Goal: Task Accomplishment & Management: Use online tool/utility

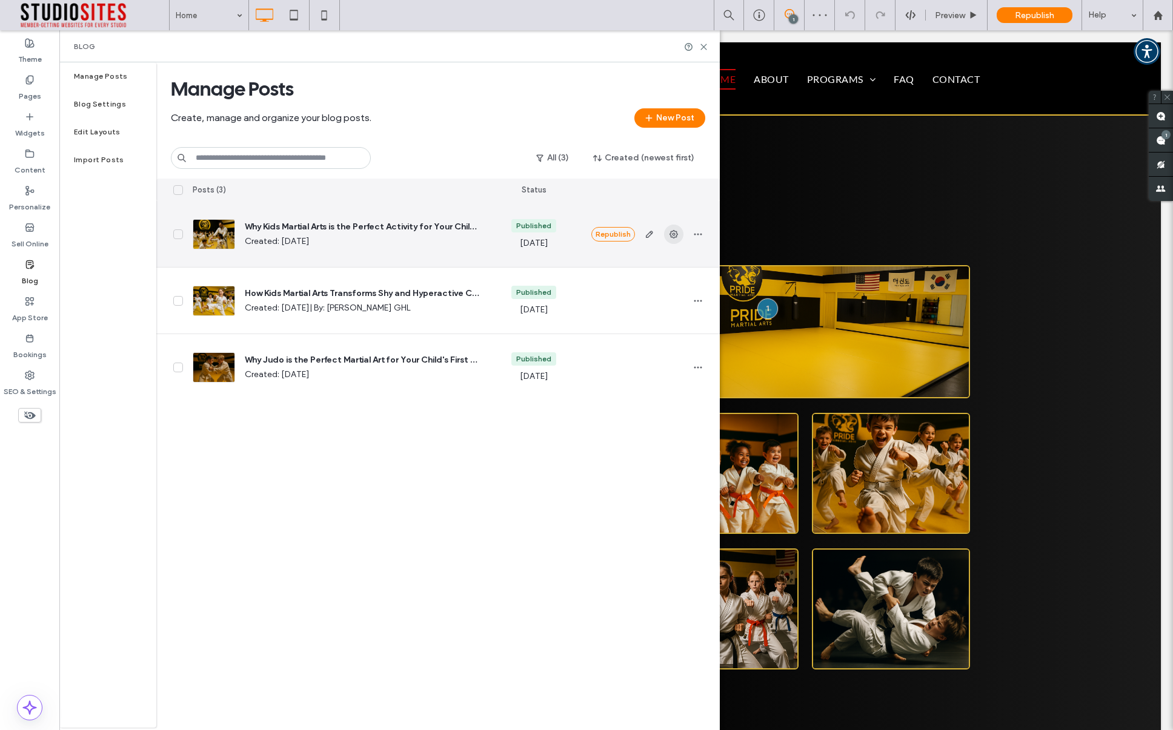
click at [675, 234] on icon "button" at bounding box center [674, 235] width 10 height 10
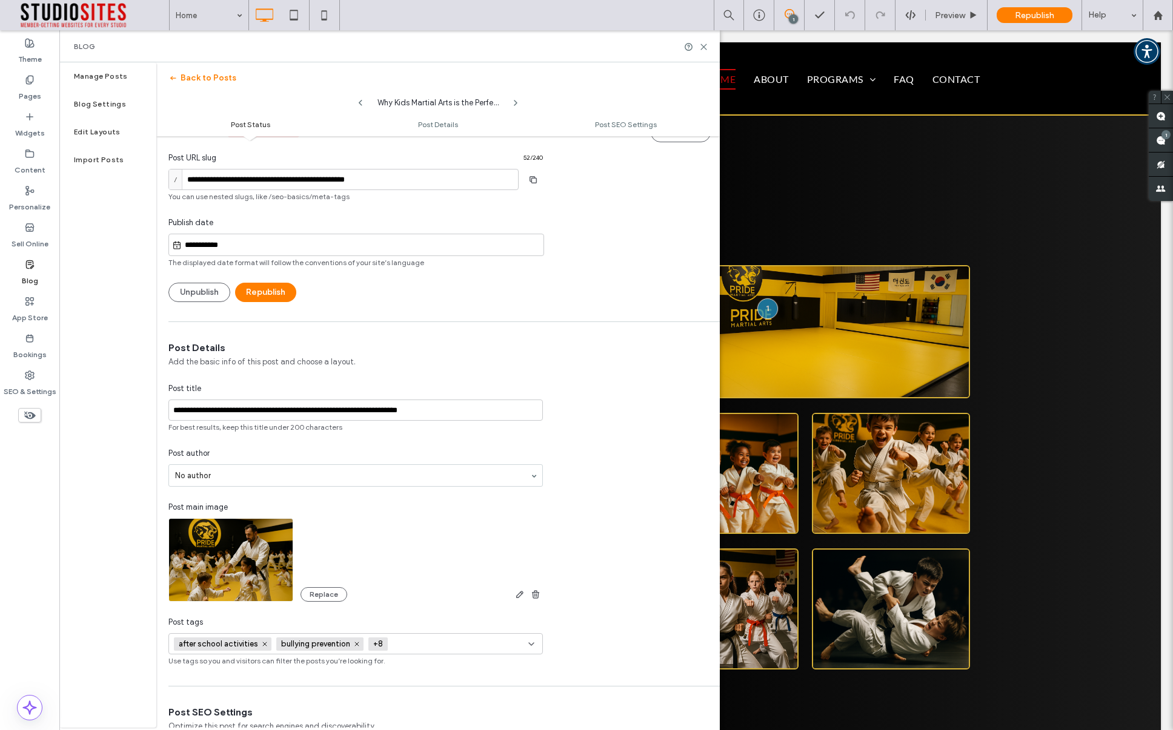
scroll to position [38, 0]
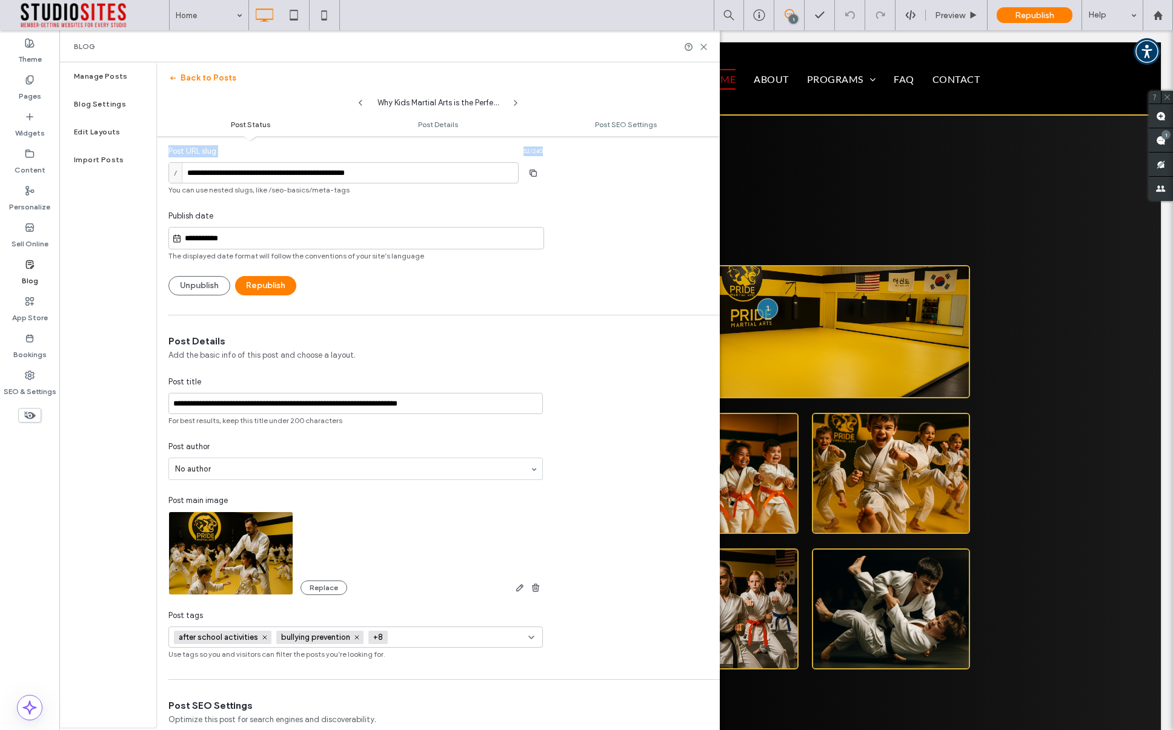
drag, startPoint x: 190, startPoint y: 153, endPoint x: 551, endPoint y: 154, distance: 360.4
click at [551, 154] on div "**********" at bounding box center [355, 196] width 399 height 197
copy div "Post URL slug 52 / 240"
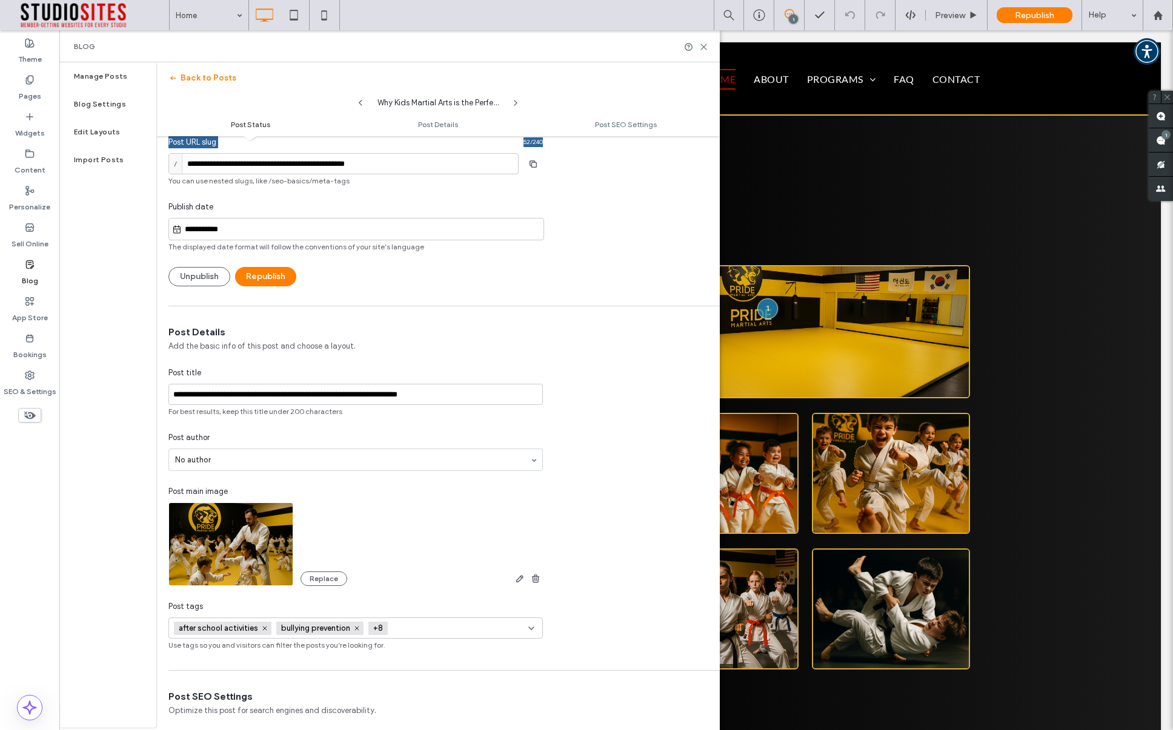
scroll to position [0, 0]
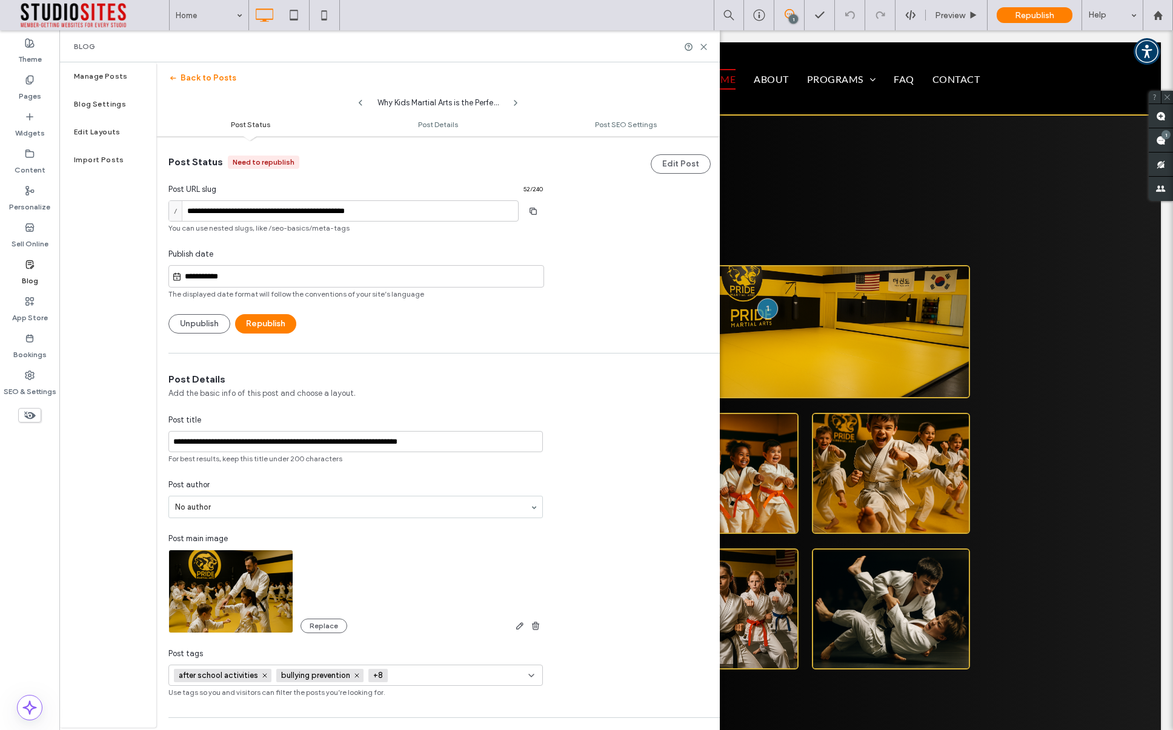
click at [455, 130] on ul "Post Status Post Details Post SEO Settings" at bounding box center [437, 124] width 563 height 24
click at [613, 132] on ul "Post Status Post Details Post SEO Settings" at bounding box center [437, 124] width 563 height 24
click at [435, 126] on span "Post Details" at bounding box center [438, 124] width 40 height 9
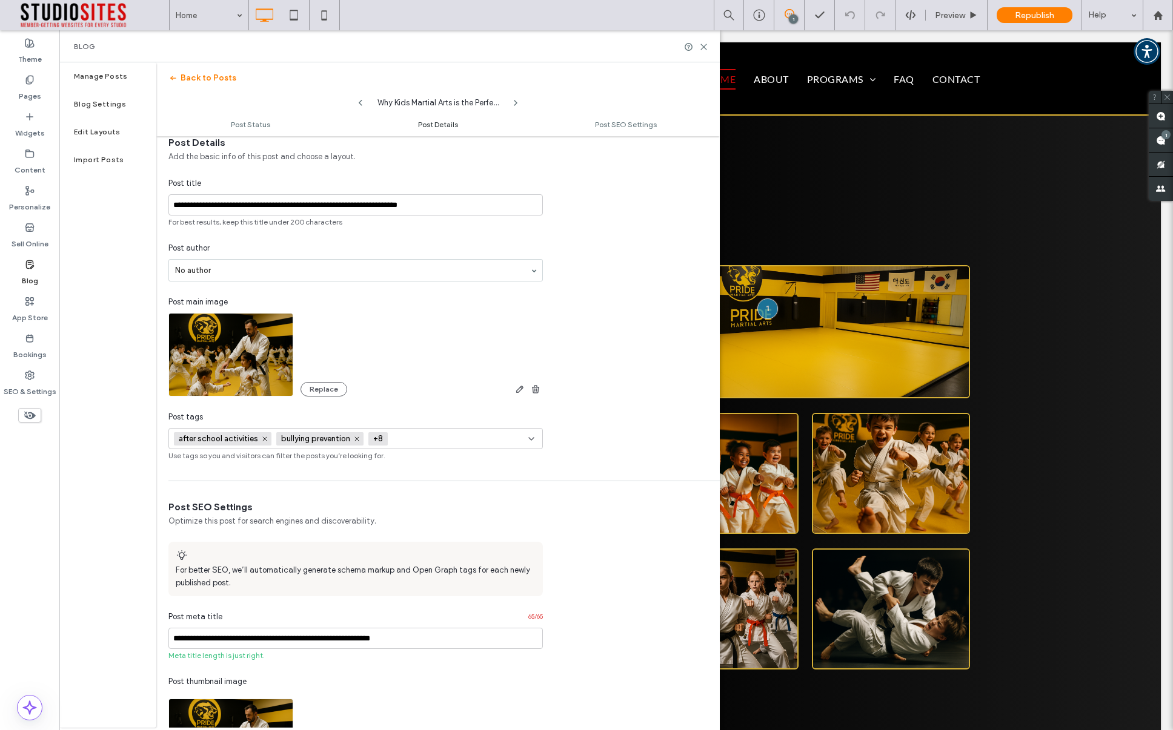
scroll to position [237, 0]
click at [621, 124] on span "Post SEO Settings" at bounding box center [626, 124] width 62 height 9
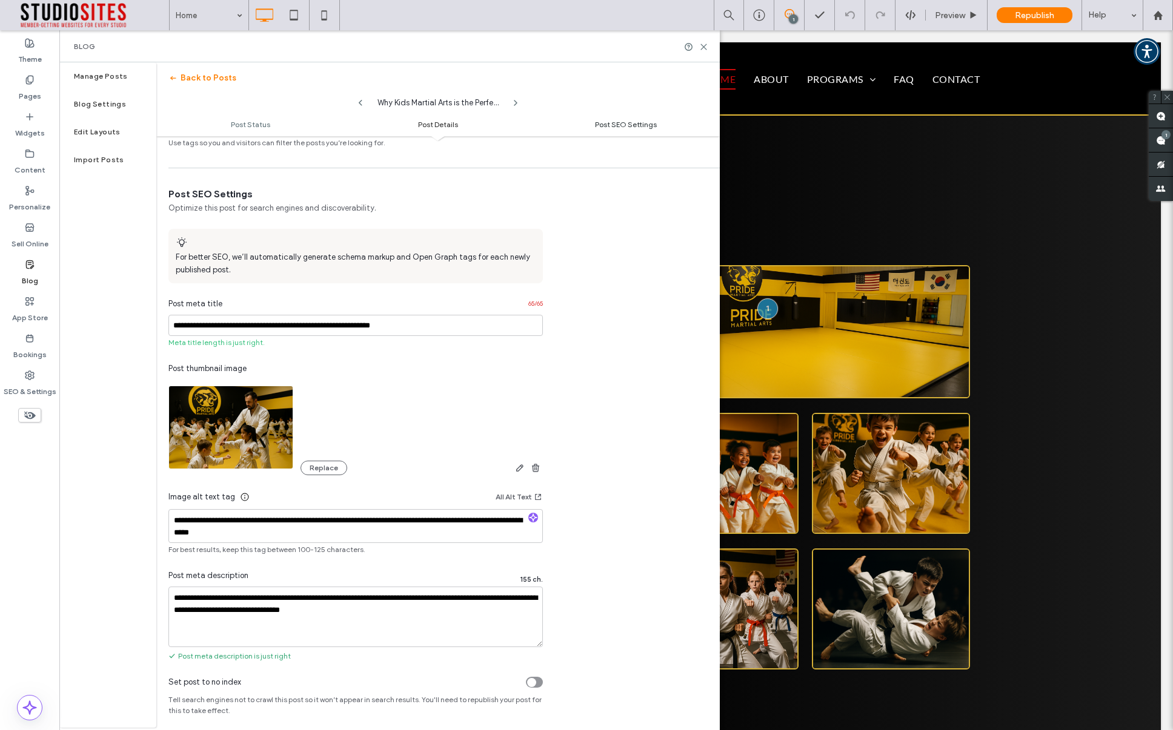
scroll to position [559, 0]
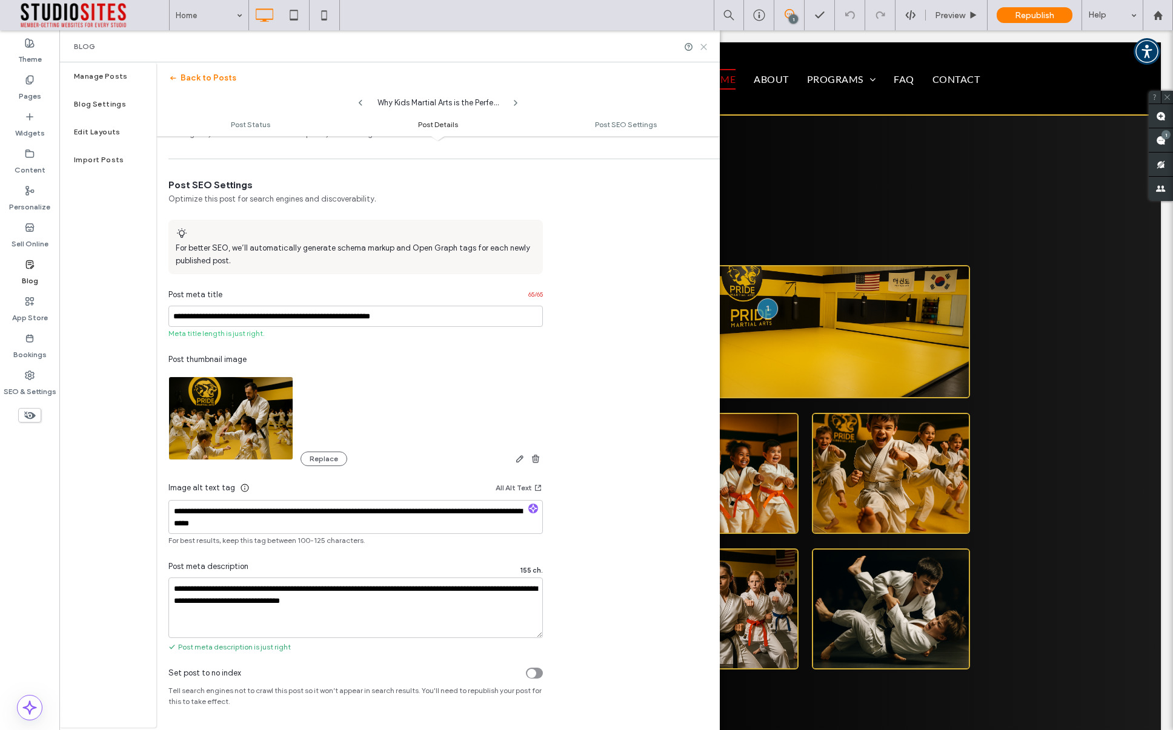
click at [702, 47] on icon at bounding box center [703, 46] width 9 height 9
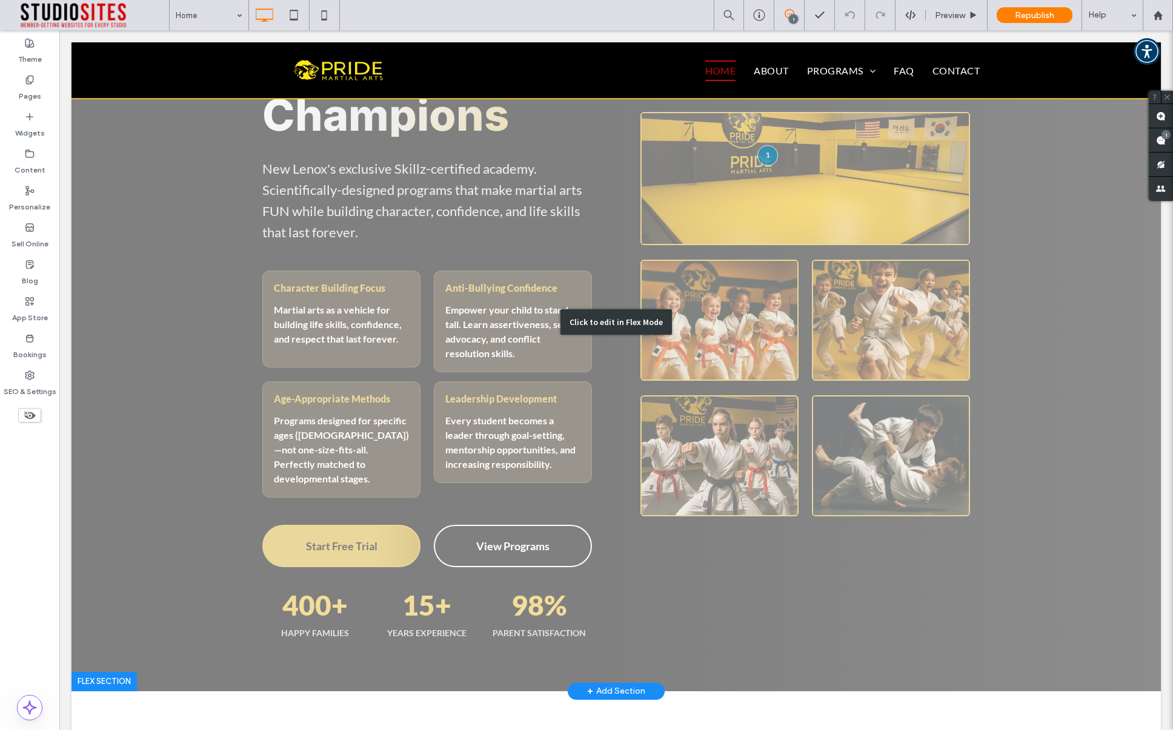
scroll to position [154, 0]
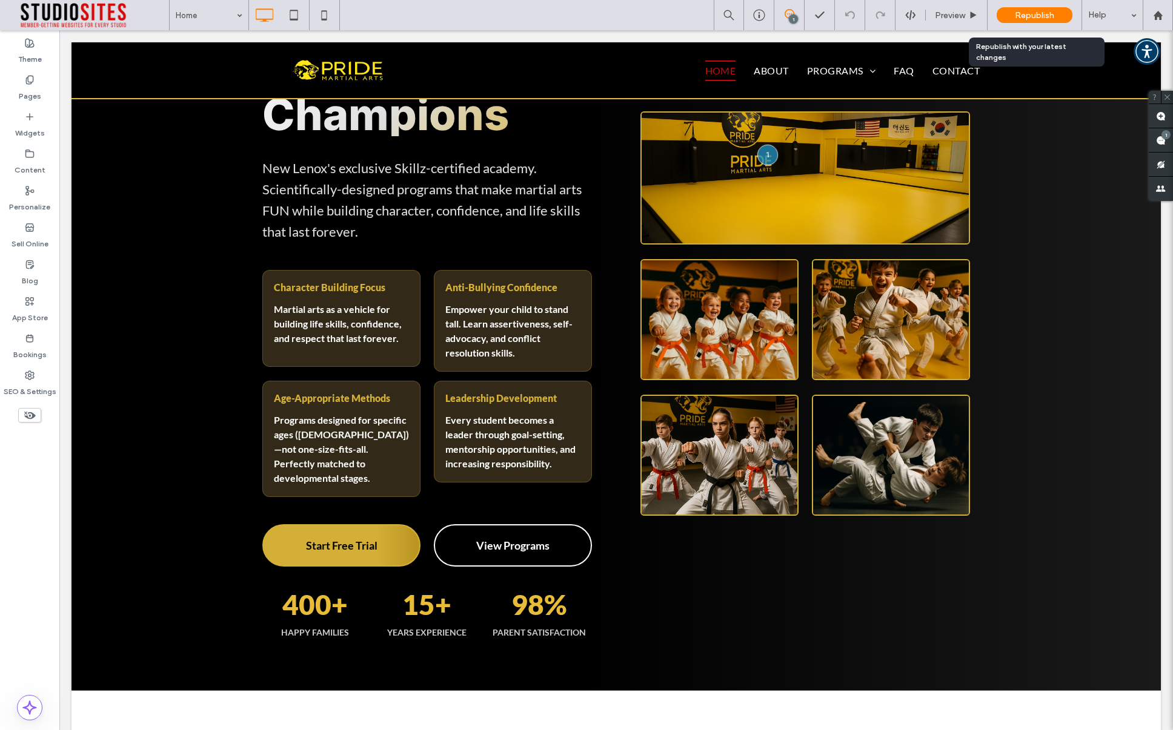
click at [1046, 16] on span "Republish" at bounding box center [1034, 15] width 39 height 10
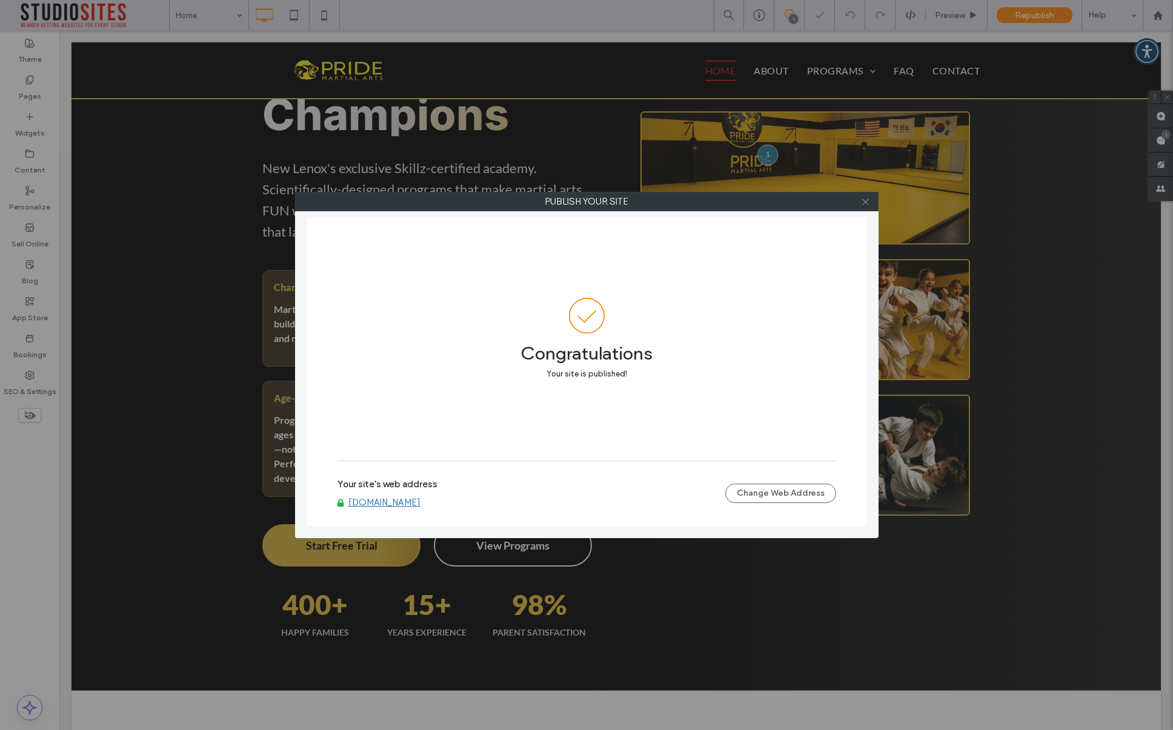
click at [868, 204] on use at bounding box center [865, 202] width 6 height 6
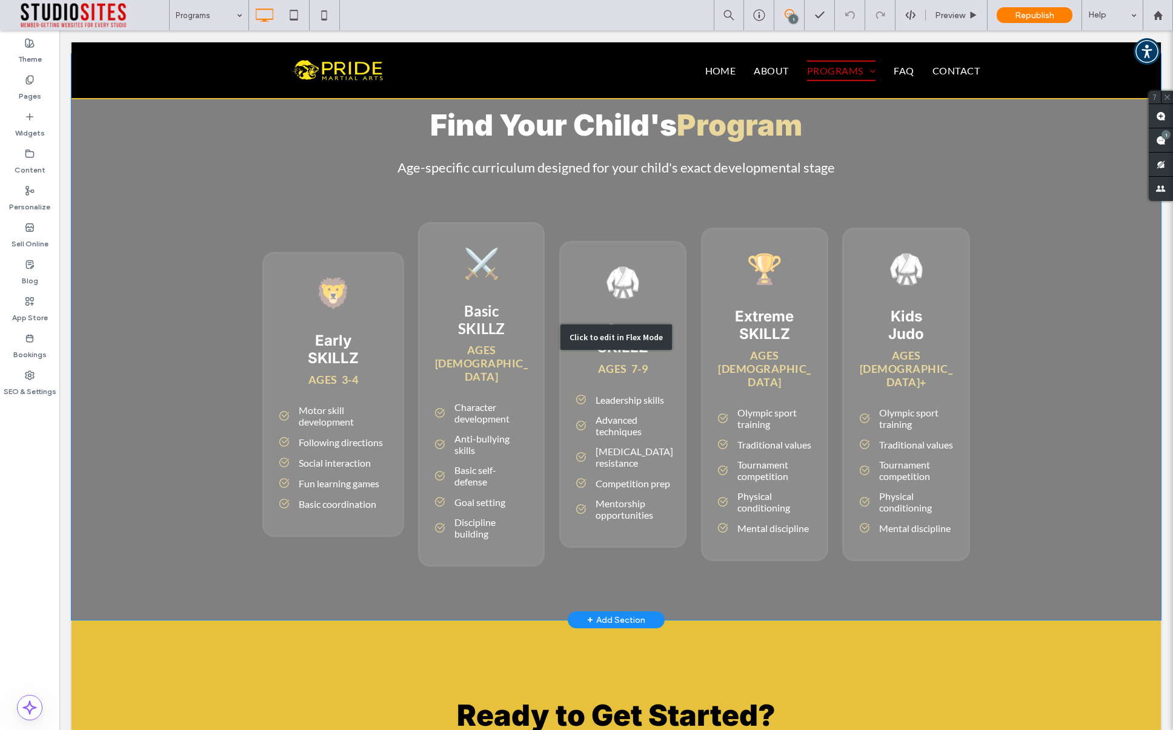
scroll to position [3791, 0]
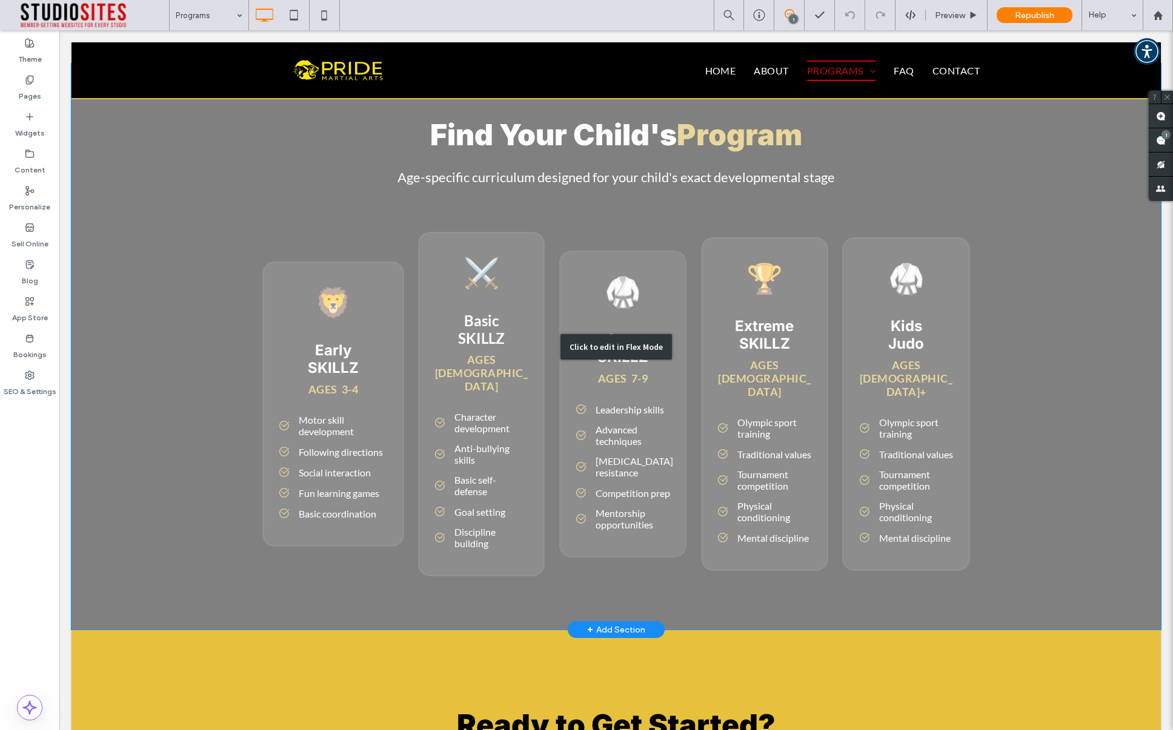
click at [970, 166] on div "Click to edit in Flex Mode" at bounding box center [615, 347] width 1089 height 566
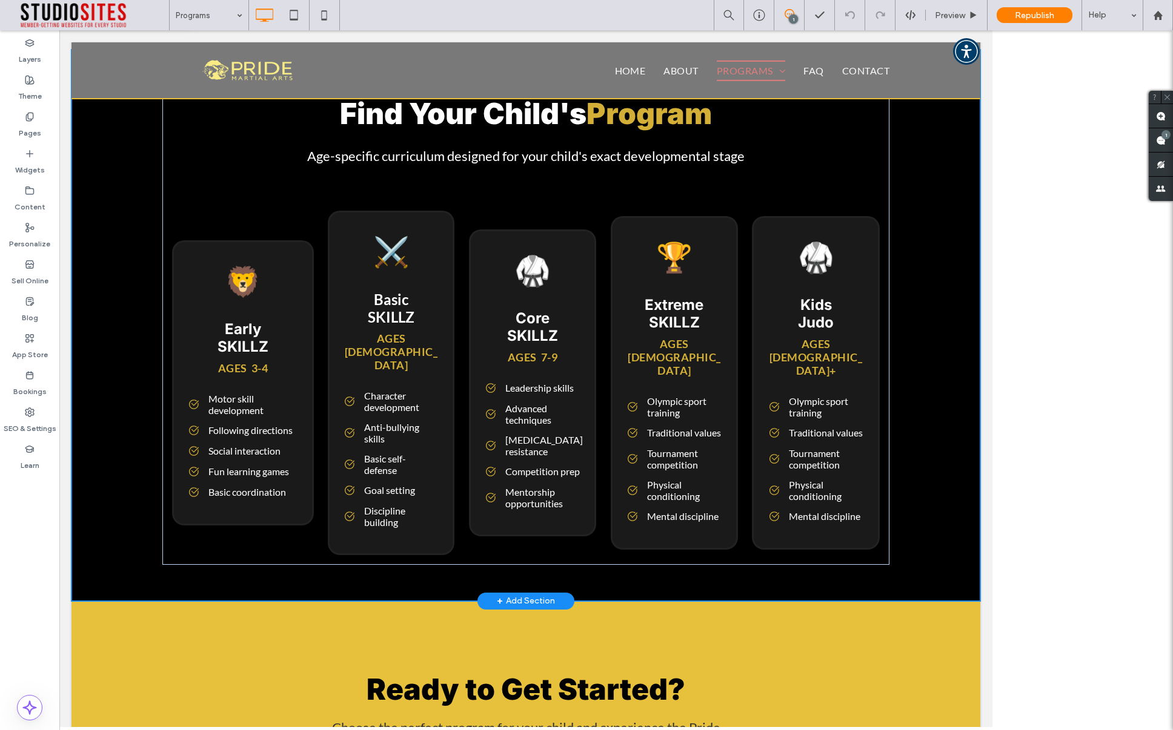
scroll to position [3689, 0]
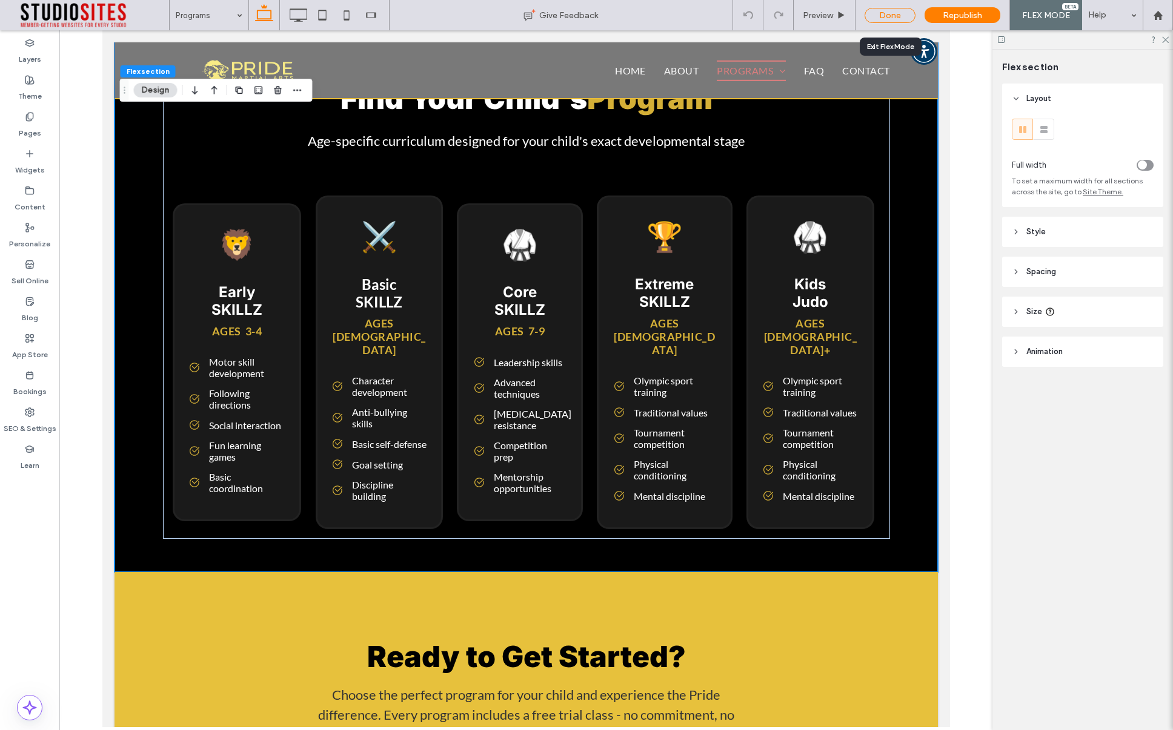
click at [893, 17] on div "Done" at bounding box center [889, 15] width 51 height 15
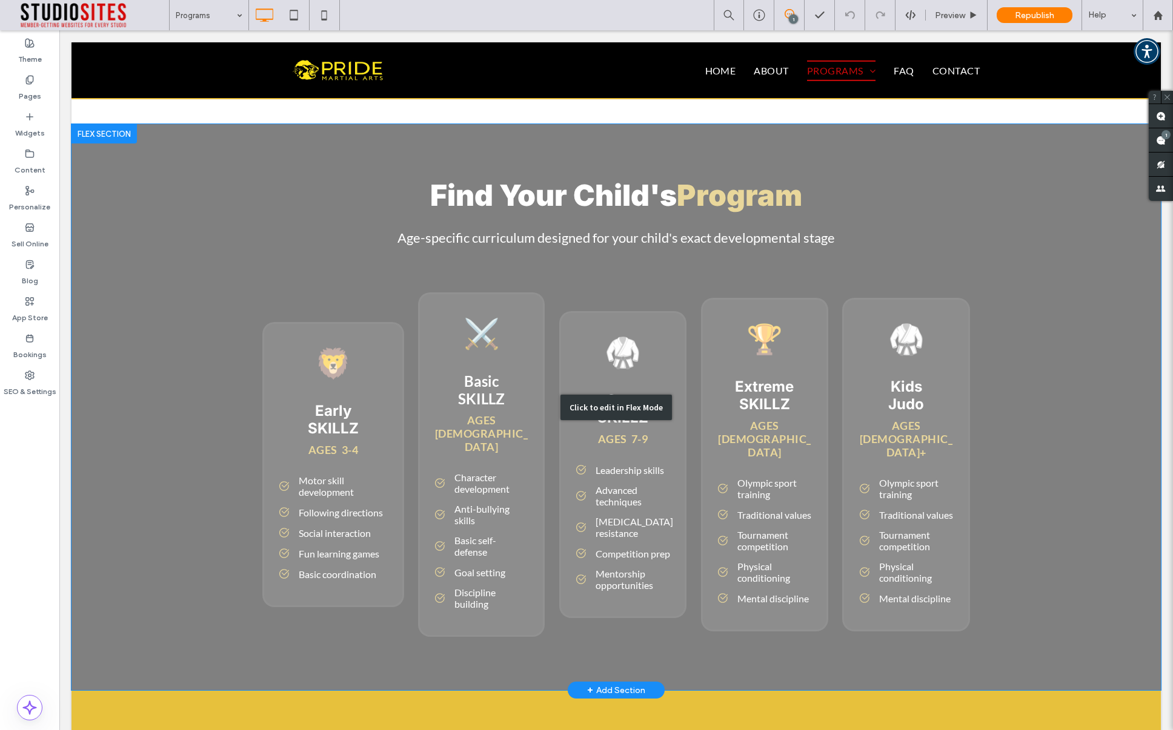
scroll to position [3732, 0]
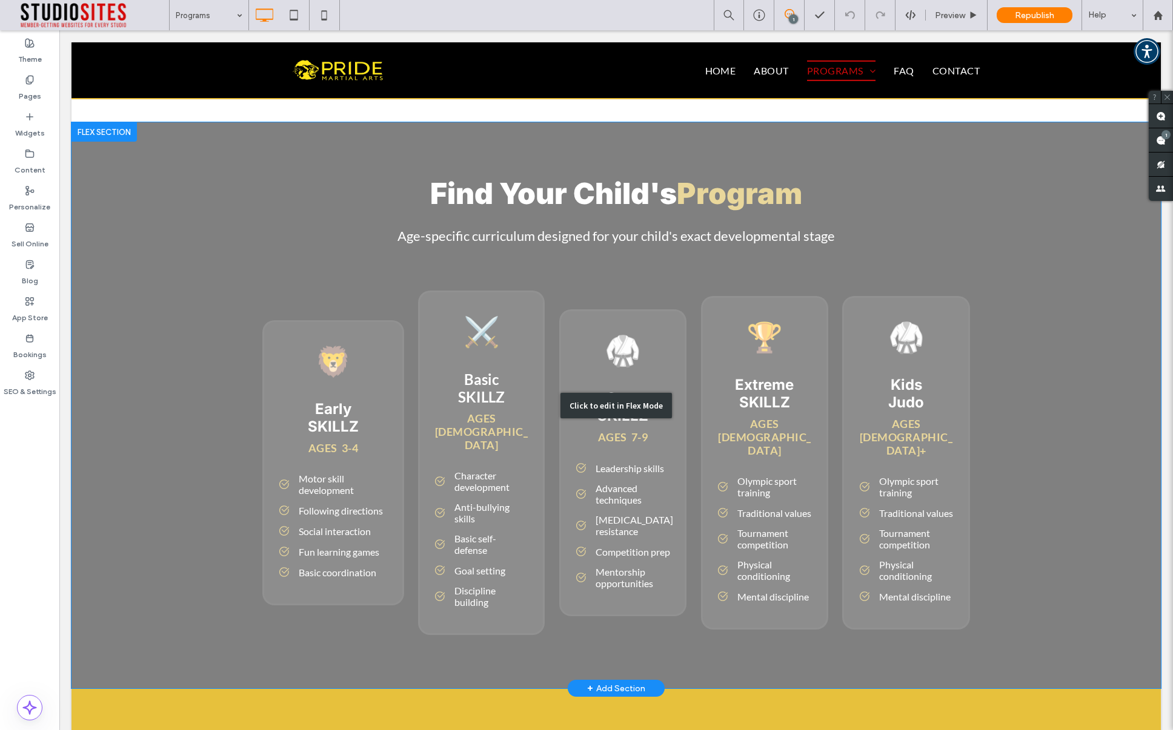
click at [774, 151] on div "Click to edit in Flex Mode" at bounding box center [615, 405] width 1089 height 566
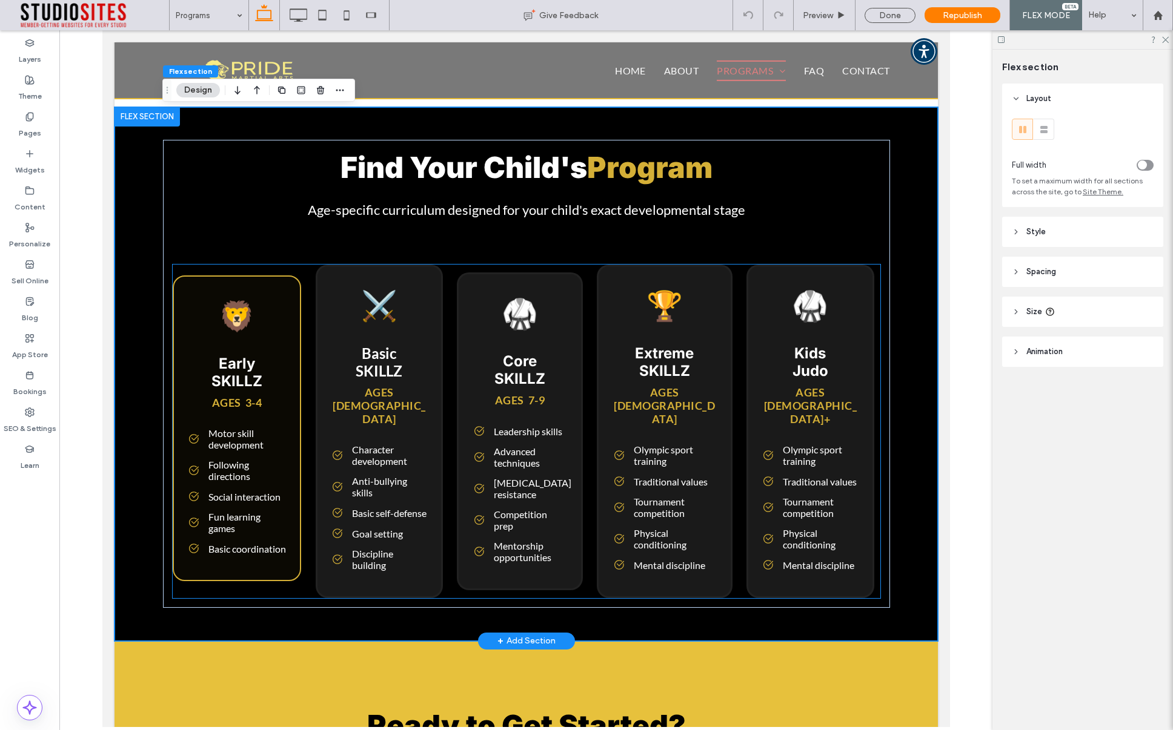
scroll to position [3619, 0]
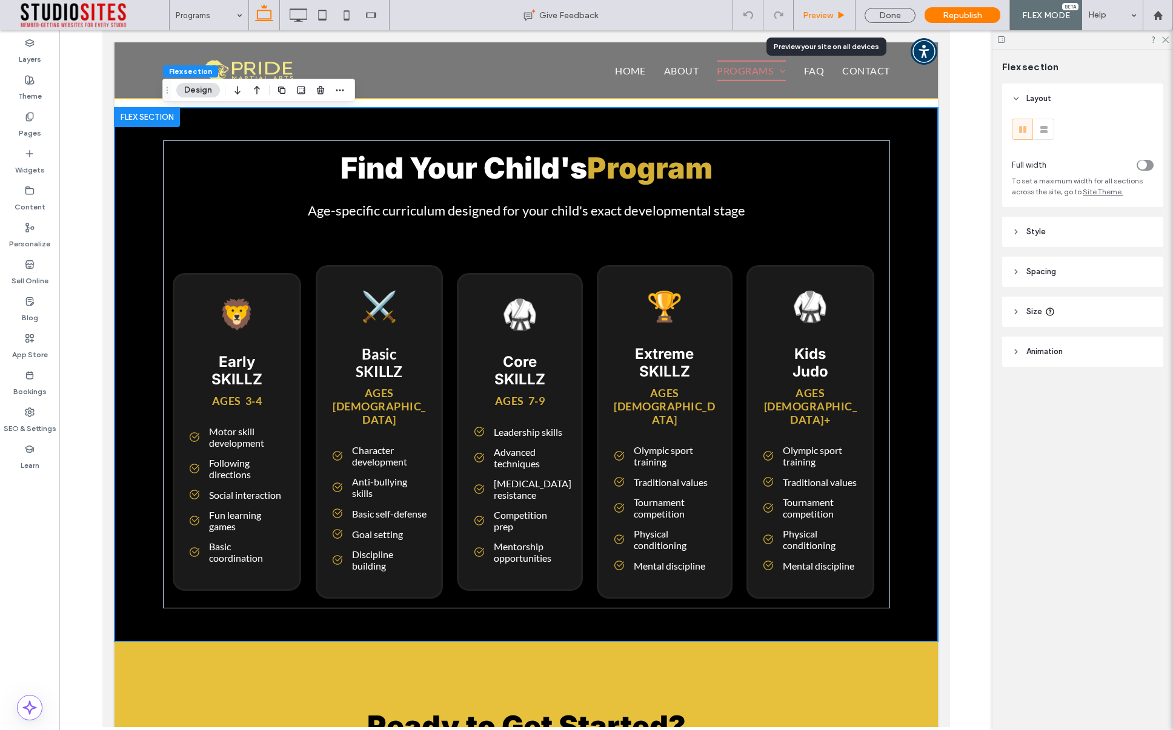
click at [842, 18] on icon at bounding box center [840, 15] width 9 height 9
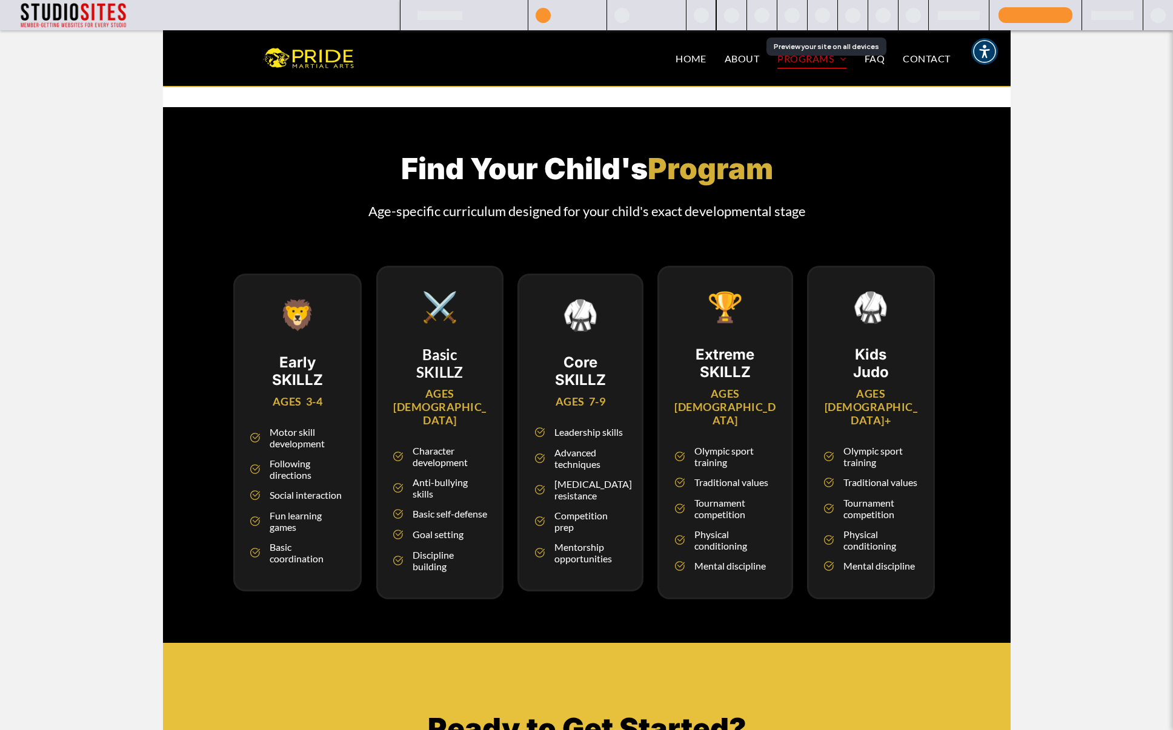
scroll to position [3758, 0]
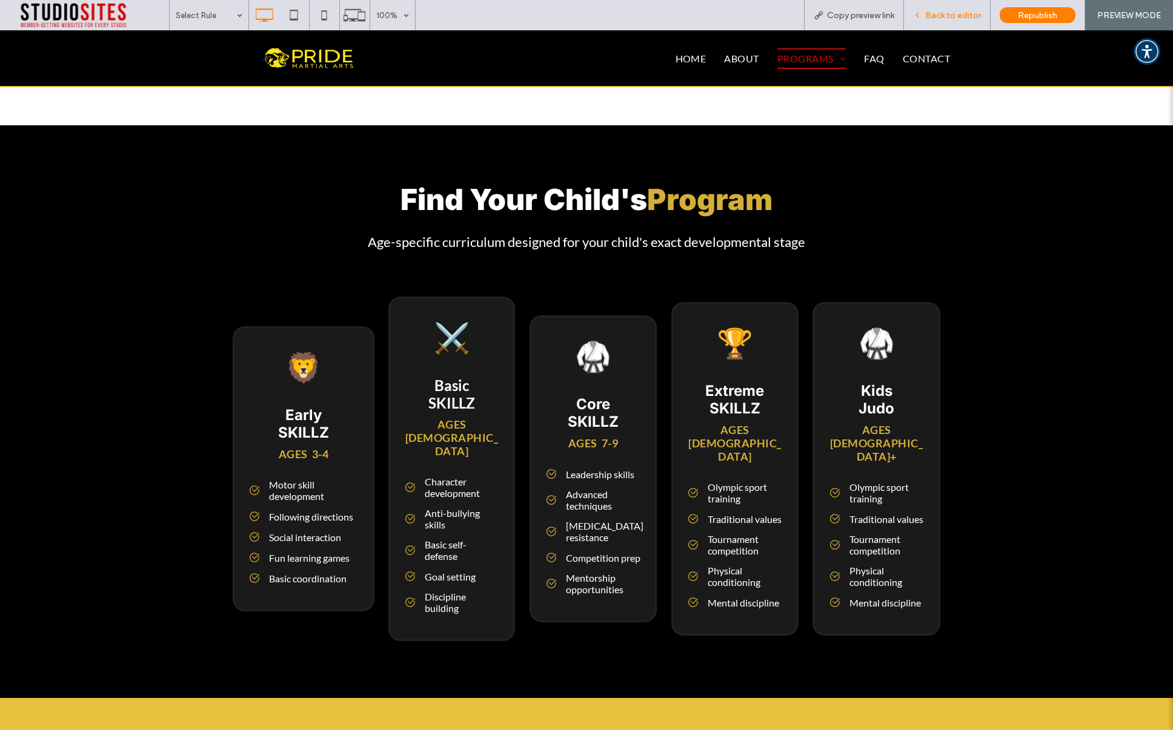
click at [968, 18] on span "Back to editor" at bounding box center [953, 15] width 56 height 10
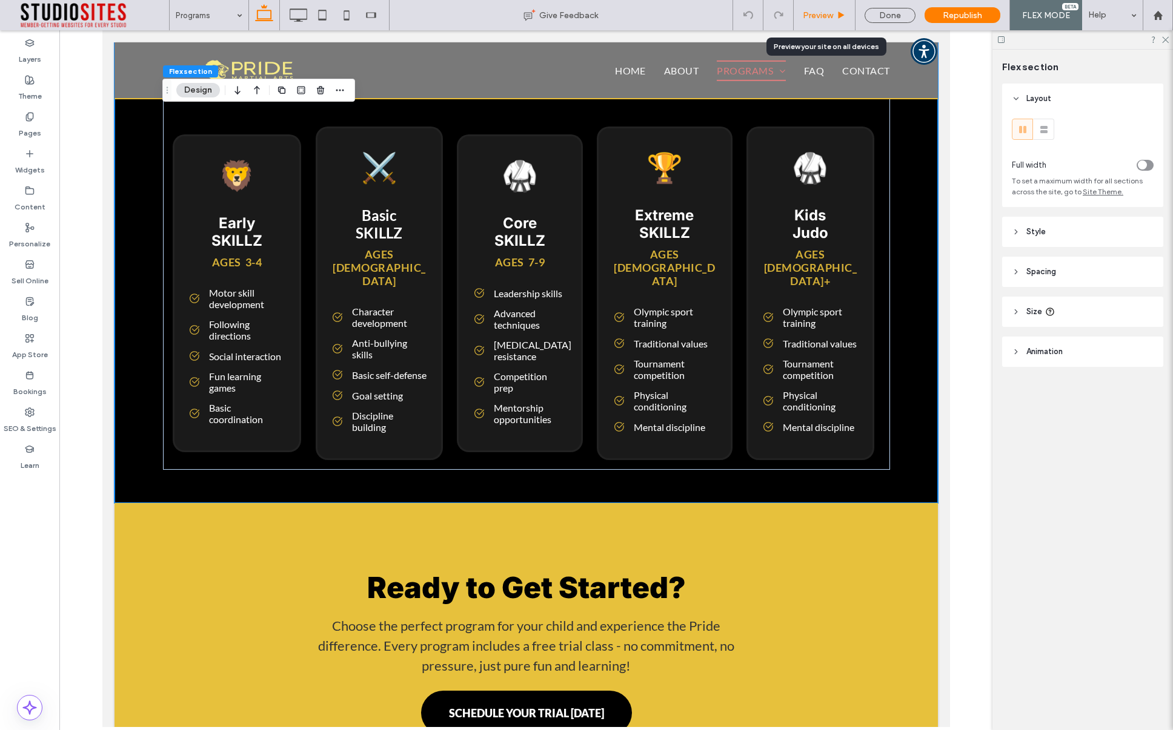
click at [827, 13] on span "Preview" at bounding box center [818, 15] width 30 height 10
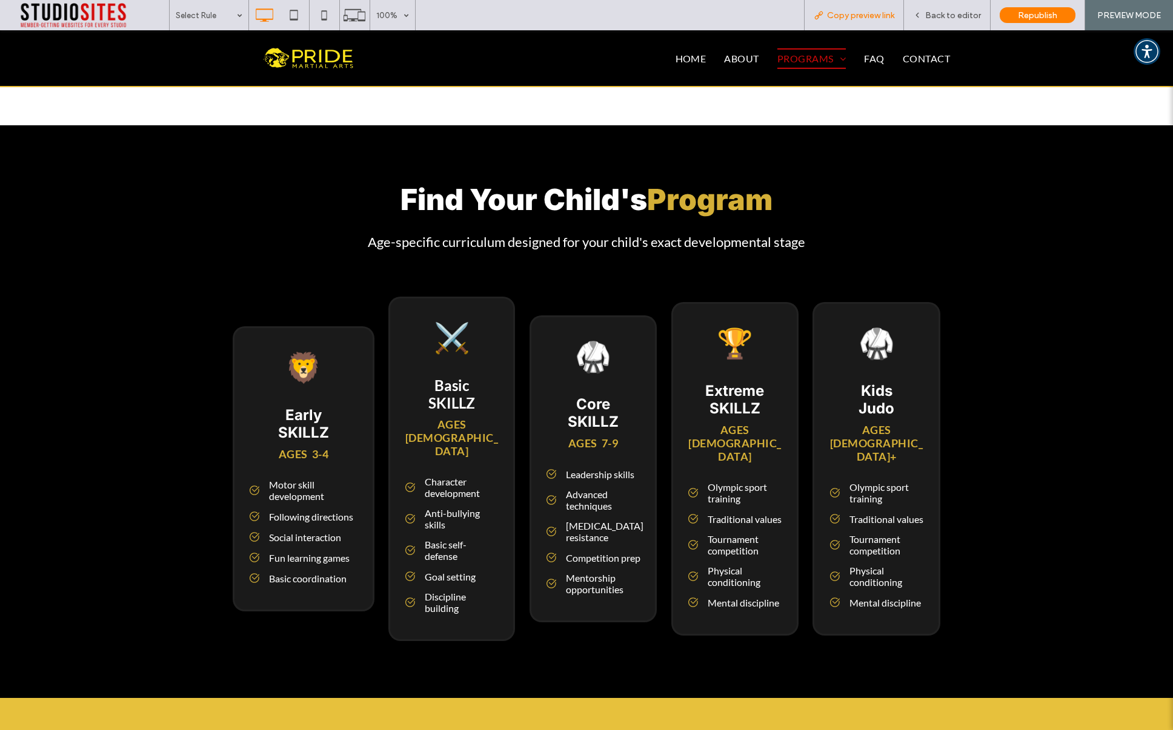
scroll to position [3883, 0]
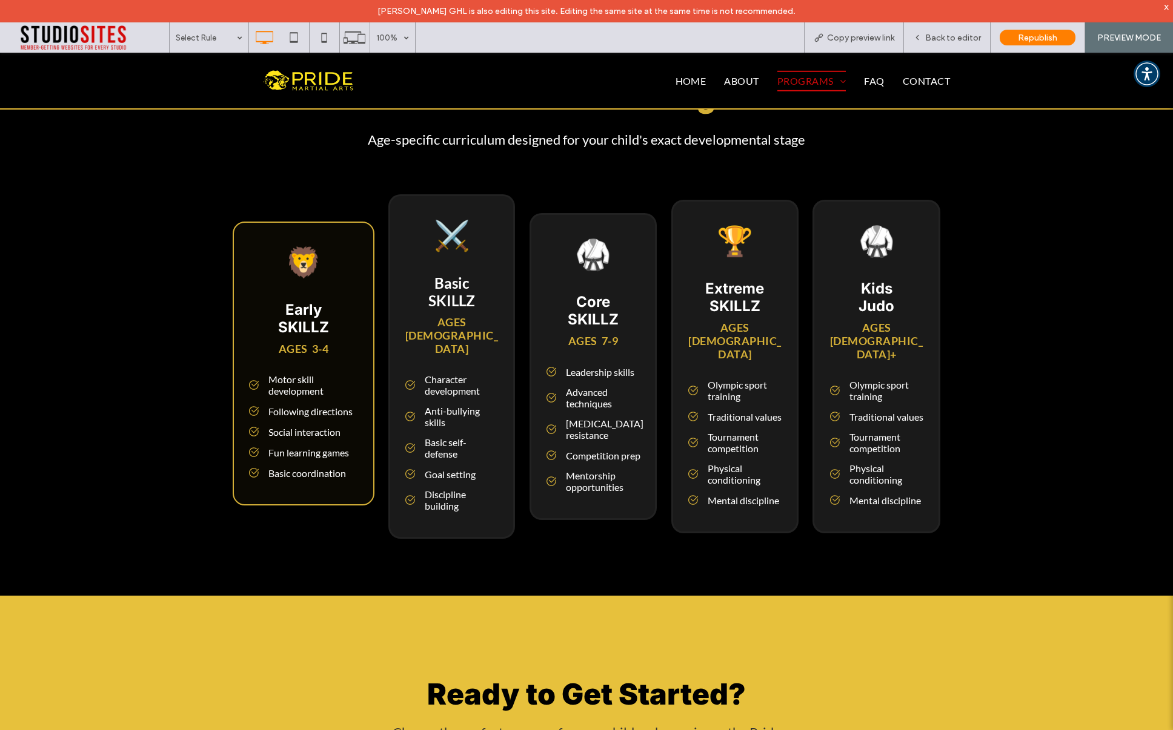
click at [298, 468] on span "Basic coordination" at bounding box center [307, 474] width 78 height 12
click at [300, 468] on span "Basic coordination" at bounding box center [307, 474] width 78 height 12
click at [293, 468] on span "Basic coordination" at bounding box center [307, 474] width 78 height 12
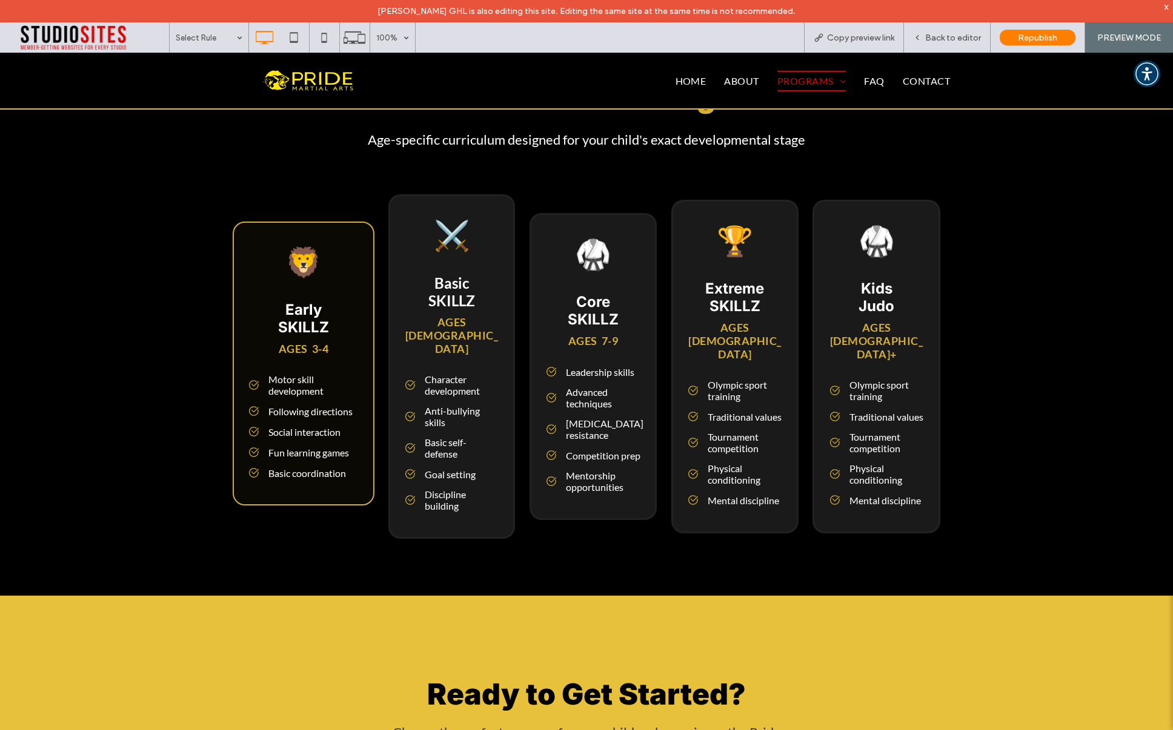
click at [293, 468] on span "Basic coordination" at bounding box center [307, 474] width 78 height 12
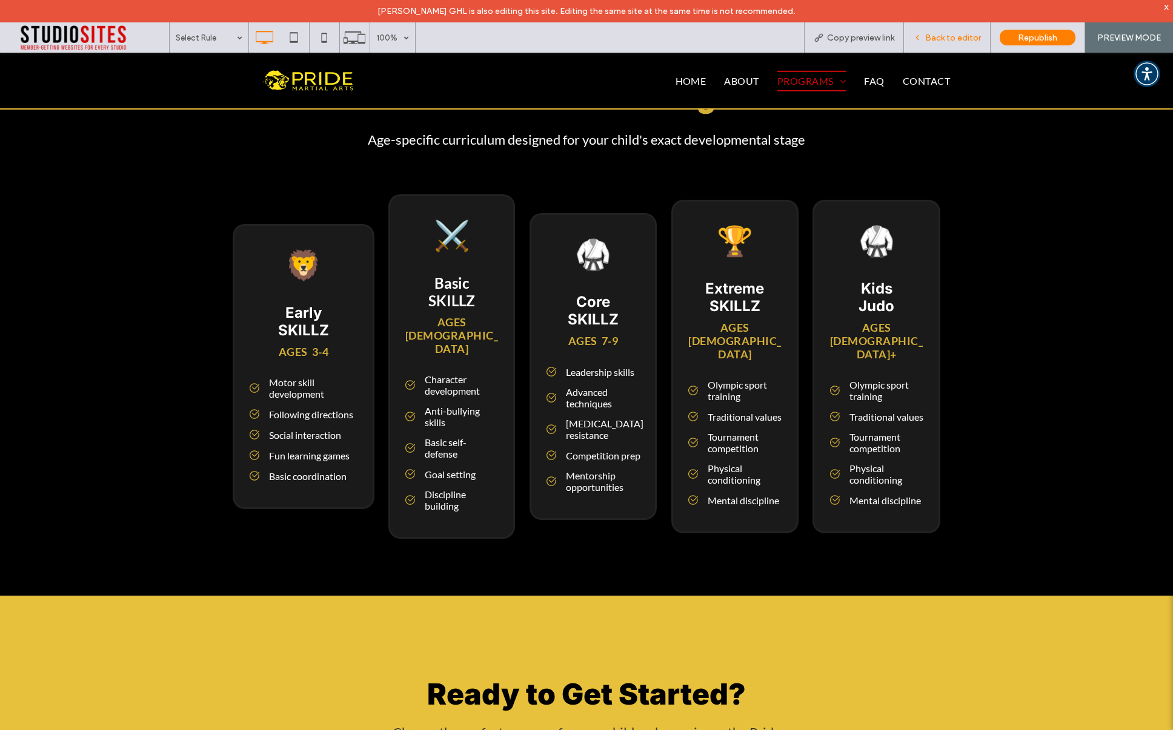
click at [956, 33] on span "Back to editor" at bounding box center [953, 38] width 56 height 10
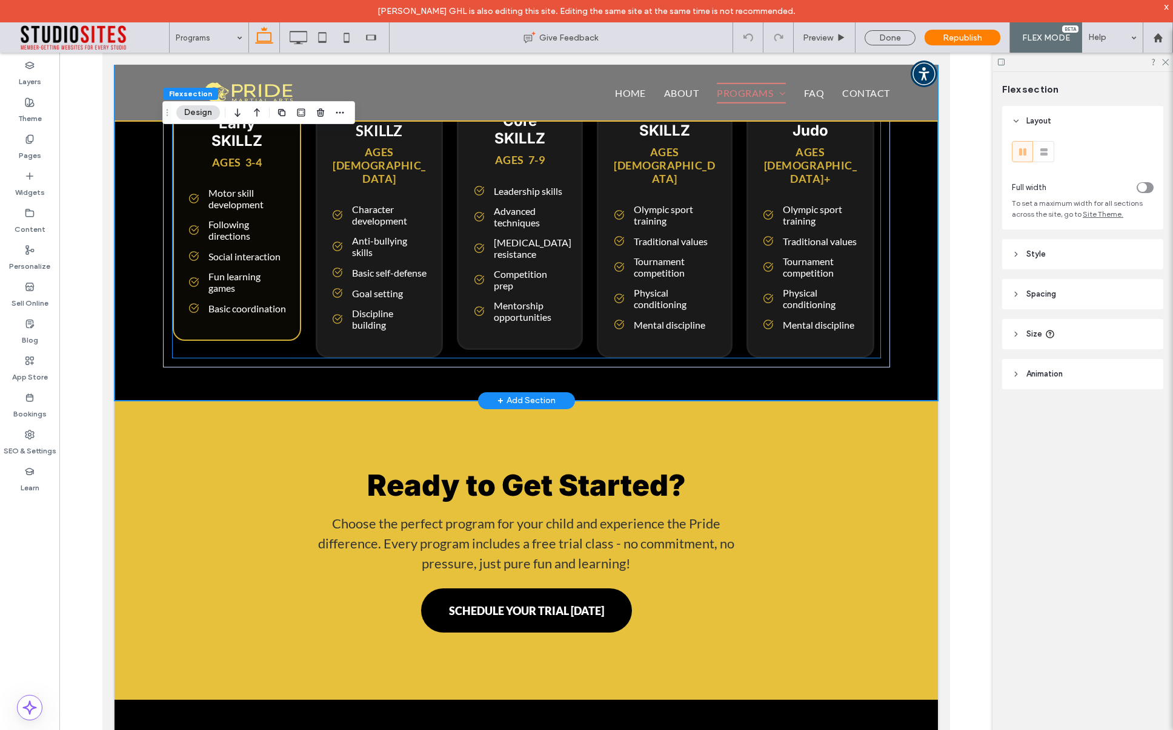
click at [250, 271] on span "Fun learning games" at bounding box center [247, 282] width 78 height 23
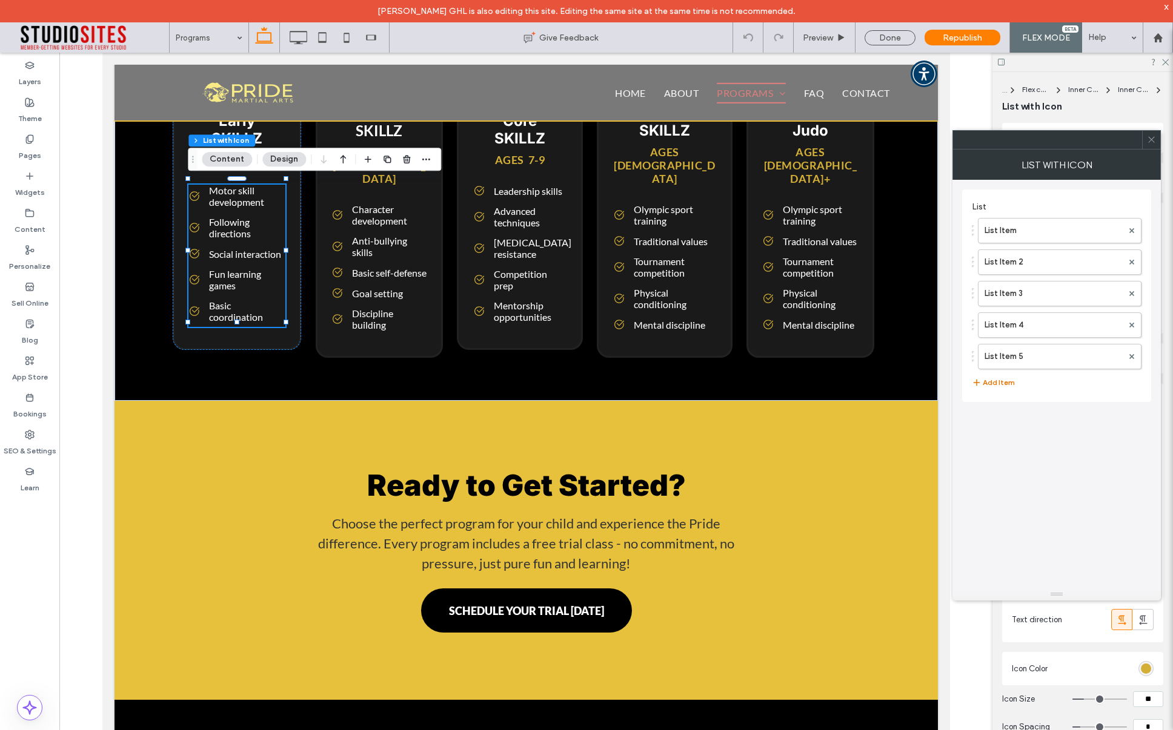
click at [1009, 384] on button "Add Item" at bounding box center [993, 383] width 43 height 15
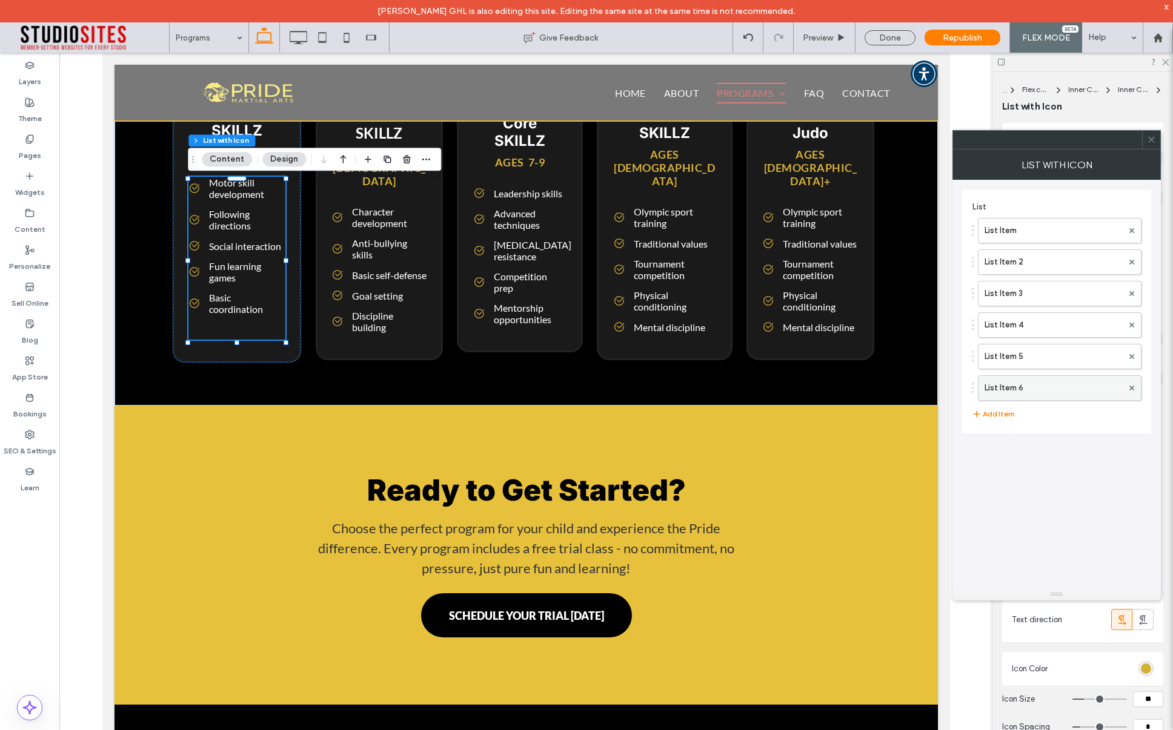
click at [1038, 387] on label "List Item 6" at bounding box center [1053, 388] width 138 height 24
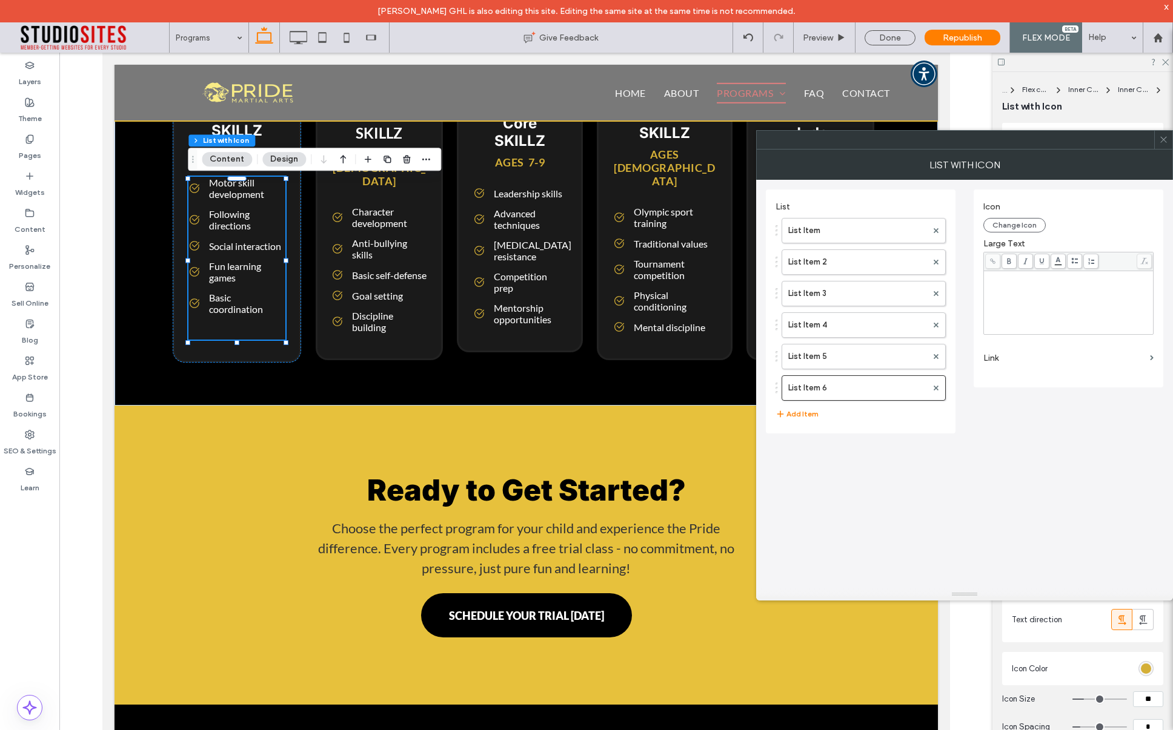
click at [1028, 290] on div "Rich Text Editor" at bounding box center [1068, 303] width 166 height 61
click at [1164, 143] on icon at bounding box center [1163, 139] width 9 height 9
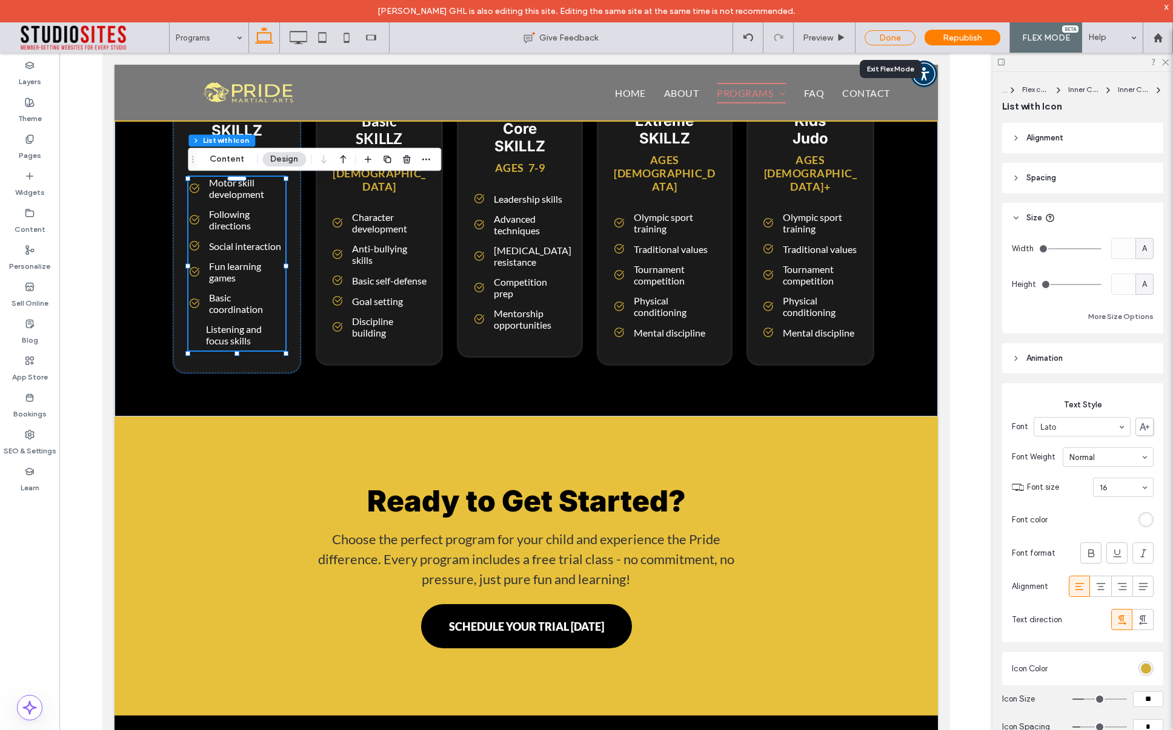
click at [887, 39] on div "Done" at bounding box center [889, 37] width 51 height 15
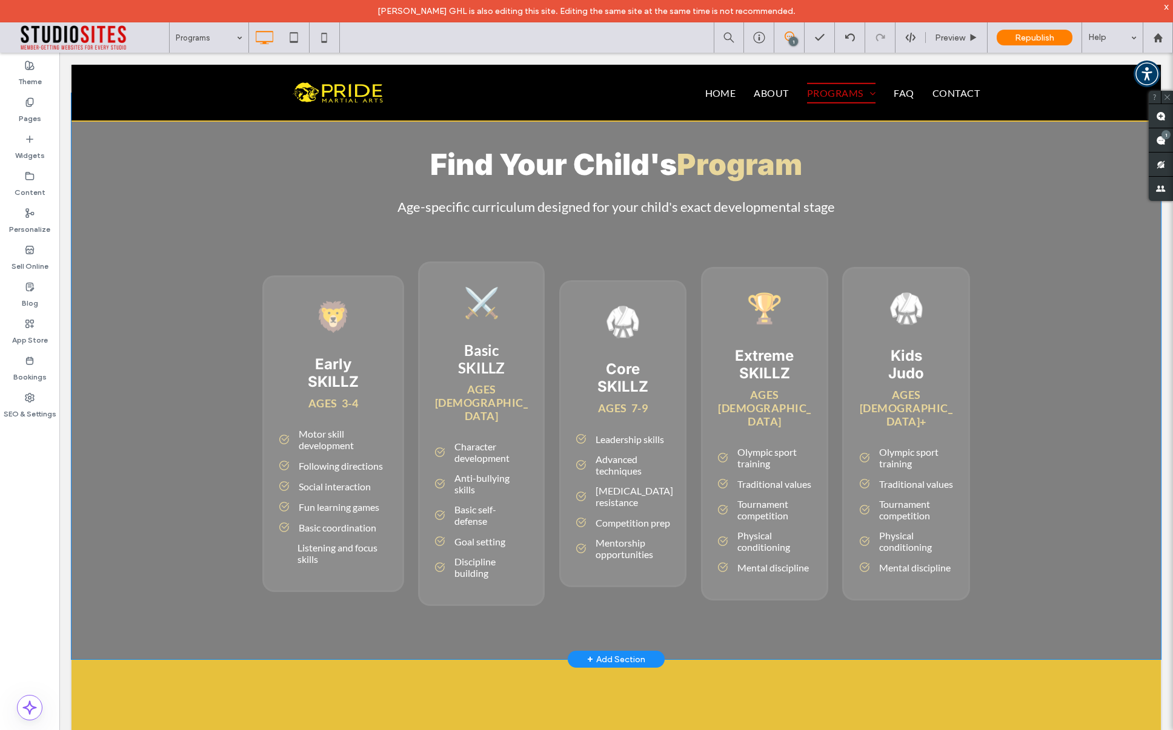
scroll to position [3785, 0]
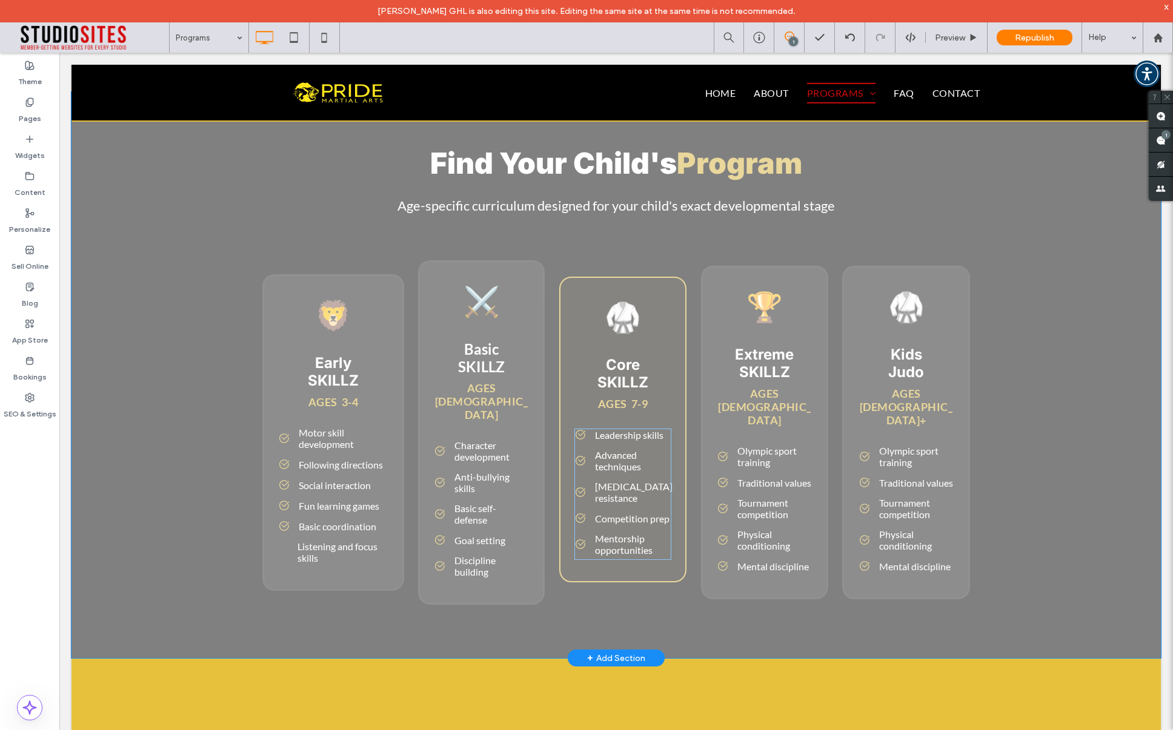
click at [621, 422] on div "Click to edit in Flex Mode" at bounding box center [615, 375] width 1089 height 566
click at [621, 429] on span "Leadership skills" at bounding box center [629, 435] width 68 height 12
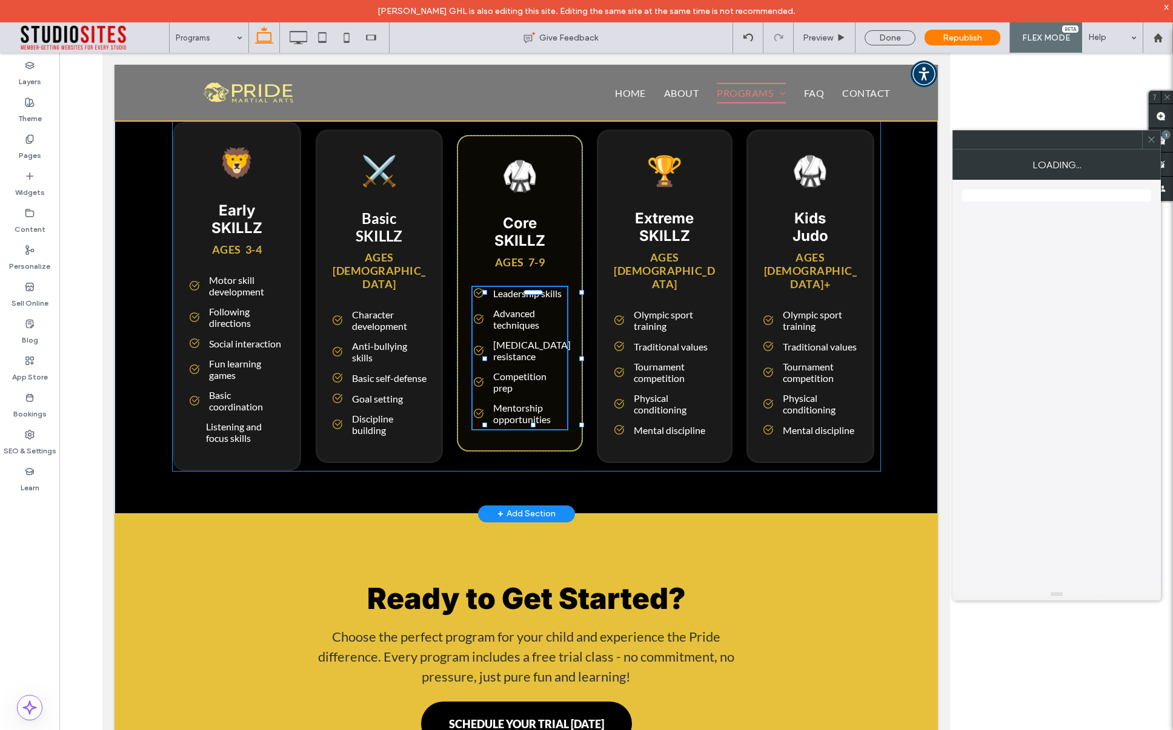
scroll to position [3683, 0]
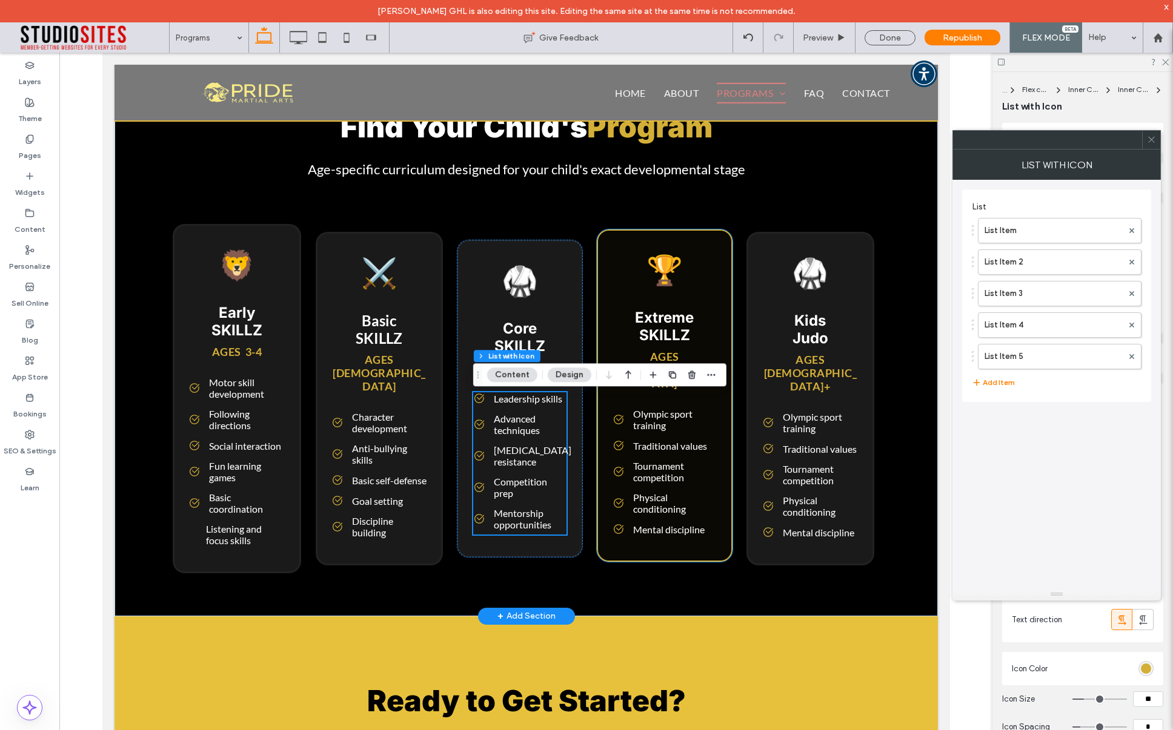
drag, startPoint x: 664, startPoint y: 422, endPoint x: 621, endPoint y: 422, distance: 43.0
click at [621, 422] on ul "Olympic sport training Traditional values Tournament competition Physical condi…" at bounding box center [664, 473] width 105 height 131
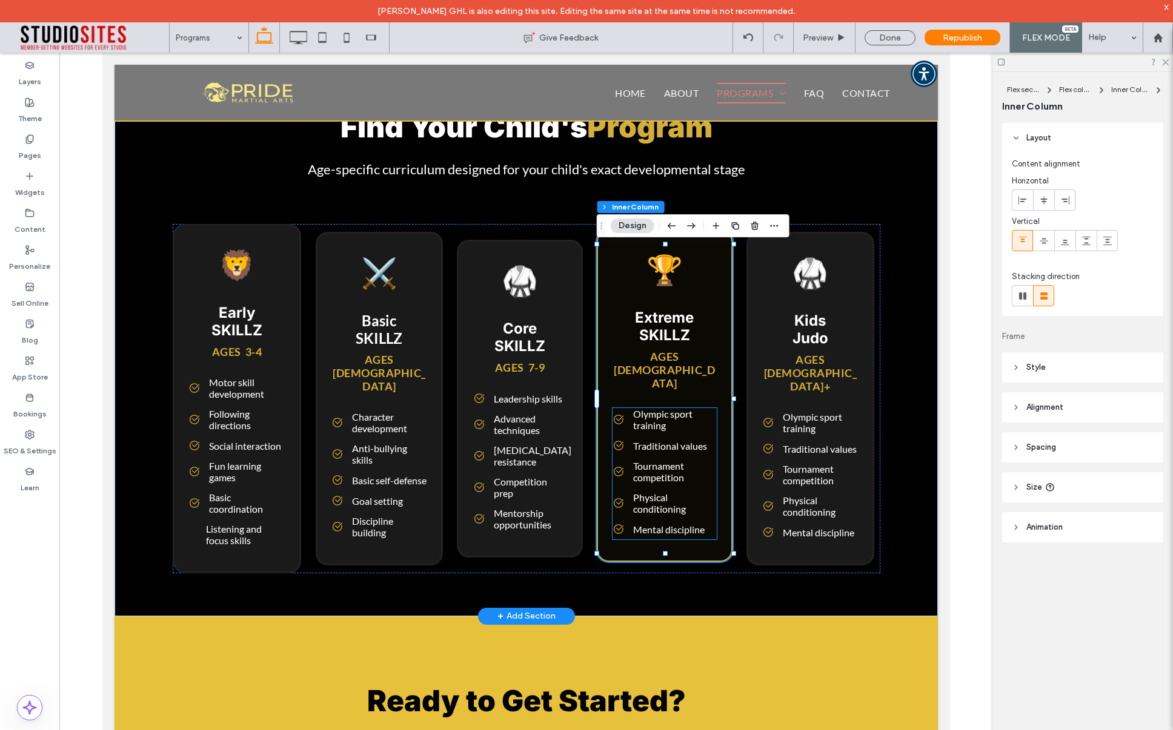
click at [660, 409] on span "Olympic sport training" at bounding box center [674, 419] width 84 height 23
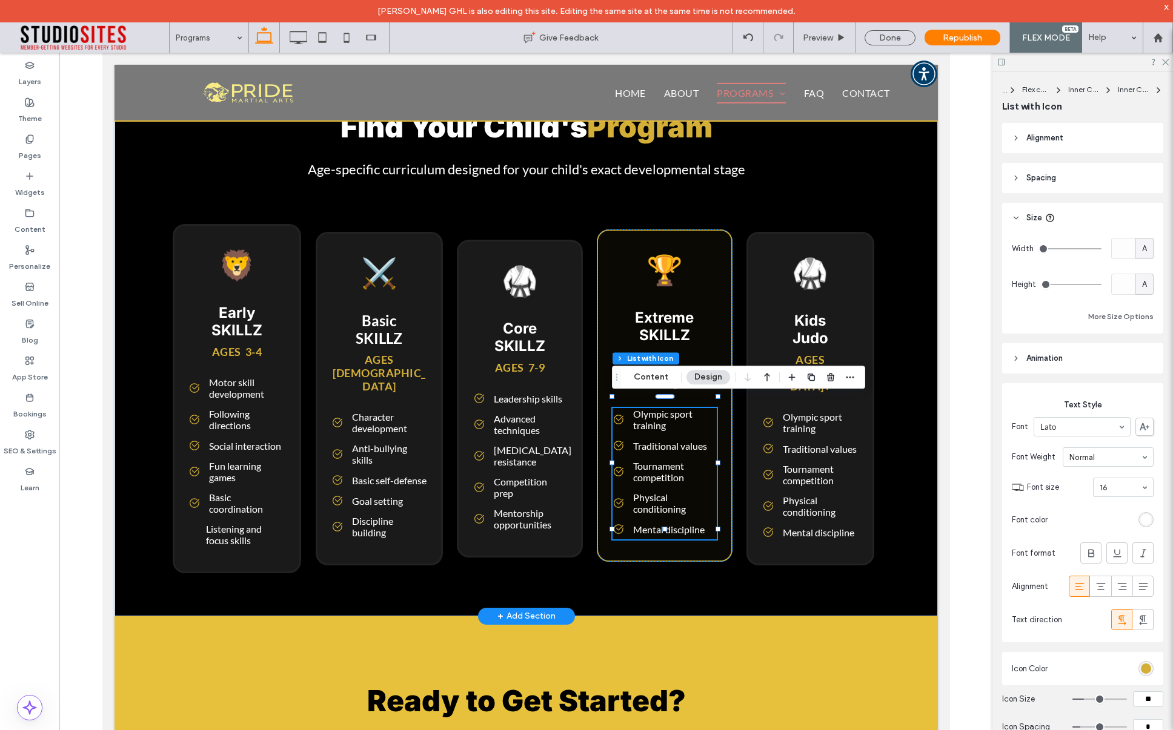
click at [660, 409] on span "Olympic sport training" at bounding box center [674, 419] width 84 height 23
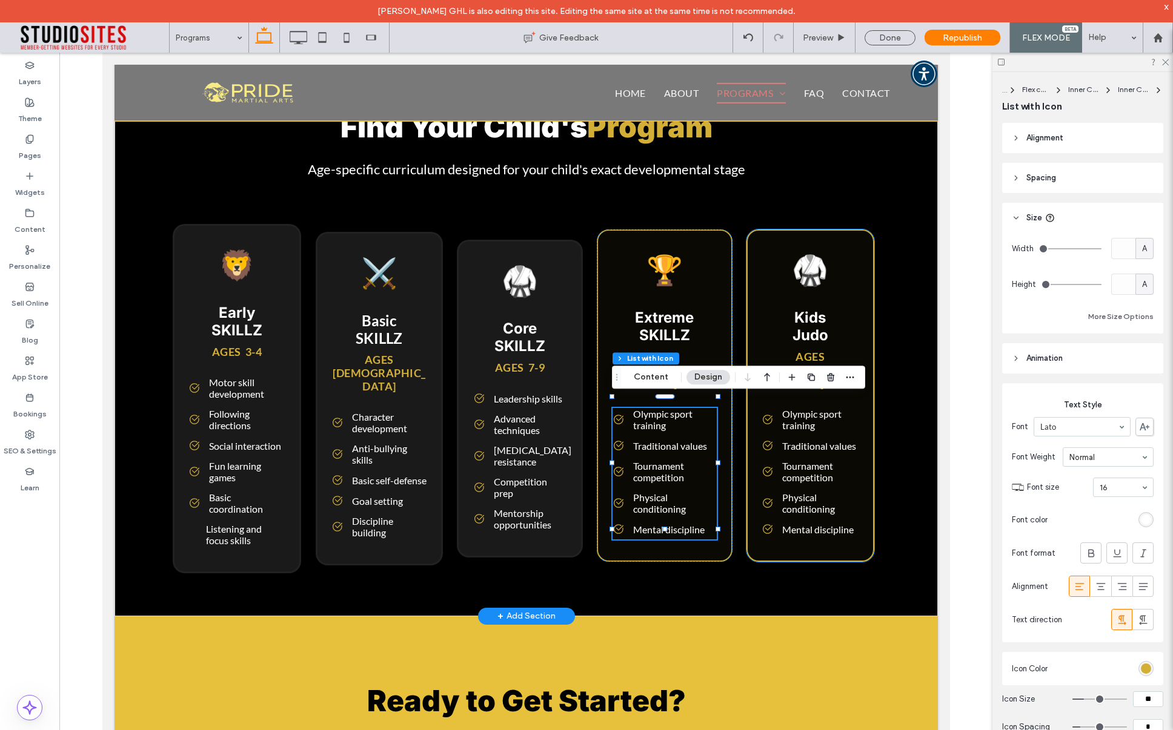
click at [761, 279] on p "🥋" at bounding box center [809, 270] width 97 height 36
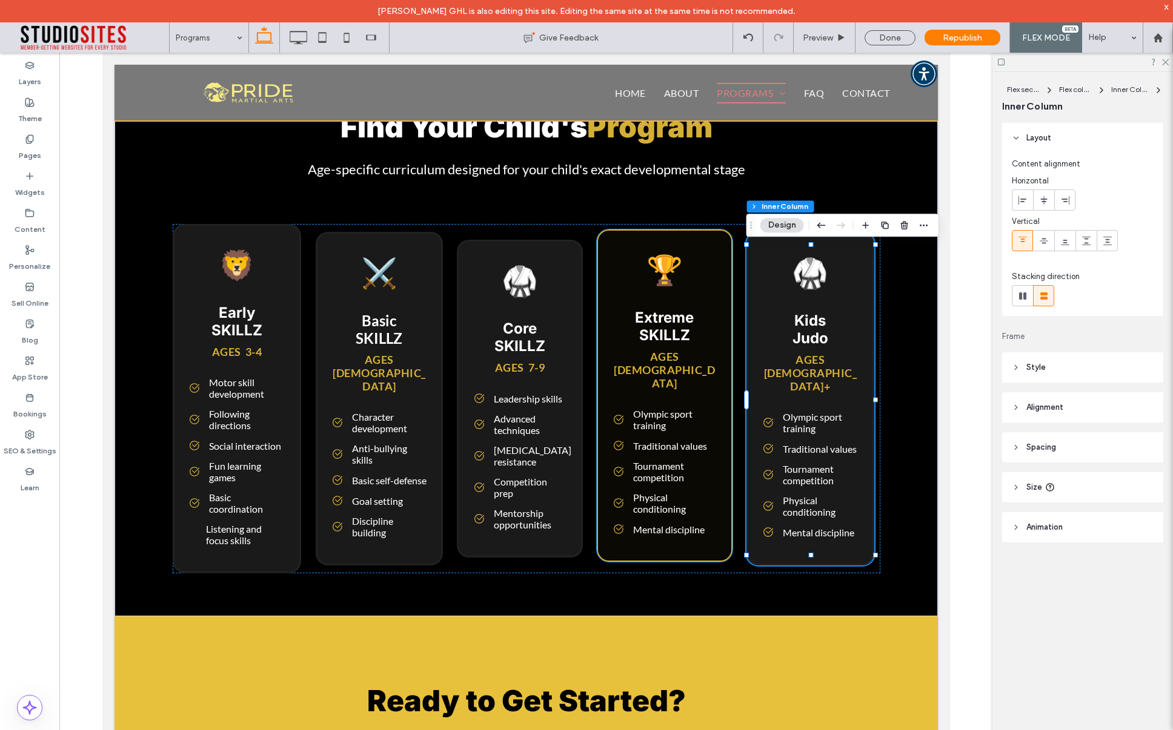
click at [664, 408] on span "Olympic sport training" at bounding box center [674, 419] width 84 height 23
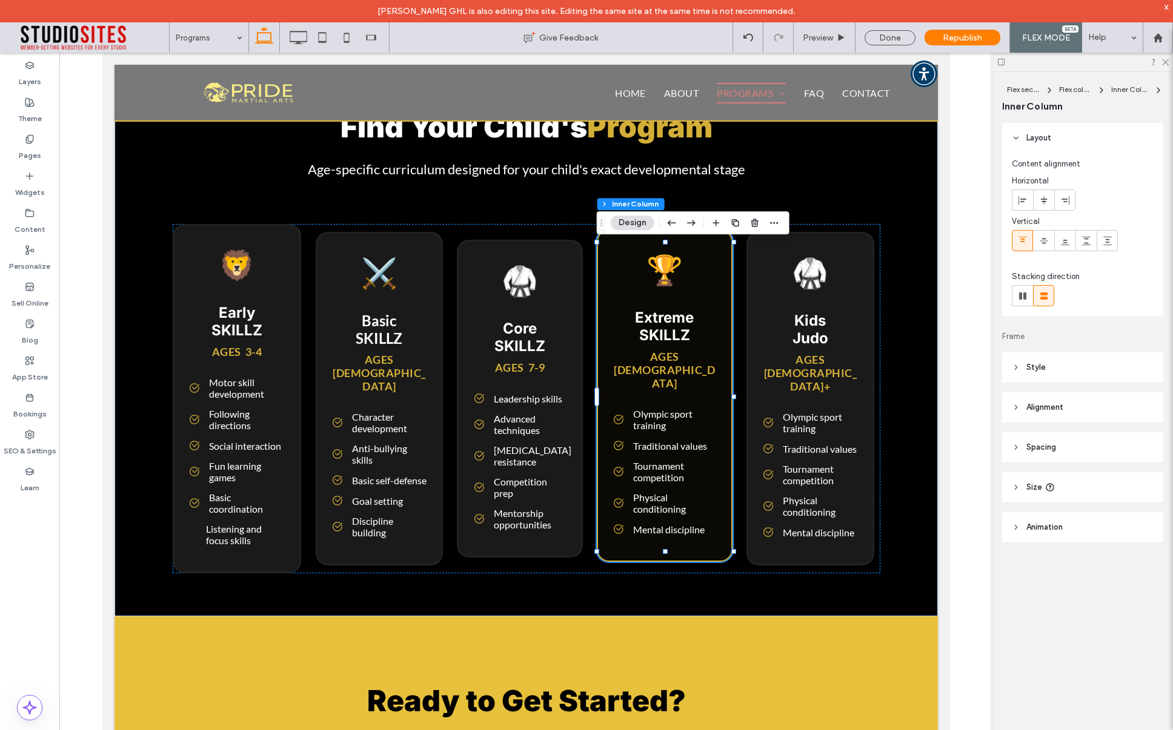
click at [664, 408] on span "Olympic sport training" at bounding box center [674, 419] width 84 height 23
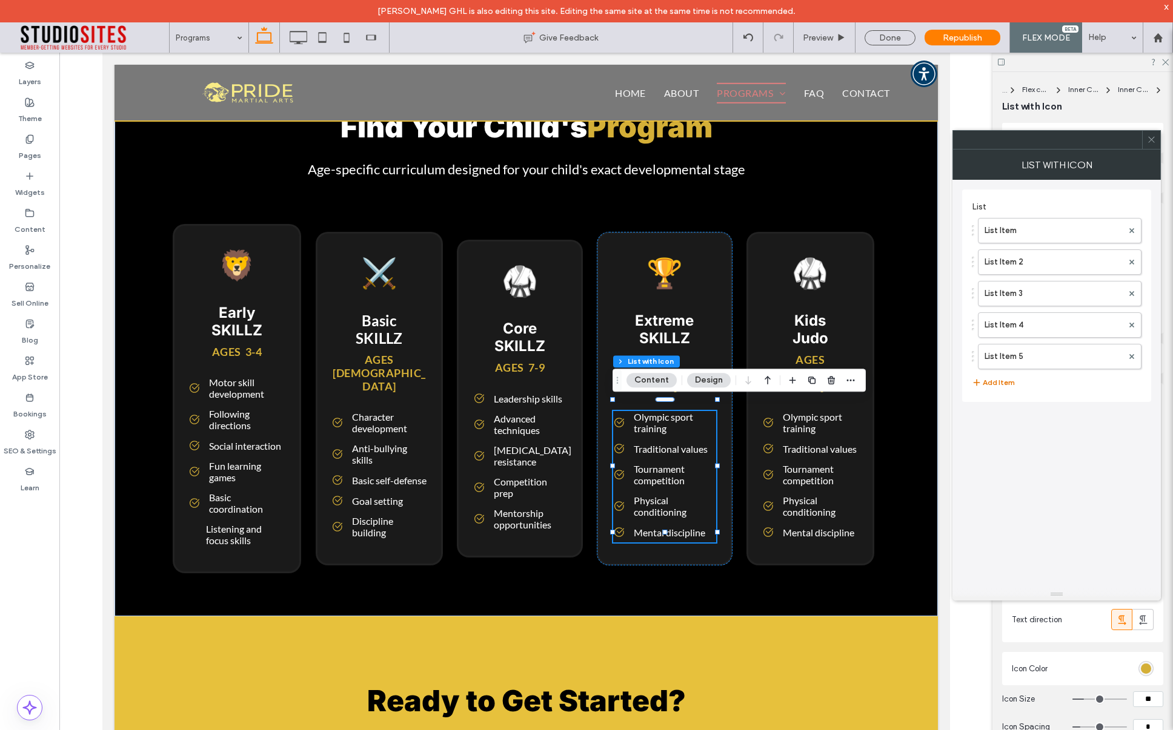
click at [1001, 381] on button "Add Item" at bounding box center [993, 383] width 43 height 15
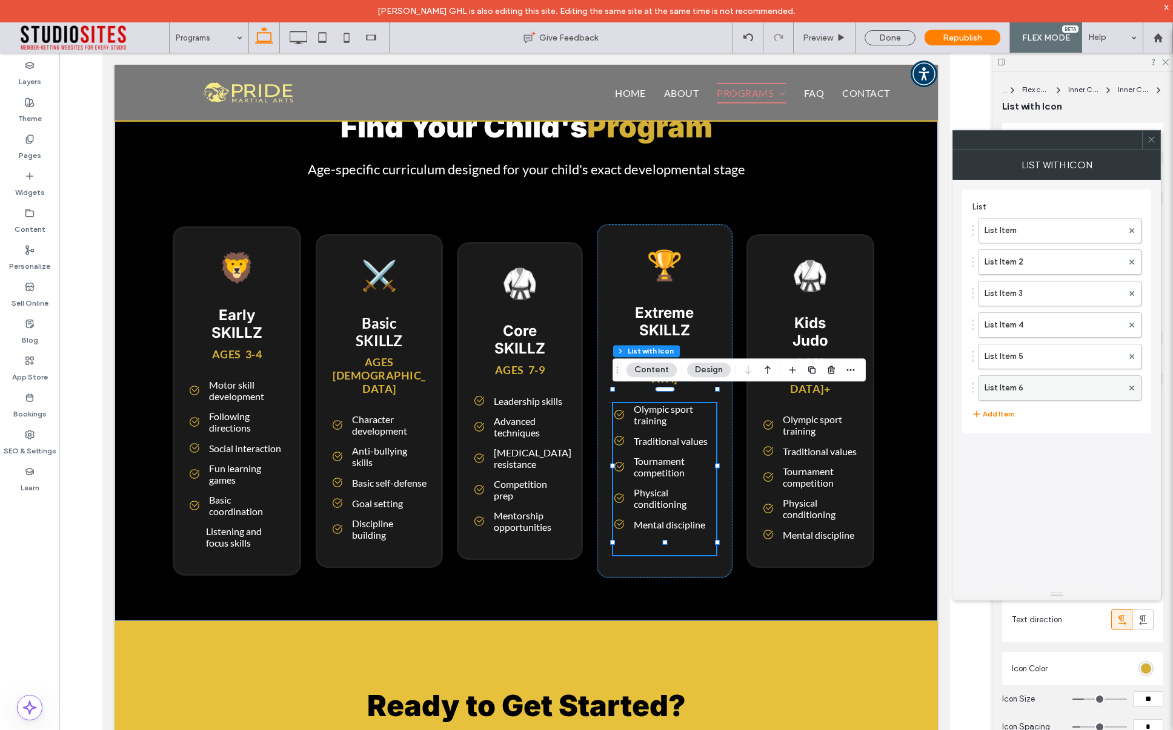
click at [1015, 389] on label "List Item 6" at bounding box center [1053, 388] width 138 height 24
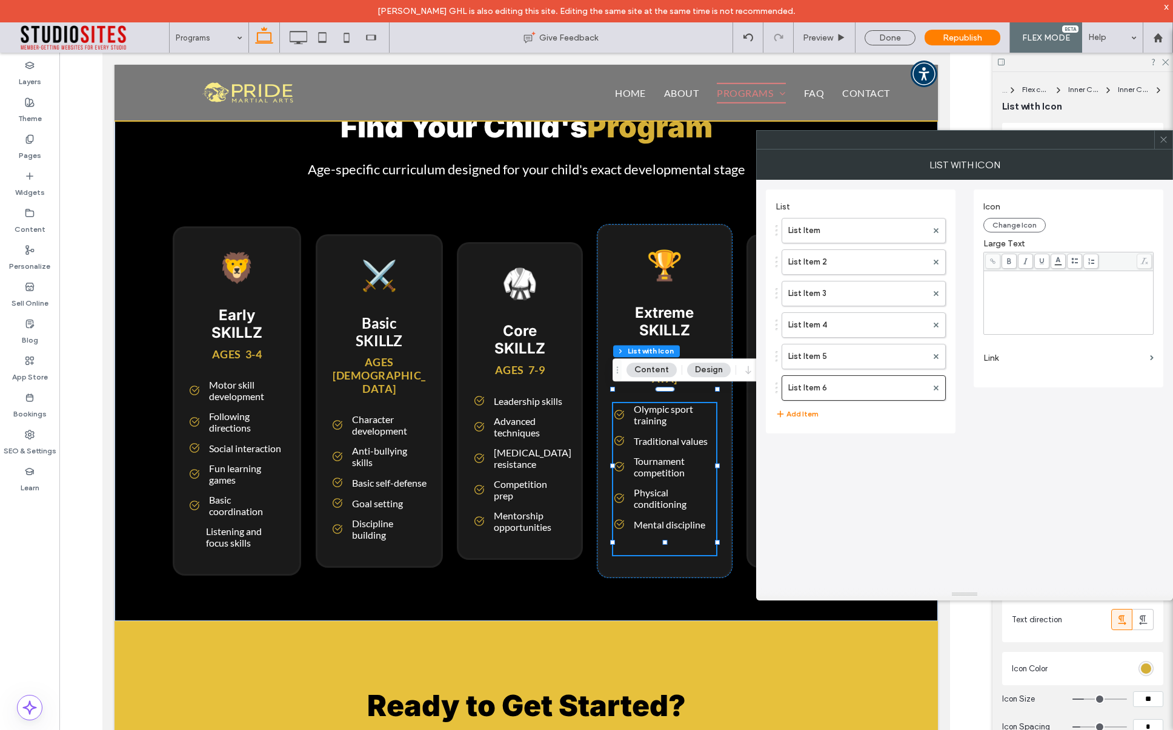
click at [998, 277] on div "Rich Text Editor" at bounding box center [1068, 277] width 166 height 8
click at [1161, 136] on icon at bounding box center [1163, 139] width 9 height 9
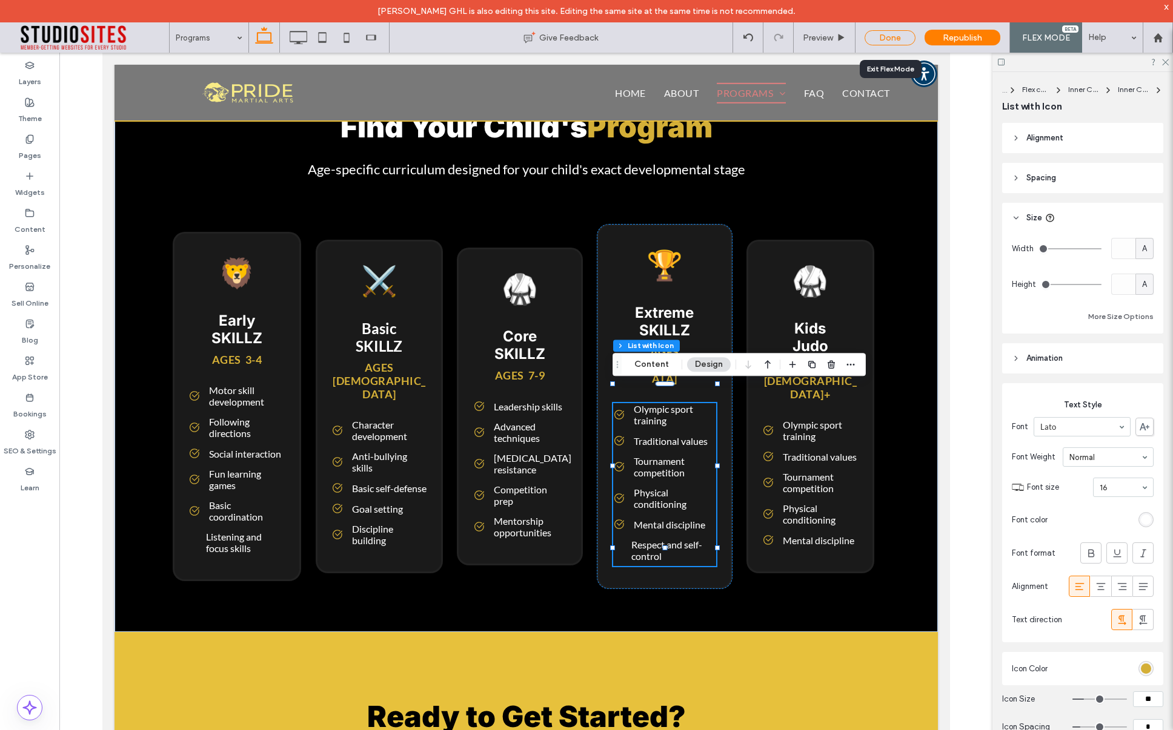
click at [889, 35] on div "Done" at bounding box center [889, 37] width 51 height 15
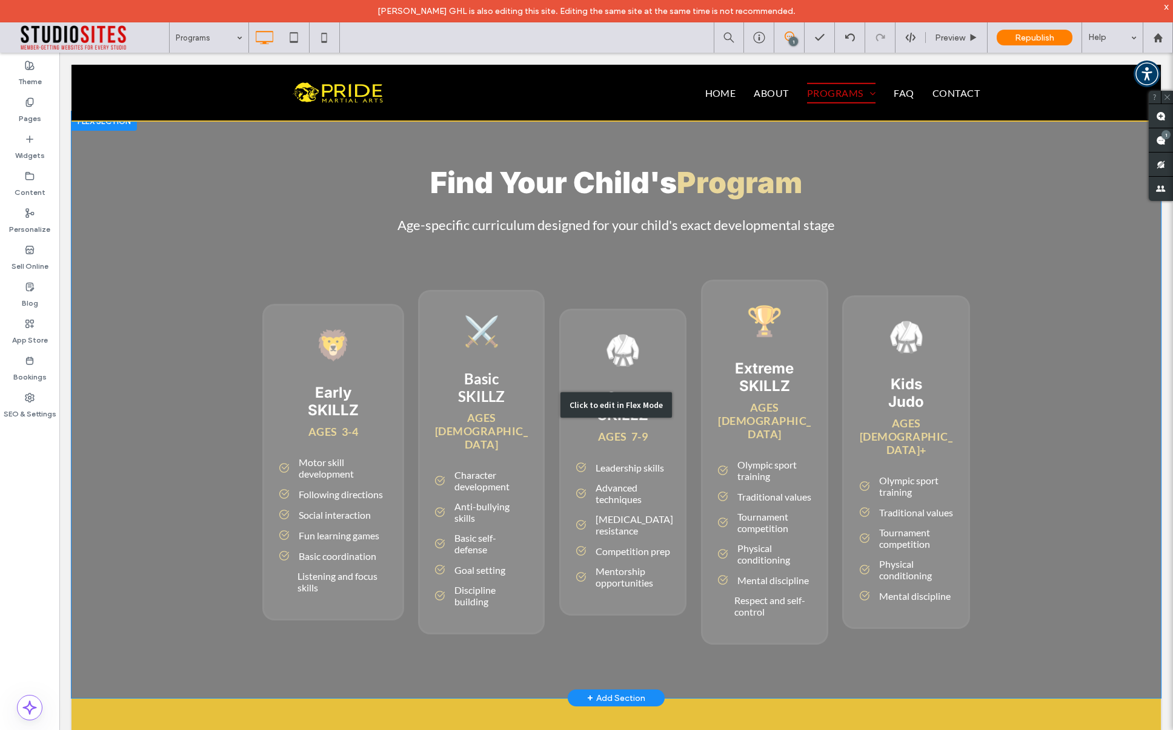
scroll to position [3791, 0]
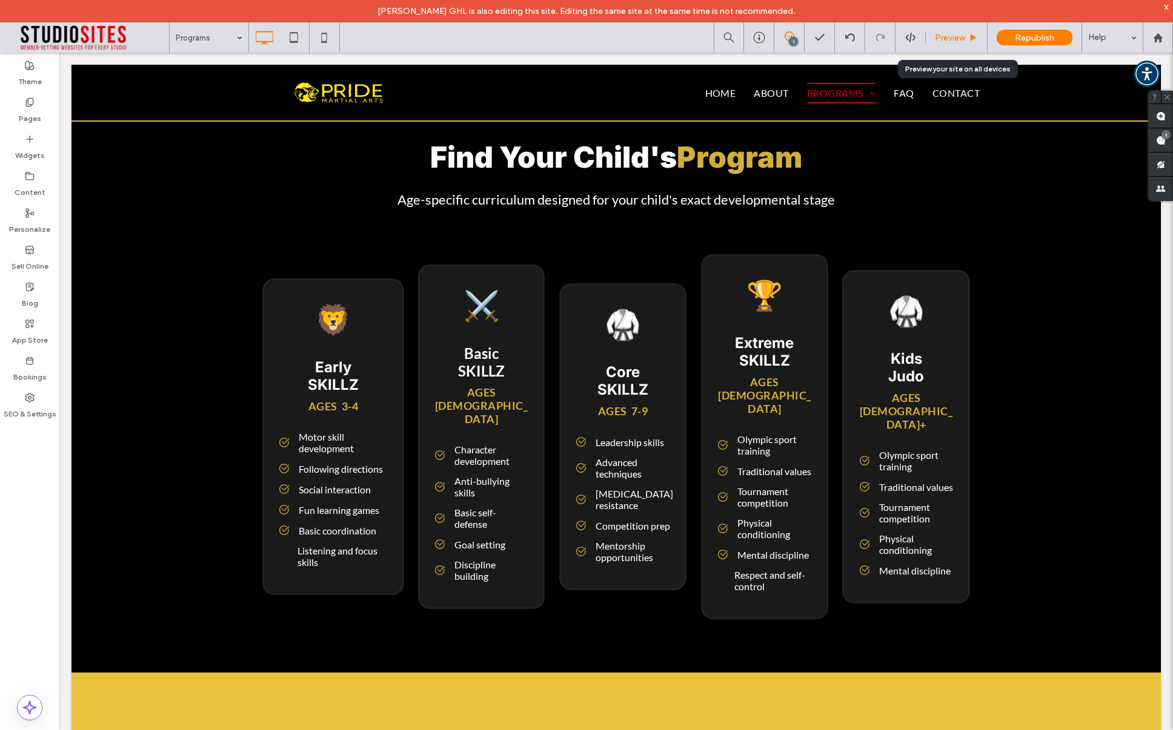
click at [946, 47] on div "Preview" at bounding box center [957, 37] width 62 height 30
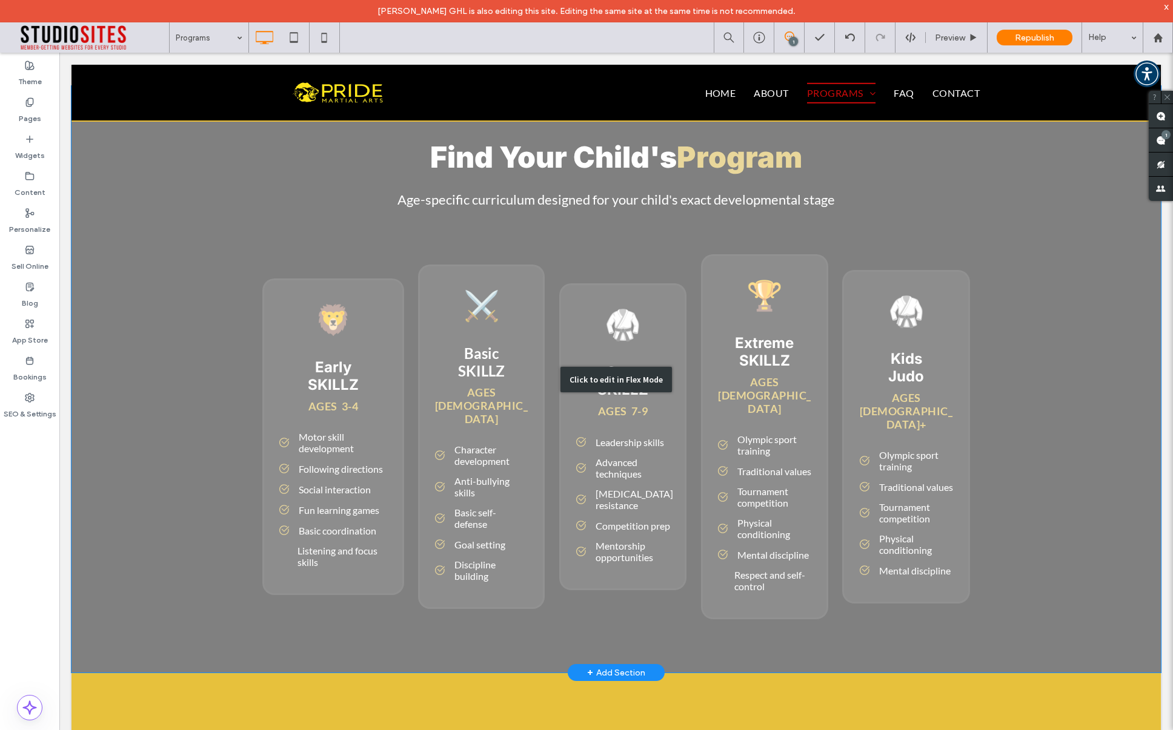
click at [772, 311] on div "Click to edit in Flex Mode" at bounding box center [615, 379] width 1089 height 587
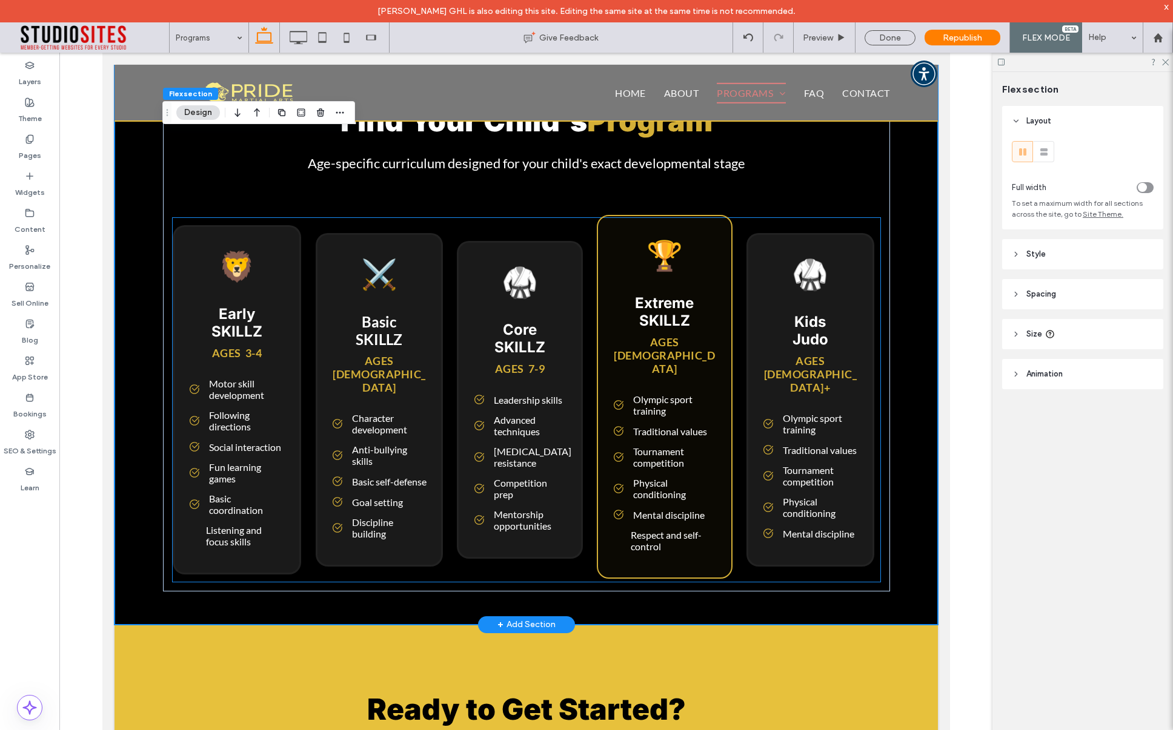
scroll to position [3687, 0]
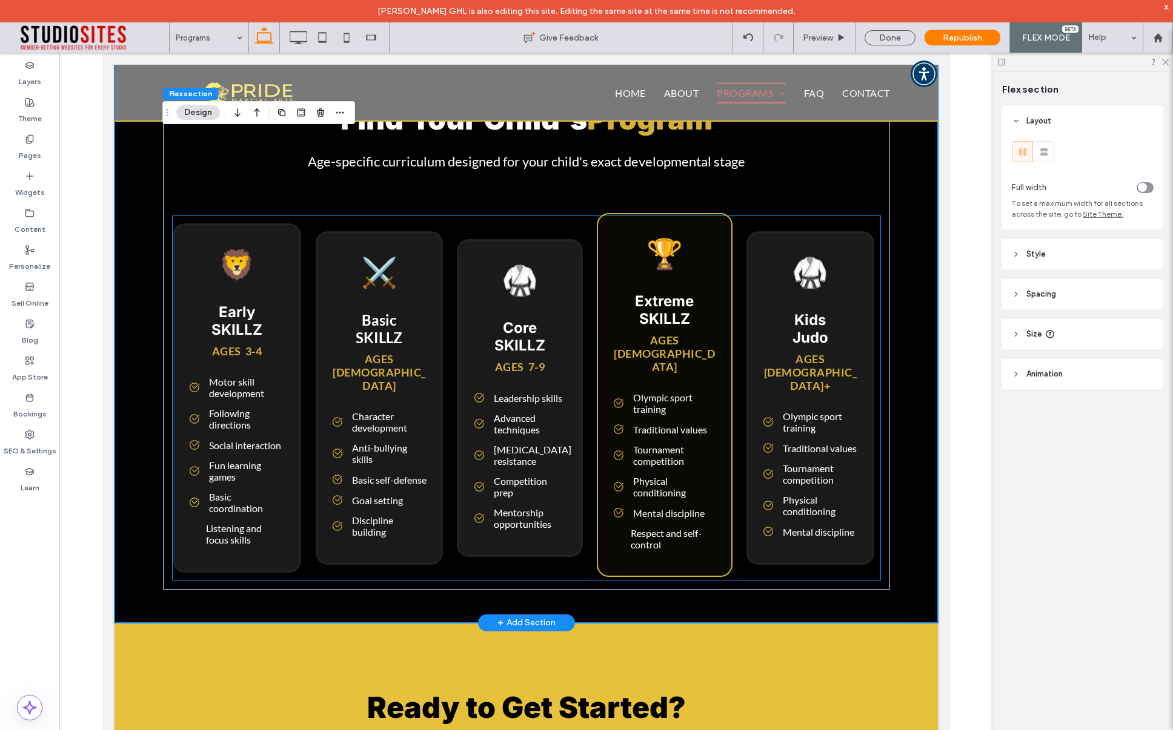
click at [670, 475] on p "Physical conditioning" at bounding box center [674, 486] width 84 height 23
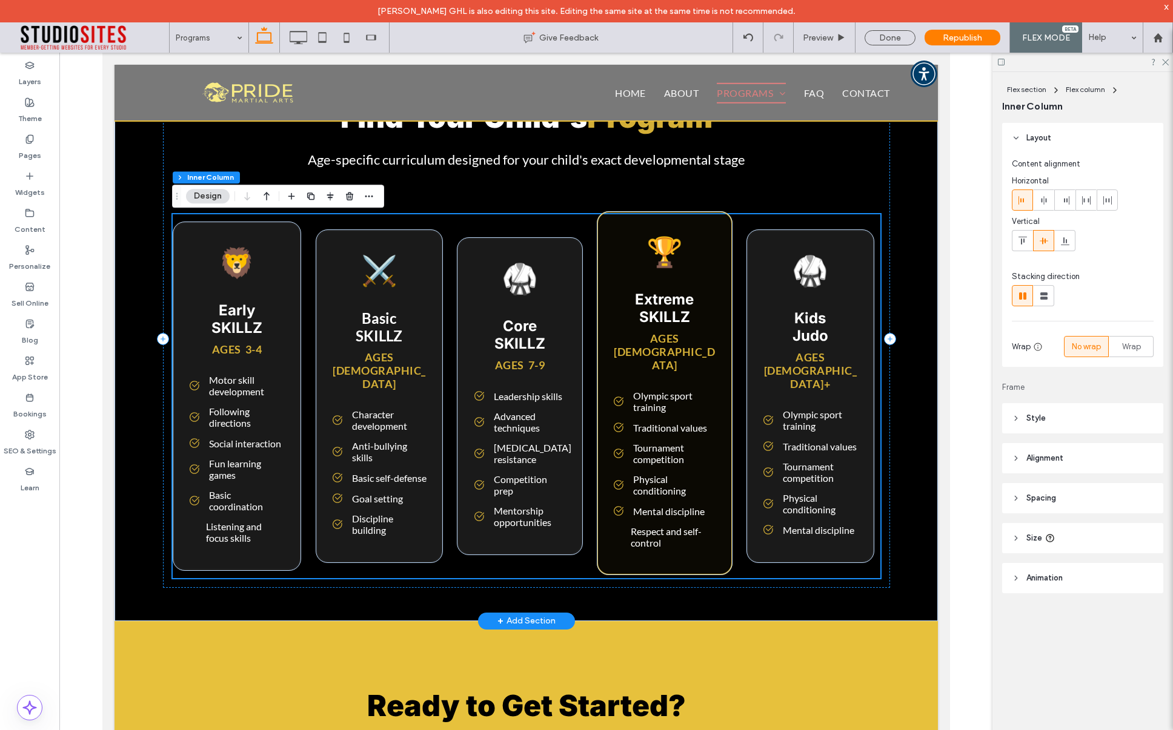
click at [670, 474] on p "Physical conditioning" at bounding box center [674, 485] width 84 height 23
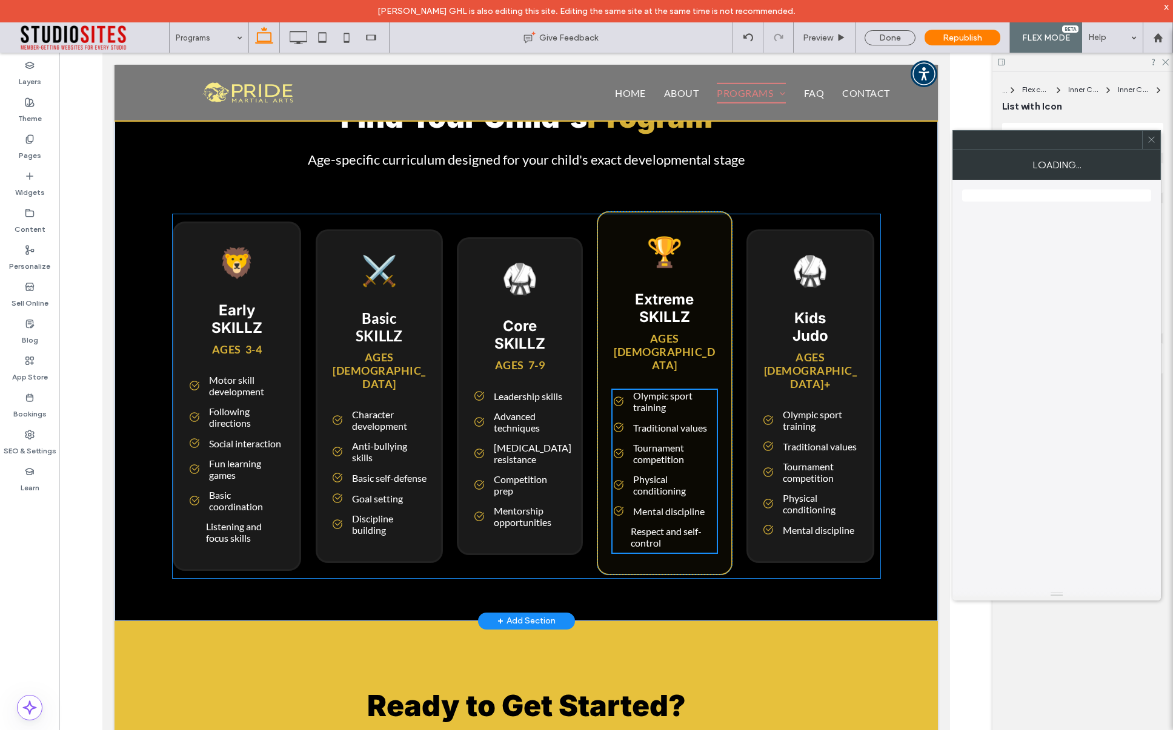
scroll to position [3689, 0]
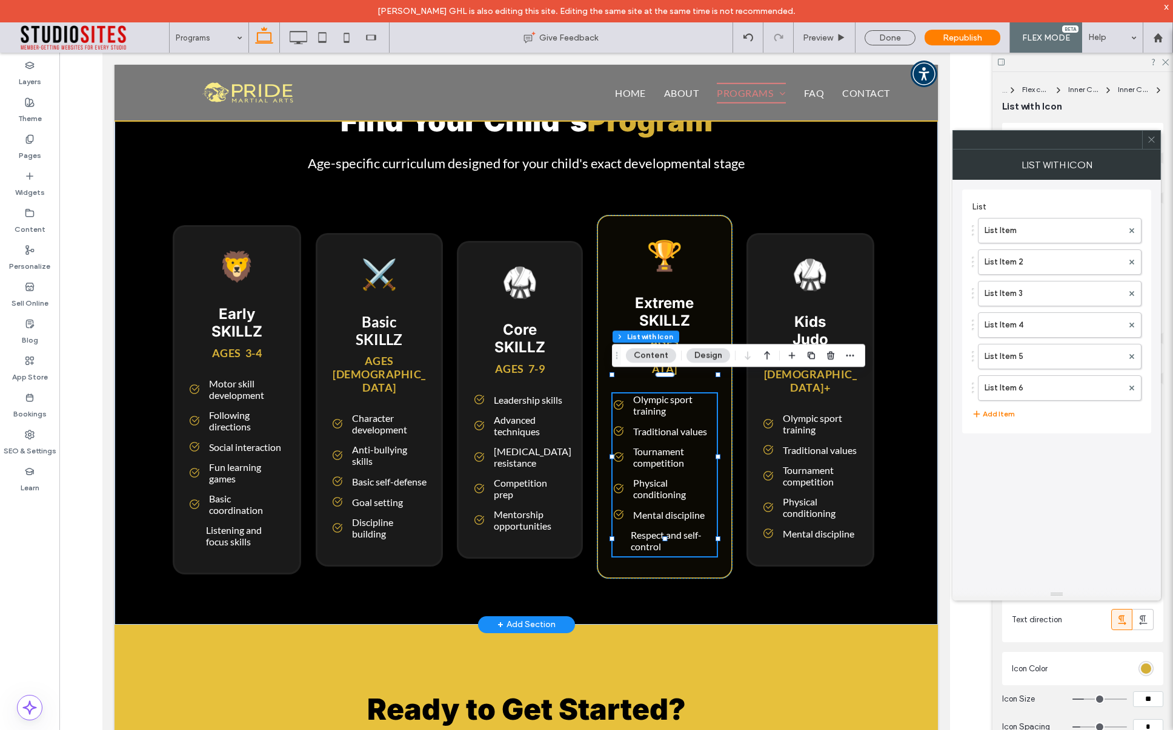
click at [644, 529] on p "Respect and self-control" at bounding box center [673, 540] width 86 height 23
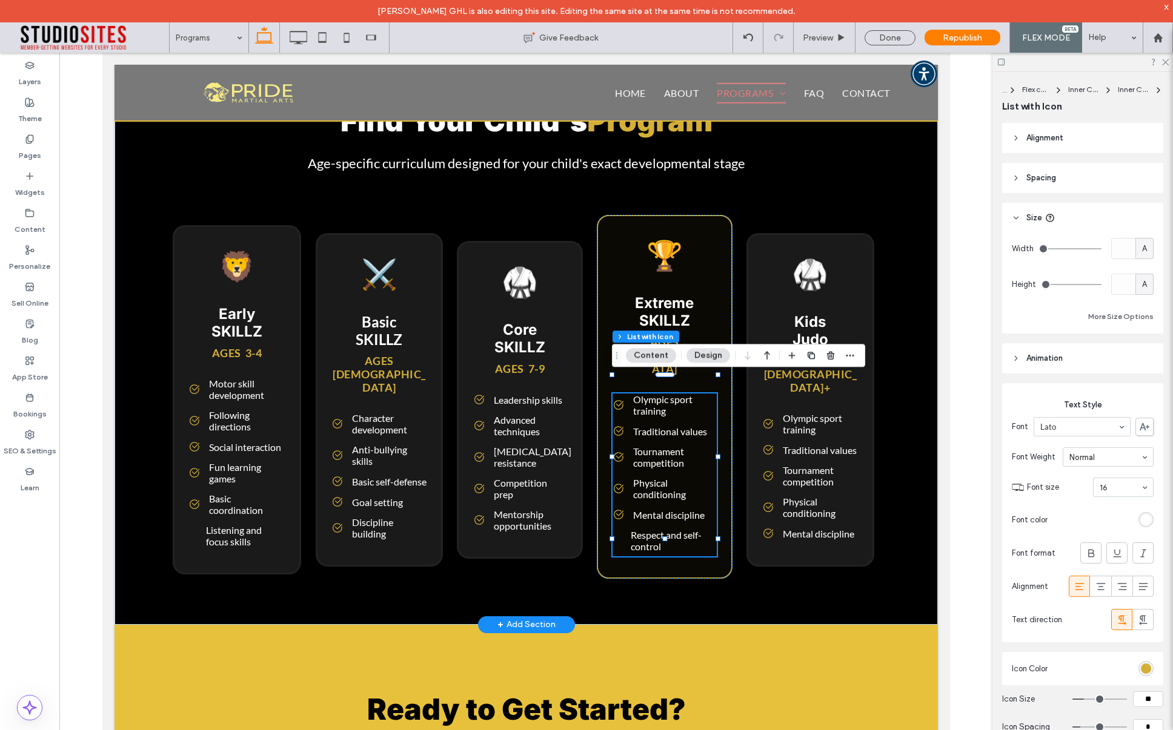
click at [644, 529] on p "Respect and self-control" at bounding box center [673, 540] width 86 height 23
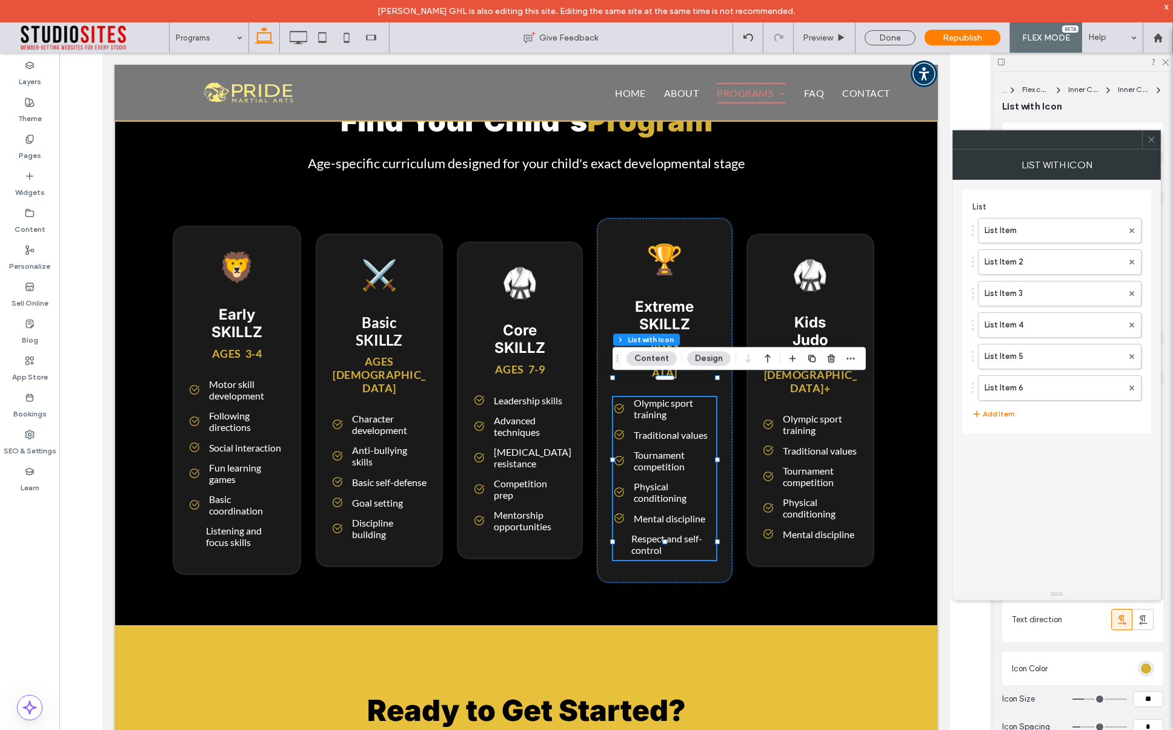
click at [1002, 391] on label "List Item 6" at bounding box center [1053, 388] width 138 height 24
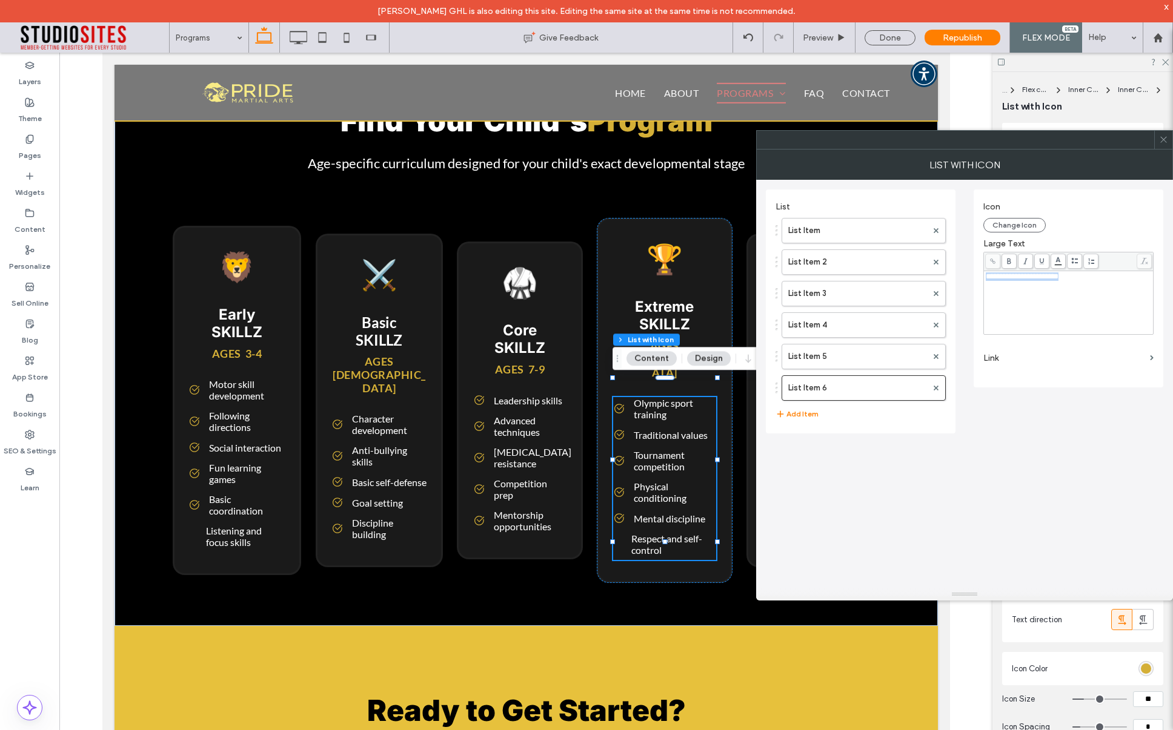
drag, startPoint x: 1098, startPoint y: 277, endPoint x: 973, endPoint y: 276, distance: 124.8
click at [973, 276] on div "**********" at bounding box center [1068, 289] width 190 height 198
click at [1165, 141] on icon at bounding box center [1163, 139] width 9 height 9
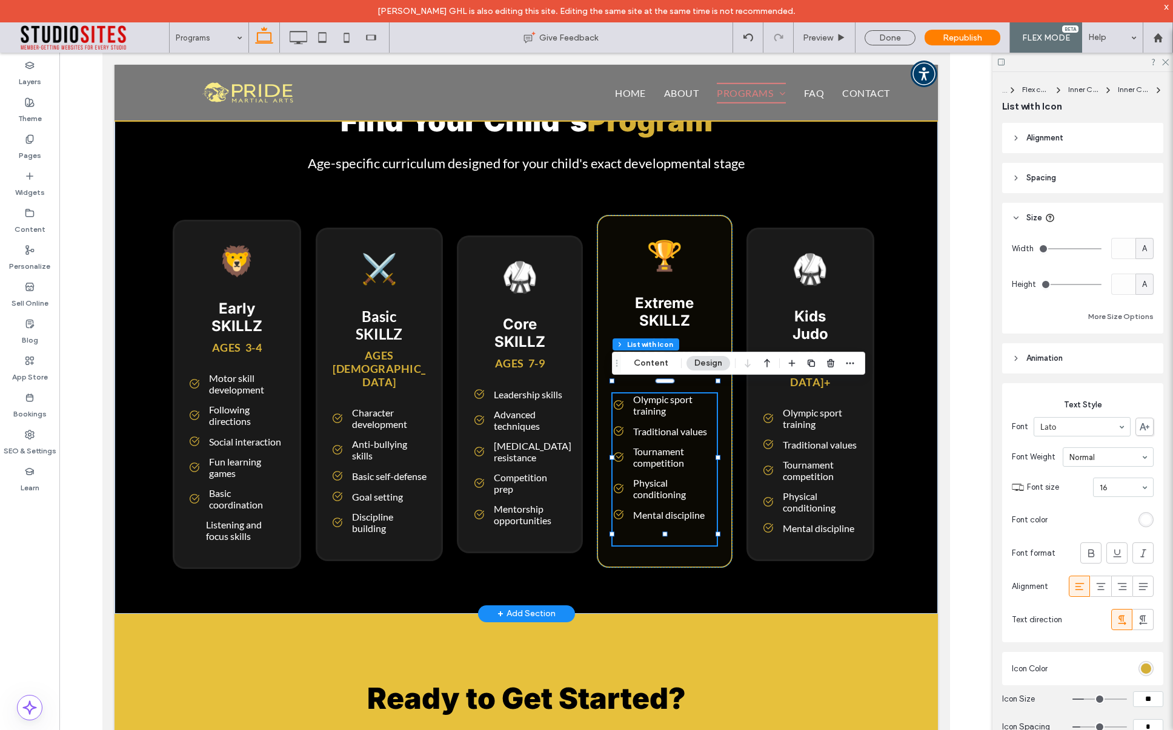
click at [655, 529] on li at bounding box center [664, 535] width 105 height 12
click at [652, 529] on li at bounding box center [664, 535] width 105 height 12
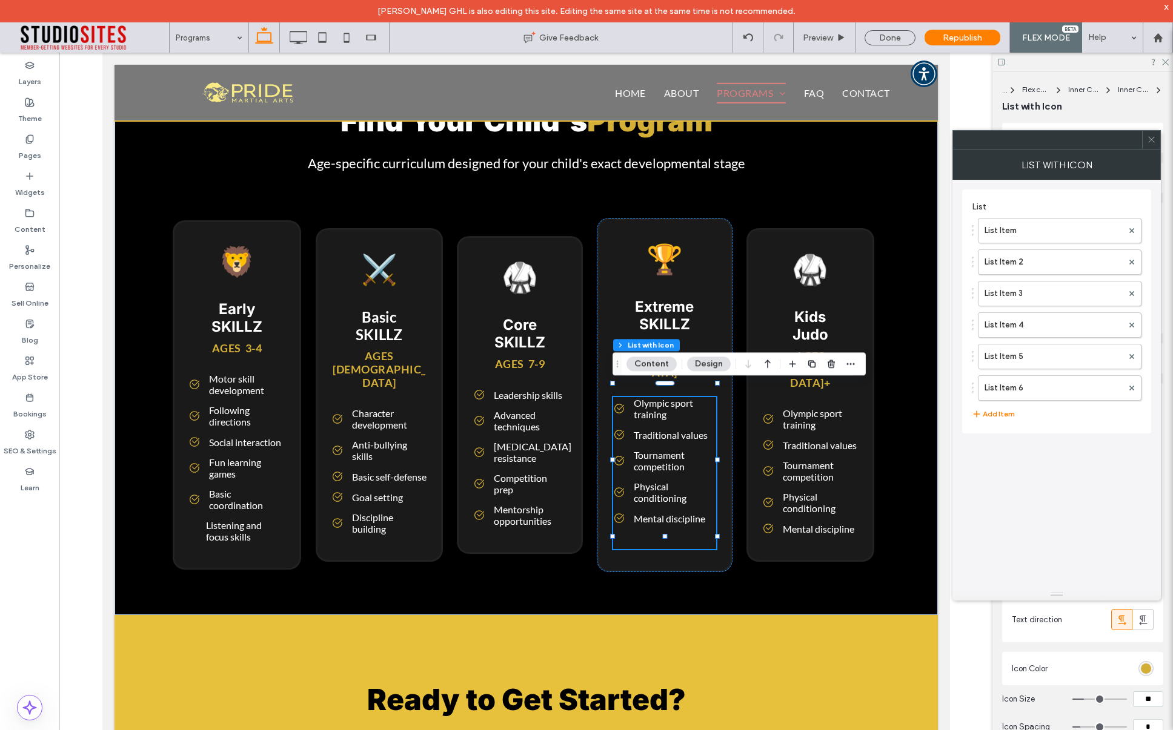
click at [1133, 386] on use at bounding box center [1131, 387] width 5 height 5
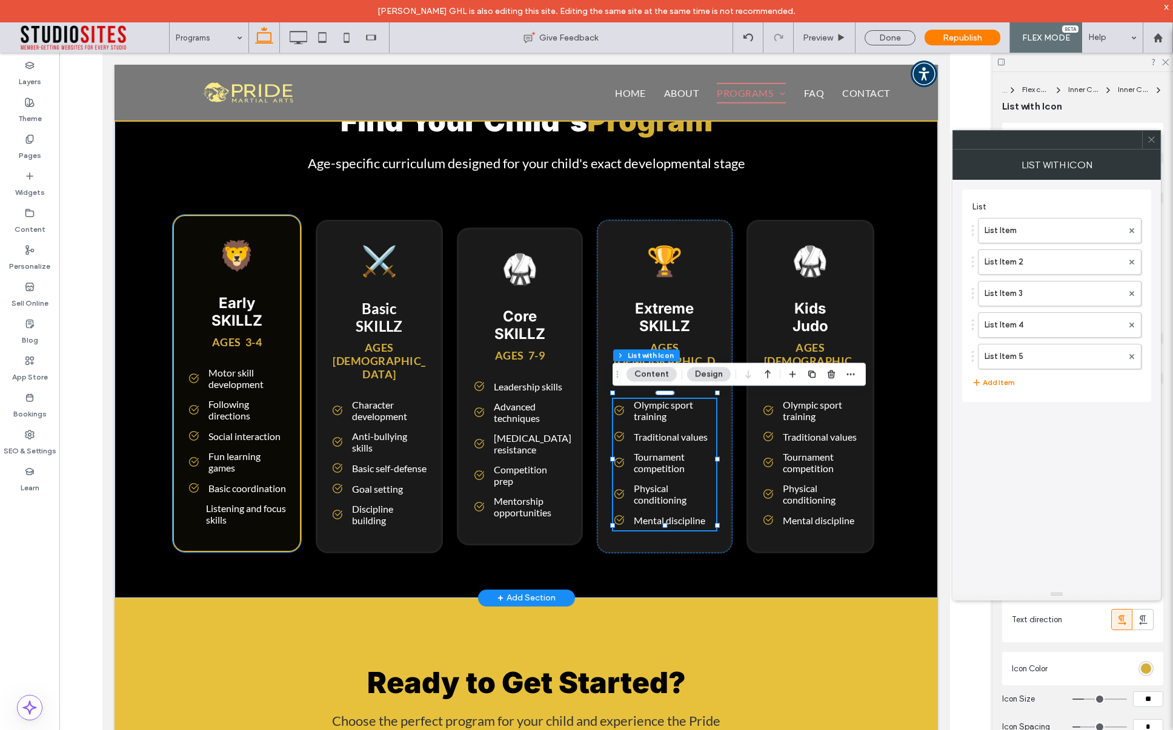
click at [233, 523] on p "Listening and focus skills" at bounding box center [245, 514] width 81 height 23
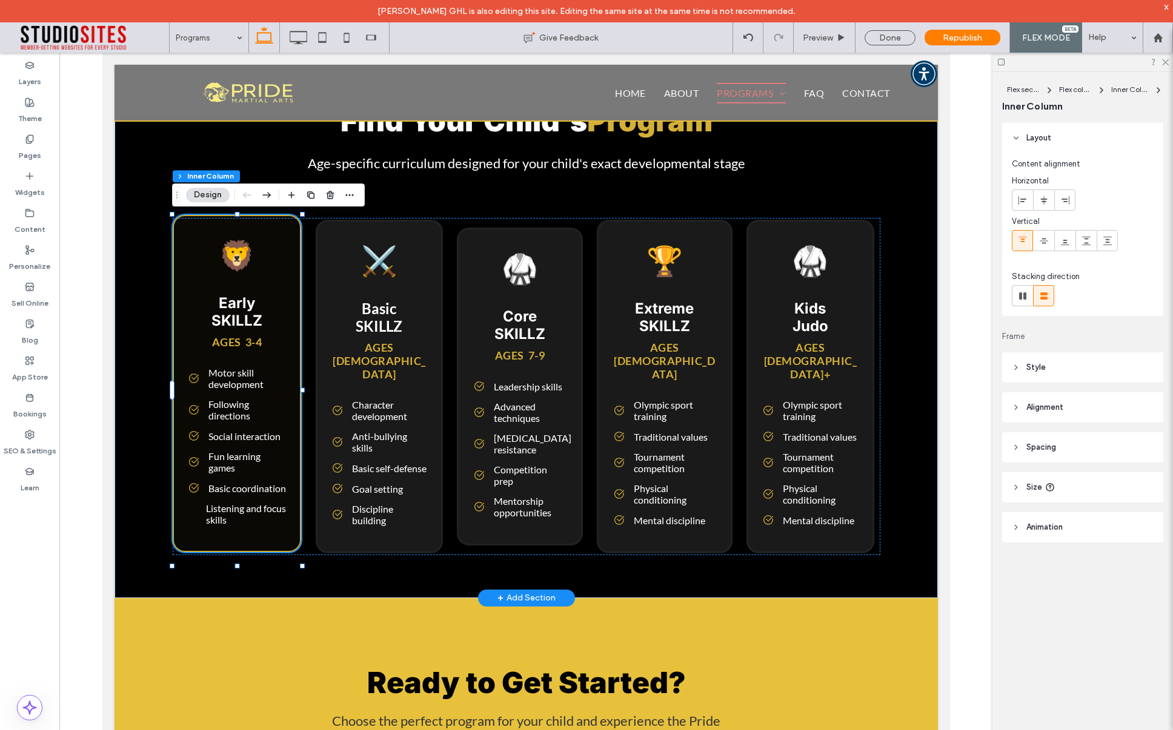
click at [233, 523] on p "Listening and focus skills" at bounding box center [245, 514] width 81 height 23
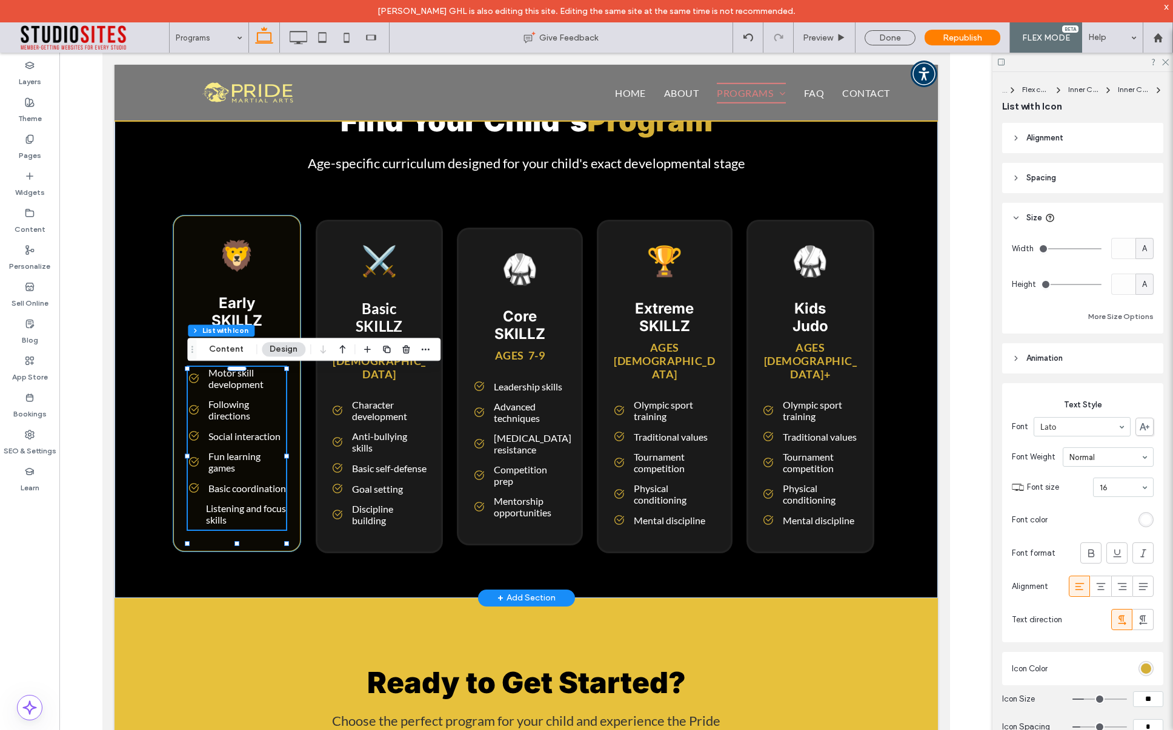
click at [233, 523] on p "Listening and focus skills" at bounding box center [245, 514] width 81 height 23
click at [230, 523] on p "Listening and focus skills" at bounding box center [245, 514] width 81 height 23
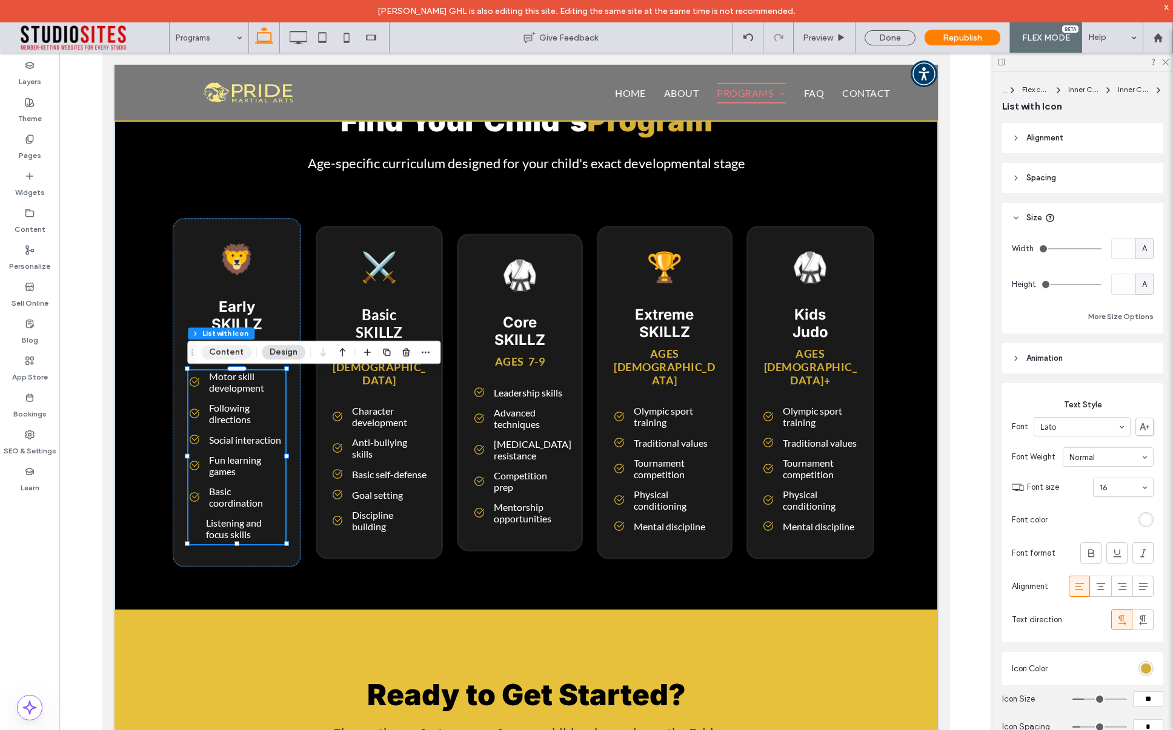
click at [224, 353] on button "Content" at bounding box center [226, 352] width 50 height 15
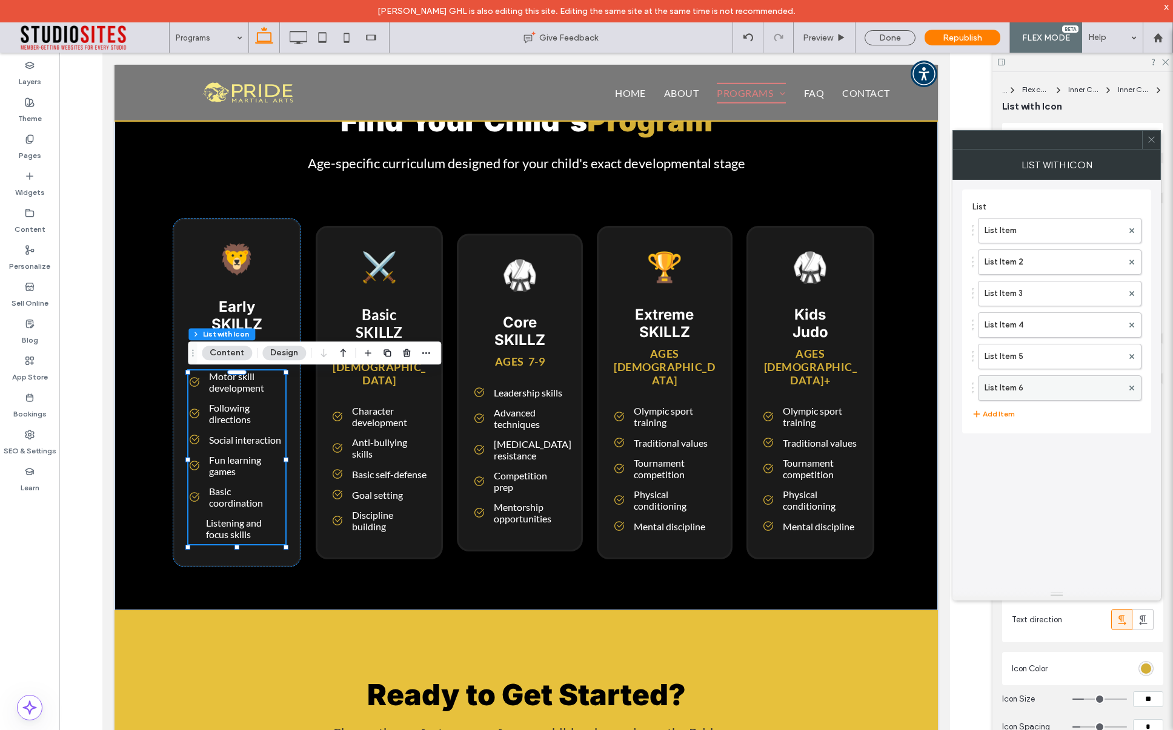
click at [1010, 386] on label "List Item 6" at bounding box center [1053, 388] width 138 height 24
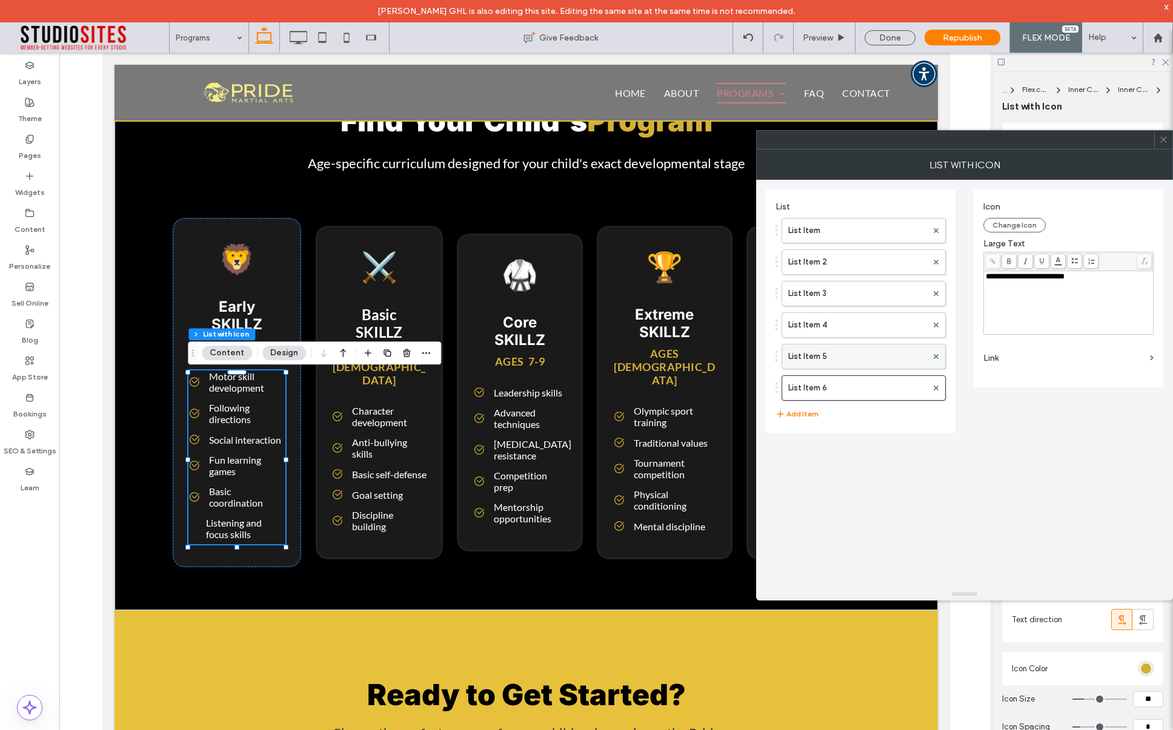
click at [857, 355] on label "List Item 5" at bounding box center [857, 357] width 139 height 24
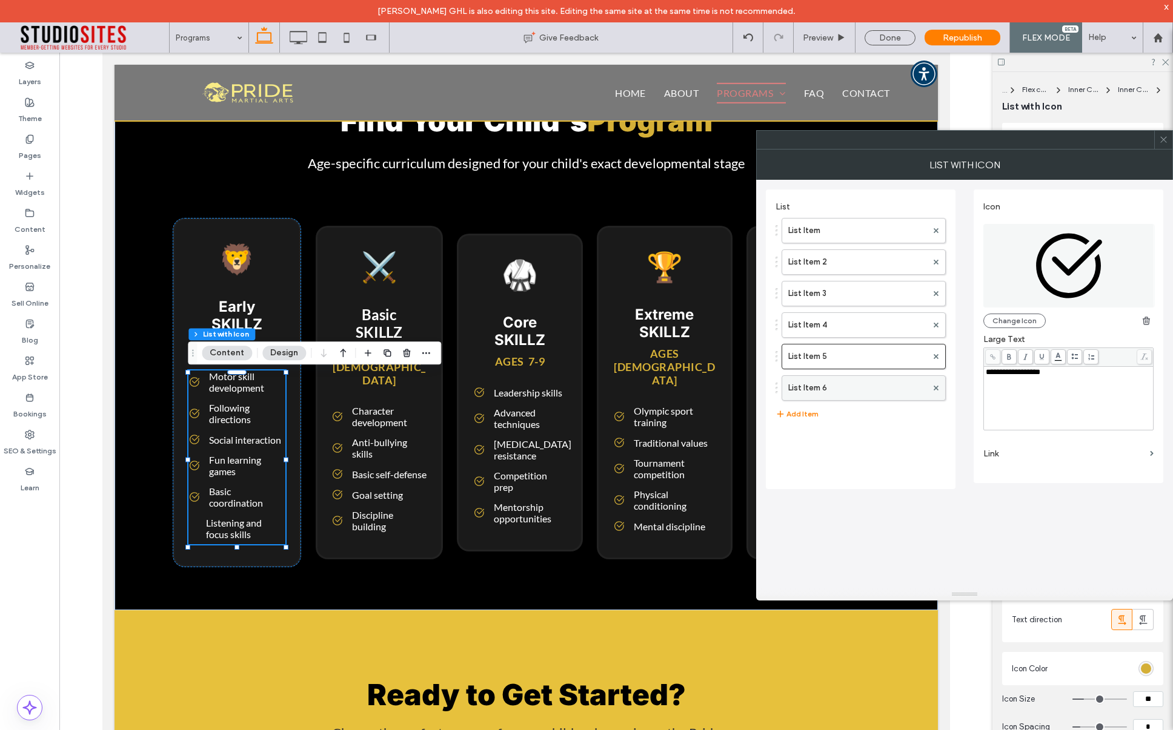
click at [824, 384] on label "List Item 6" at bounding box center [857, 388] width 139 height 24
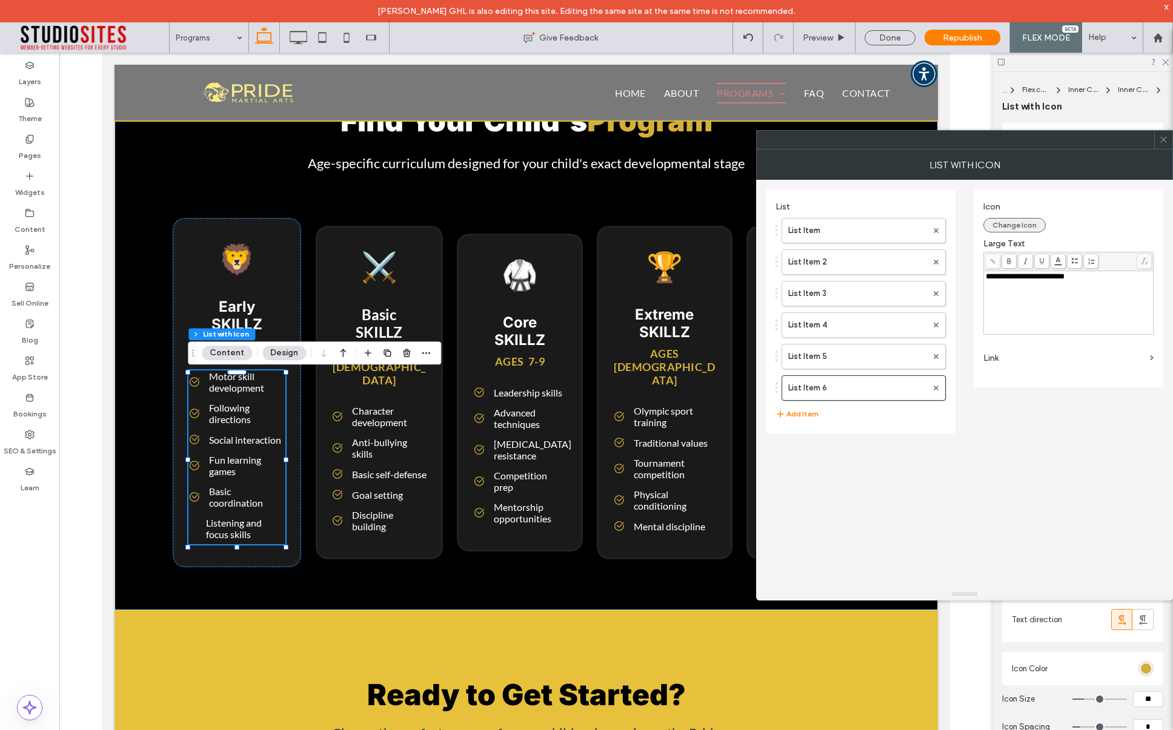
click at [1024, 226] on button "Change Icon" at bounding box center [1014, 225] width 62 height 15
click at [1020, 224] on button "Change Icon" at bounding box center [1014, 225] width 62 height 15
click at [859, 356] on label "List Item 5" at bounding box center [857, 357] width 139 height 24
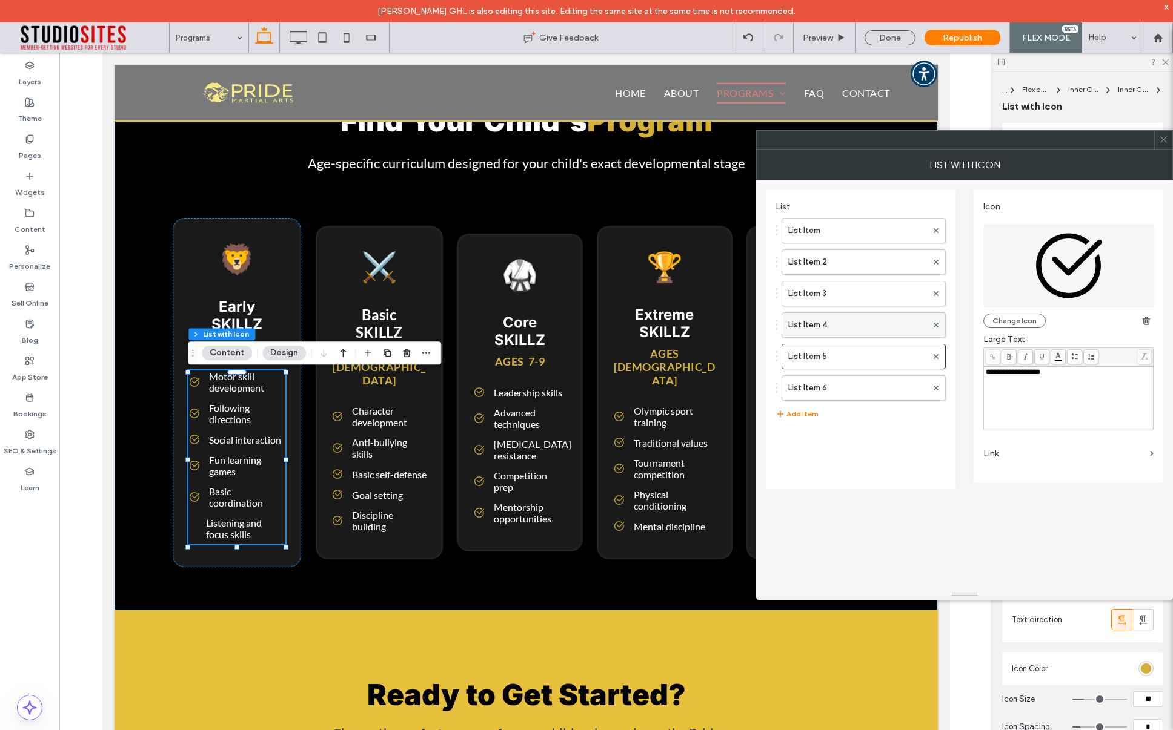
click at [856, 326] on label "List Item 4" at bounding box center [857, 325] width 139 height 24
click at [858, 296] on label "List Item 3" at bounding box center [857, 294] width 139 height 24
click at [849, 355] on label "List Item 5" at bounding box center [857, 357] width 139 height 24
click at [847, 388] on label "List Item 6" at bounding box center [857, 388] width 139 height 24
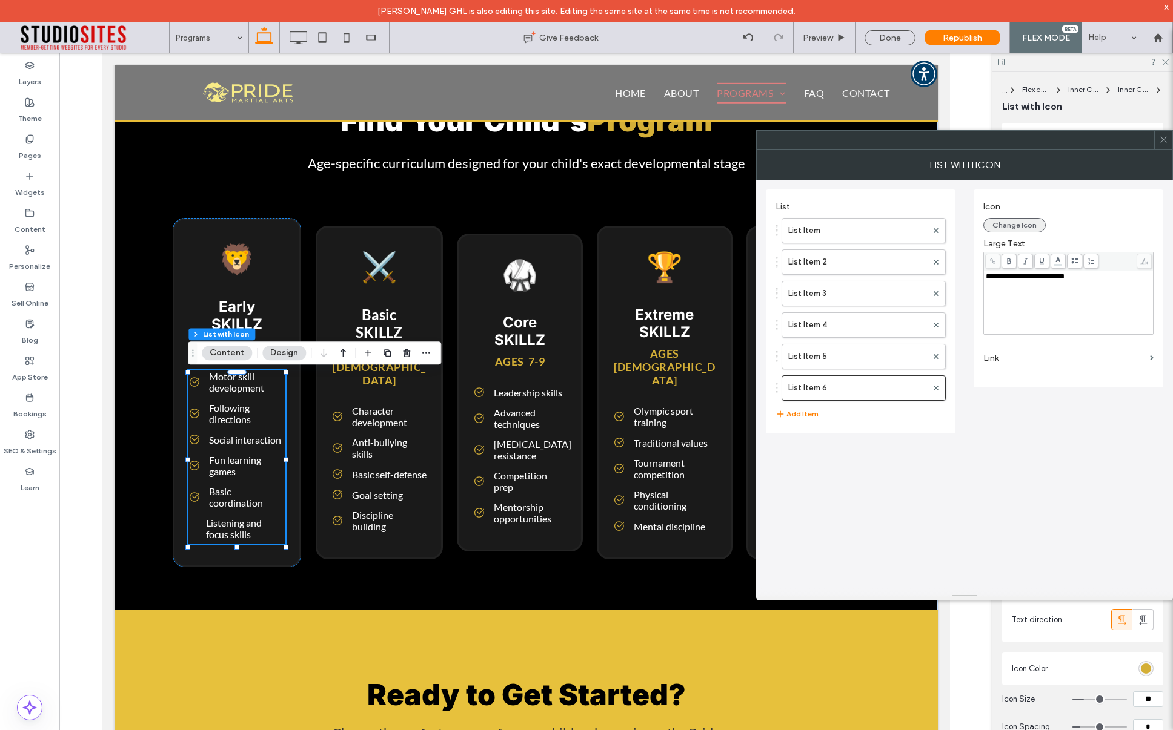
click at [1008, 228] on button "Change Icon" at bounding box center [1014, 225] width 62 height 15
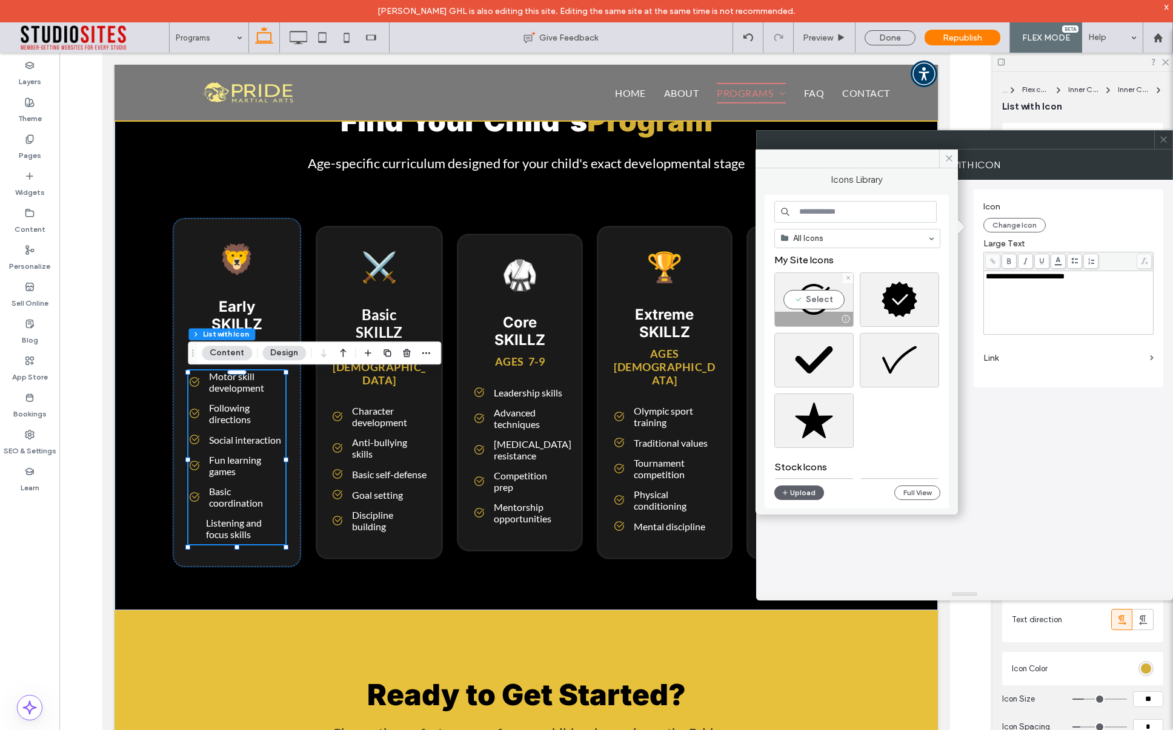
click at [816, 299] on div "Select" at bounding box center [813, 300] width 79 height 55
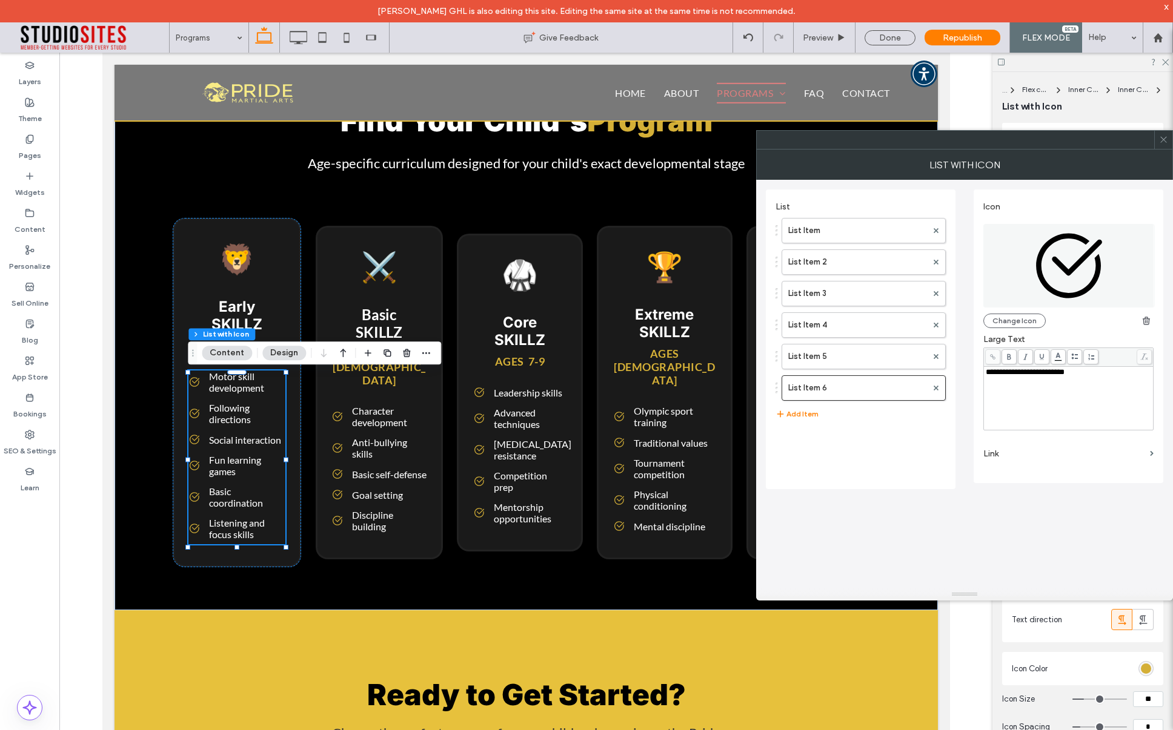
click at [1163, 139] on icon at bounding box center [1163, 139] width 9 height 9
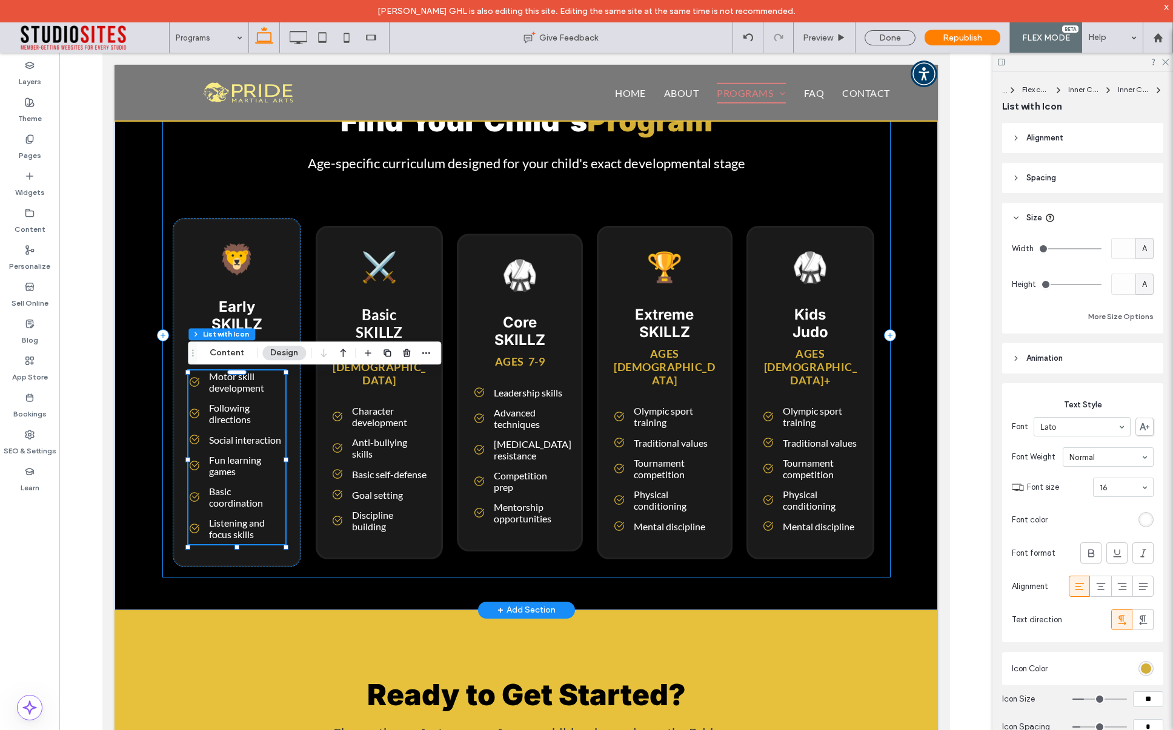
click at [687, 190] on div "Find Your Child's Program Age-specific curriculum designed for your child's exa…" at bounding box center [525, 335] width 727 height 484
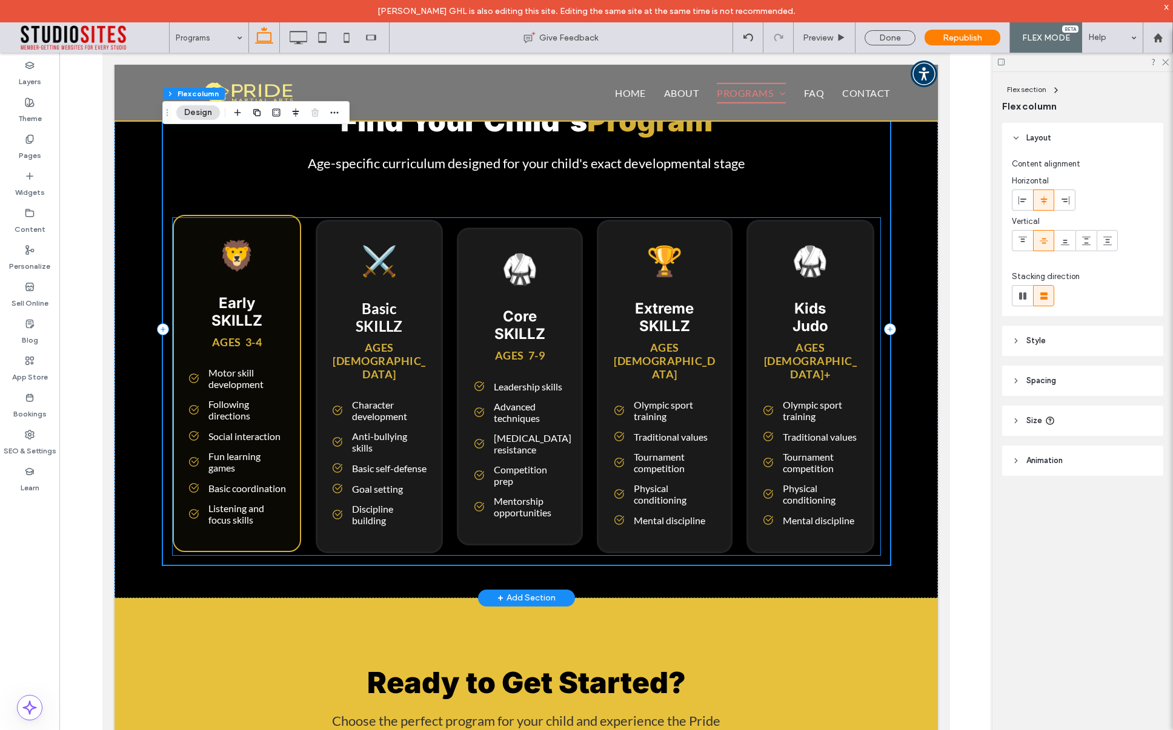
click at [240, 385] on span "Motor skill development" at bounding box center [247, 378] width 78 height 23
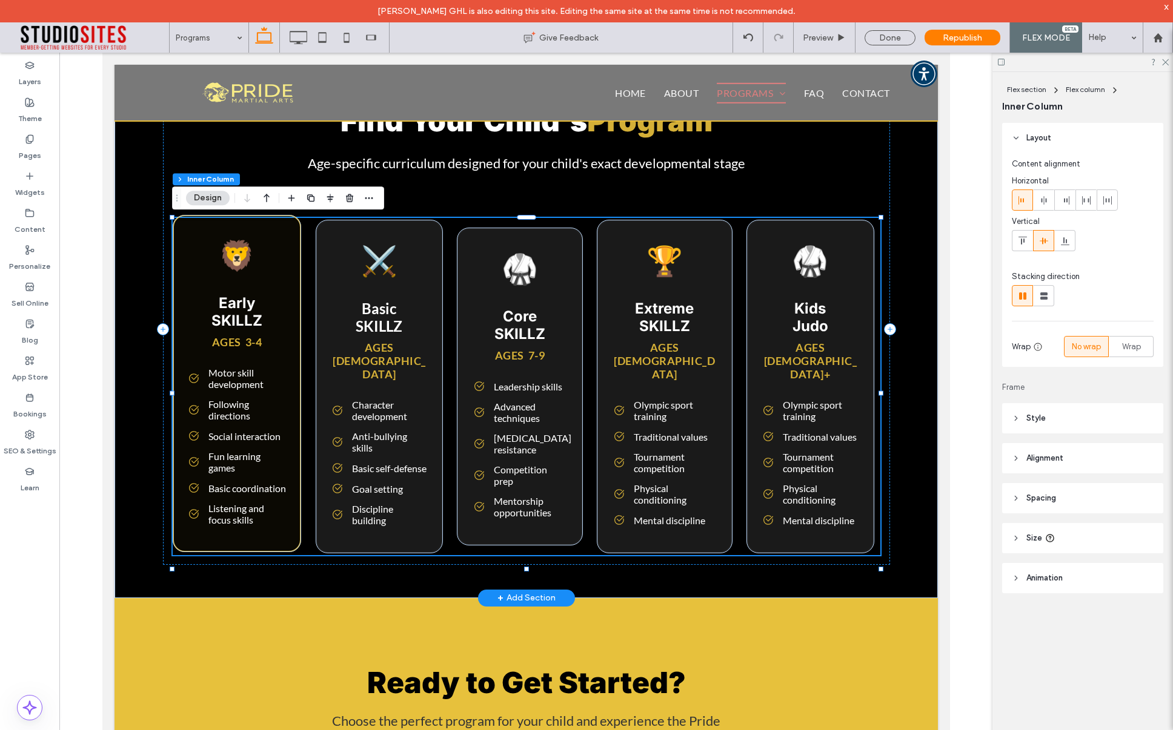
click at [240, 385] on span "Motor skill development" at bounding box center [247, 378] width 78 height 23
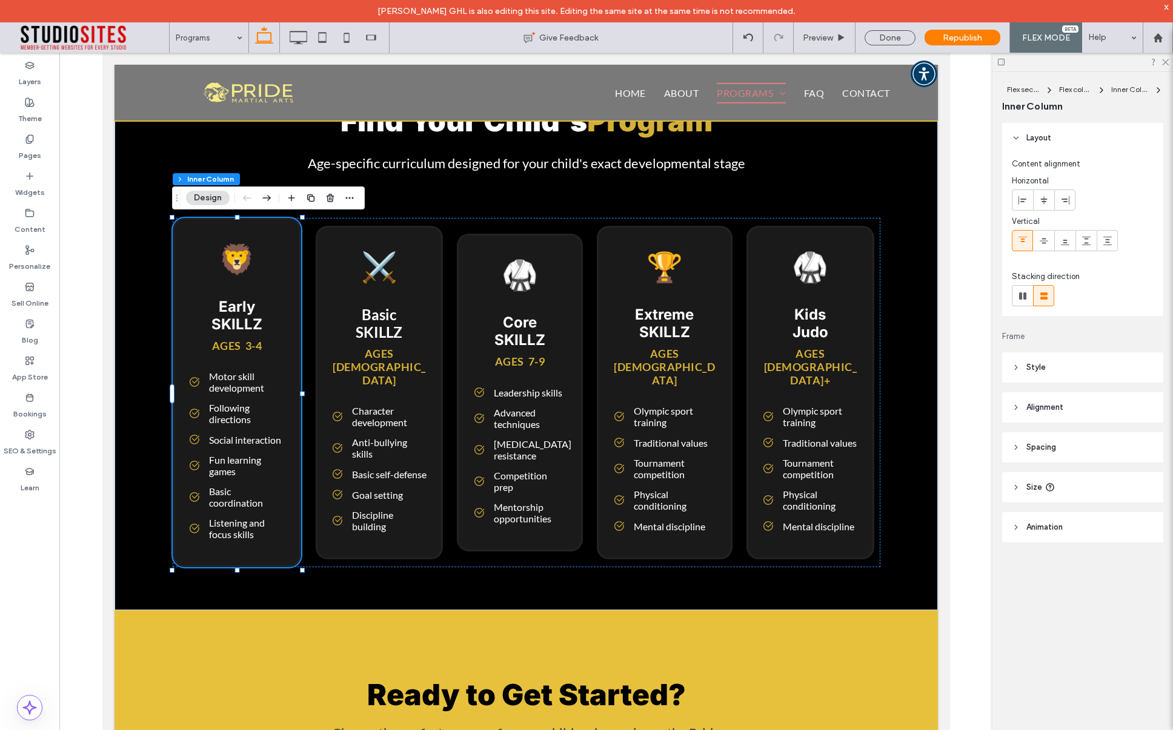
click at [205, 199] on button "Design" at bounding box center [208, 198] width 44 height 15
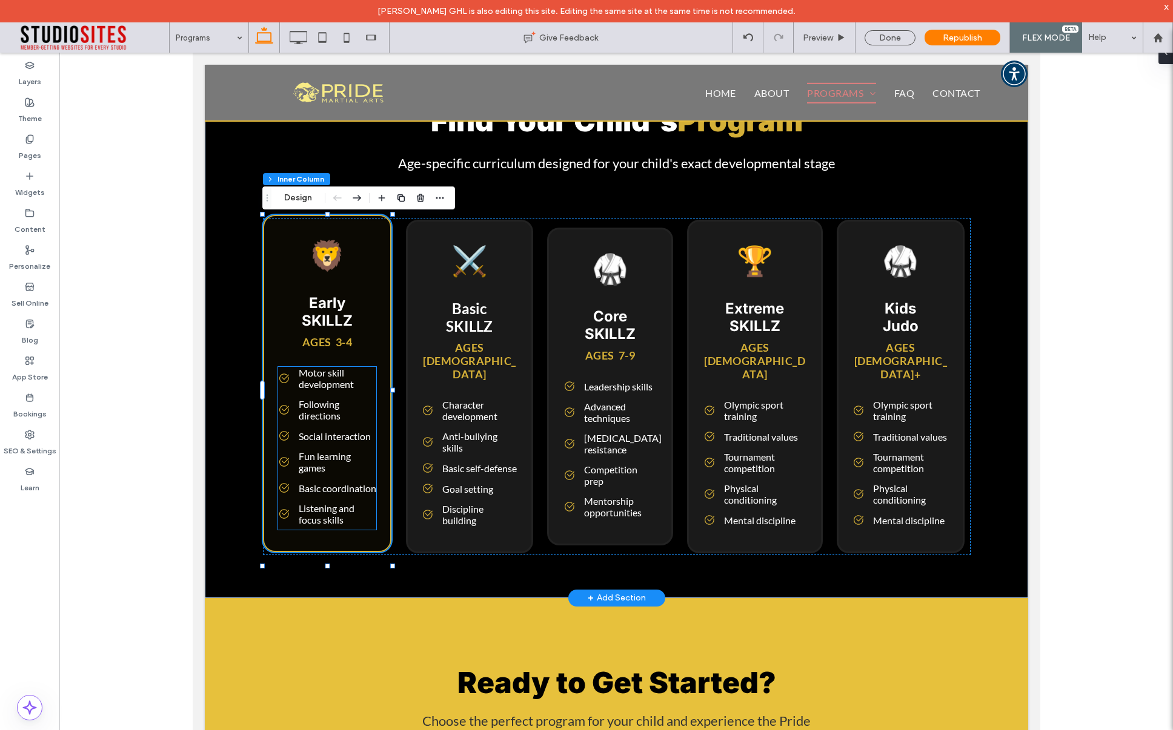
click at [313, 389] on span "Motor skill development" at bounding box center [337, 378] width 78 height 23
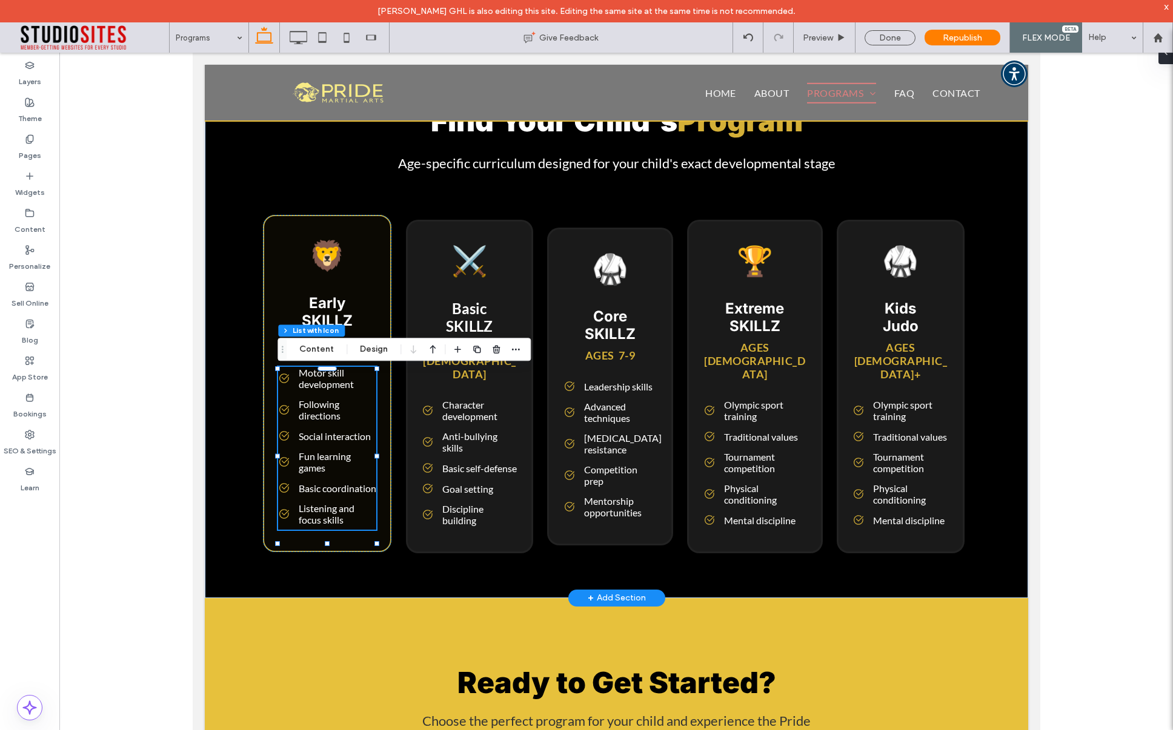
click at [313, 389] on span "Motor skill development" at bounding box center [337, 378] width 78 height 23
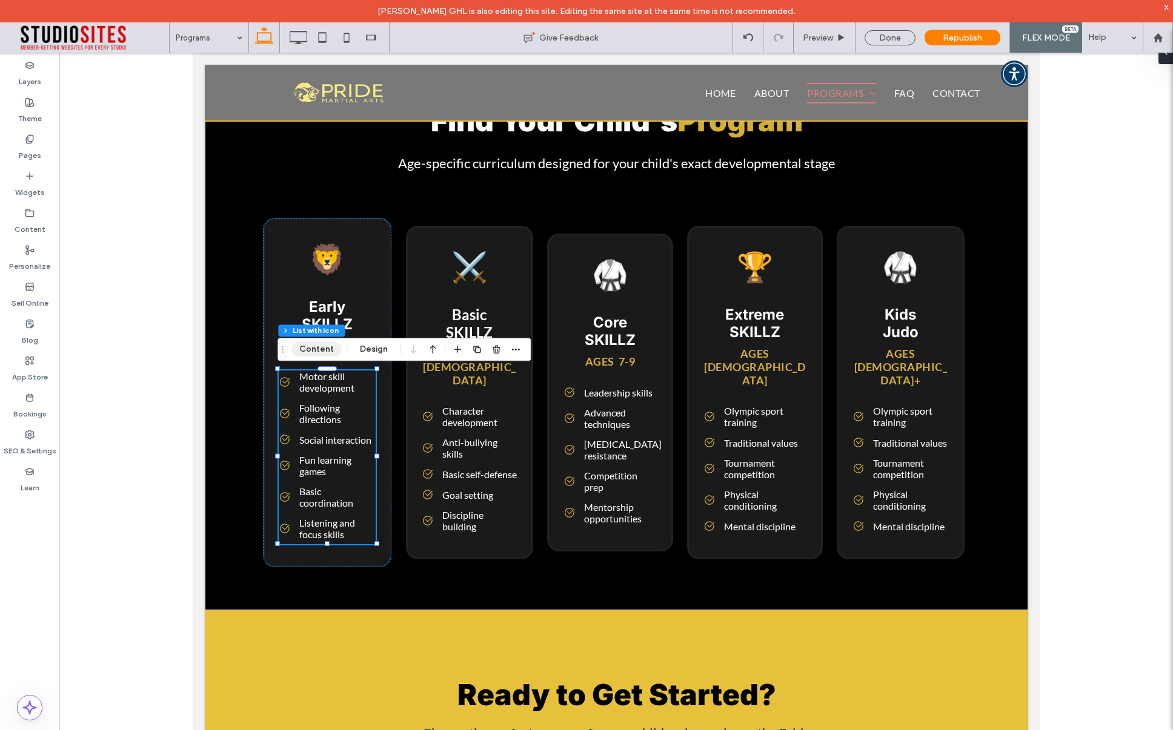
click at [313, 351] on button "Content" at bounding box center [316, 349] width 50 height 15
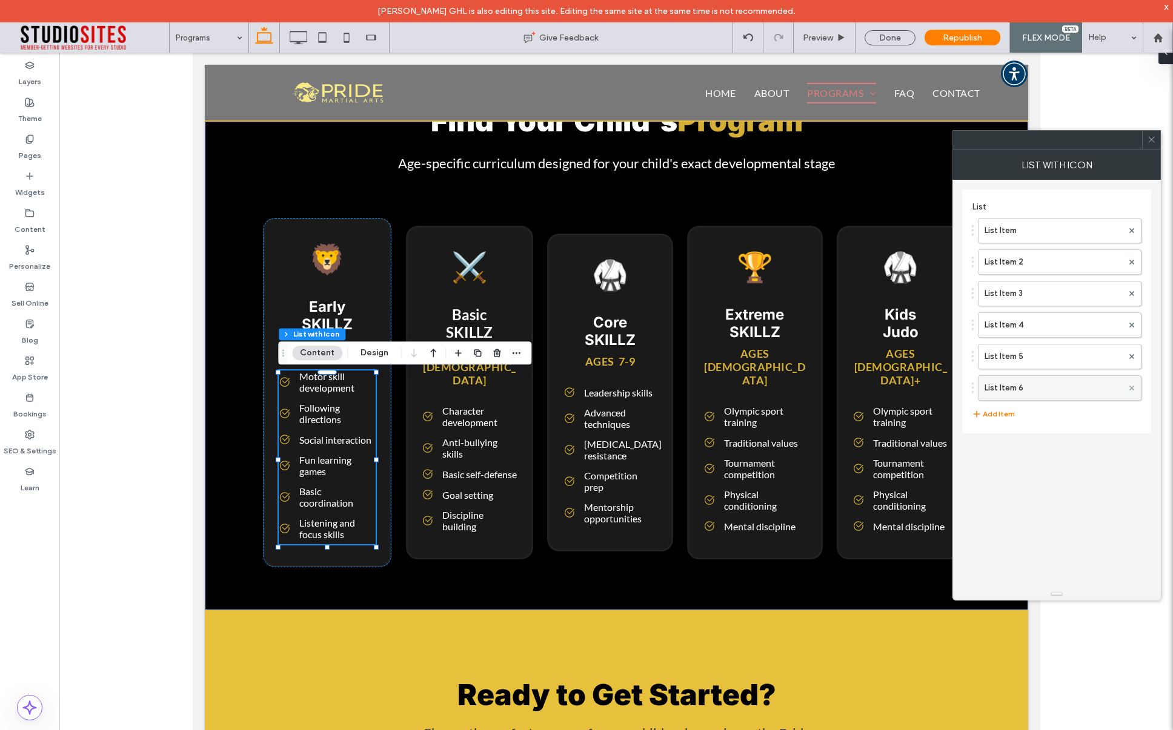
click at [1133, 384] on span at bounding box center [1131, 388] width 5 height 18
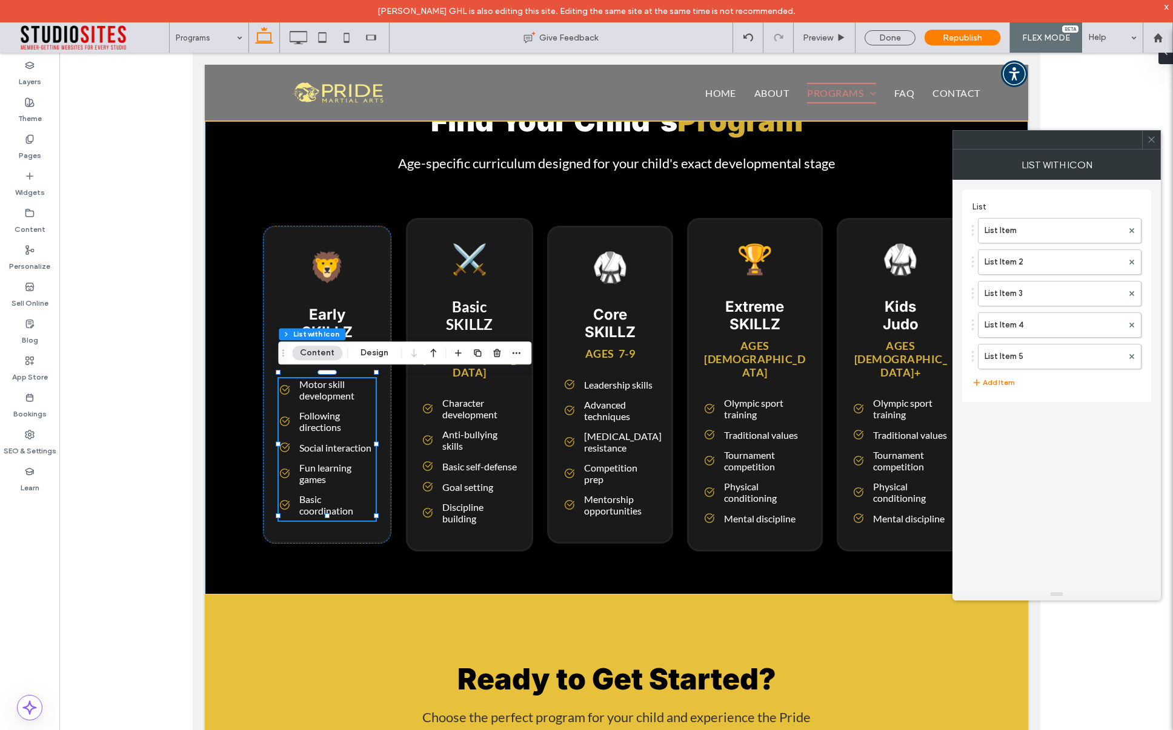
click at [1154, 135] on icon at bounding box center [1151, 139] width 9 height 9
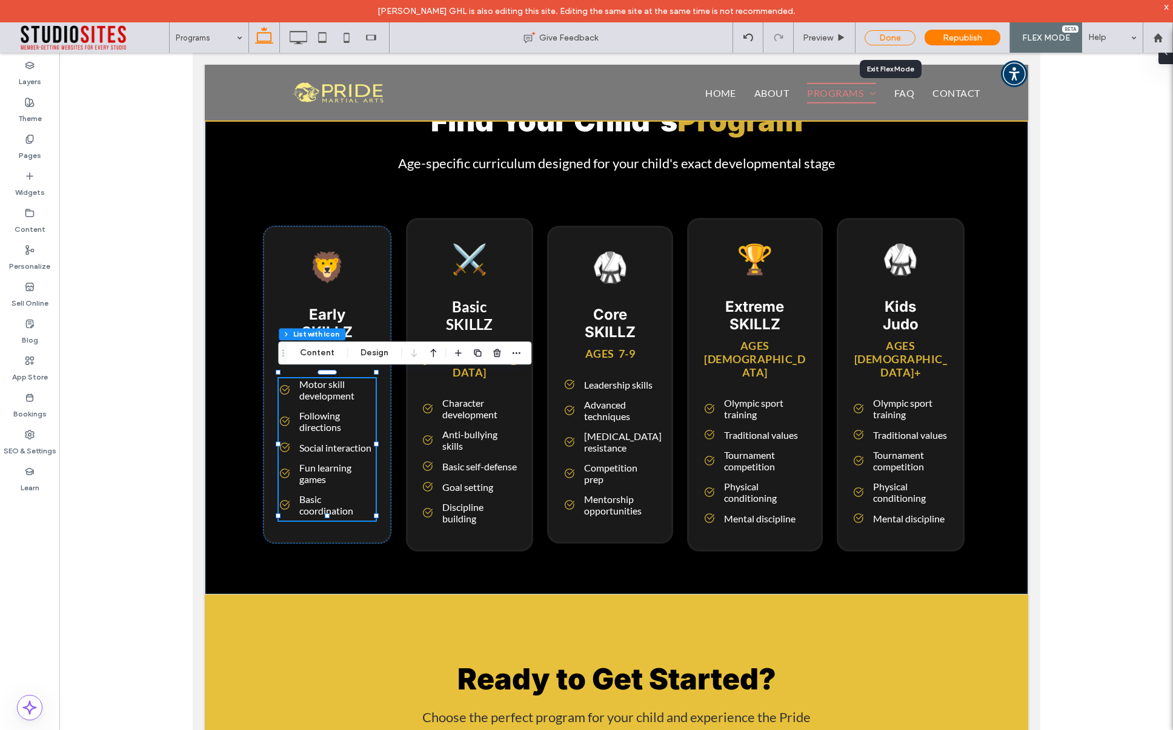
click at [889, 41] on div "Done" at bounding box center [889, 37] width 51 height 15
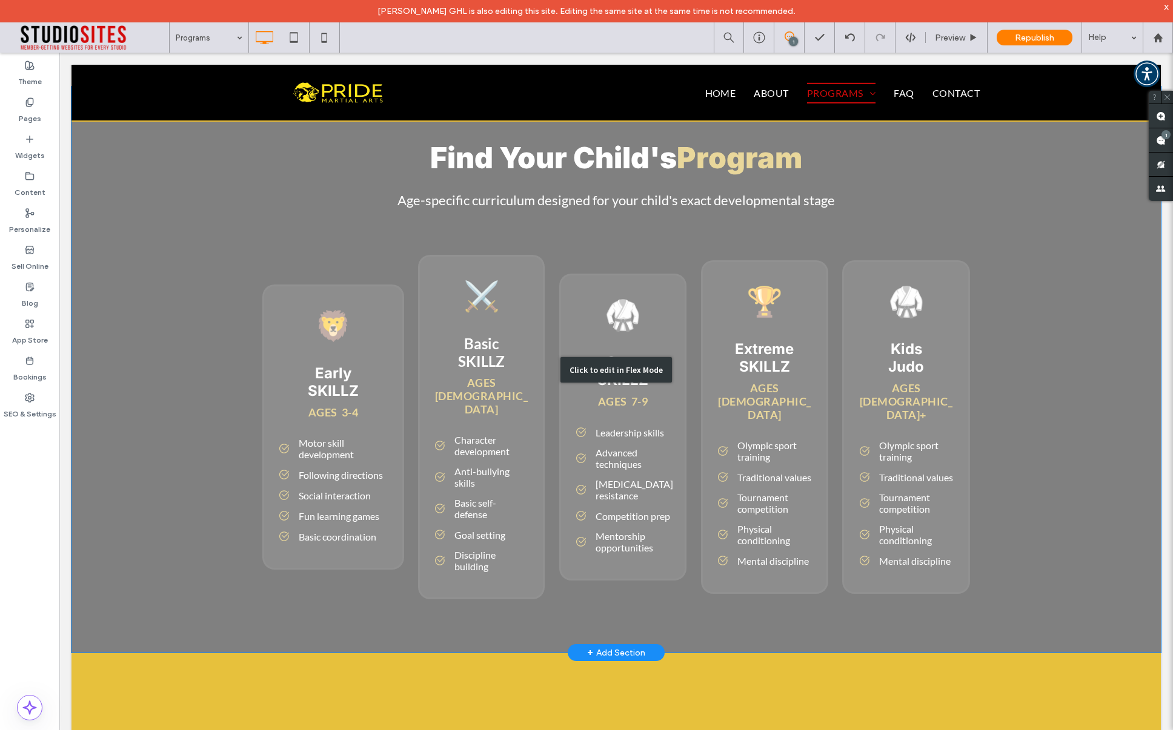
scroll to position [3792, 0]
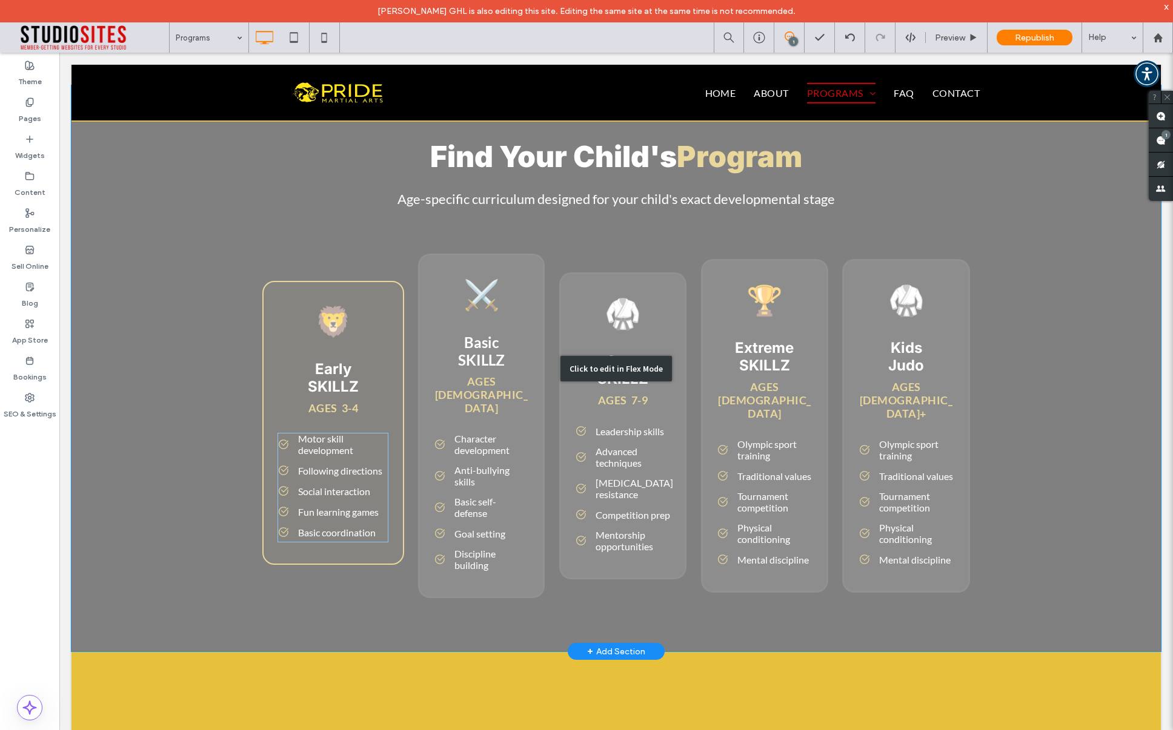
click at [350, 480] on div "Click to edit in Flex Mode" at bounding box center [615, 368] width 1089 height 566
click at [350, 486] on span "Social interaction" at bounding box center [334, 492] width 72 height 12
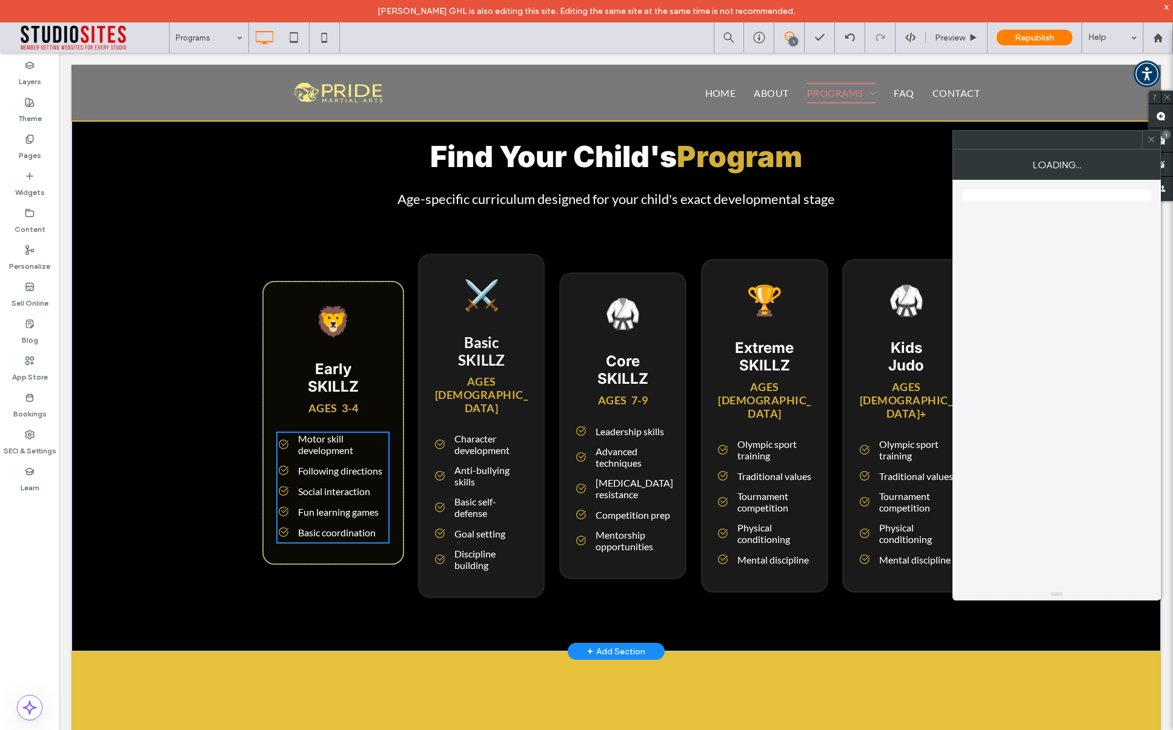
scroll to position [3689, 0]
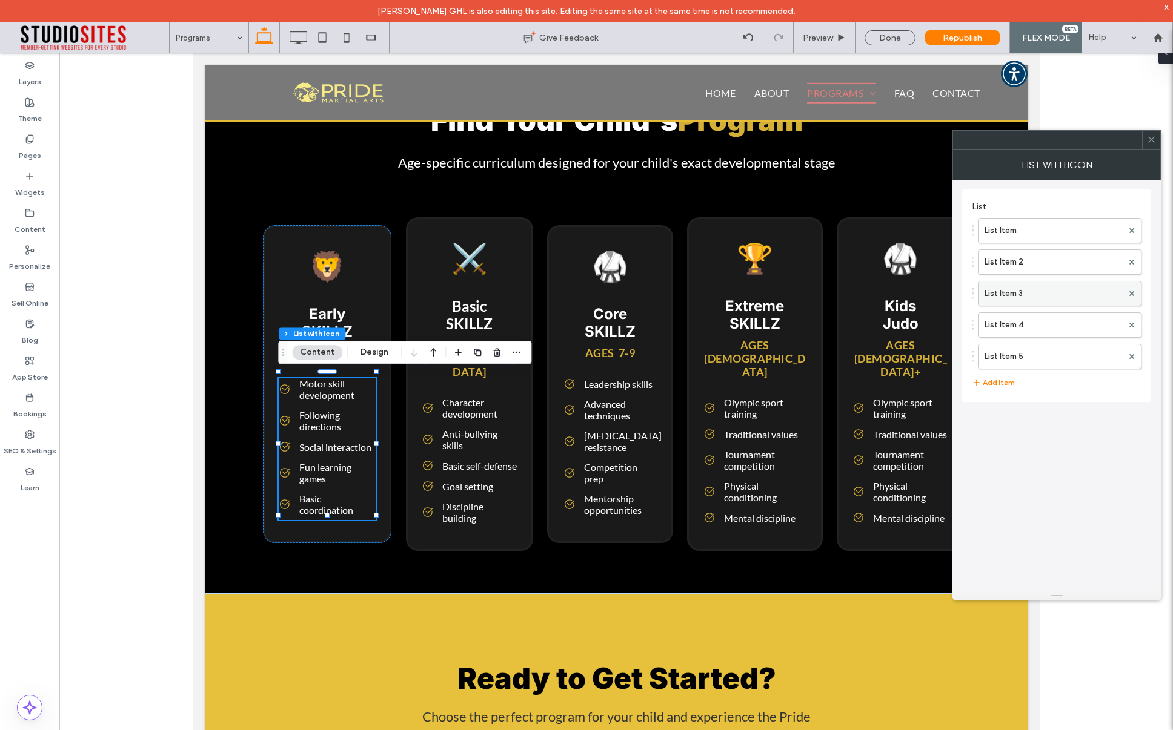
click at [1010, 294] on label "List Item 3" at bounding box center [1053, 294] width 138 height 24
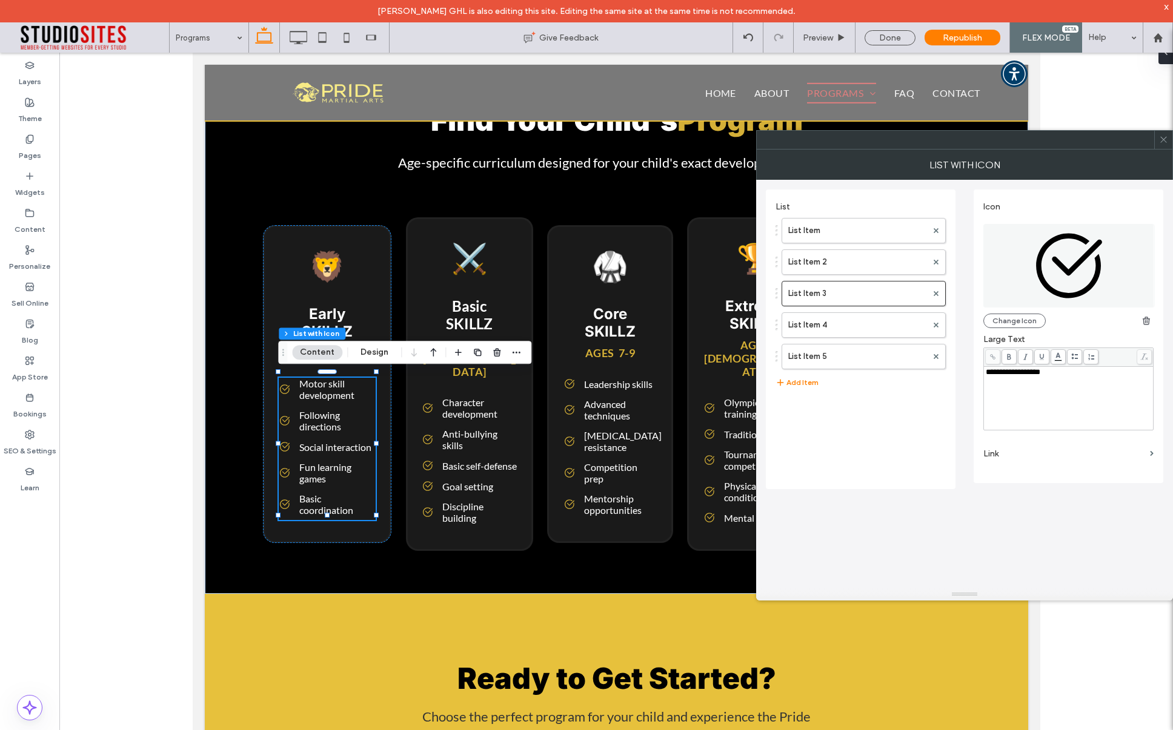
click at [1051, 371] on div "**********" at bounding box center [1068, 372] width 166 height 8
click at [1164, 138] on use at bounding box center [1163, 140] width 6 height 6
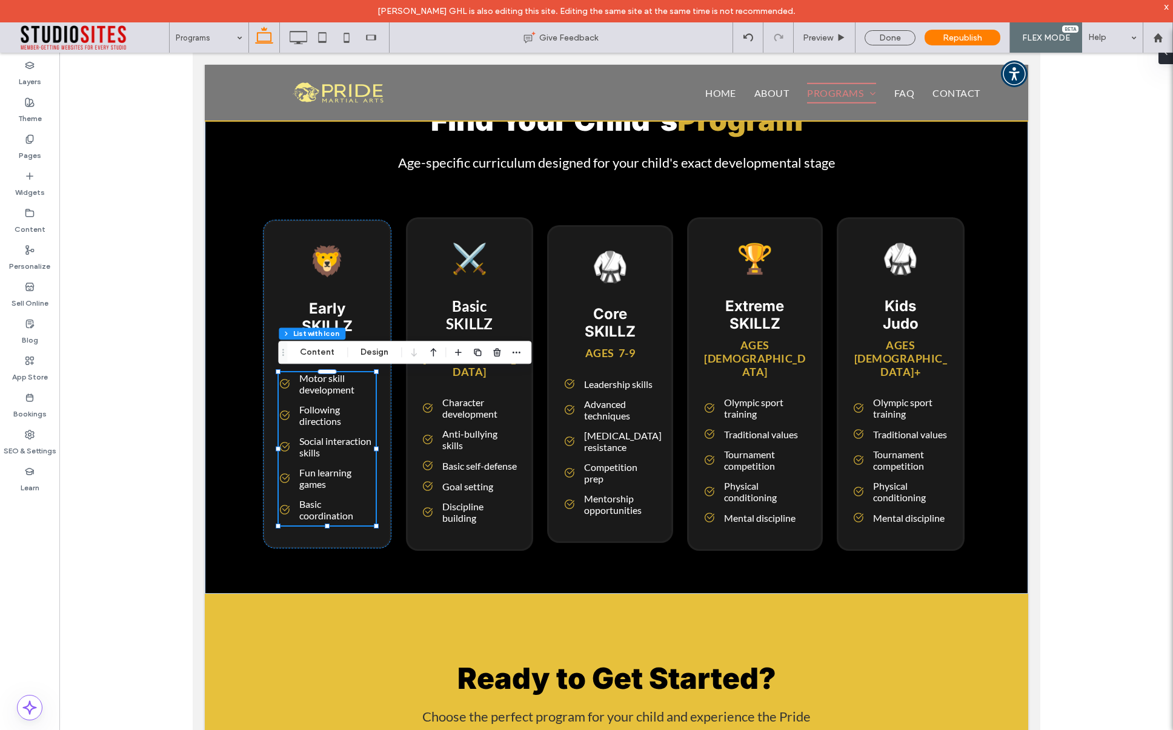
click at [1056, 248] on div at bounding box center [615, 401] width 1113 height 697
click at [635, 184] on div "Find Your Child's Program Age-specific curriculum designed for your child's exa…" at bounding box center [616, 327] width 727 height 468
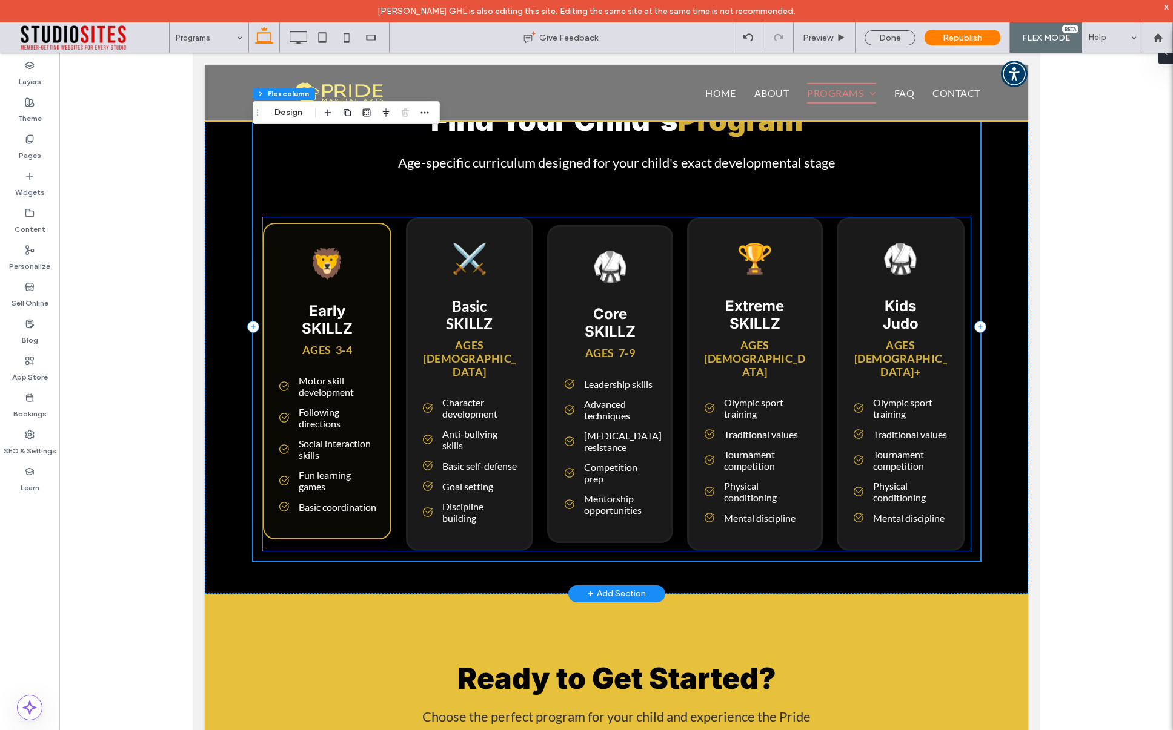
click at [322, 452] on p "Social interaction skills" at bounding box center [337, 449] width 78 height 23
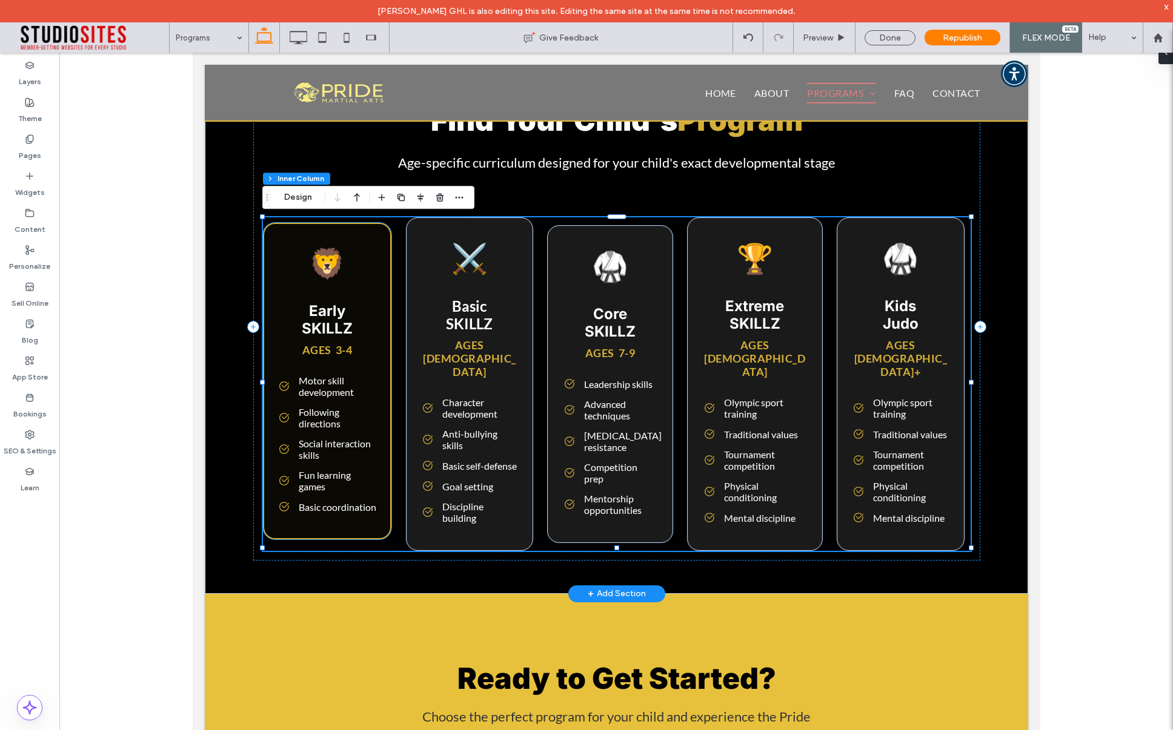
click at [326, 449] on p "Social interaction skills" at bounding box center [337, 449] width 78 height 23
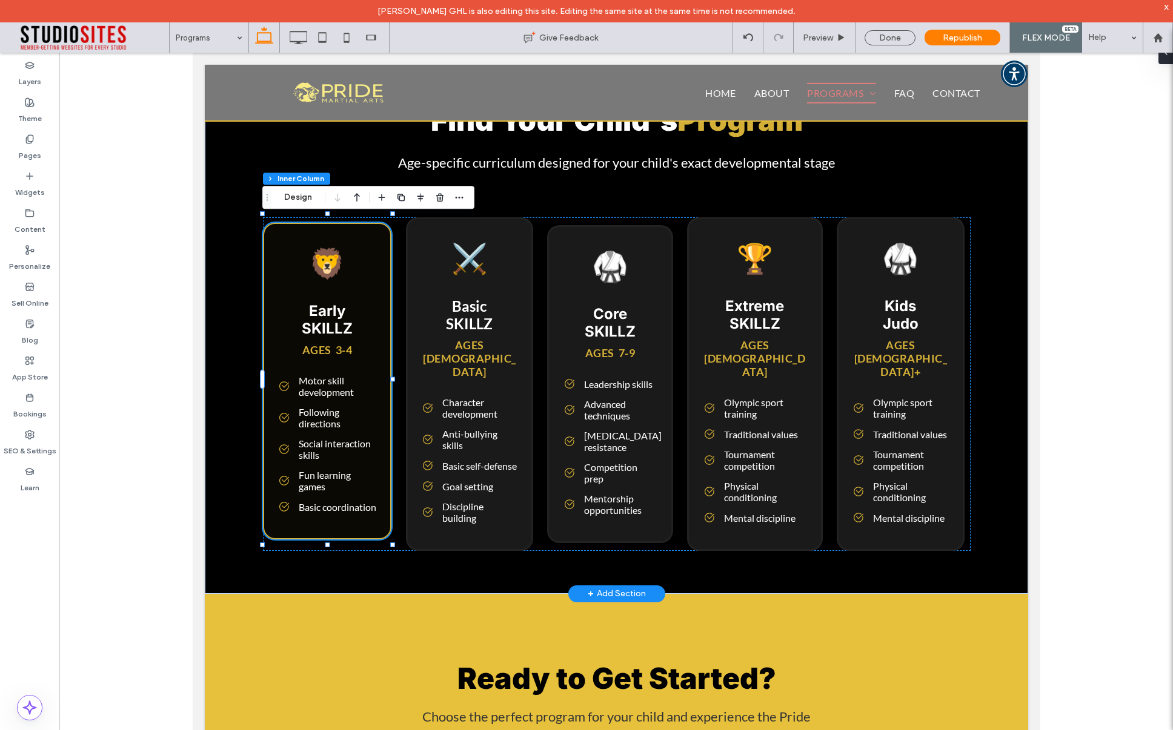
click at [326, 449] on p "Social interaction skills" at bounding box center [337, 449] width 78 height 23
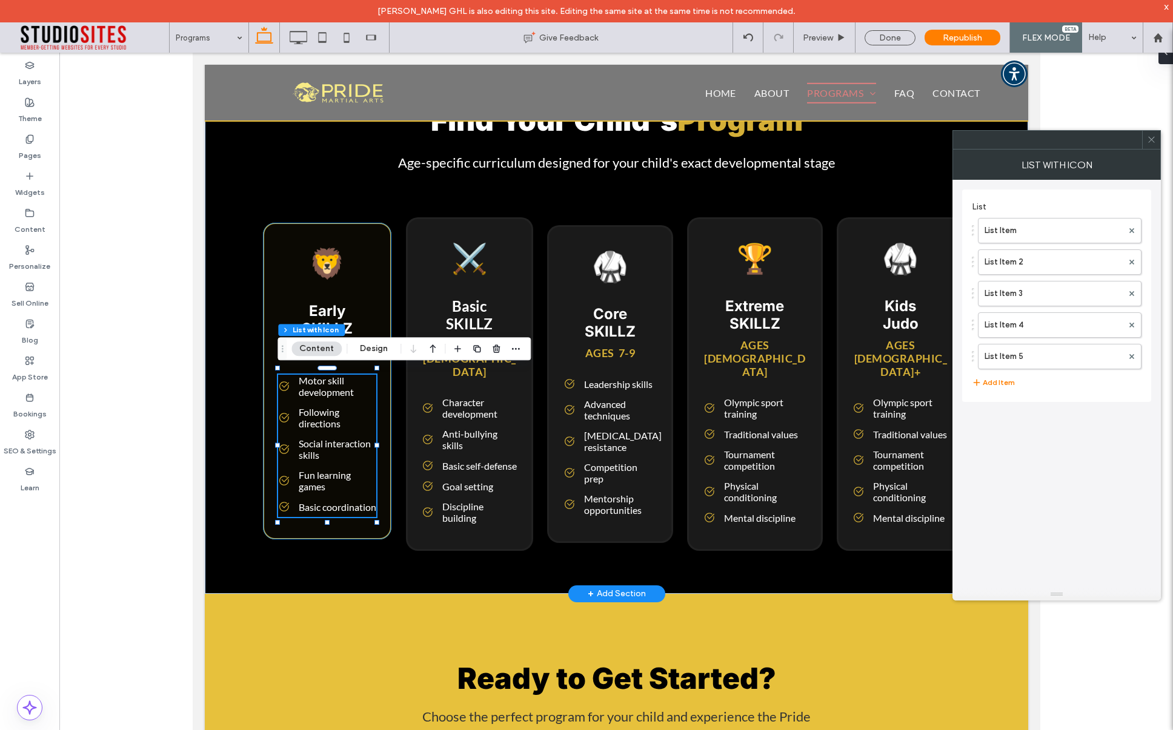
click at [326, 449] on p "Social interaction skills" at bounding box center [337, 449] width 78 height 23
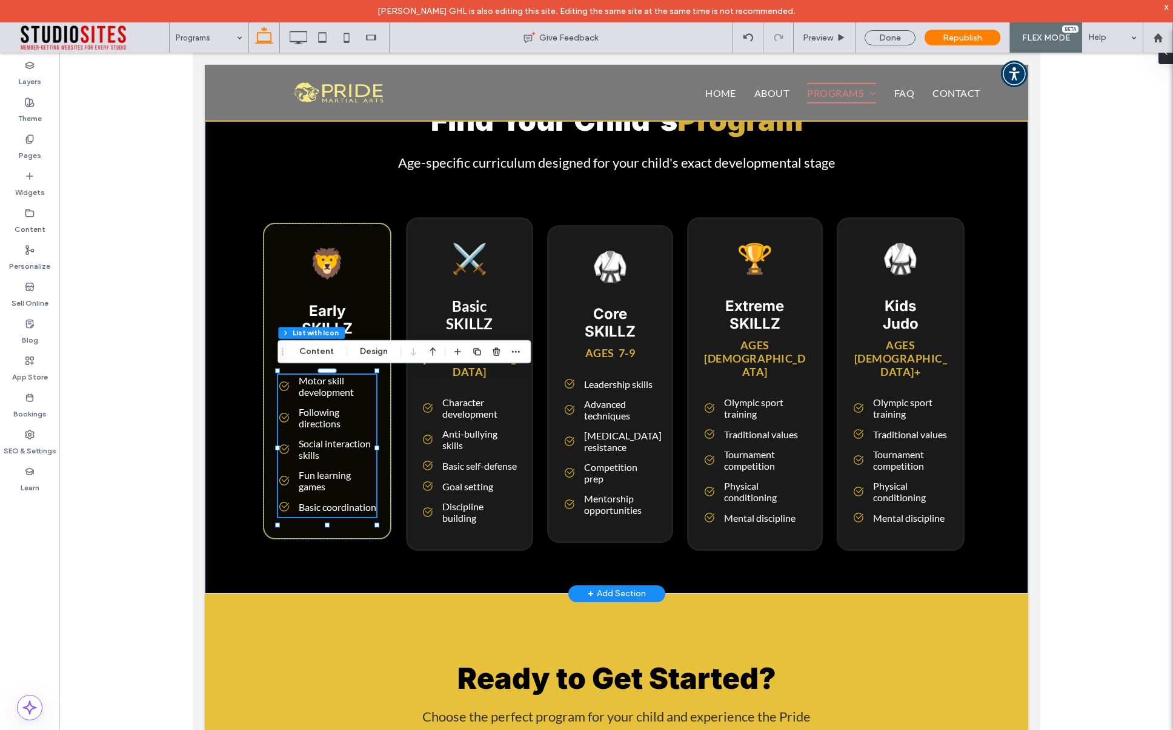
click at [334, 447] on p "Social interaction skills" at bounding box center [337, 449] width 78 height 23
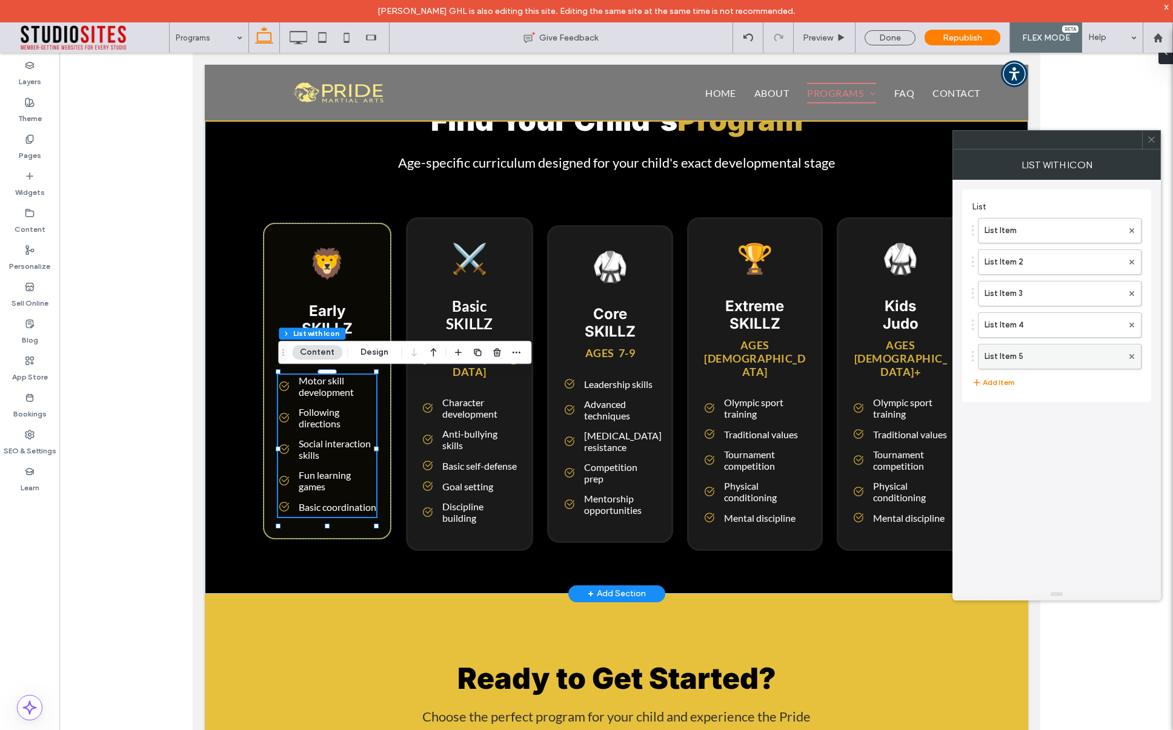
click at [1047, 357] on label "List Item 5" at bounding box center [1053, 357] width 138 height 24
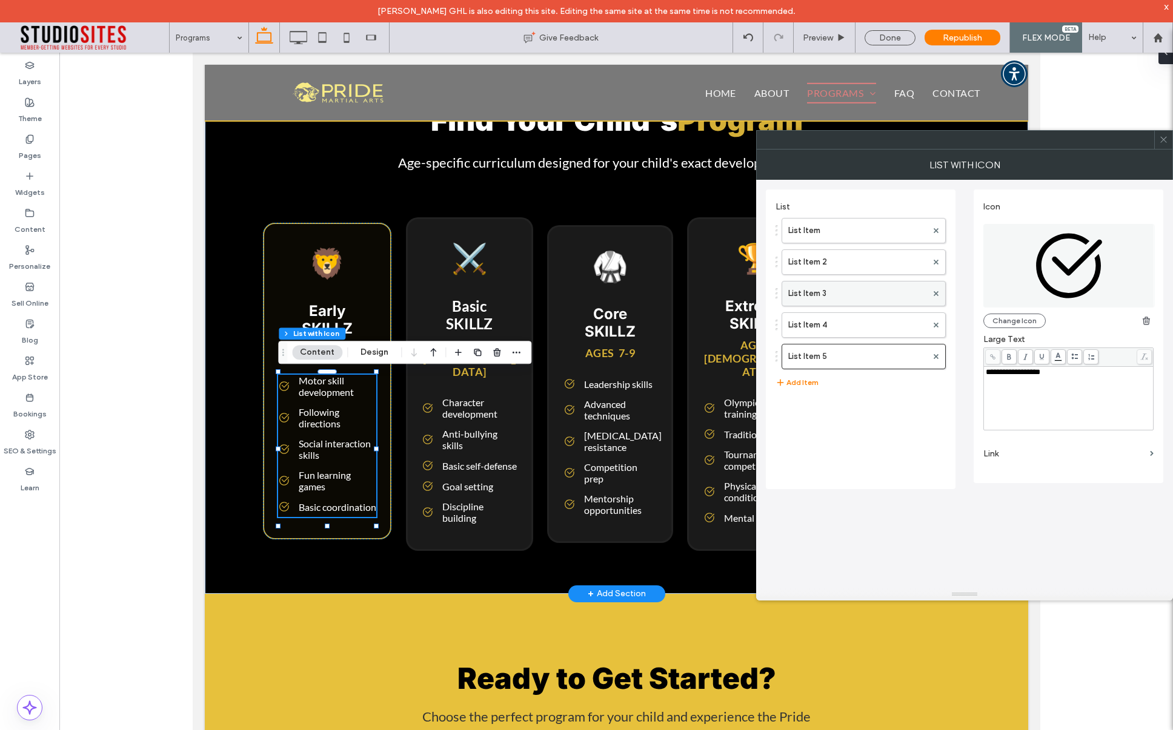
click at [861, 290] on label "List Item 3" at bounding box center [857, 294] width 139 height 24
drag, startPoint x: 1080, startPoint y: 376, endPoint x: 1047, endPoint y: 377, distance: 32.7
click at [1047, 377] on div "**********" at bounding box center [1068, 398] width 166 height 61
click at [1055, 376] on span "**********" at bounding box center [1023, 372] width 76 height 8
click at [1050, 375] on span "**********" at bounding box center [1023, 372] width 76 height 8
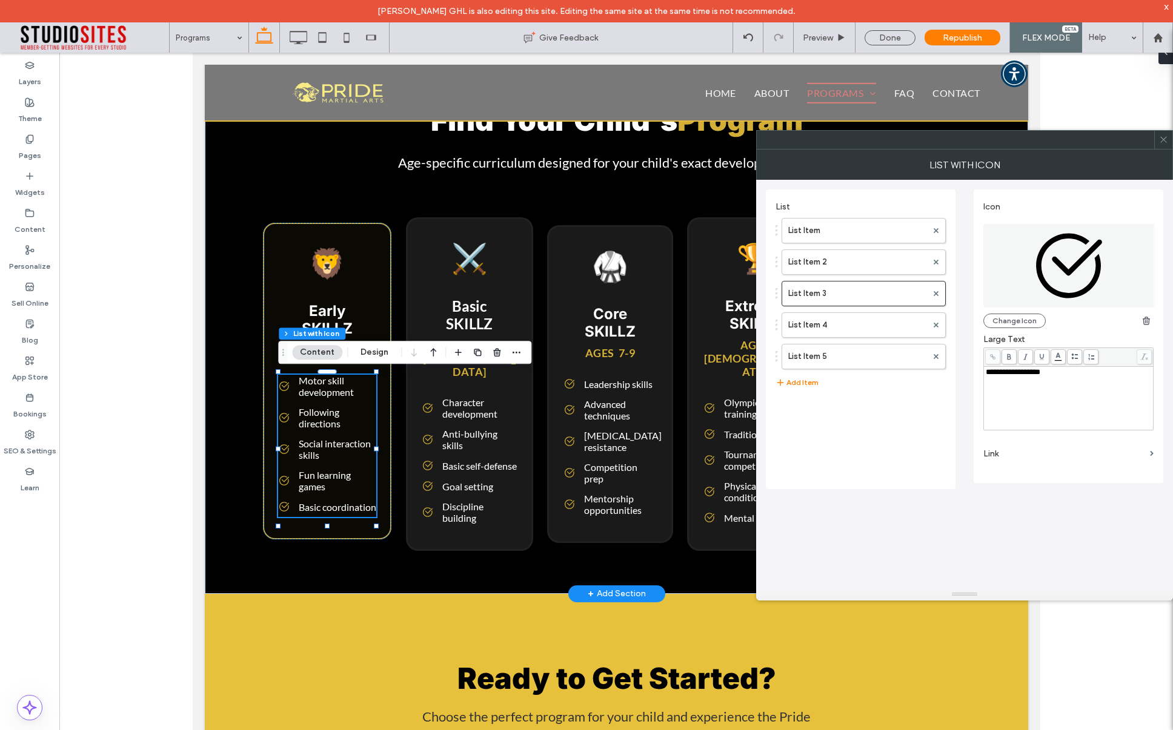
click at [1166, 139] on icon at bounding box center [1163, 139] width 9 height 9
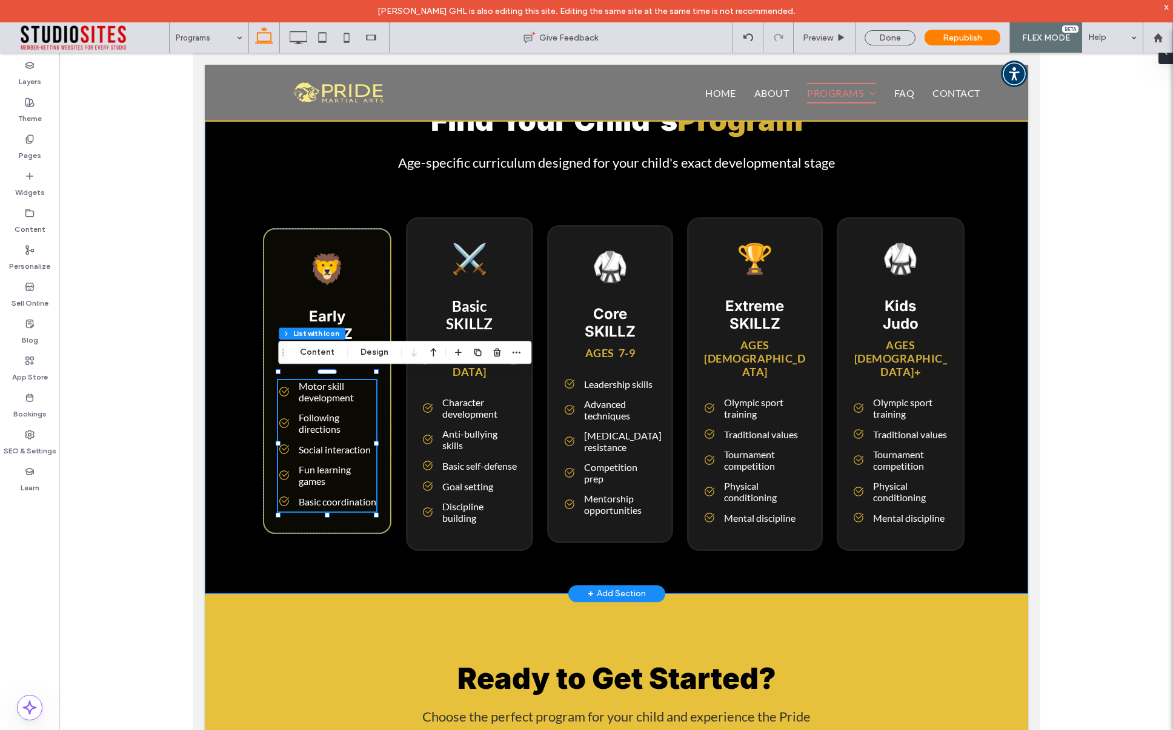
click at [233, 288] on div "Find Your Child's Program Age-specific curriculum designed for your child's exa…" at bounding box center [615, 327] width 823 height 534
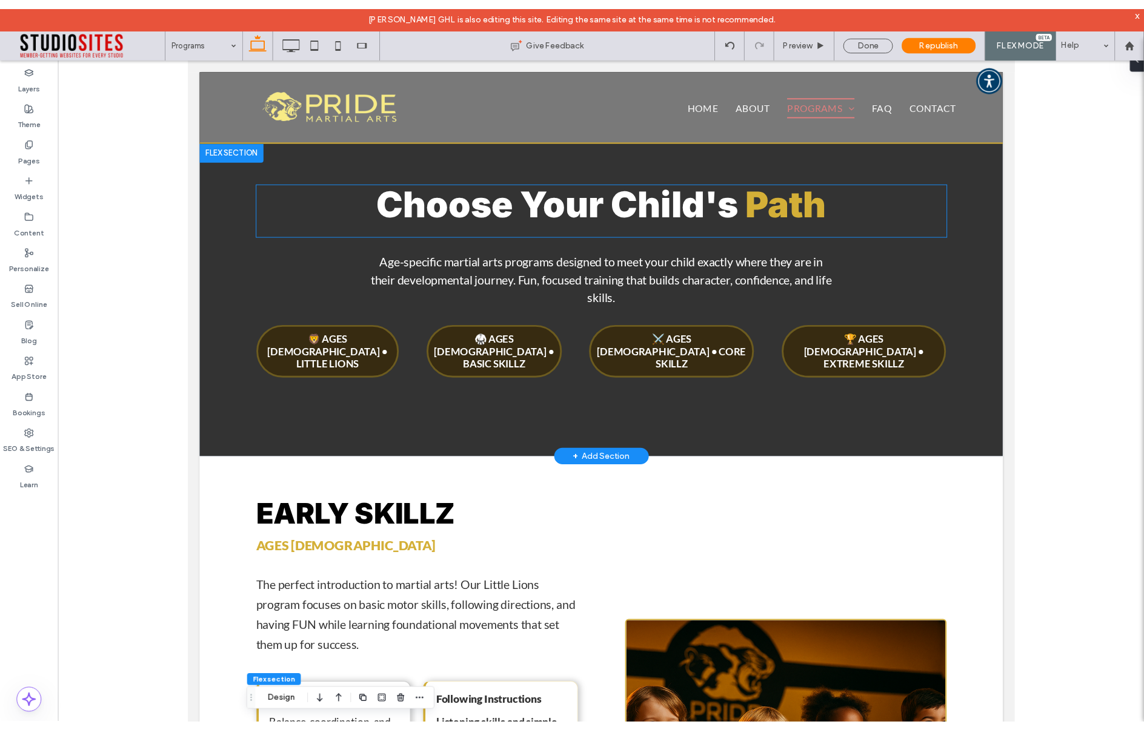
scroll to position [4, 0]
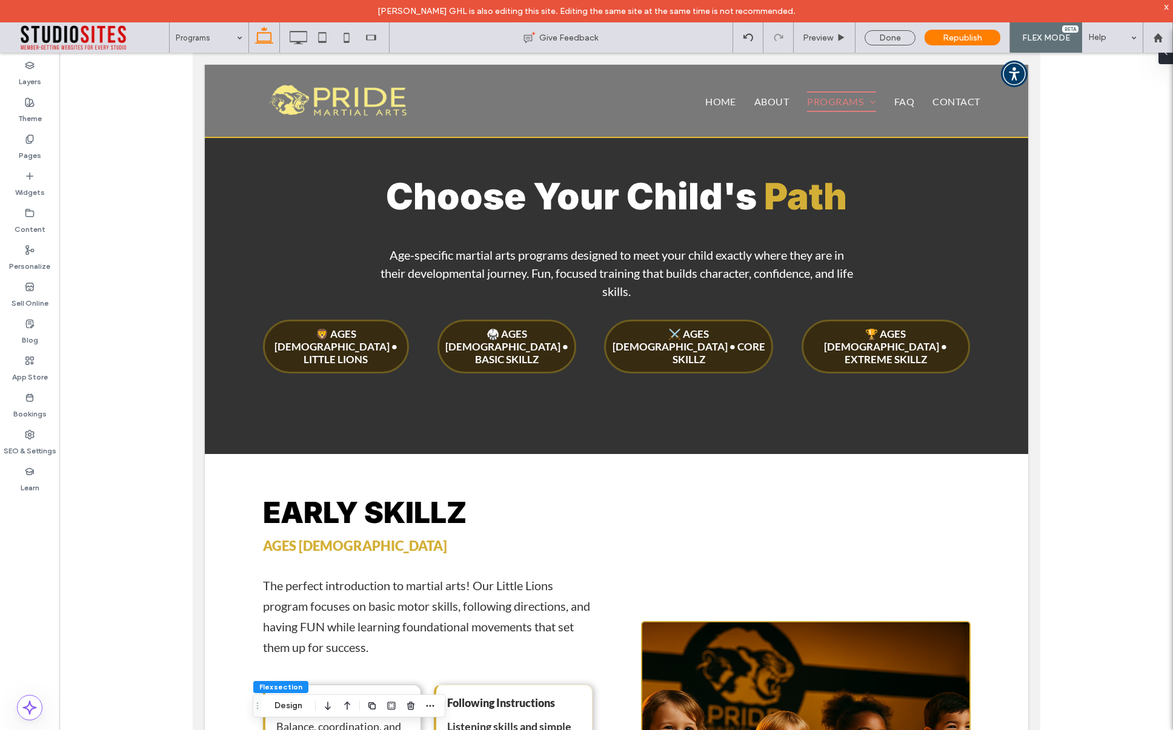
click at [1102, 178] on div at bounding box center [615, 401] width 1113 height 697
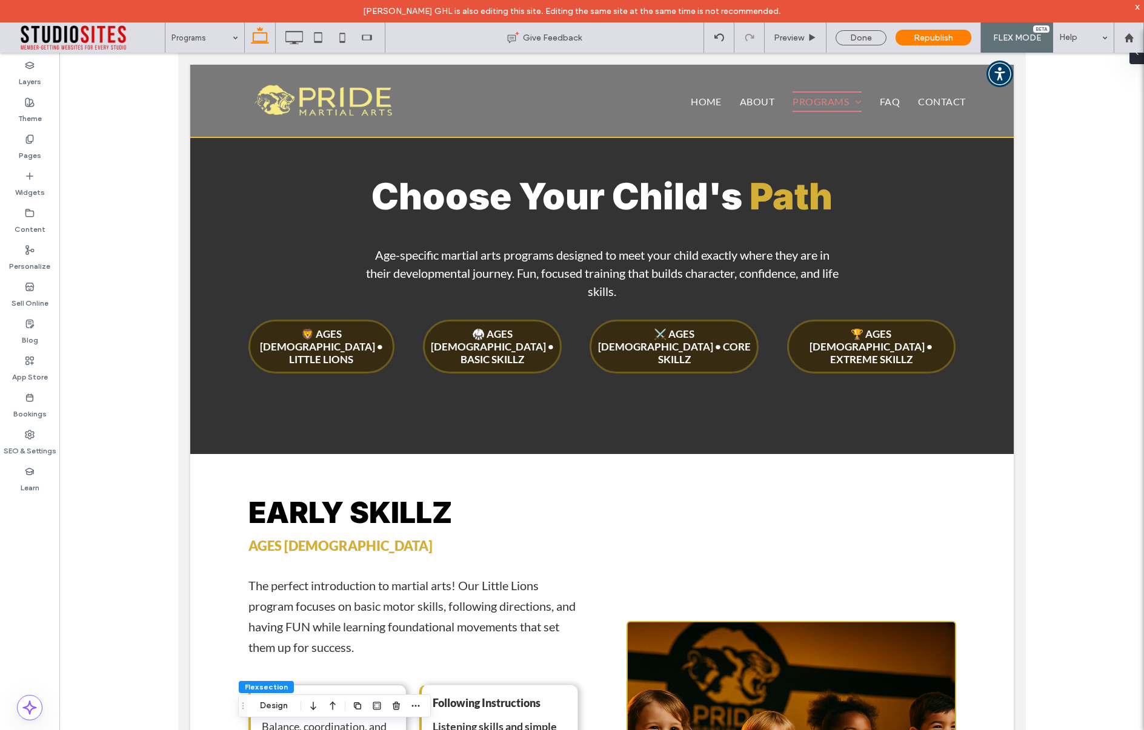
click at [1049, 222] on div at bounding box center [601, 401] width 1084 height 697
click at [342, 38] on icon at bounding box center [342, 37] width 24 height 24
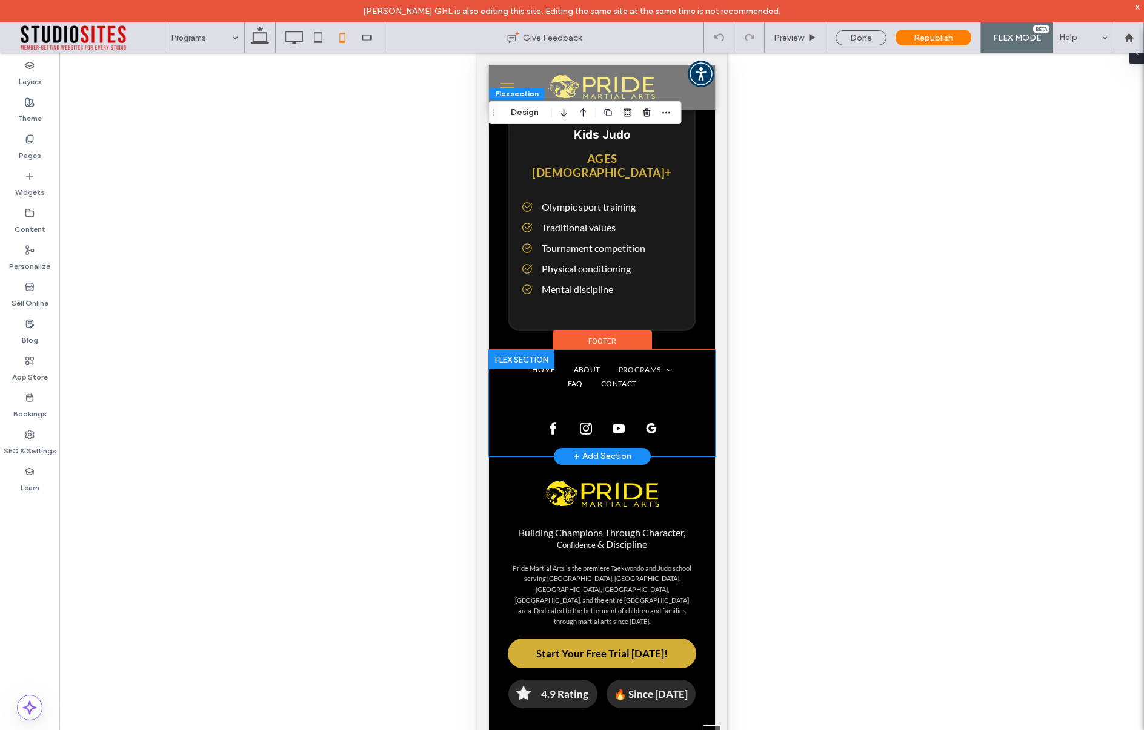
scroll to position [7240, 0]
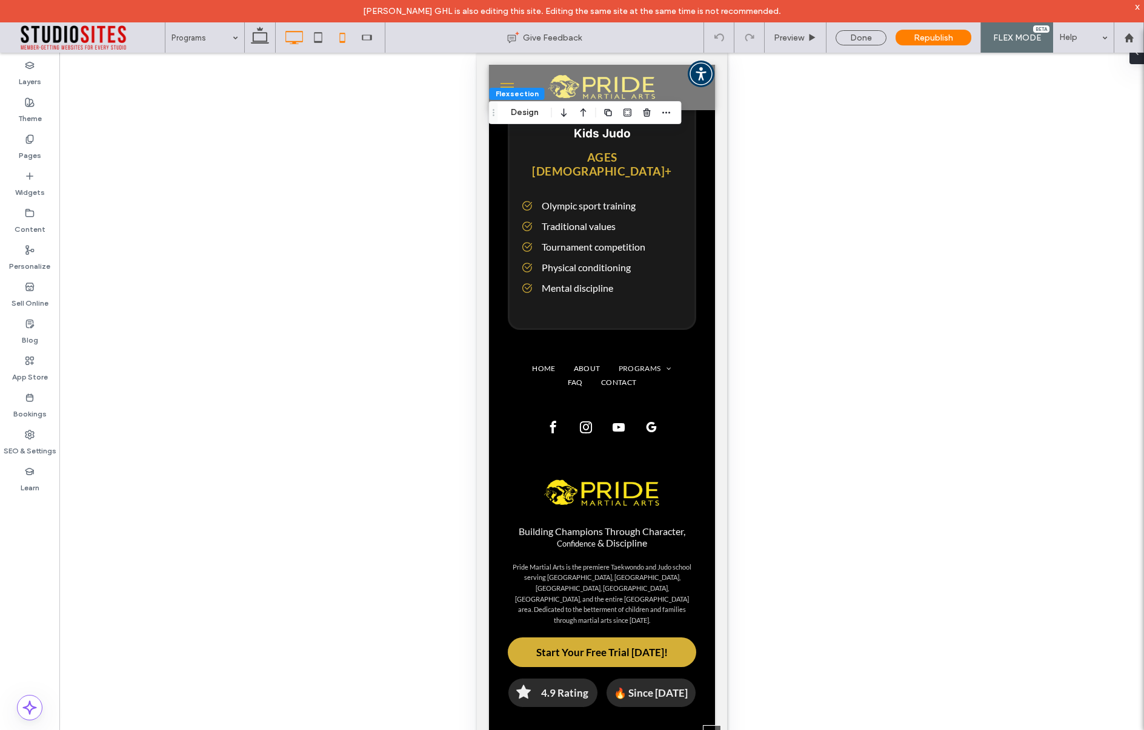
click at [293, 39] on icon at bounding box center [294, 37] width 24 height 24
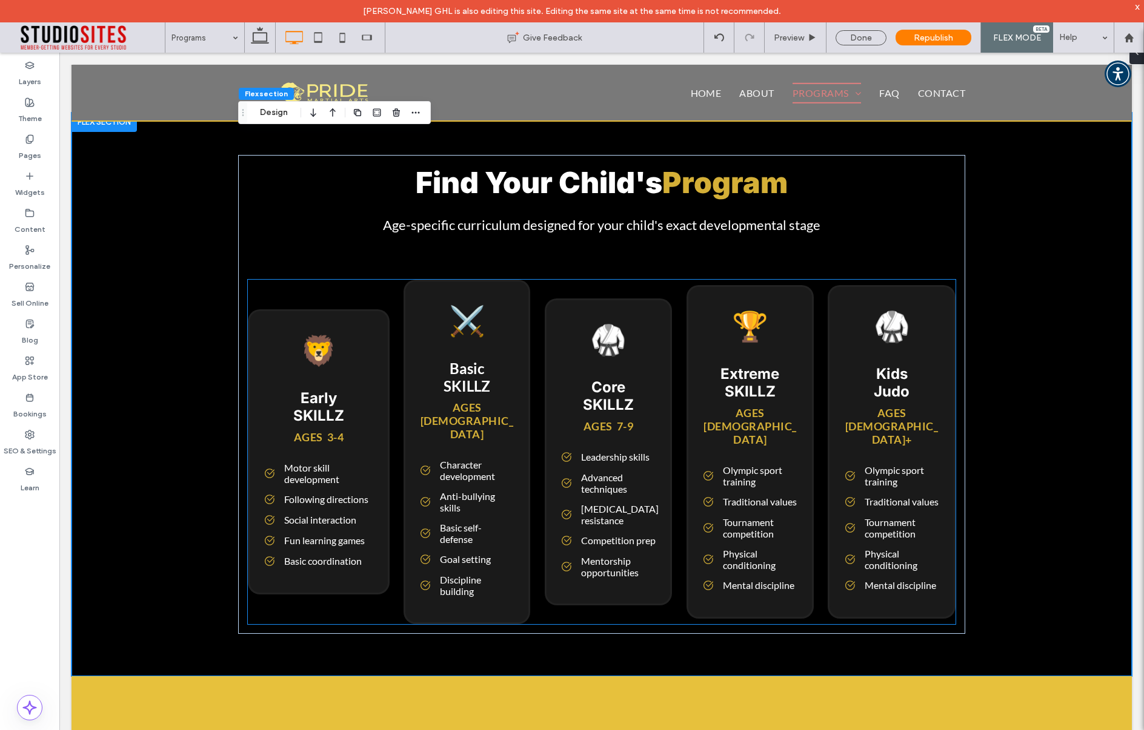
scroll to position [3736, 0]
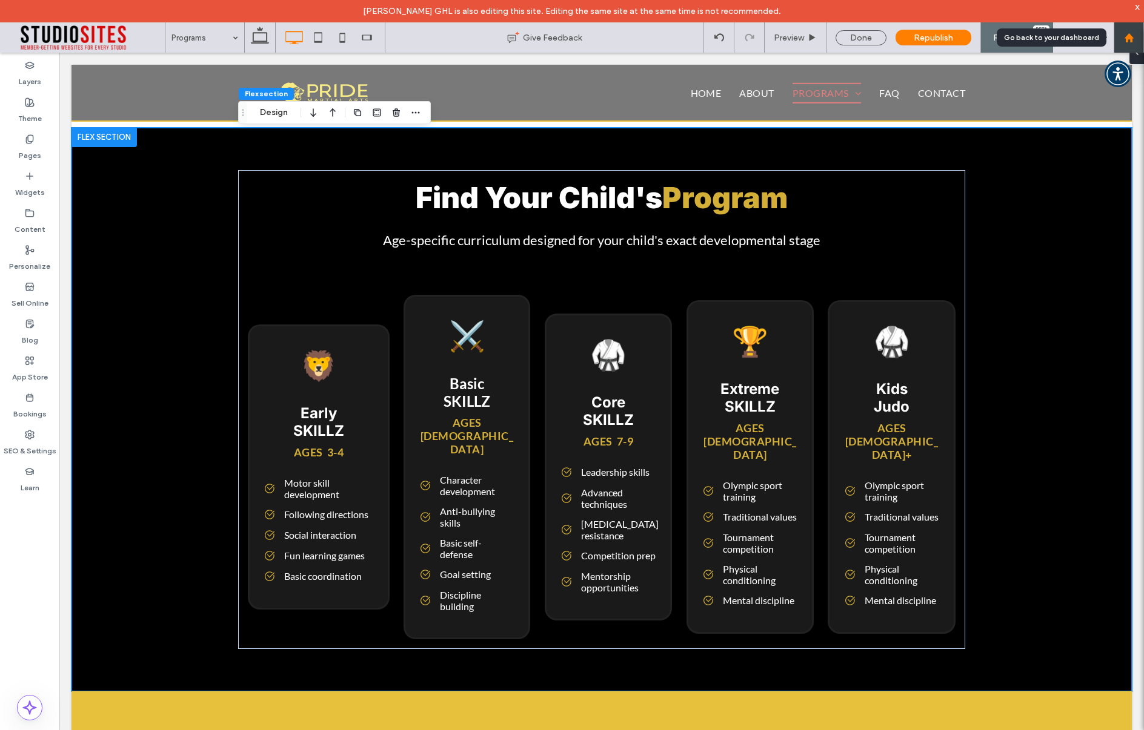
click at [1128, 41] on icon at bounding box center [1129, 38] width 10 height 10
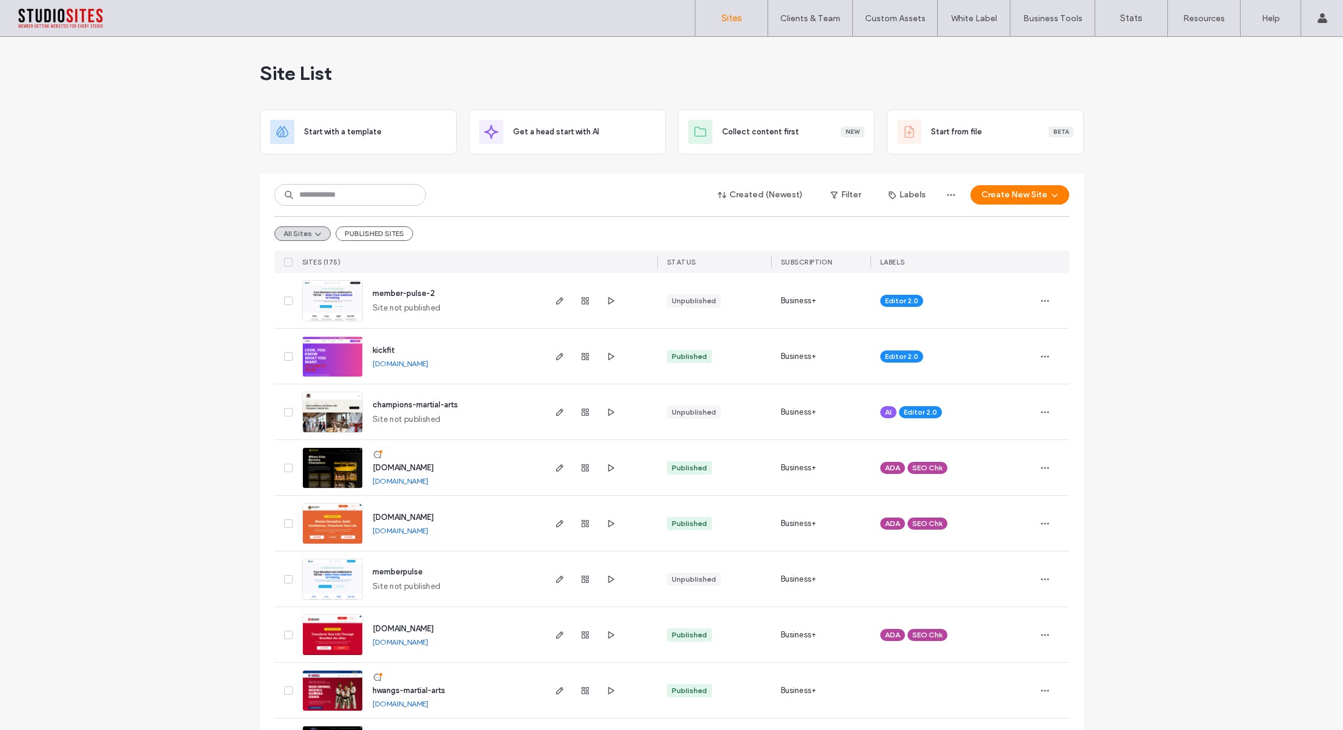
click at [491, 407] on div "champions-martial-arts Site not published" at bounding box center [453, 412] width 180 height 55
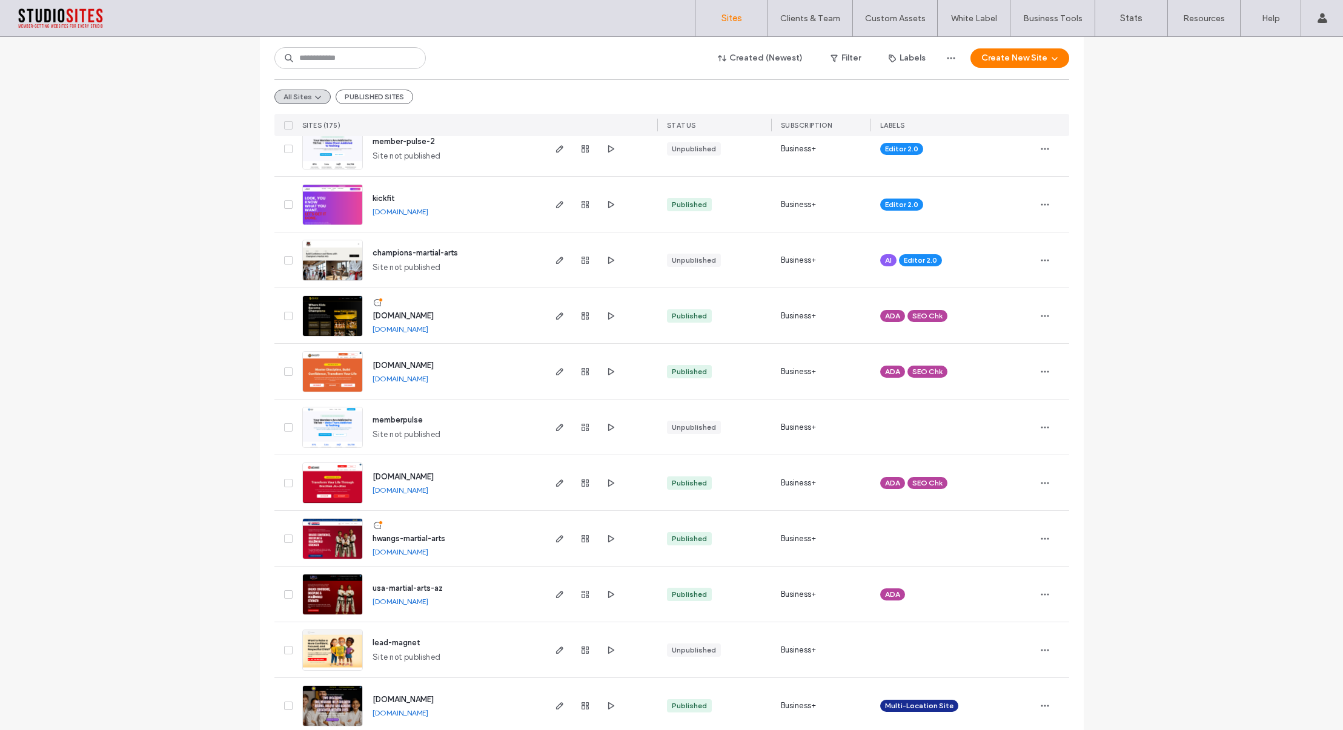
scroll to position [157, 0]
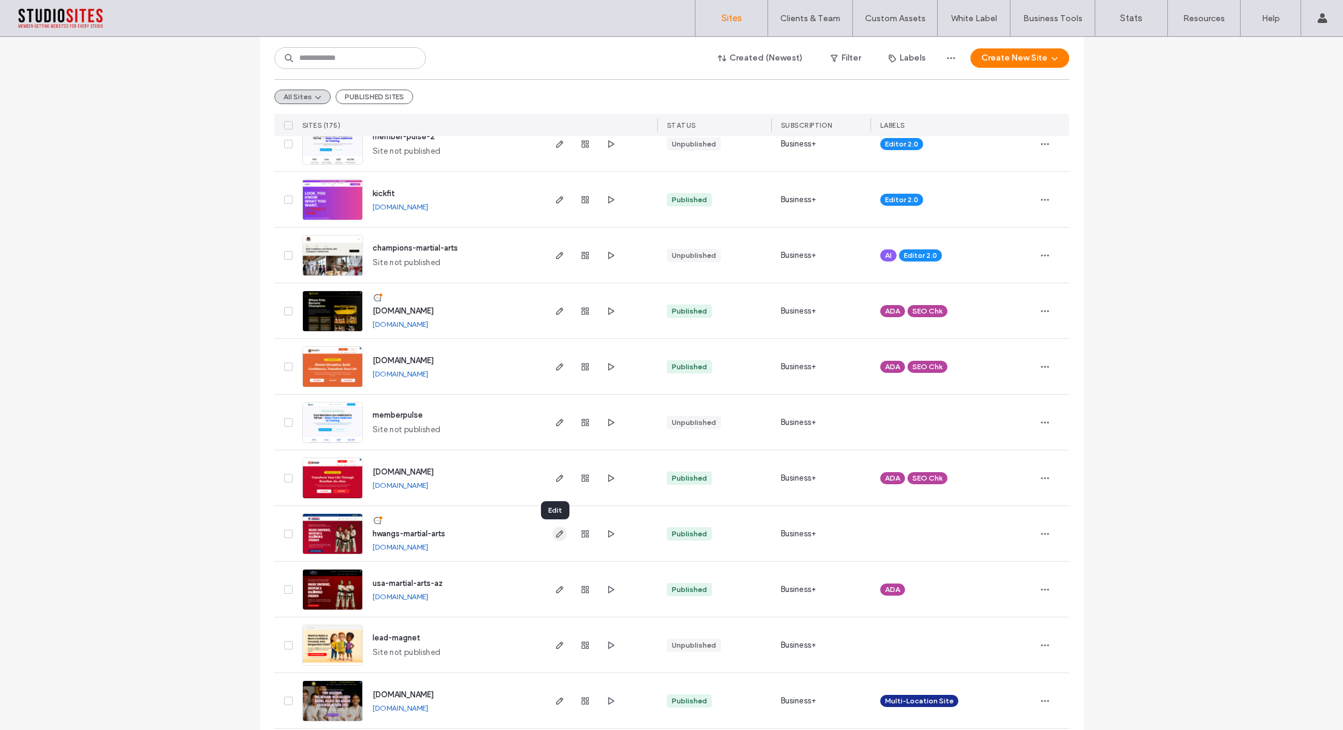
click at [555, 537] on icon "button" at bounding box center [560, 534] width 10 height 10
click at [555, 535] on icon "button" at bounding box center [560, 534] width 10 height 10
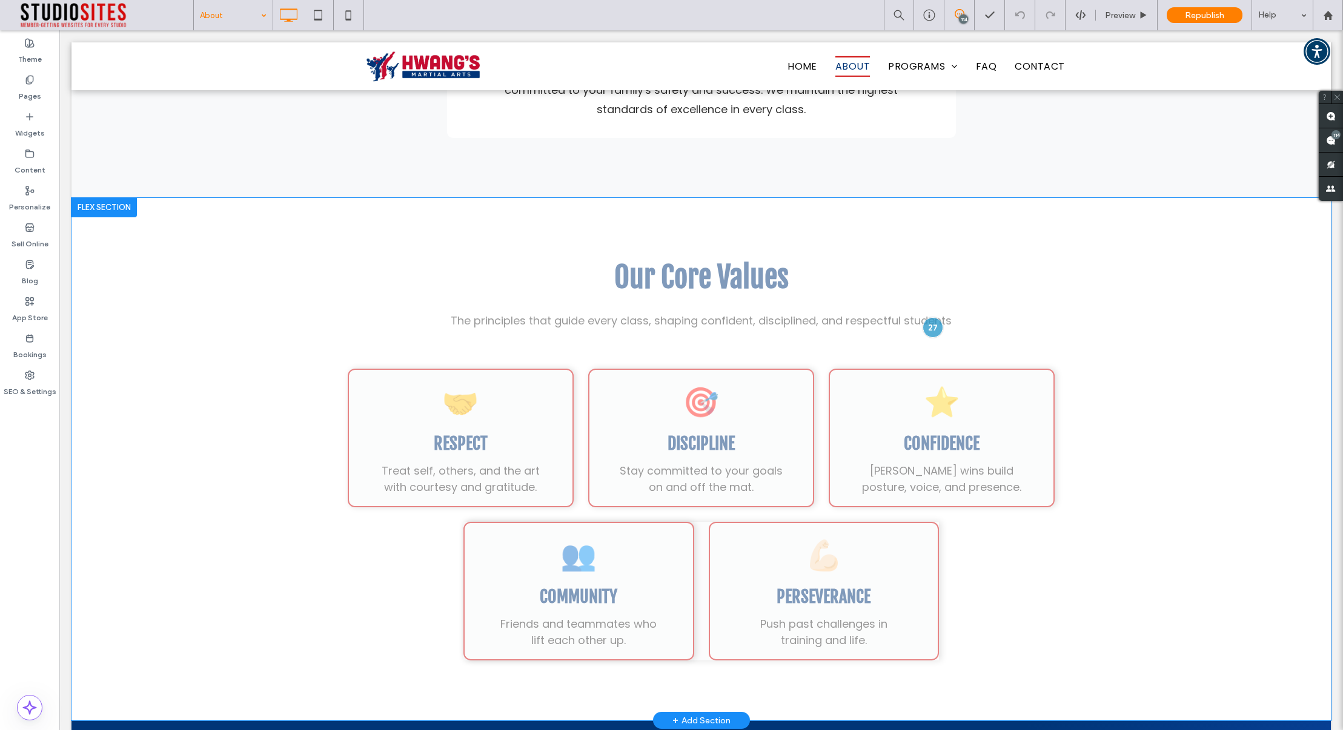
scroll to position [3743, 0]
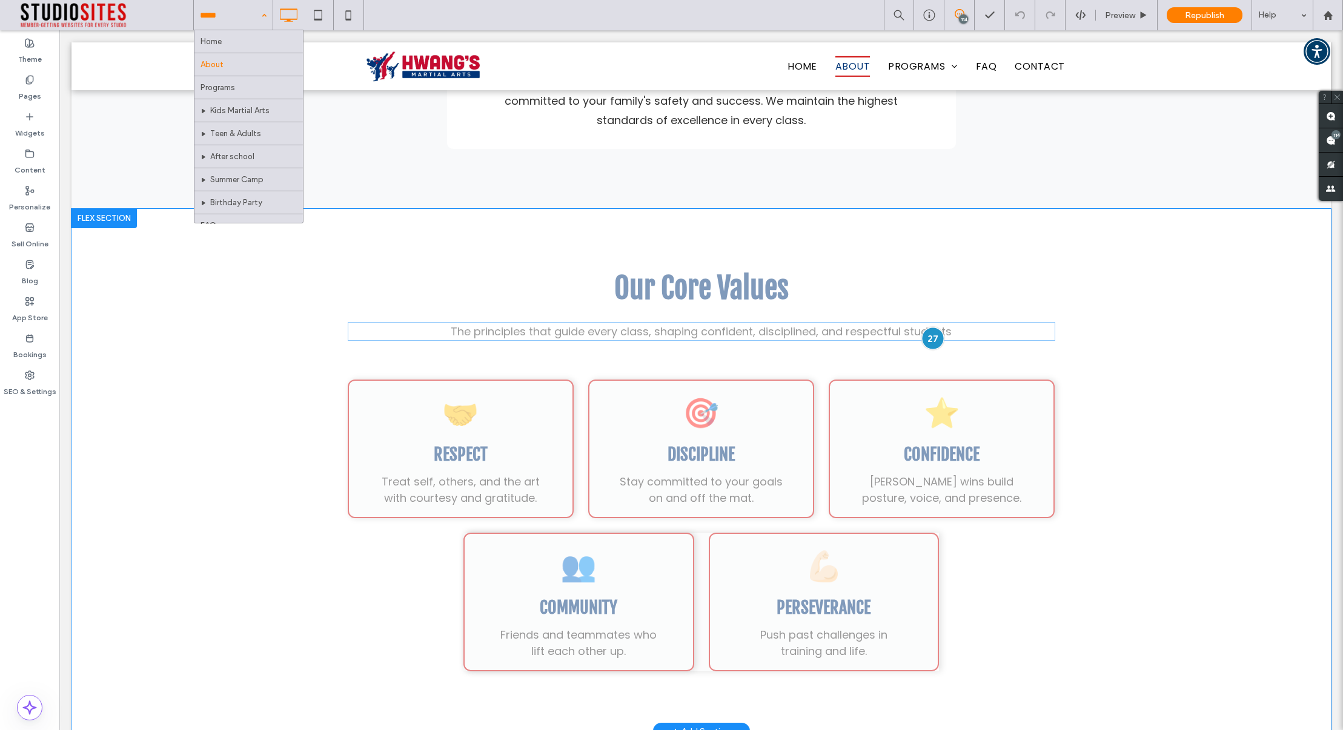
click at [931, 328] on div at bounding box center [932, 339] width 22 height 22
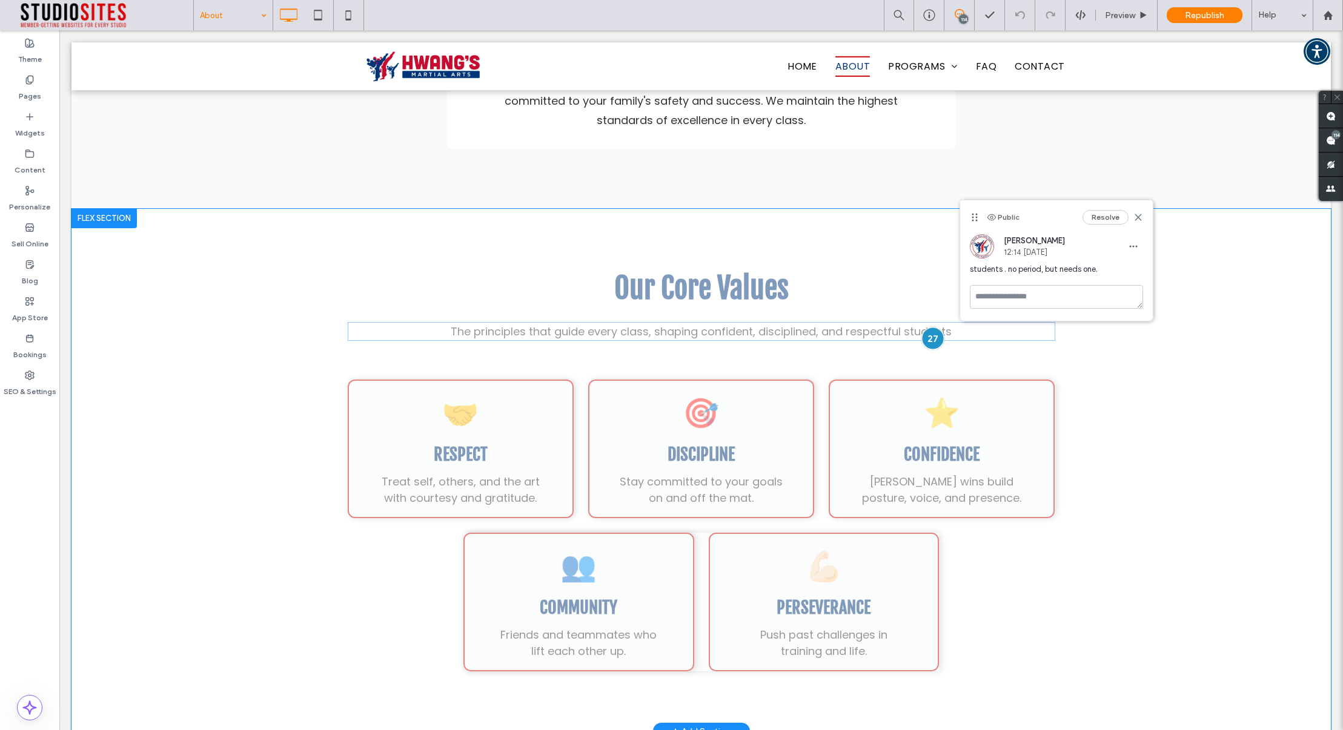
click at [931, 328] on div at bounding box center [932, 339] width 22 height 22
click at [881, 273] on div "Click to edit in Flex Mode" at bounding box center [700, 470] width 1259 height 523
click at [837, 249] on div "Click to edit in Flex Mode" at bounding box center [700, 470] width 1259 height 523
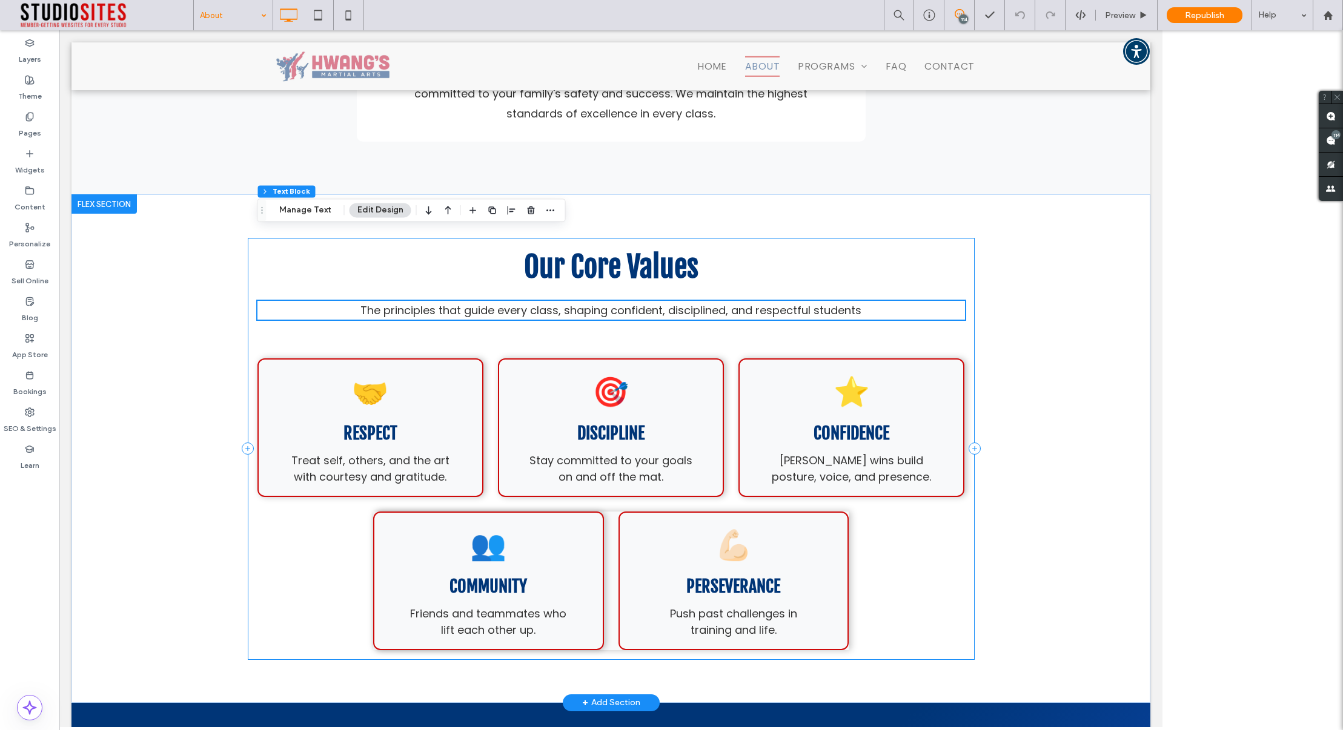
scroll to position [3637, 0]
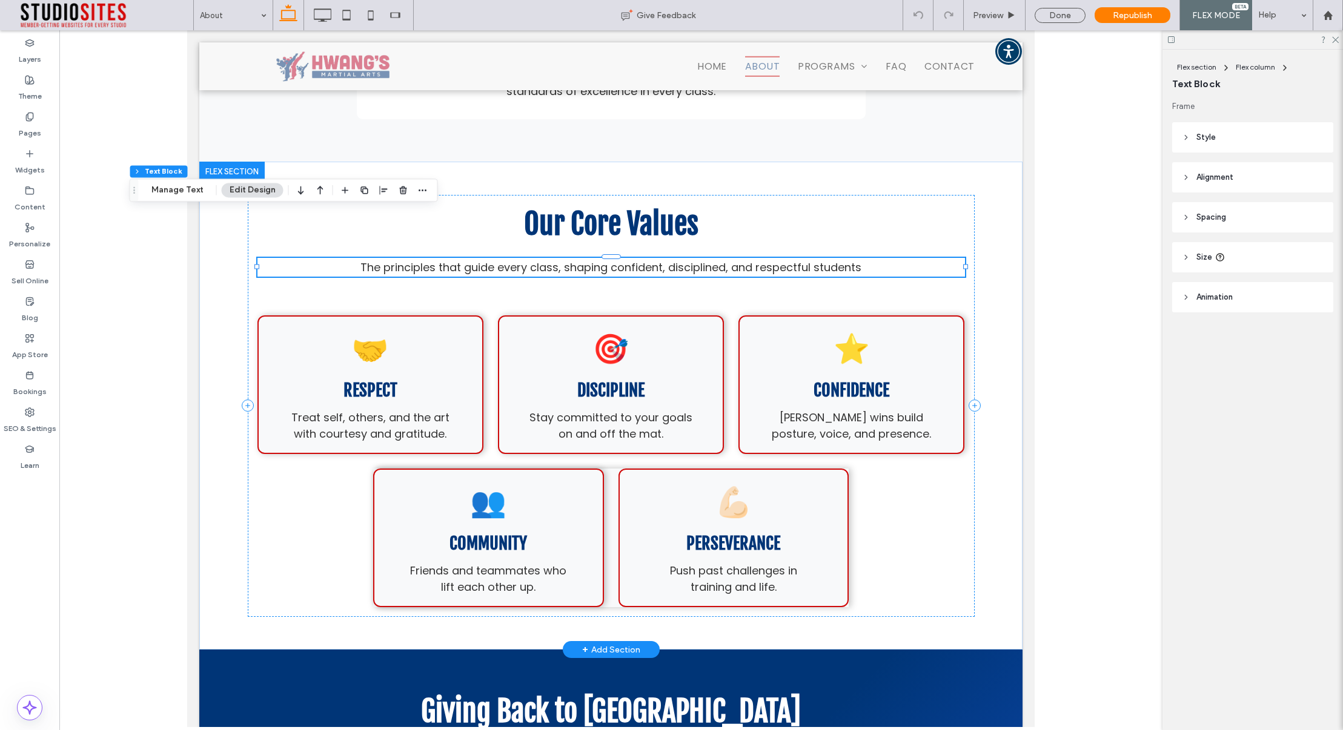
click at [861, 259] on p "The principles that guide every class, shaping confident, disciplined, and resp…" at bounding box center [610, 267] width 707 height 16
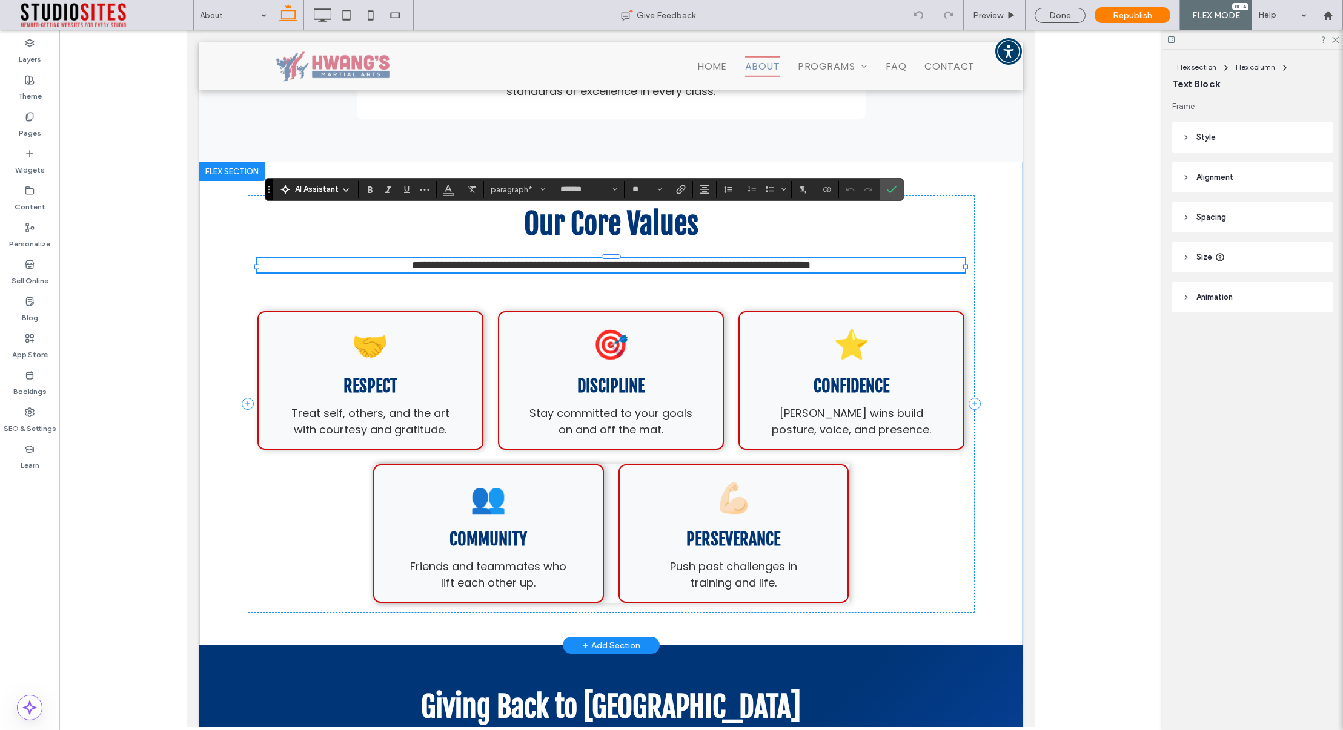
click at [866, 259] on p "**********" at bounding box center [610, 265] width 707 height 12
click at [898, 190] on label "Confirm" at bounding box center [891, 190] width 18 height 22
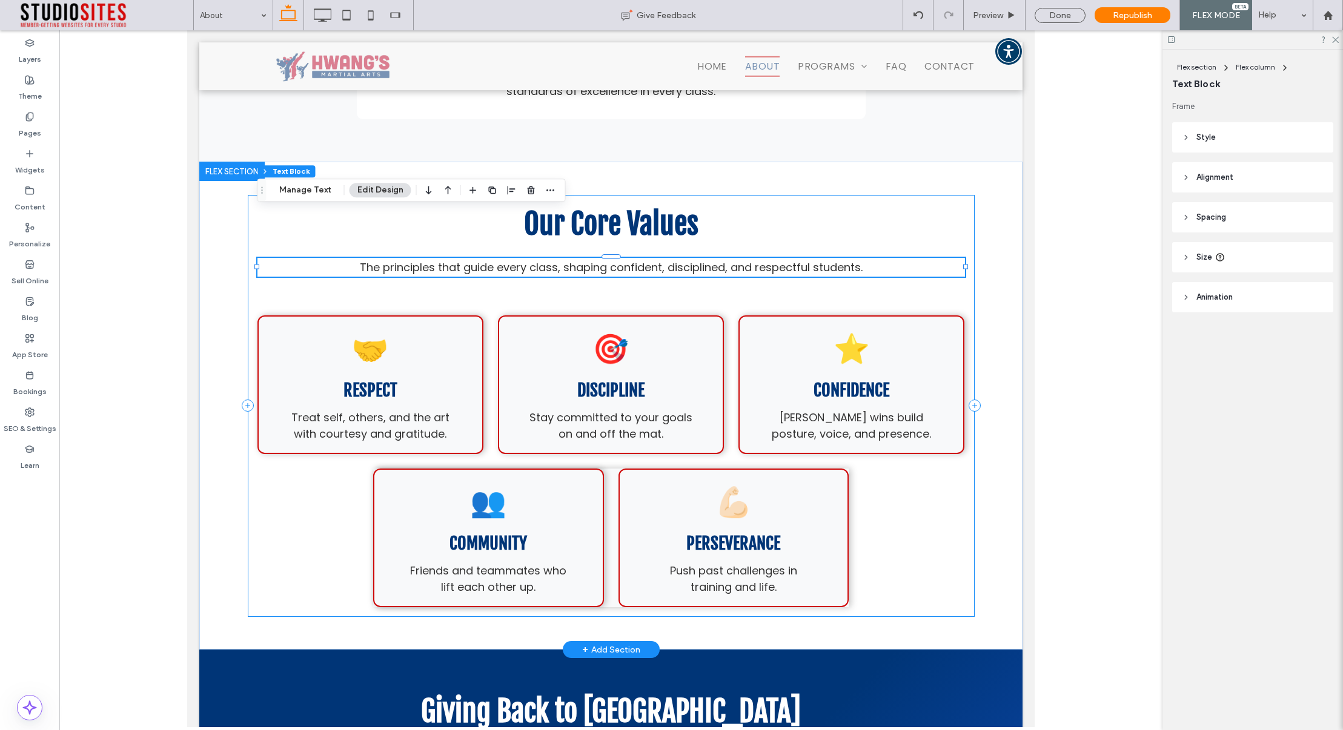
click at [776, 253] on div "Our Core Values The principles that guide every class, shaping confident, disci…" at bounding box center [611, 406] width 727 height 422
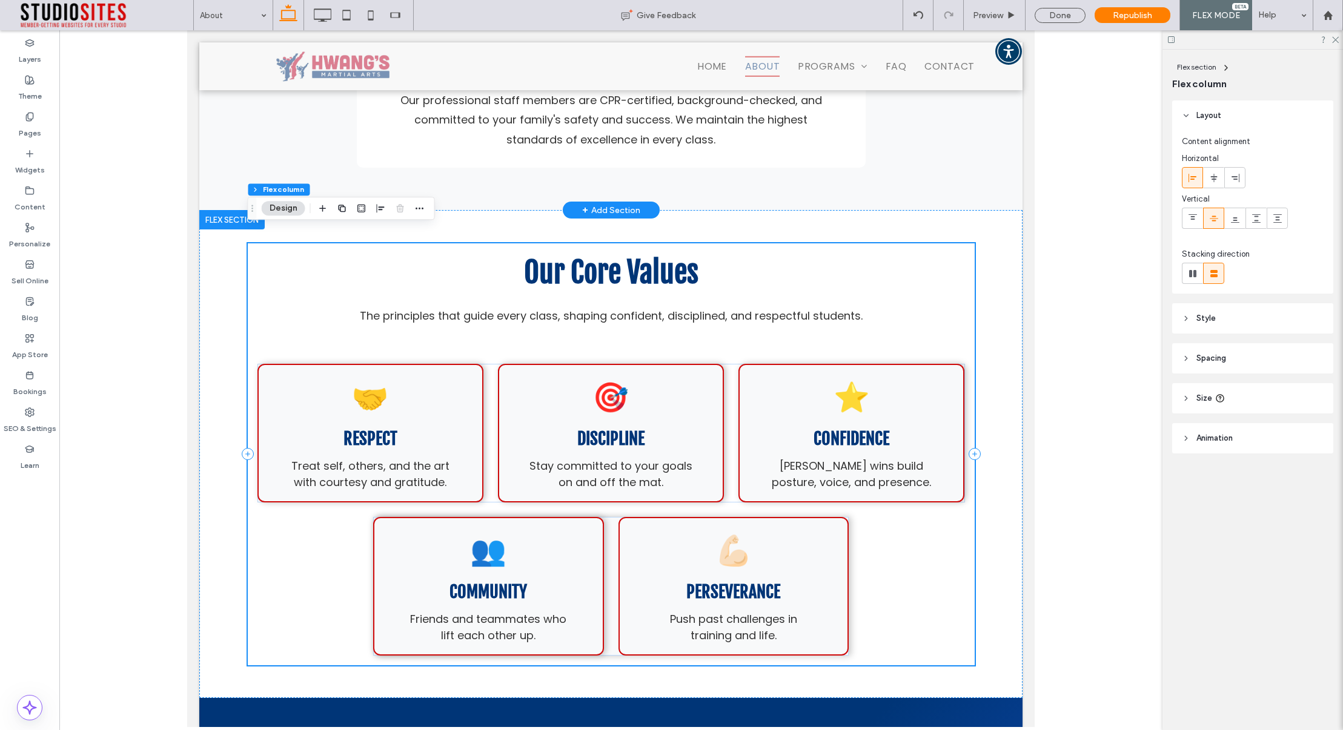
scroll to position [3556, 0]
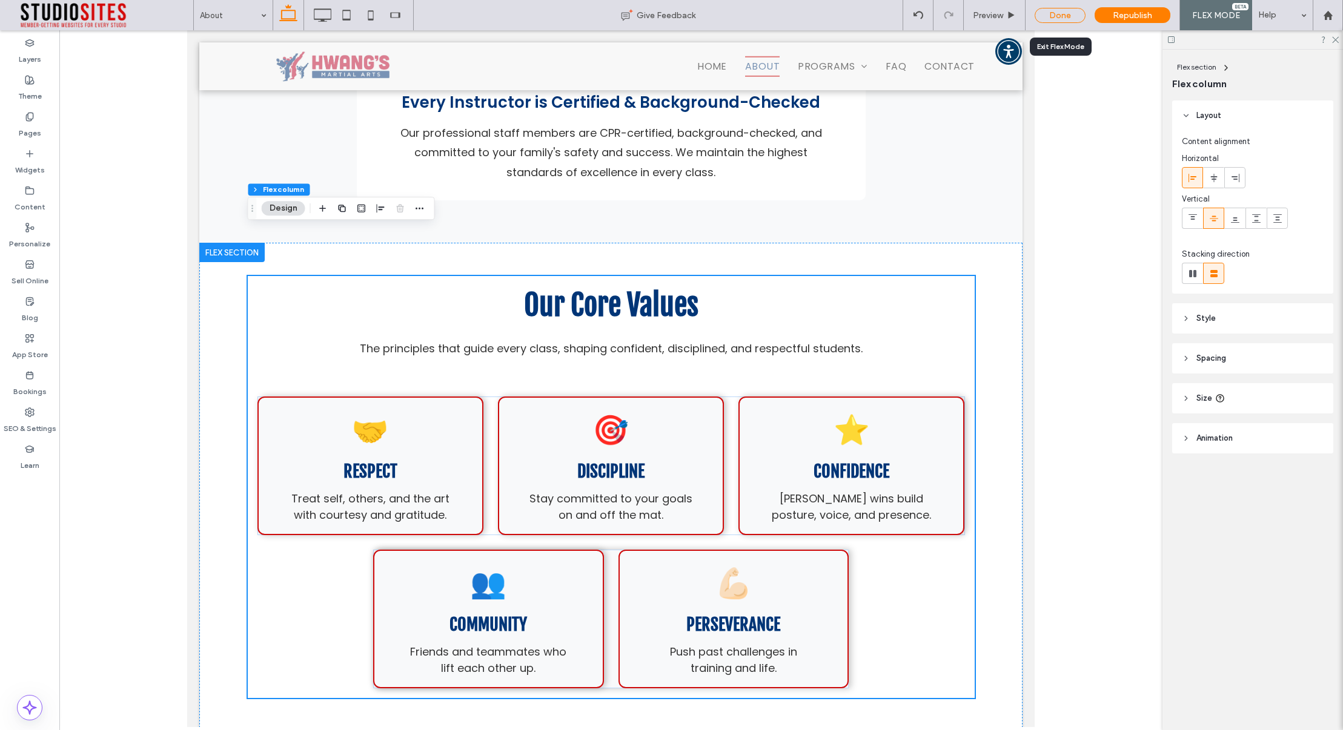
click at [1063, 17] on div "Done" at bounding box center [1060, 15] width 51 height 15
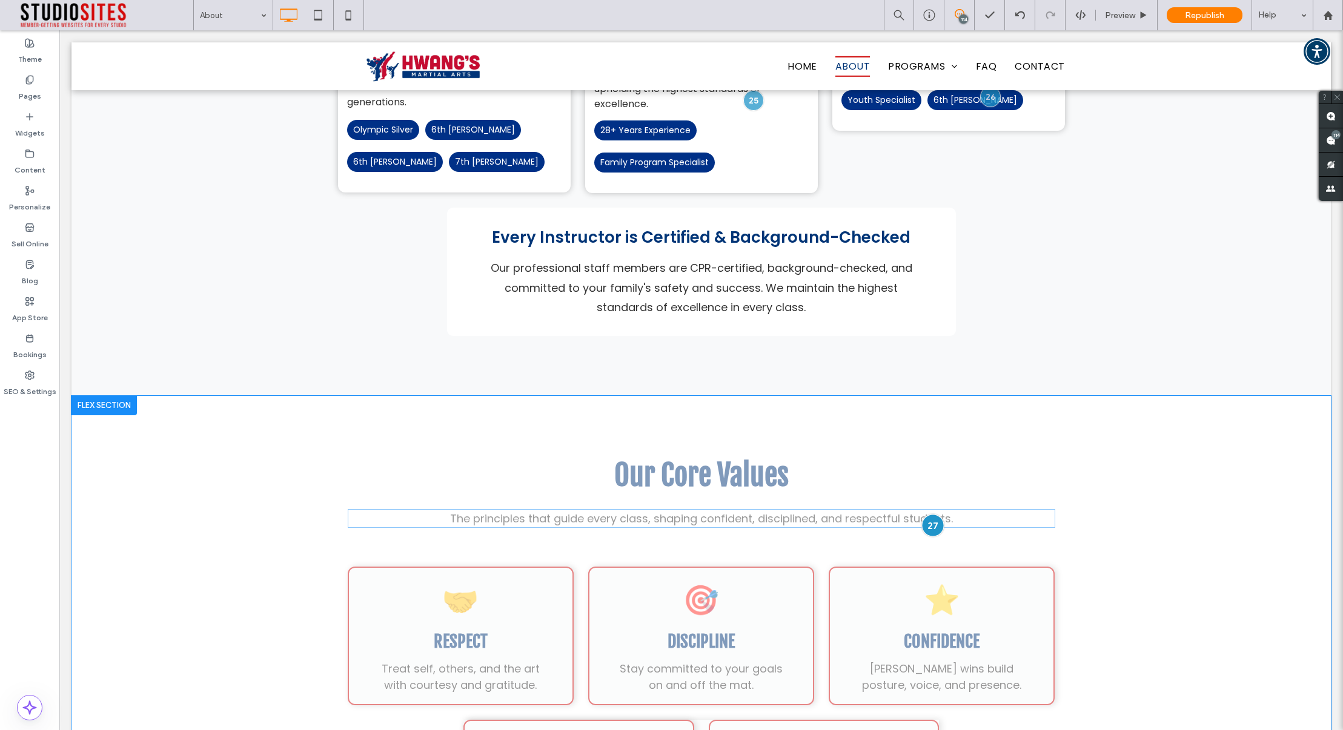
click at [932, 515] on div at bounding box center [932, 526] width 22 height 22
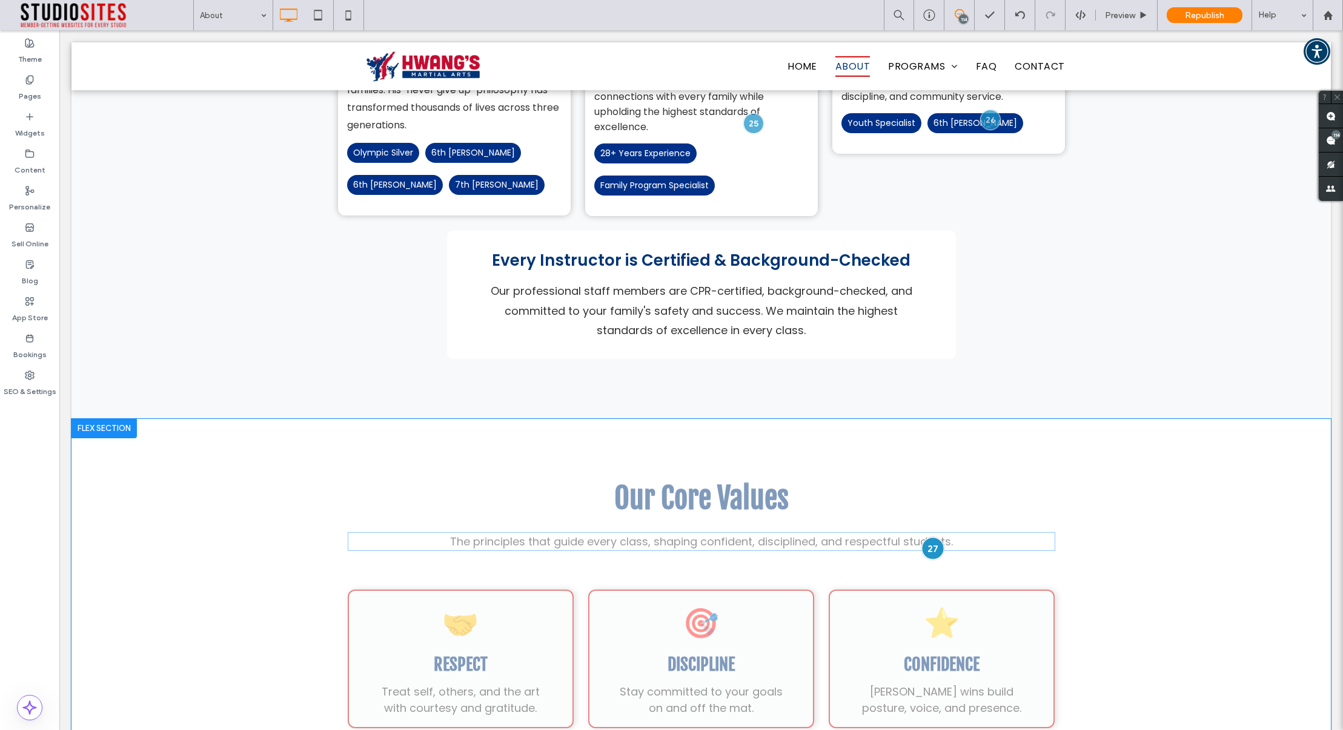
click at [932, 538] on div at bounding box center [932, 549] width 22 height 22
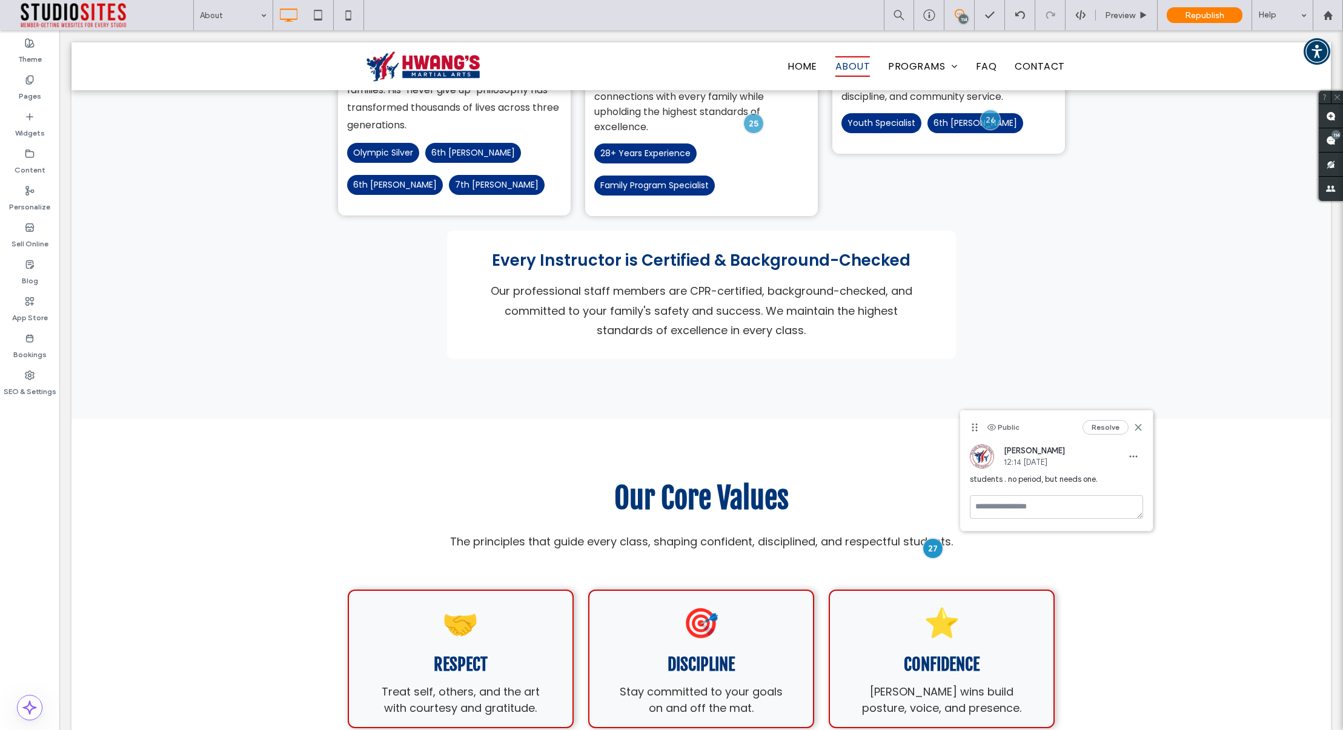
click at [1102, 429] on button "Resolve" at bounding box center [1105, 427] width 46 height 15
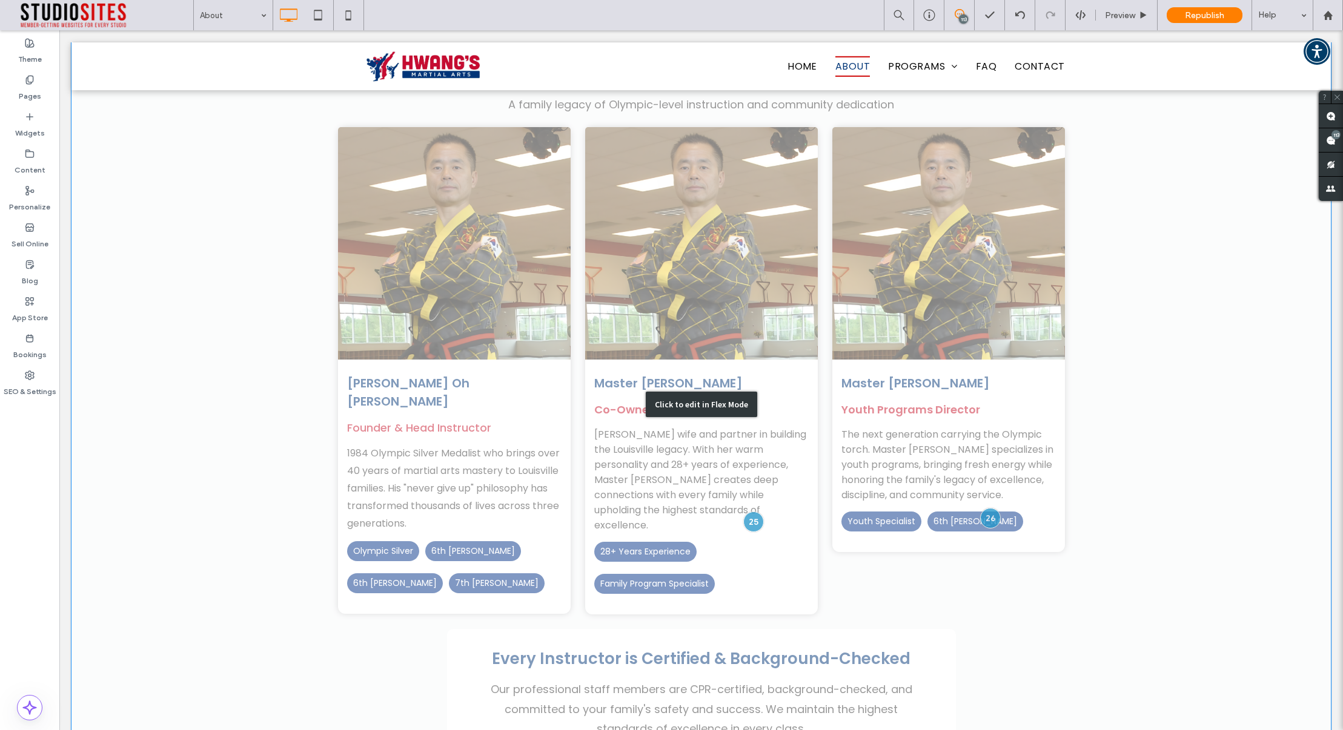
scroll to position [3065, 0]
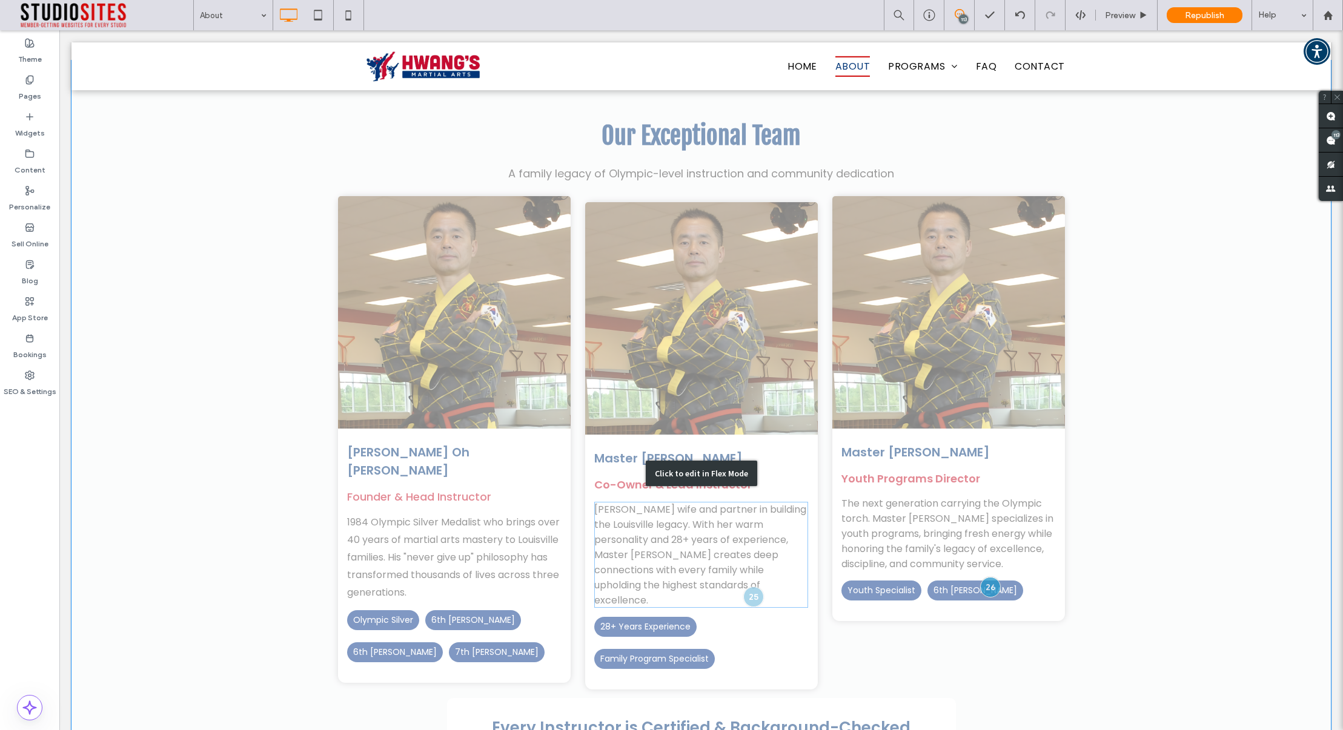
click at [747, 512] on div "Click to edit in Flex Mode" at bounding box center [700, 474] width 1259 height 826
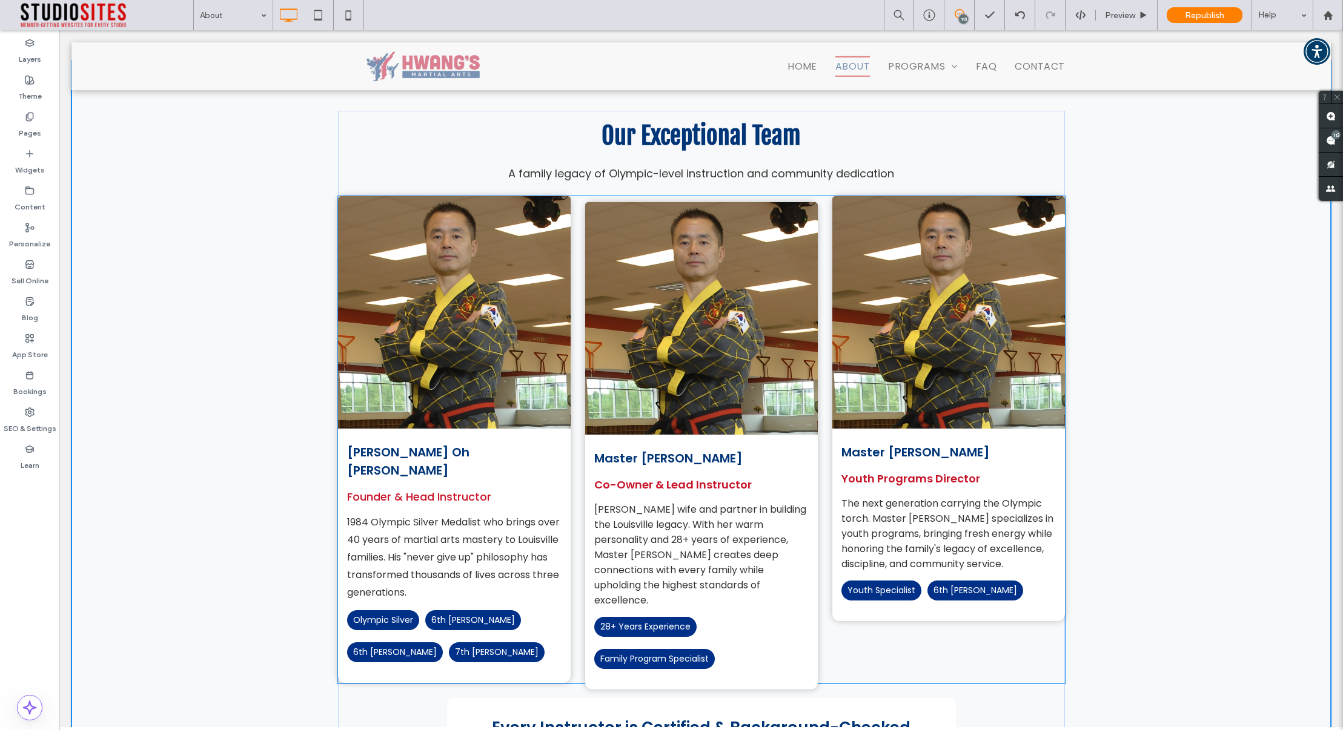
scroll to position [2959, 0]
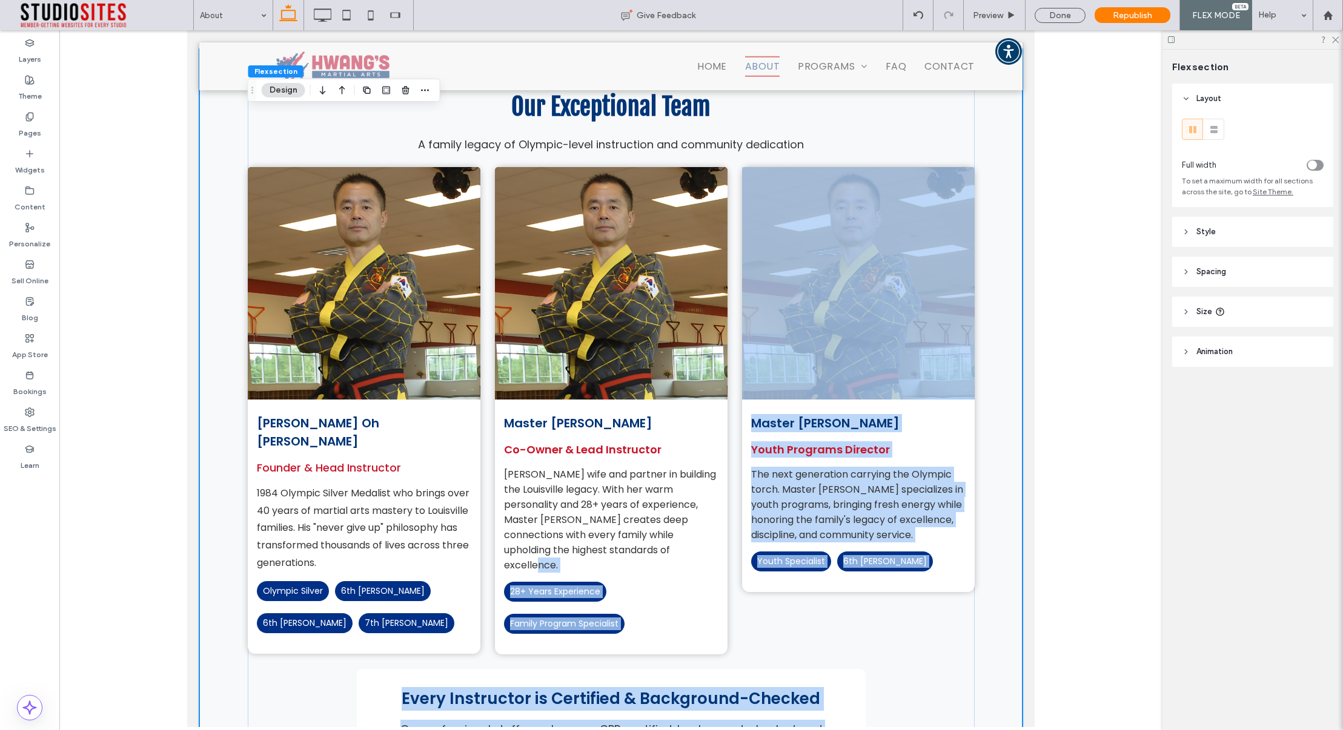
click at [1022, 275] on div "Our Exceptional Team A family legacy of Olympic-level instruction and community…" at bounding box center [610, 444] width 823 height 791
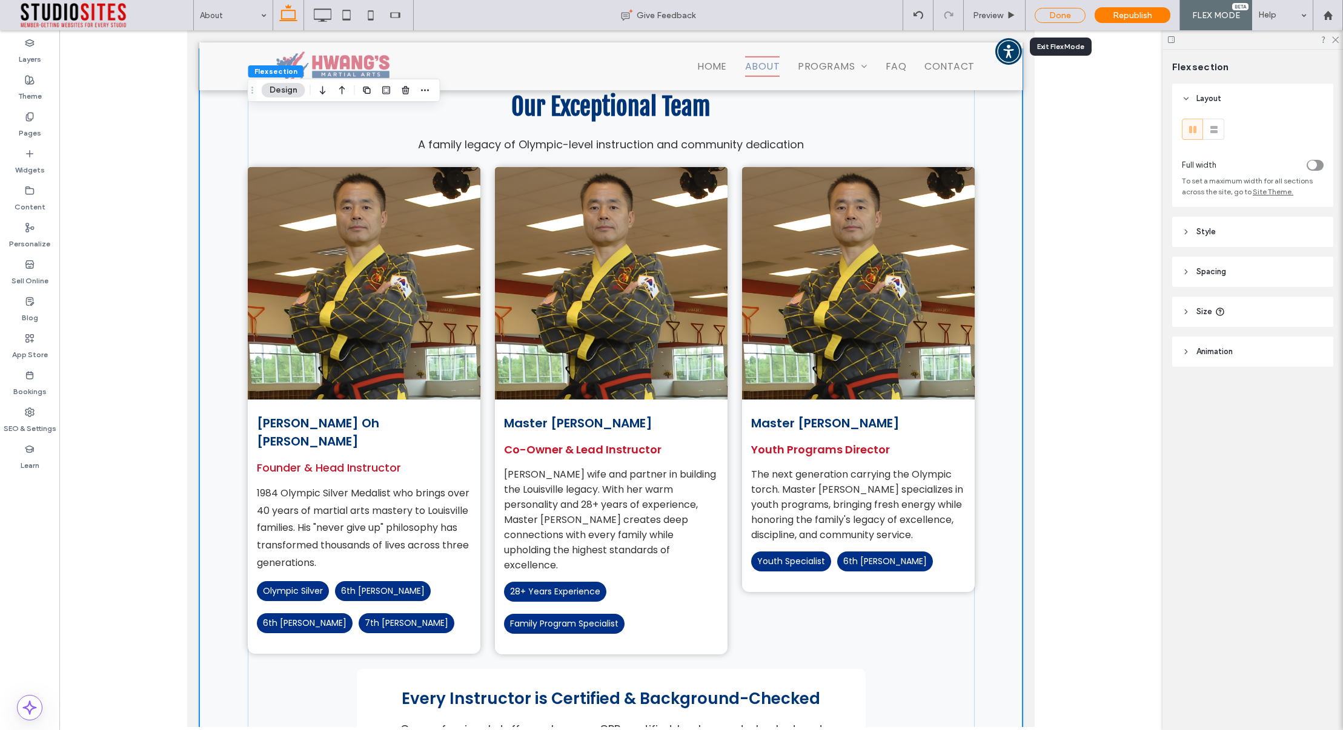
click at [1065, 12] on div "Done" at bounding box center [1060, 15] width 51 height 15
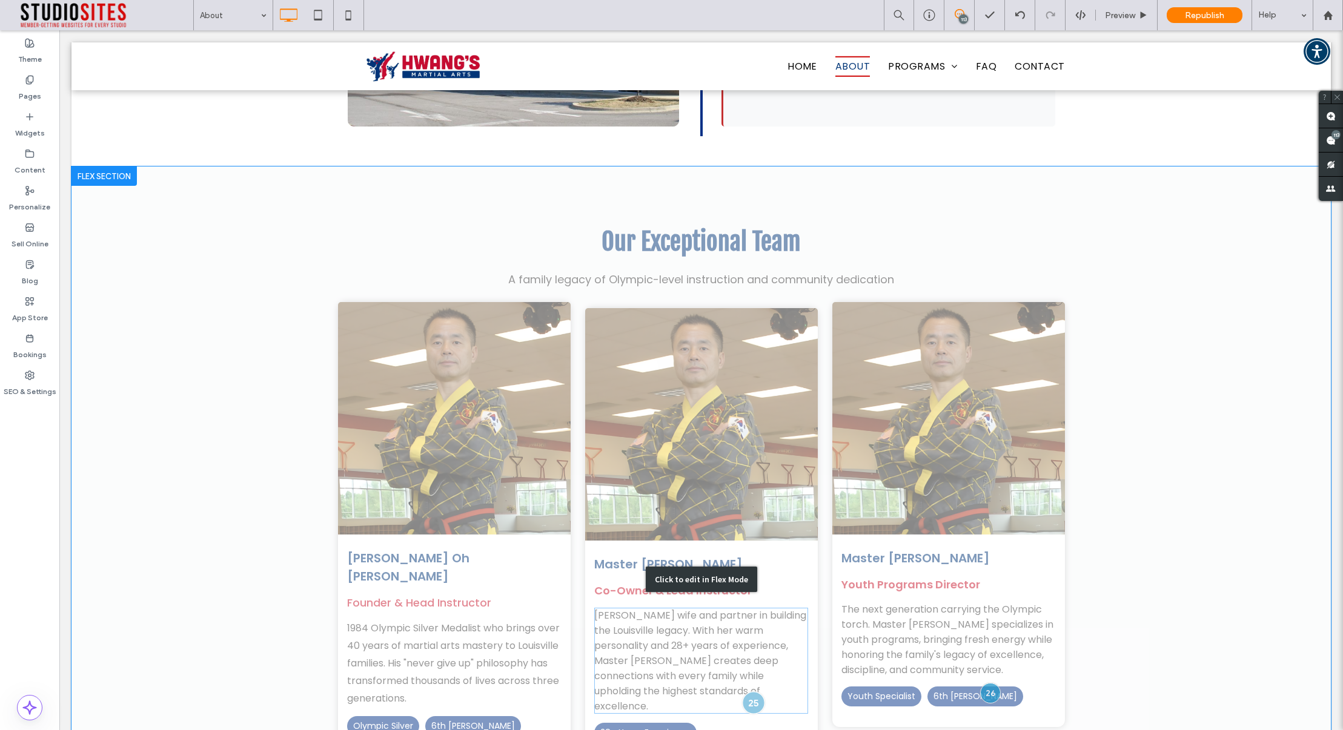
click at [750, 620] on div "Our Exceptional Team A family legacy of Olympic-level instruction and community…" at bounding box center [700, 580] width 1259 height 826
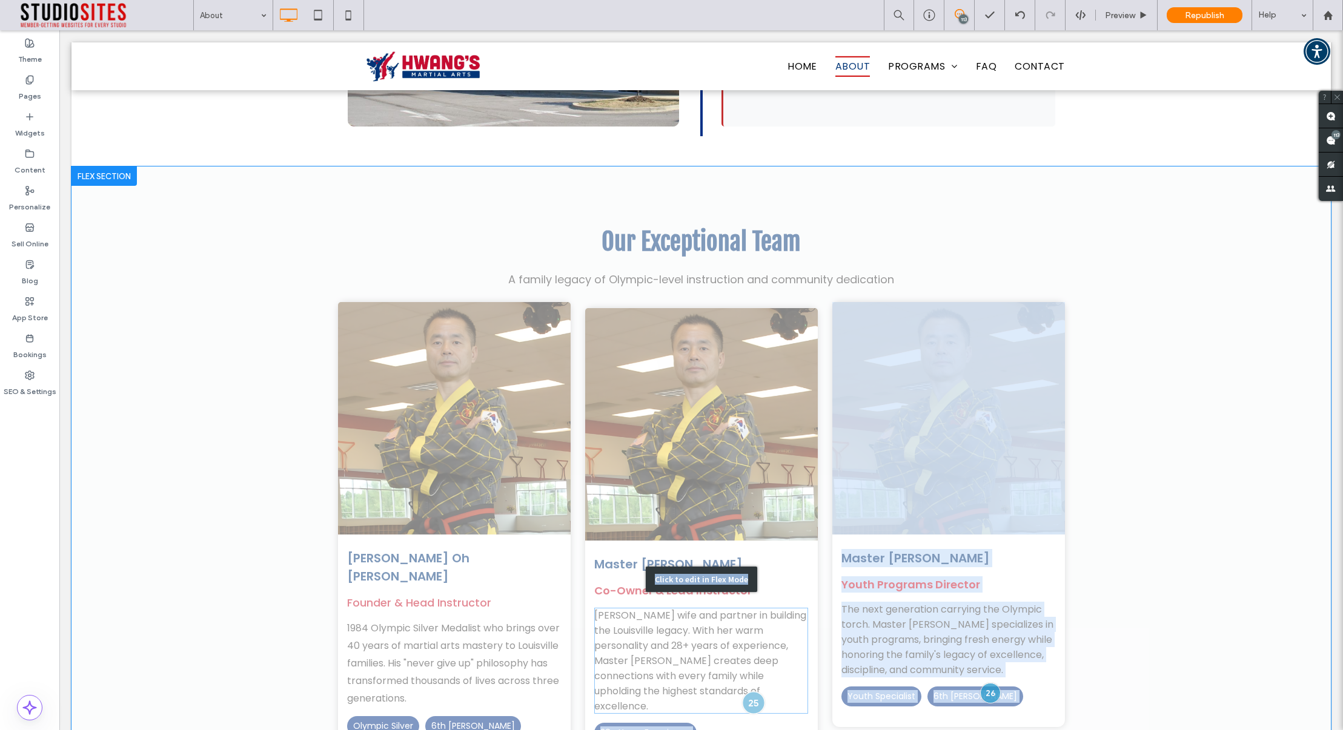
click at [750, 620] on div "Our Exceptional Team A family legacy of Olympic-level instruction and community…" at bounding box center [700, 580] width 1259 height 826
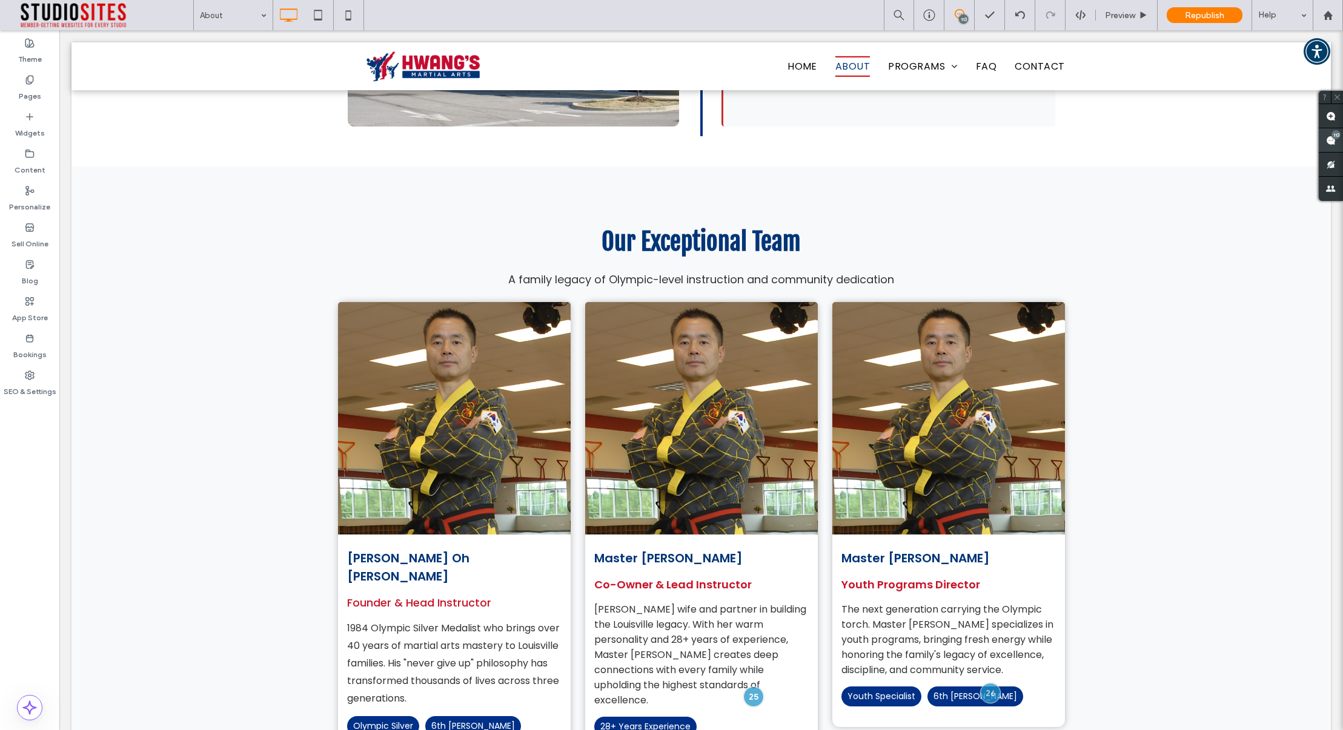
click at [1330, 137] on use at bounding box center [1331, 141] width 10 height 10
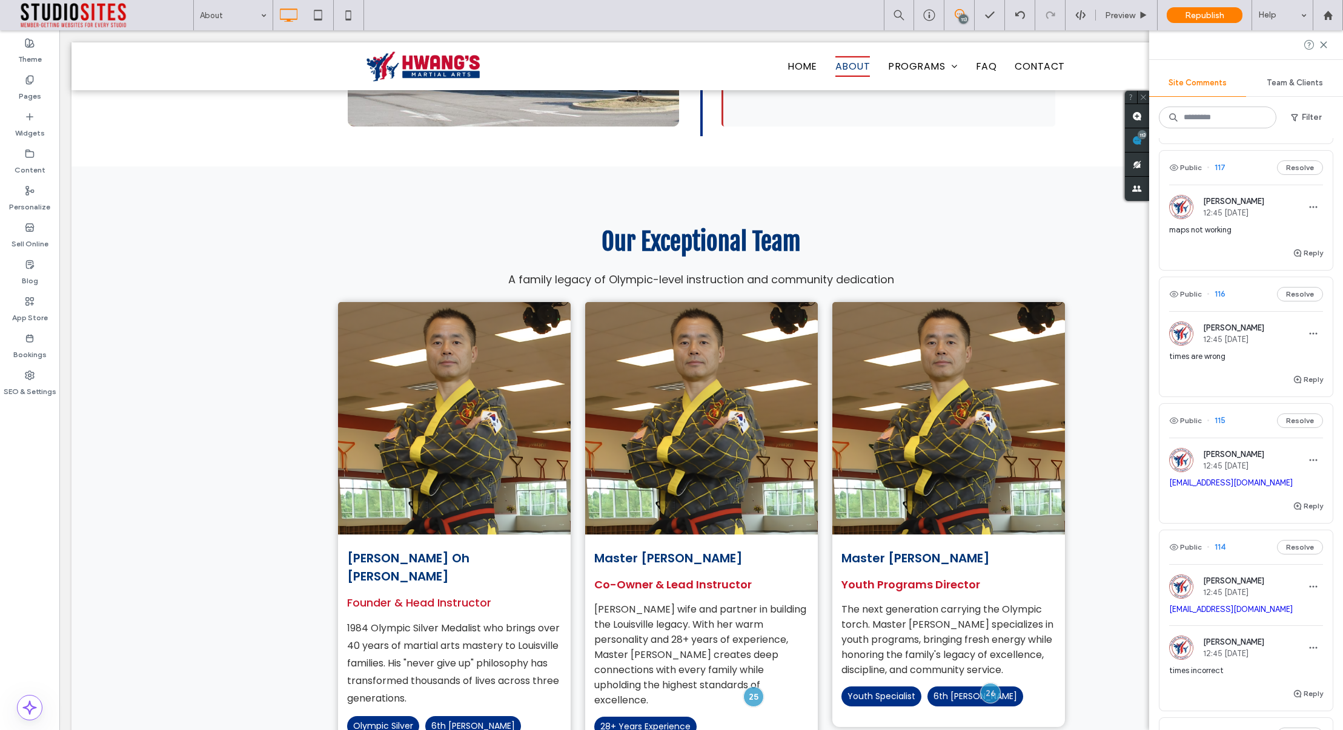
scroll to position [137, 0]
click at [1314, 254] on button "Reply" at bounding box center [1308, 252] width 30 height 15
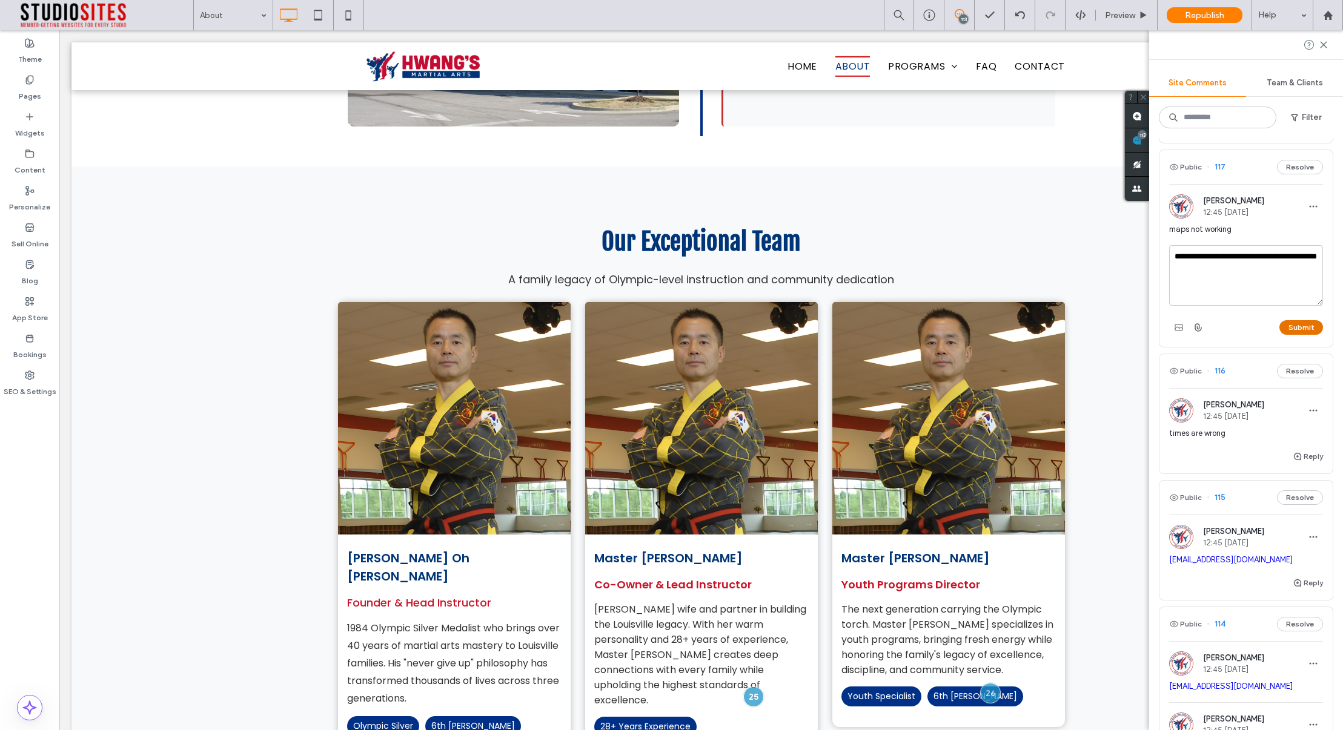
type textarea "**********"
click at [1310, 327] on button "Submit" at bounding box center [1301, 327] width 44 height 15
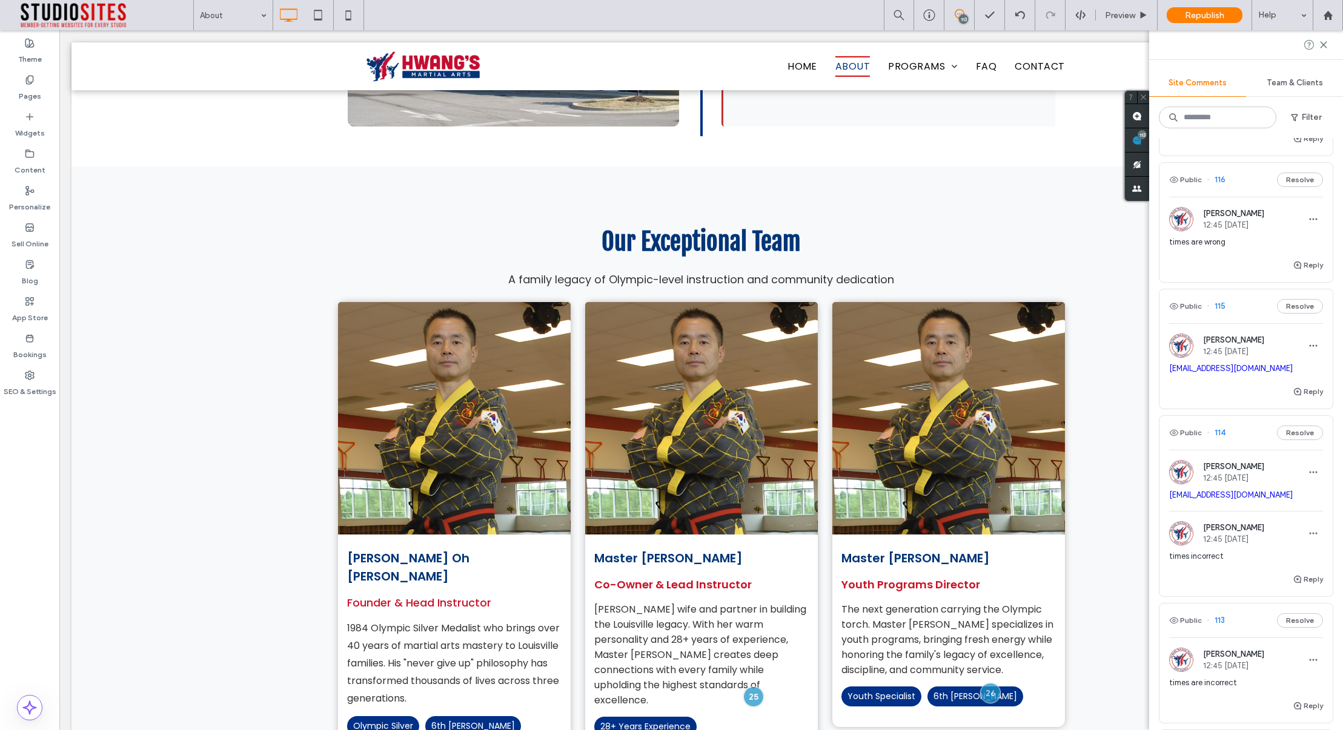
scroll to position [353, 0]
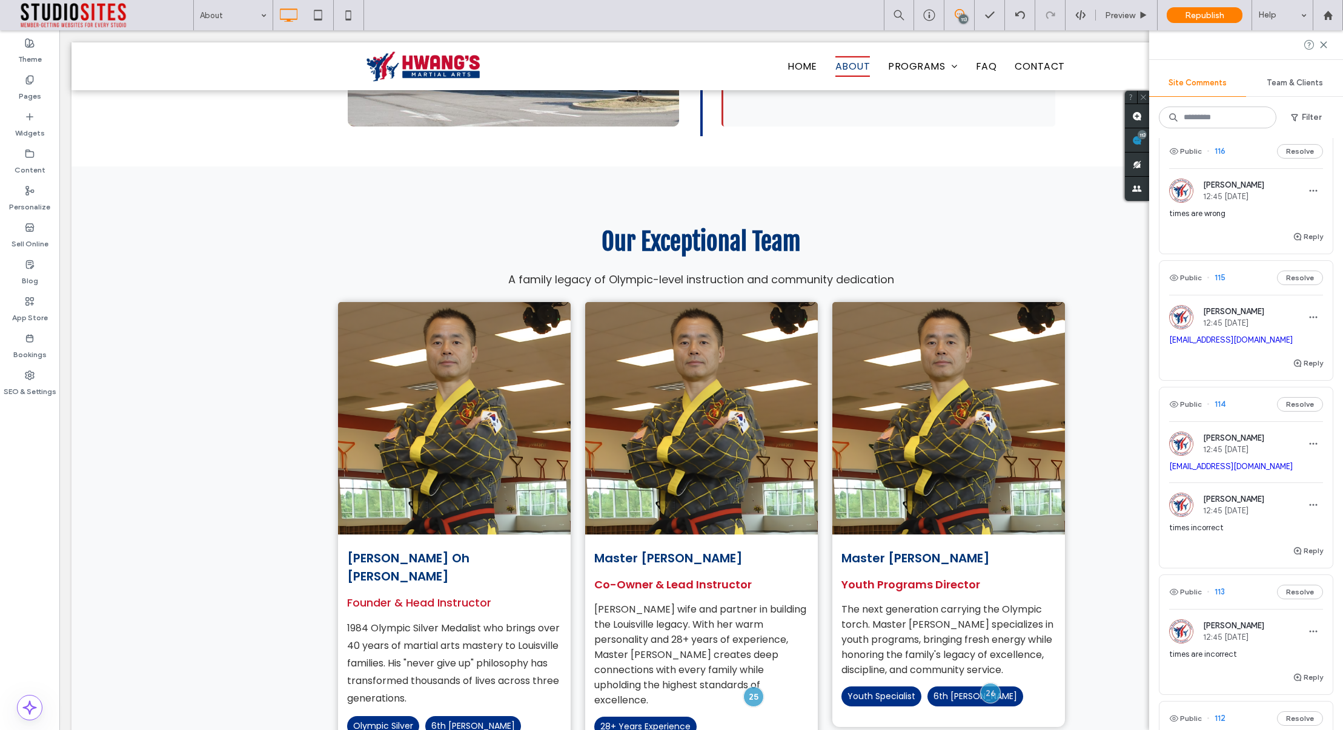
click at [1242, 368] on div "Reply" at bounding box center [1245, 368] width 173 height 24
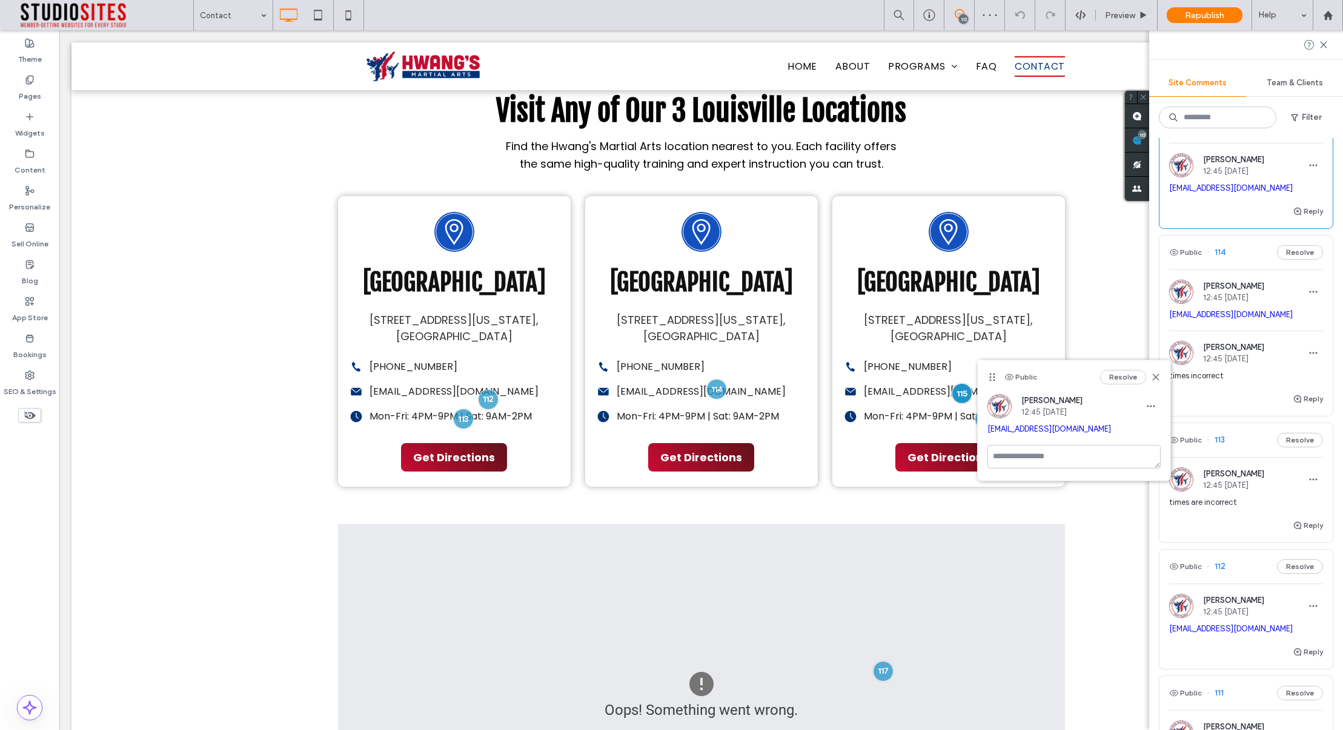
scroll to position [545, 0]
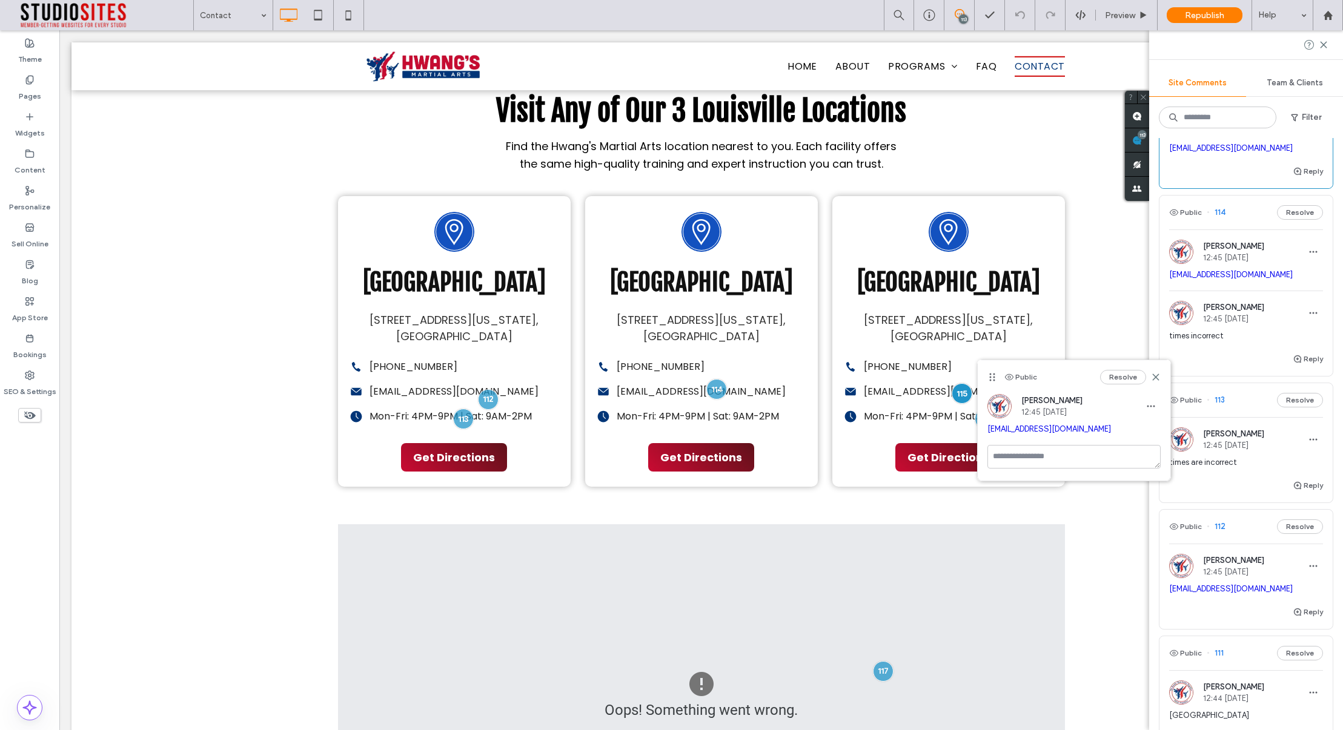
click at [1233, 364] on div "Reply" at bounding box center [1245, 364] width 173 height 24
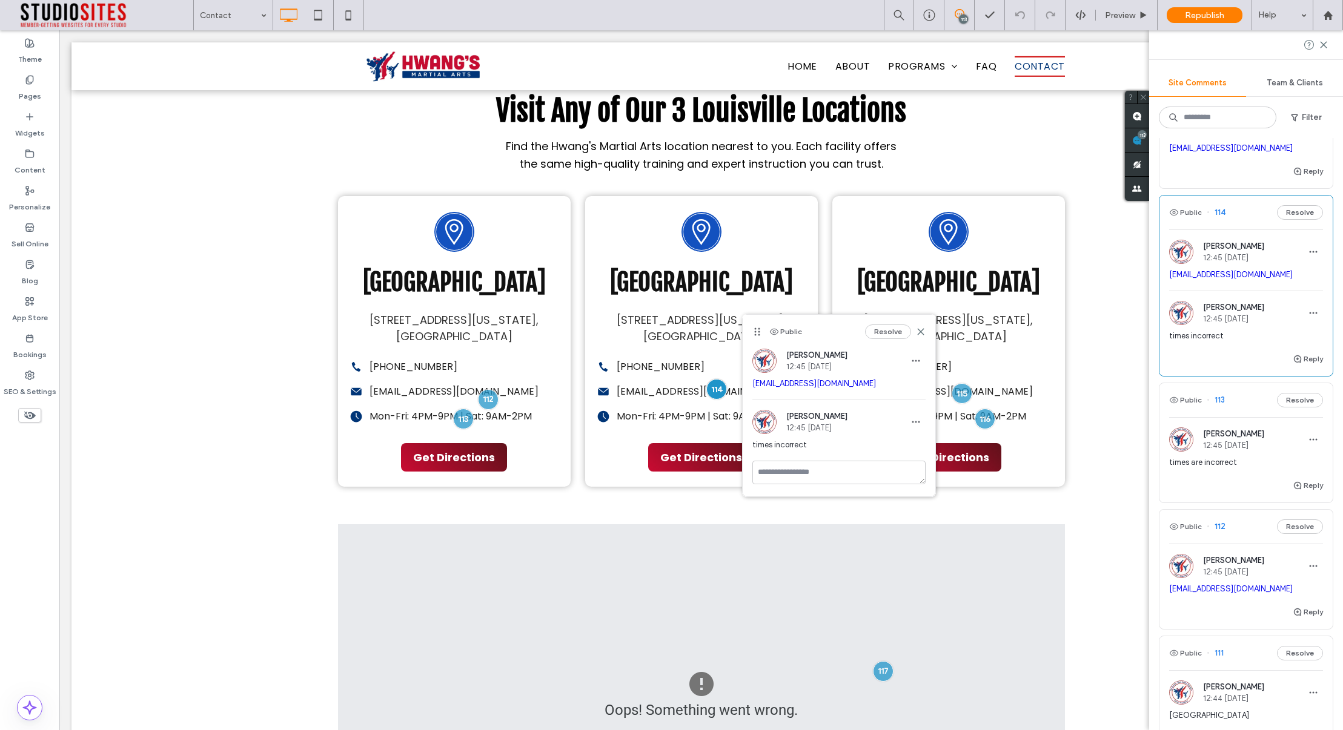
click at [1233, 357] on div "Reply" at bounding box center [1245, 364] width 173 height 24
click at [1236, 354] on div "Reply" at bounding box center [1245, 364] width 173 height 24
click at [1240, 323] on div "MH Mimi Hwang 12:45 Oct 11 2025" at bounding box center [1216, 313] width 95 height 24
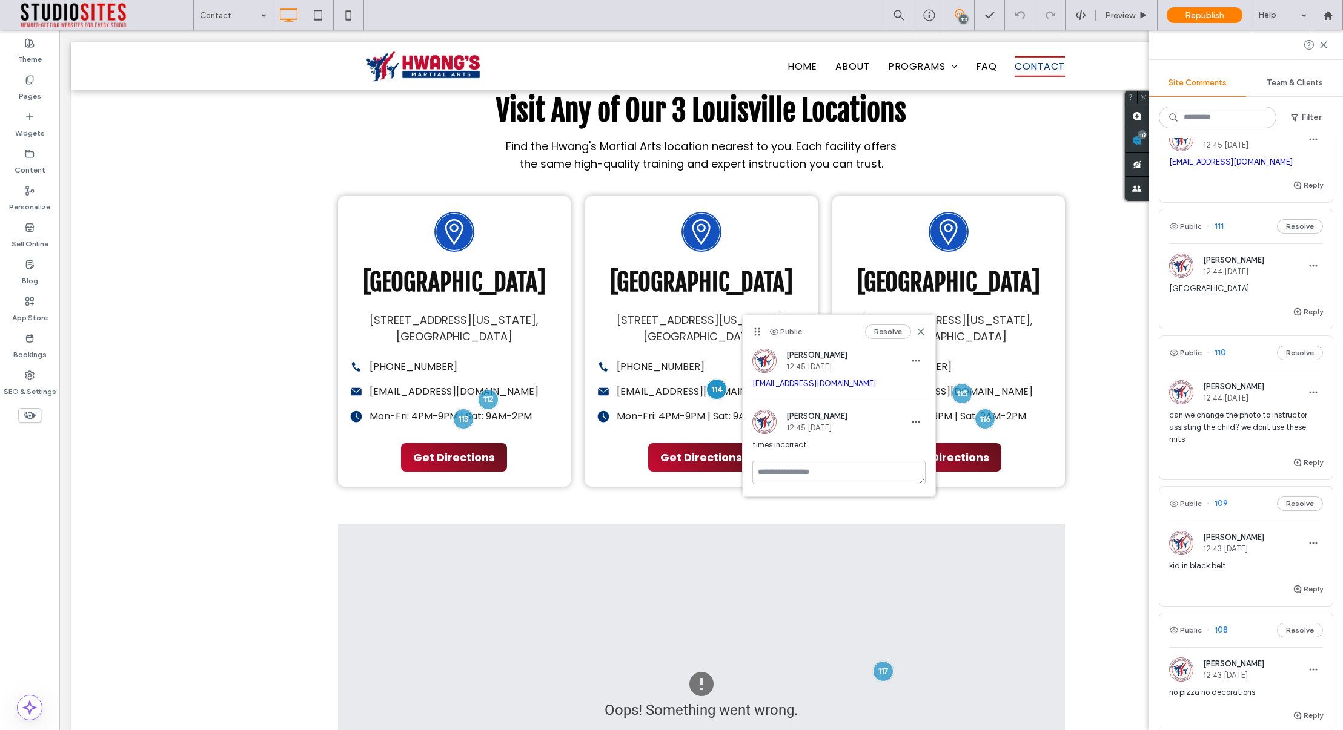
scroll to position [973, 0]
click at [1230, 454] on div "Reply" at bounding box center [1245, 466] width 173 height 24
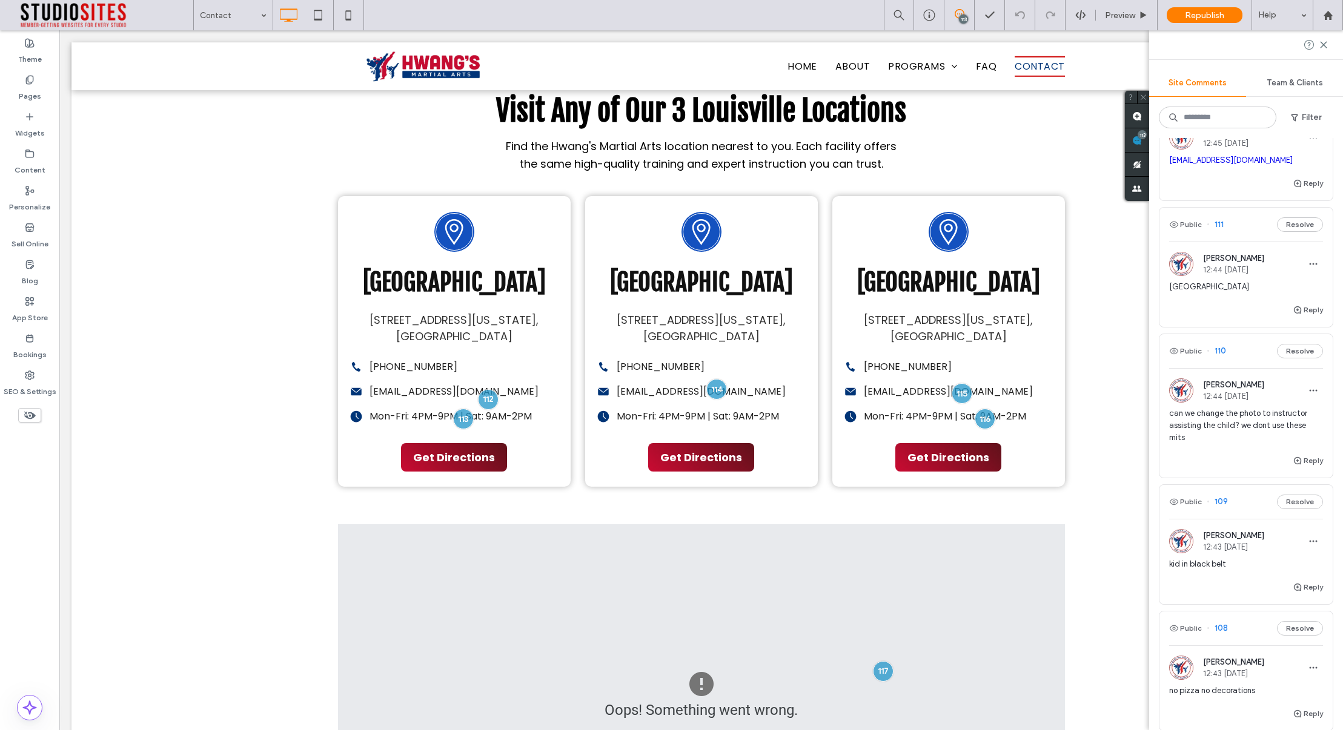
click at [1229, 425] on div at bounding box center [671, 365] width 1343 height 730
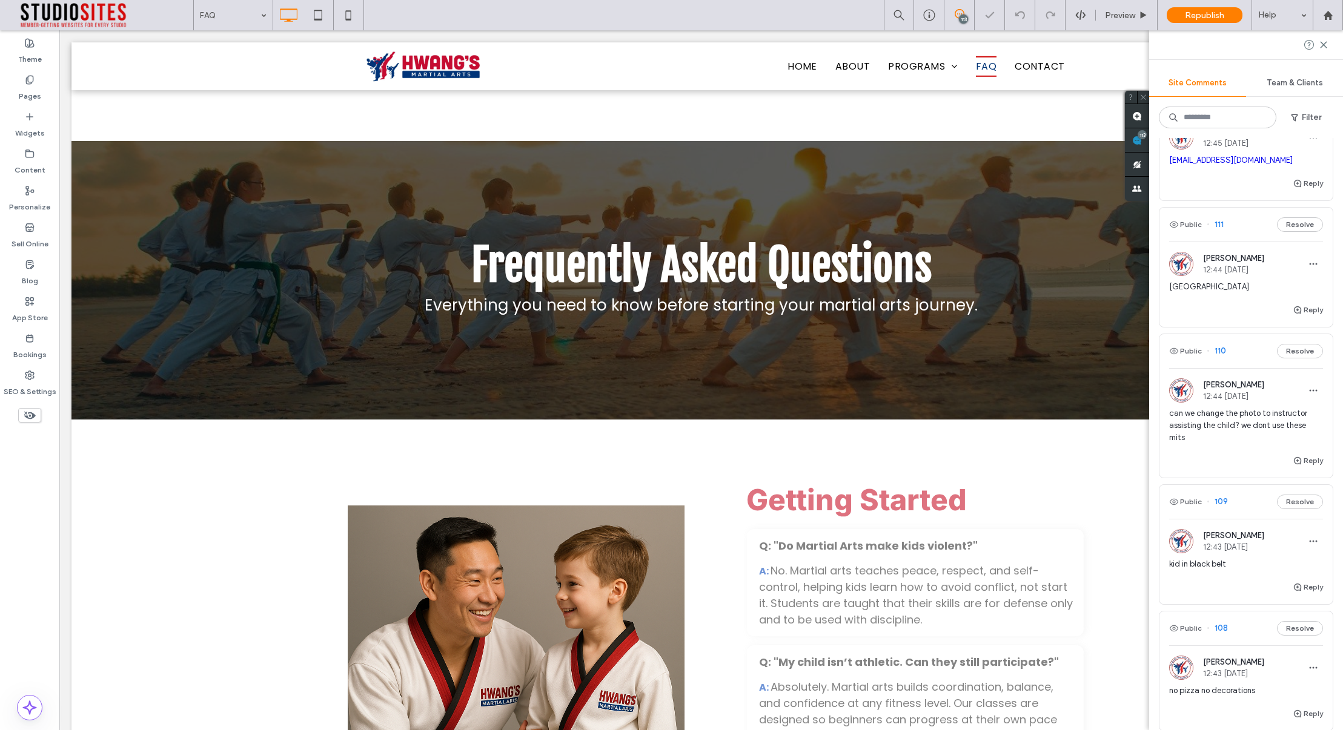
scroll to position [773, 0]
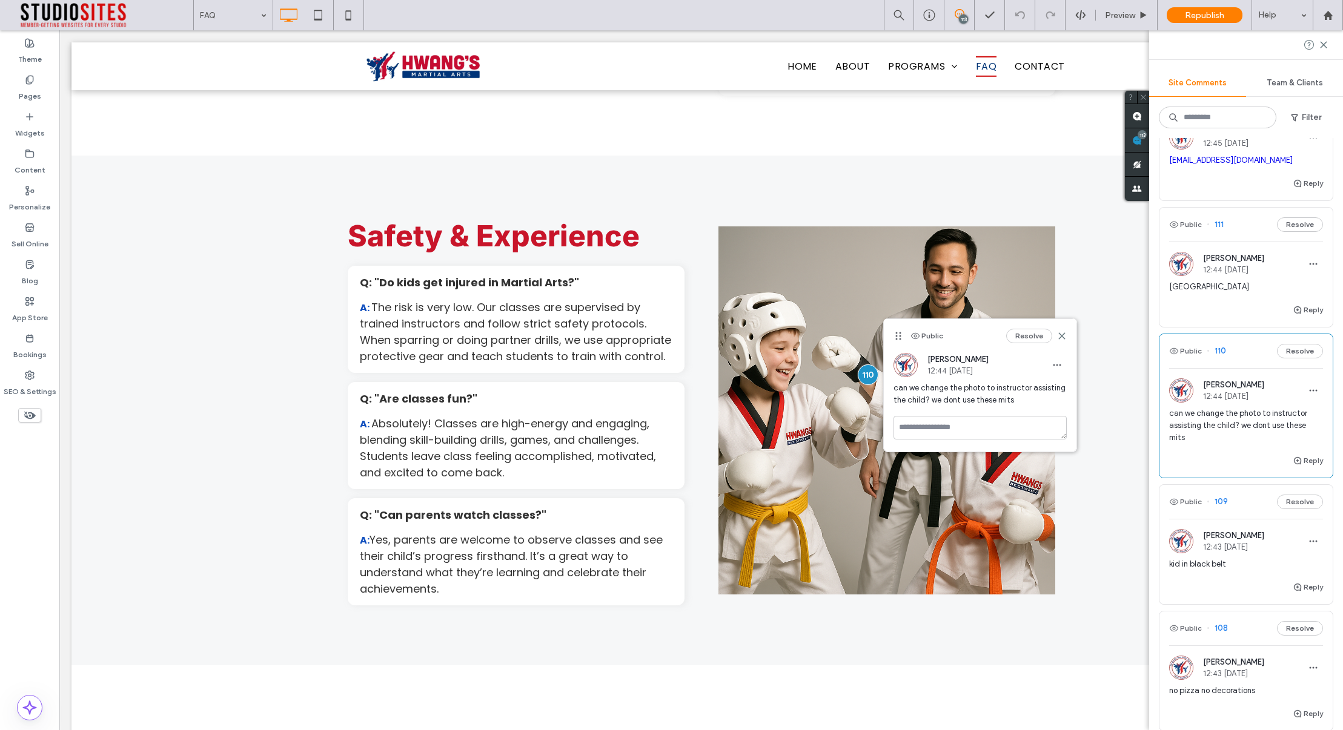
click at [1233, 440] on div "can we change the photo to instructor assisting the child? we dont use these mi…" at bounding box center [1246, 431] width 154 height 46
click at [1230, 432] on div "can we change the photo to instructor assisting the child? we dont use these mi…" at bounding box center [1246, 431] width 154 height 46
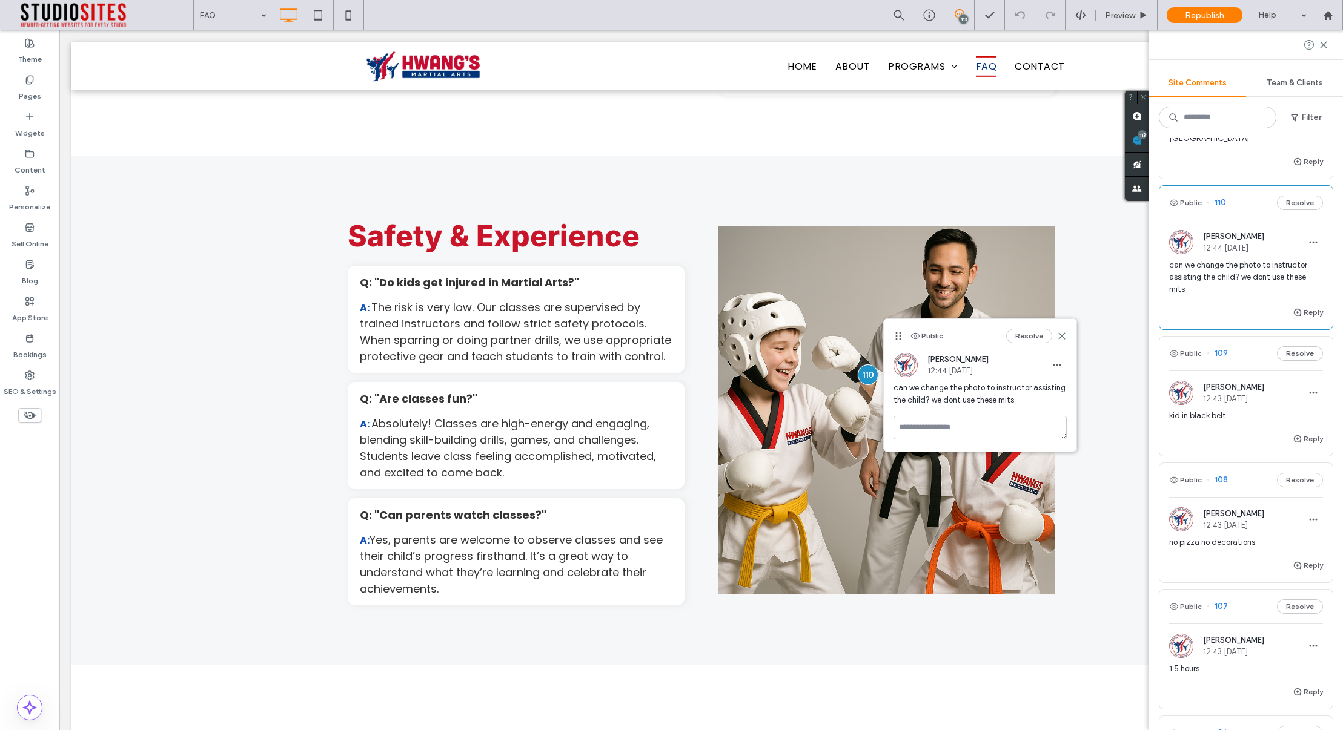
scroll to position [1145, 0]
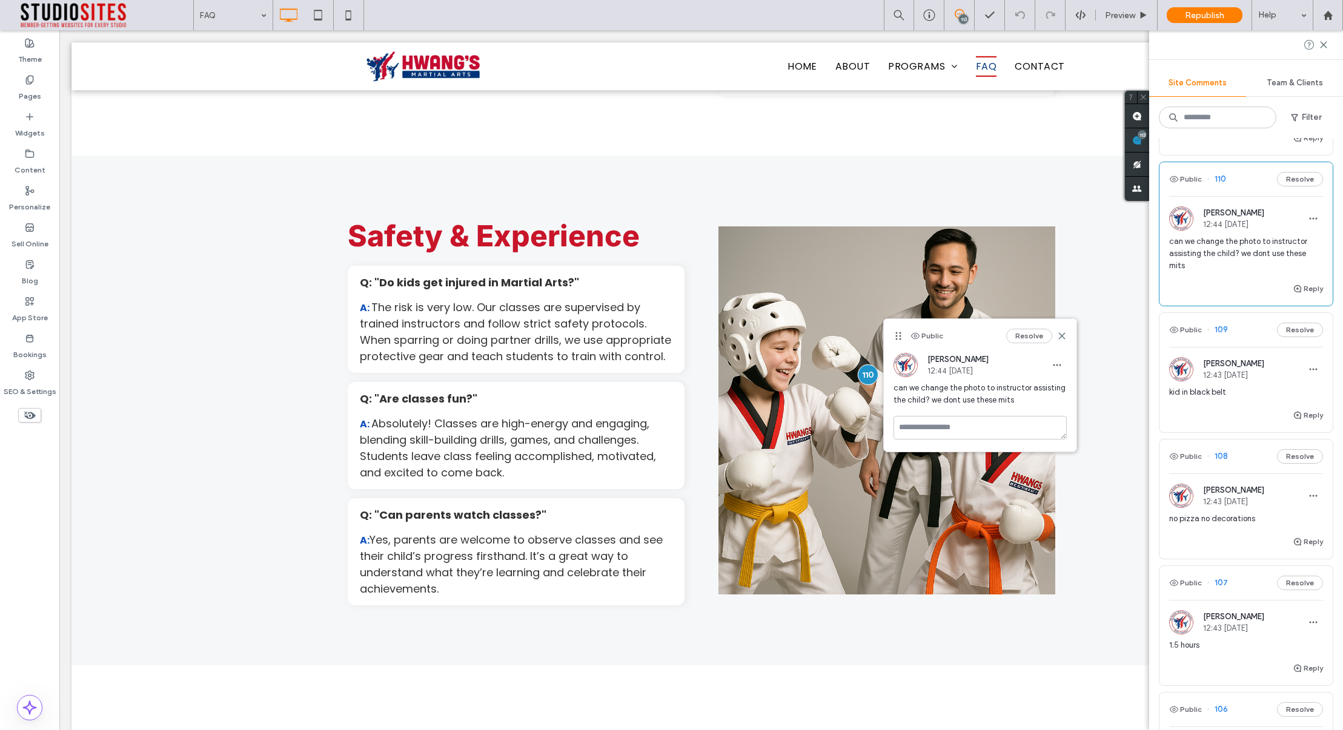
drag, startPoint x: 1211, startPoint y: 400, endPoint x: 1208, endPoint y: 393, distance: 7.1
click at [1211, 408] on div "Reply" at bounding box center [1245, 420] width 173 height 24
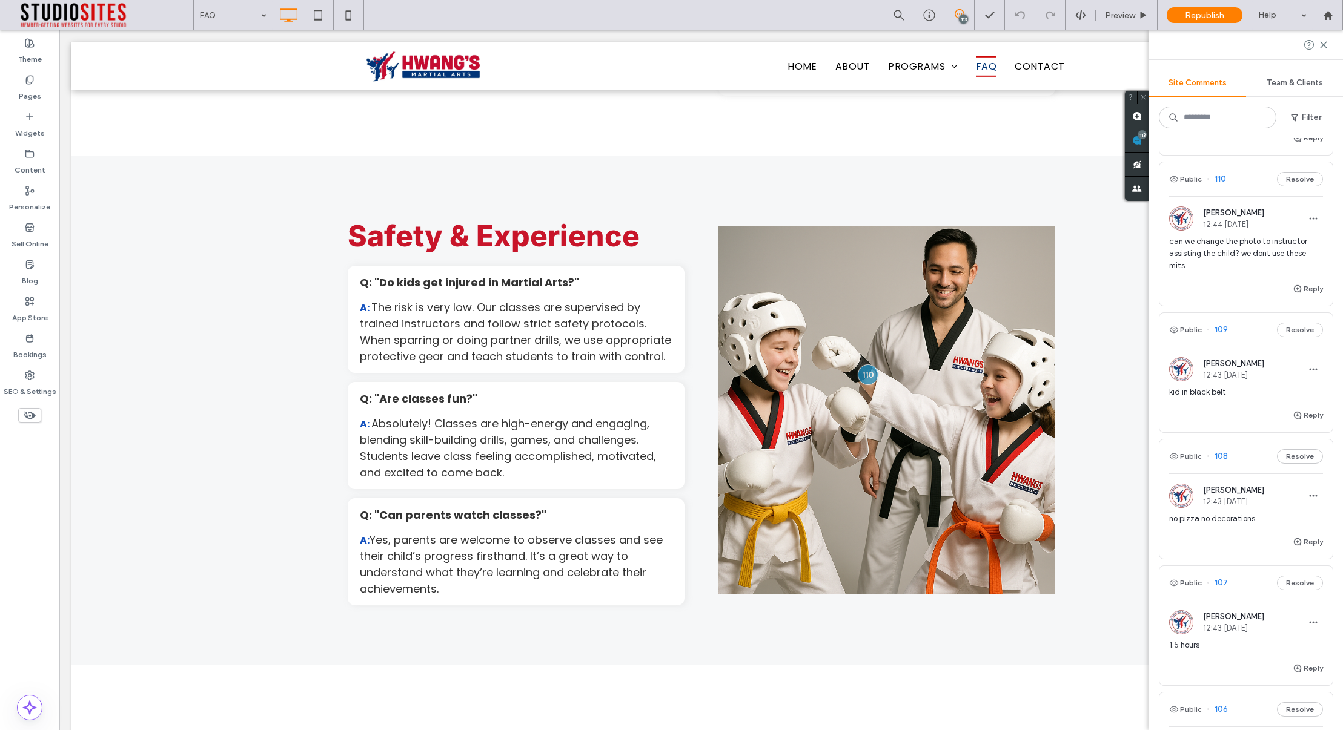
click at [1201, 380] on div at bounding box center [671, 365] width 1343 height 730
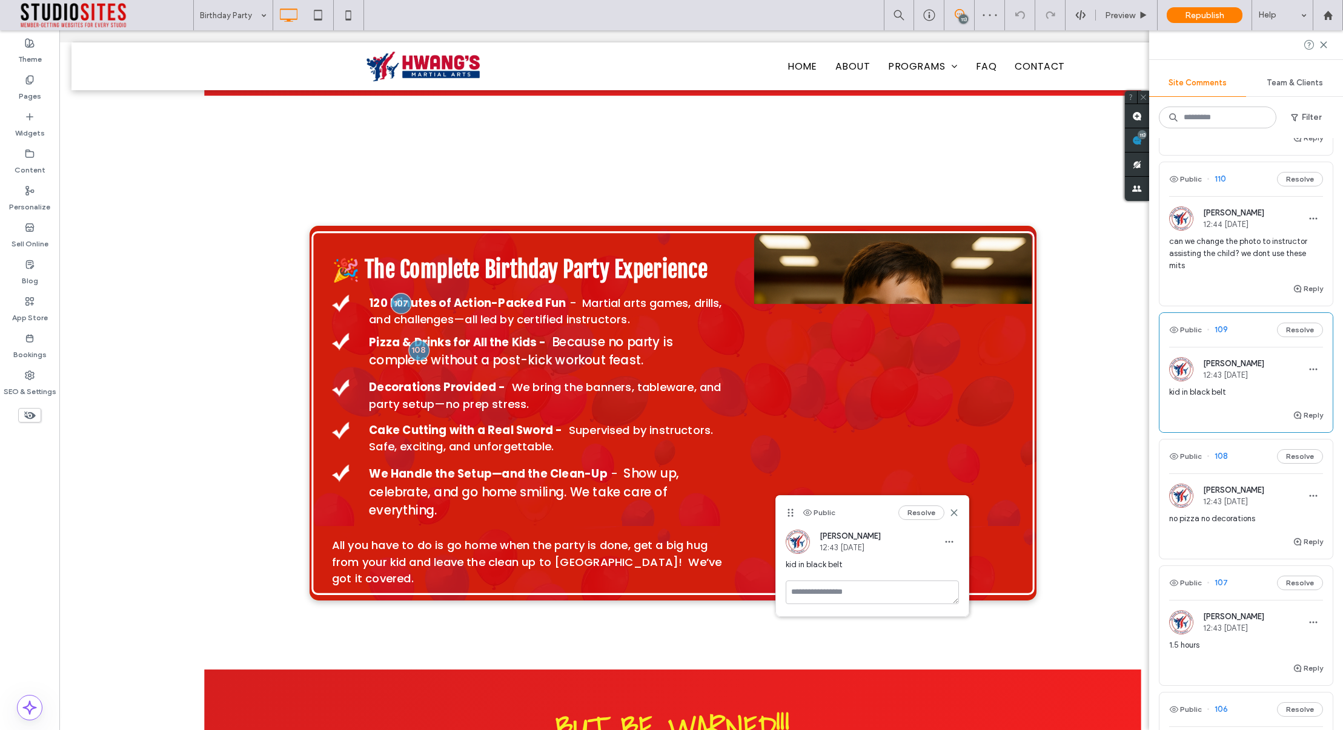
scroll to position [6001, 0]
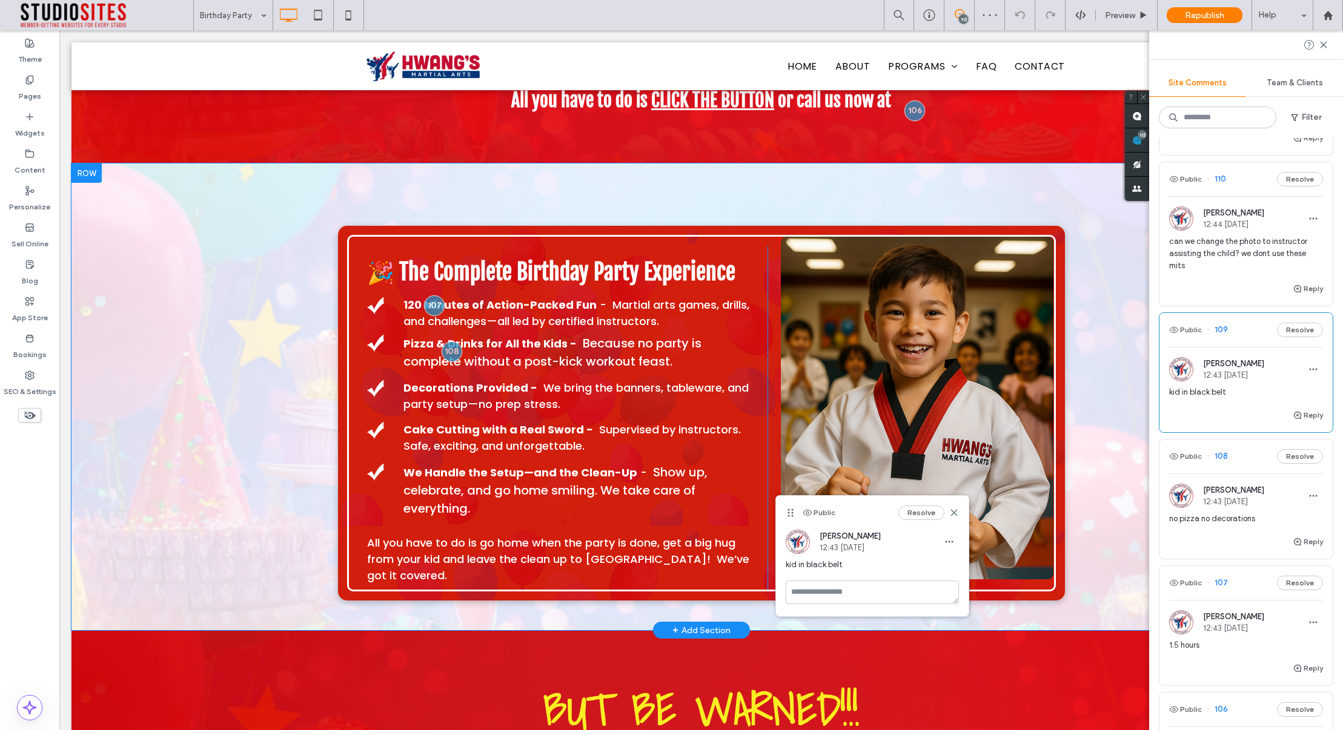
click at [1100, 433] on div "🎉 The Complete Birthday Party Experience 120 Minutes of Action-Packed Fun - Mar…" at bounding box center [700, 397] width 1259 height 467
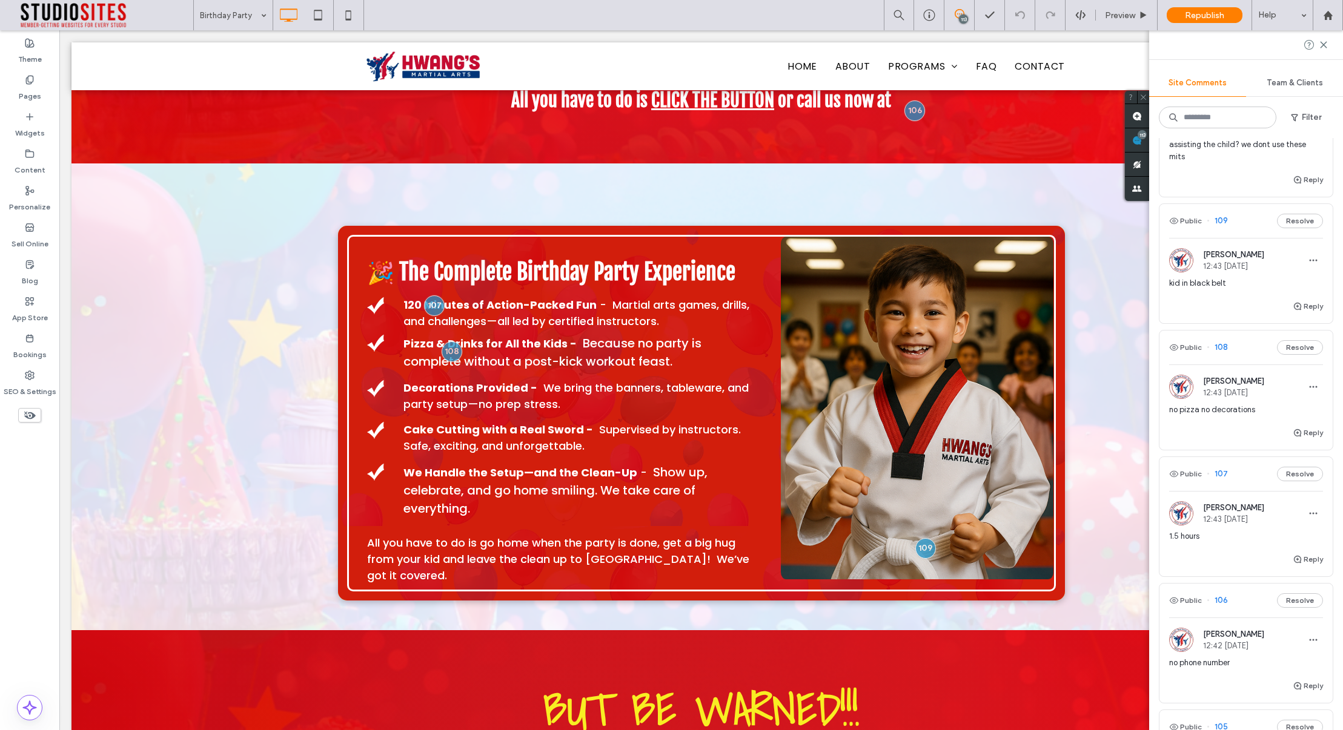
scroll to position [1269, 0]
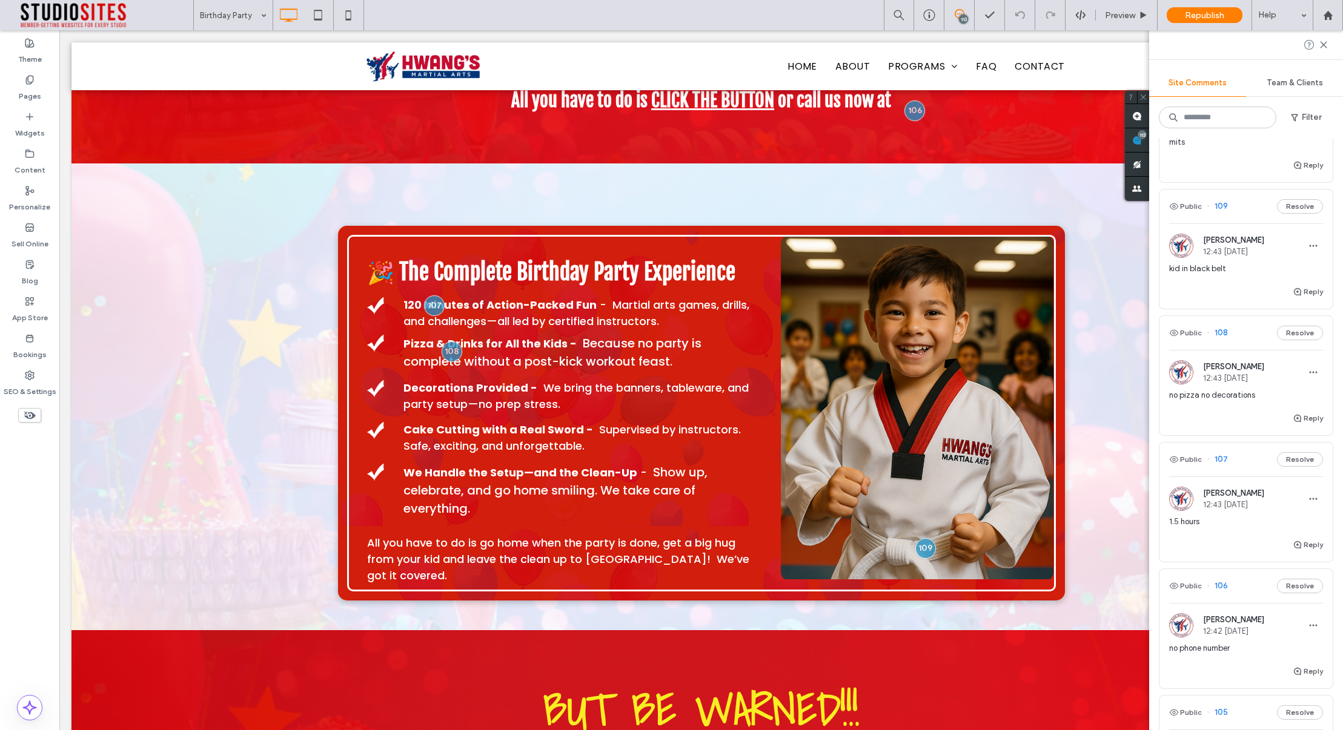
click at [1207, 389] on span "no pizza no decorations" at bounding box center [1246, 395] width 154 height 12
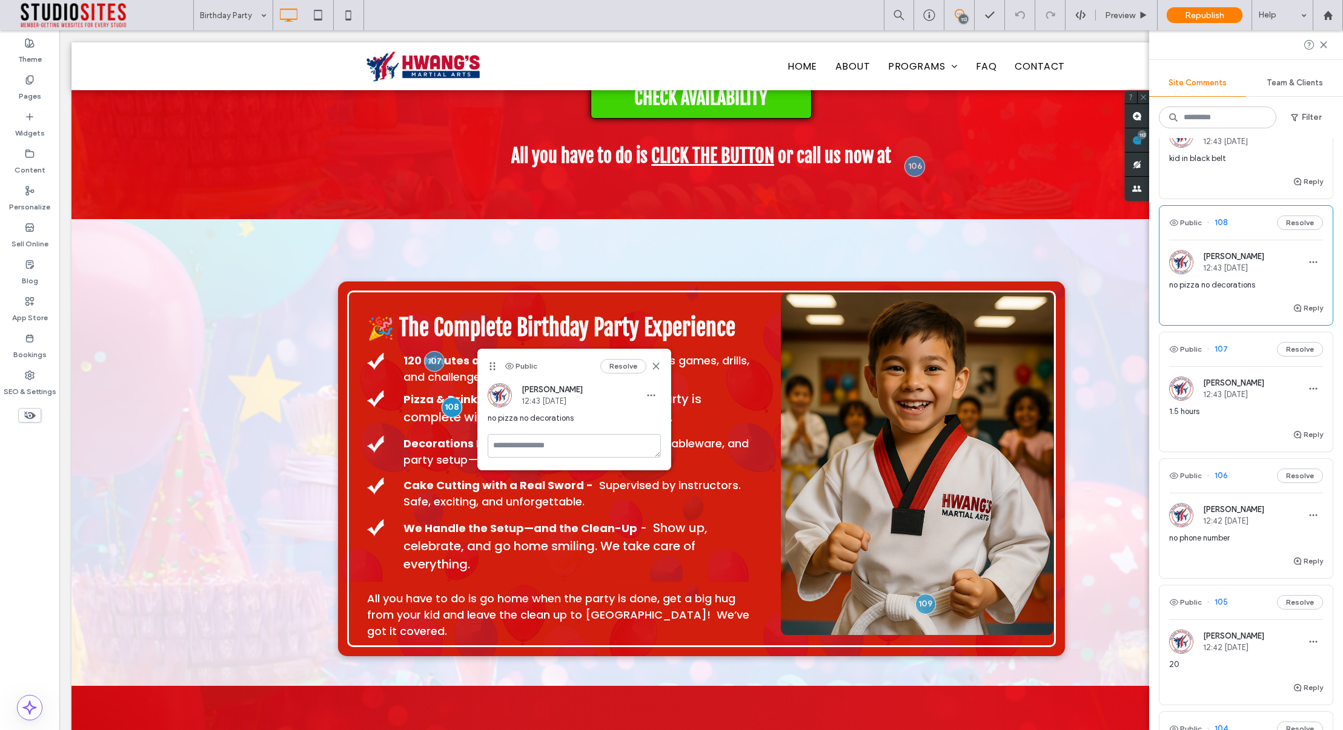
scroll to position [1383, 0]
click at [1213, 403] on div "1.5 hours" at bounding box center [1246, 413] width 154 height 22
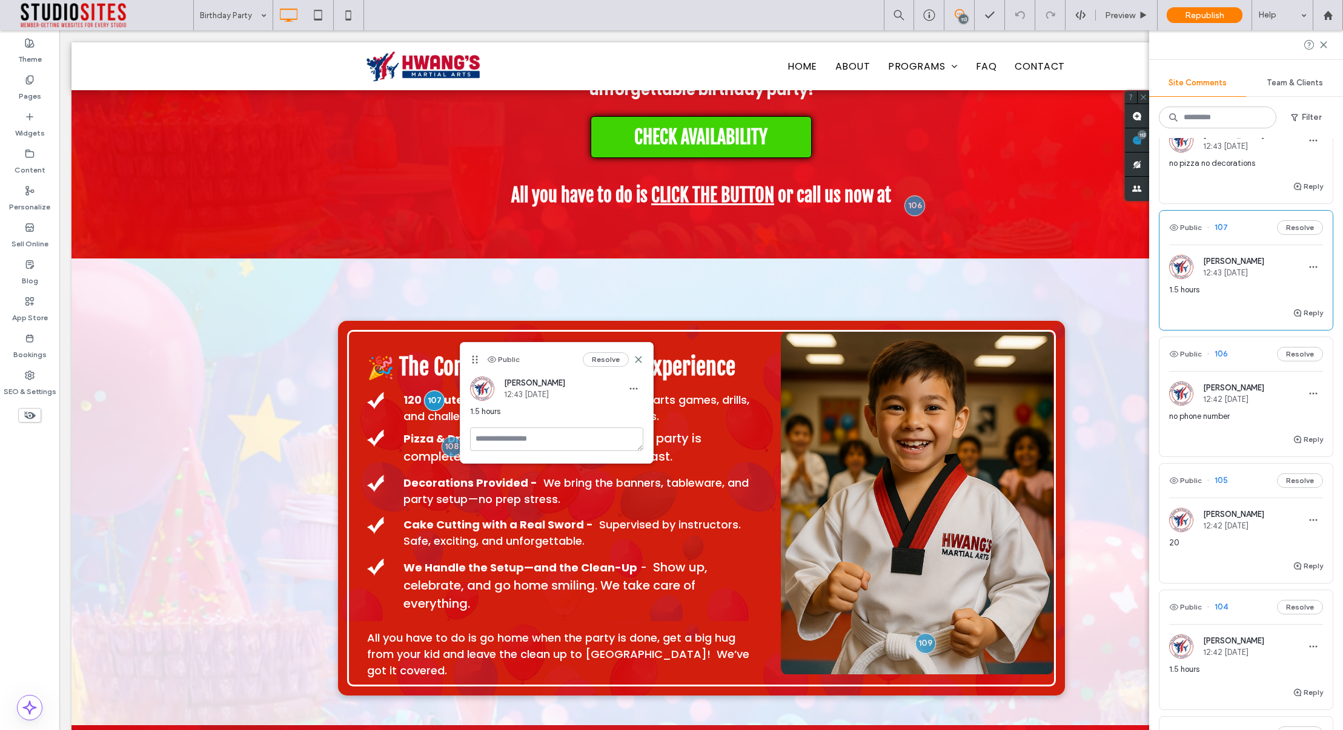
scroll to position [1530, 0]
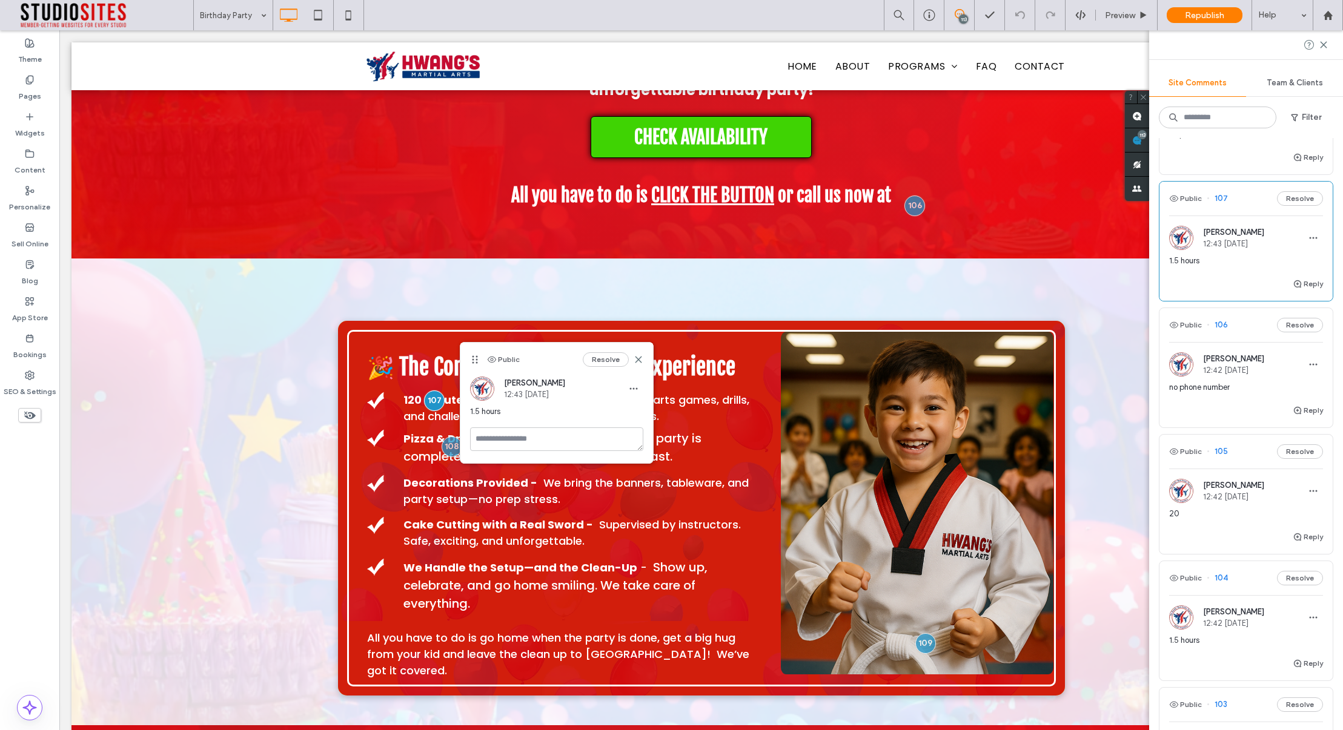
click at [1202, 385] on div "no phone number" at bounding box center [1246, 393] width 154 height 22
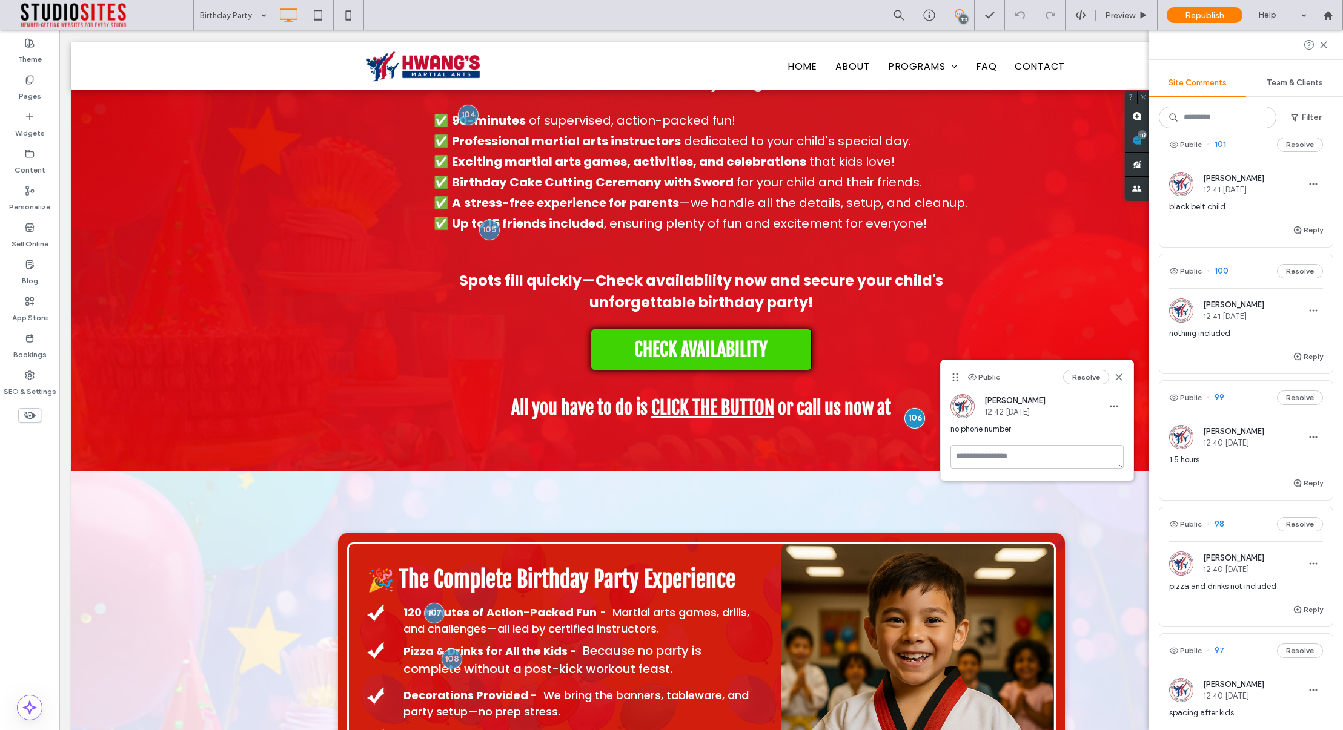
scroll to position [2376, 0]
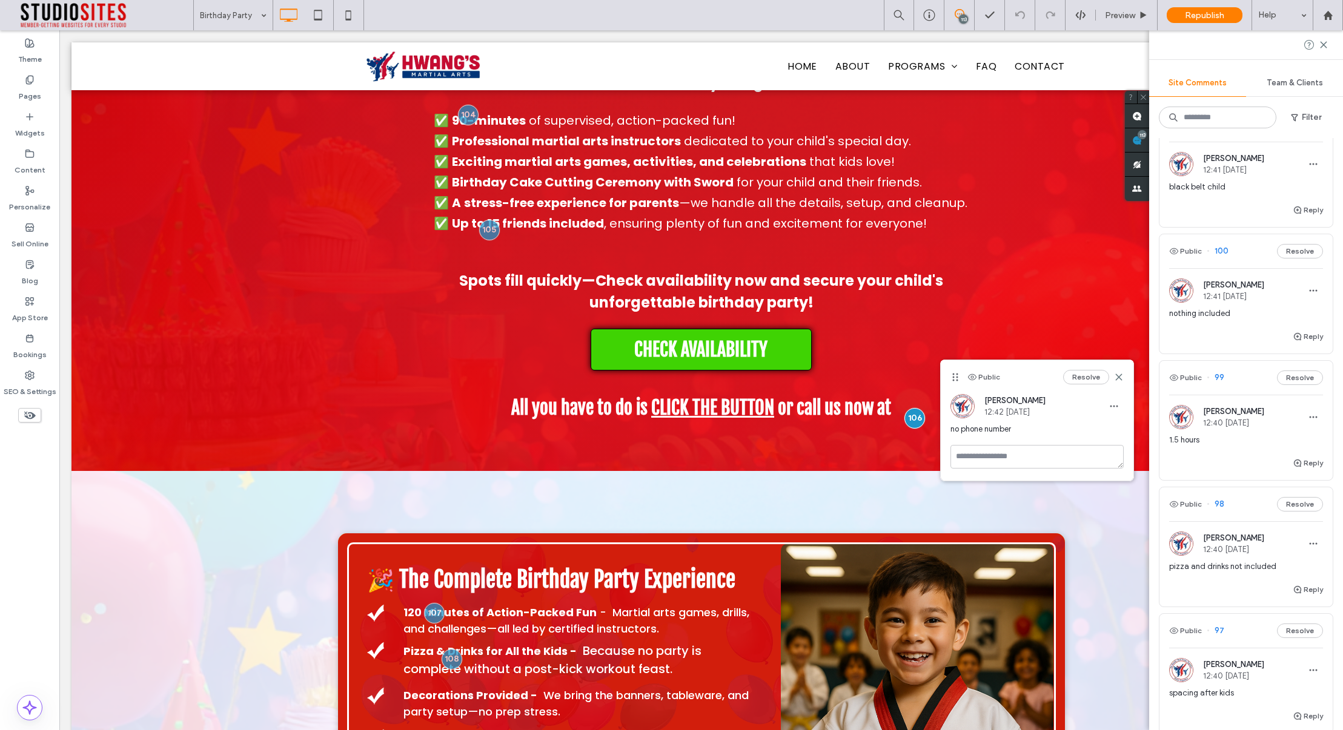
click at [1216, 329] on div "Reply" at bounding box center [1245, 341] width 173 height 24
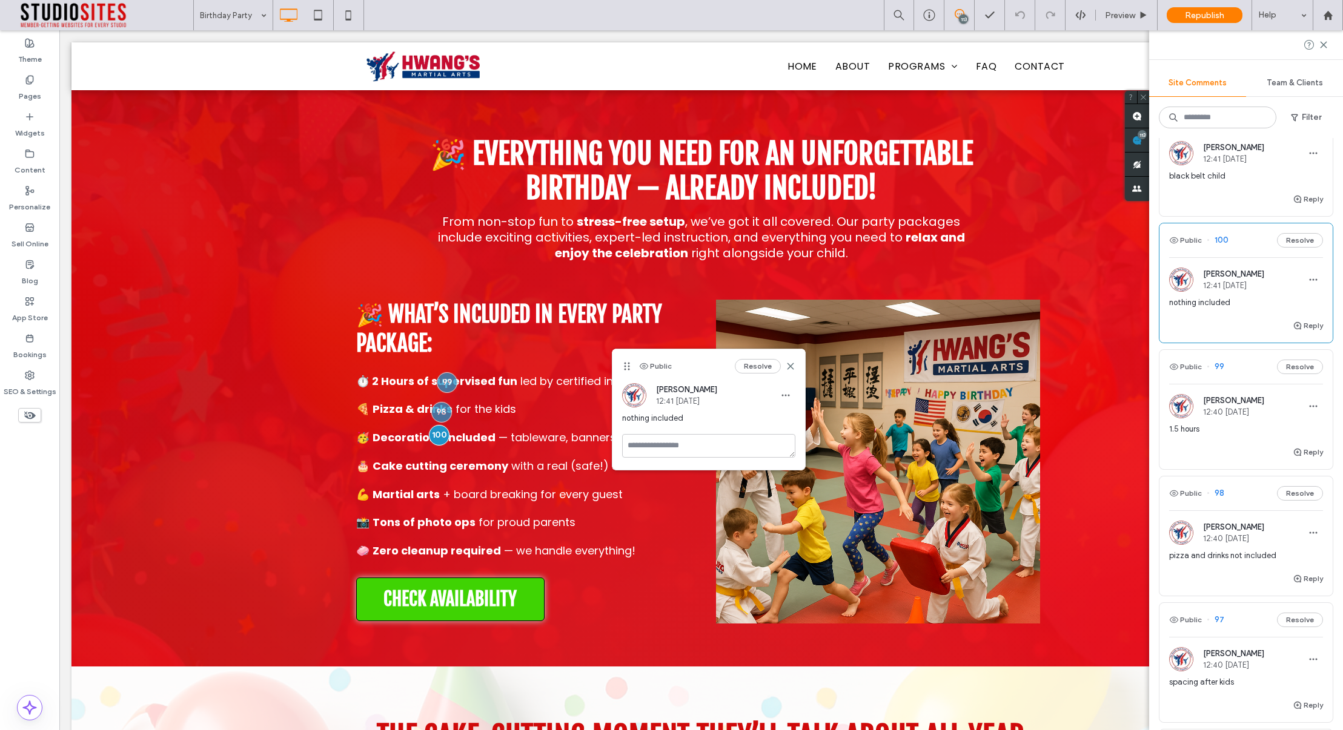
scroll to position [2389, 0]
click at [790, 366] on use at bounding box center [789, 366] width 5 height 5
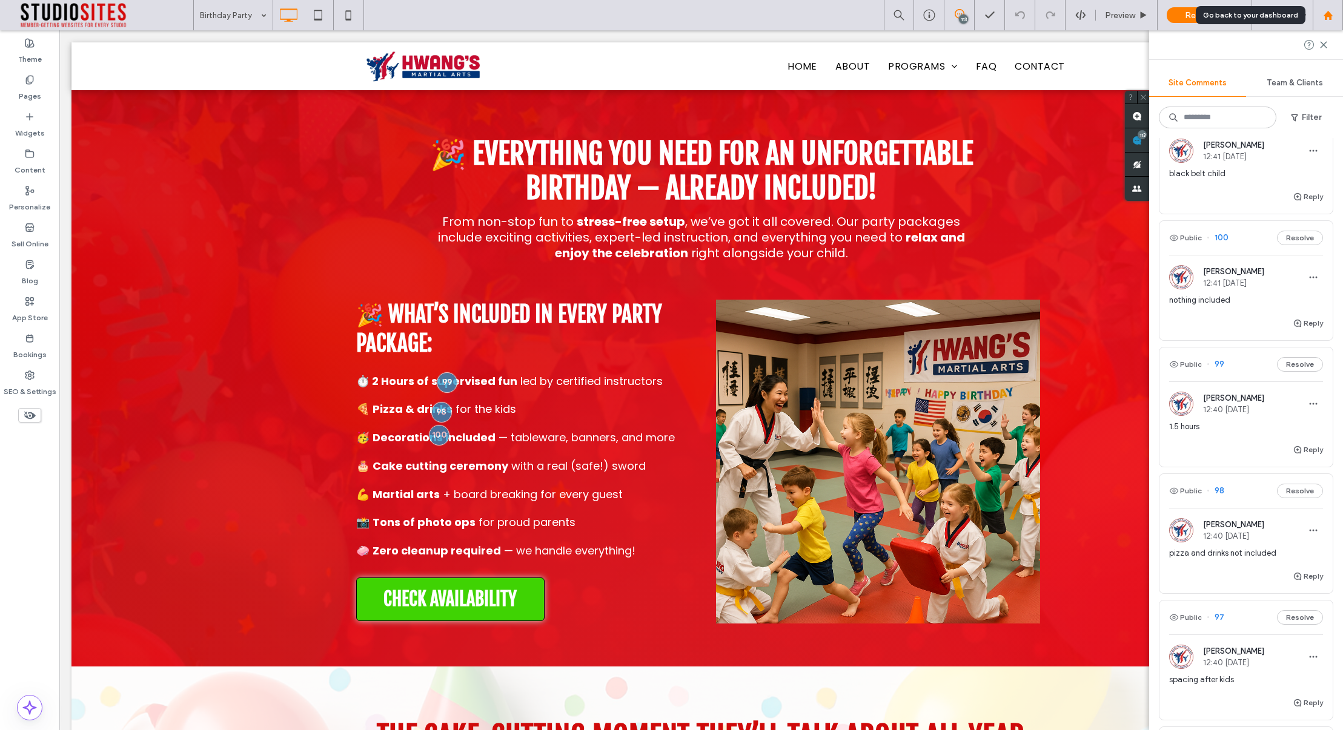
click at [1327, 18] on icon at bounding box center [1328, 15] width 10 height 10
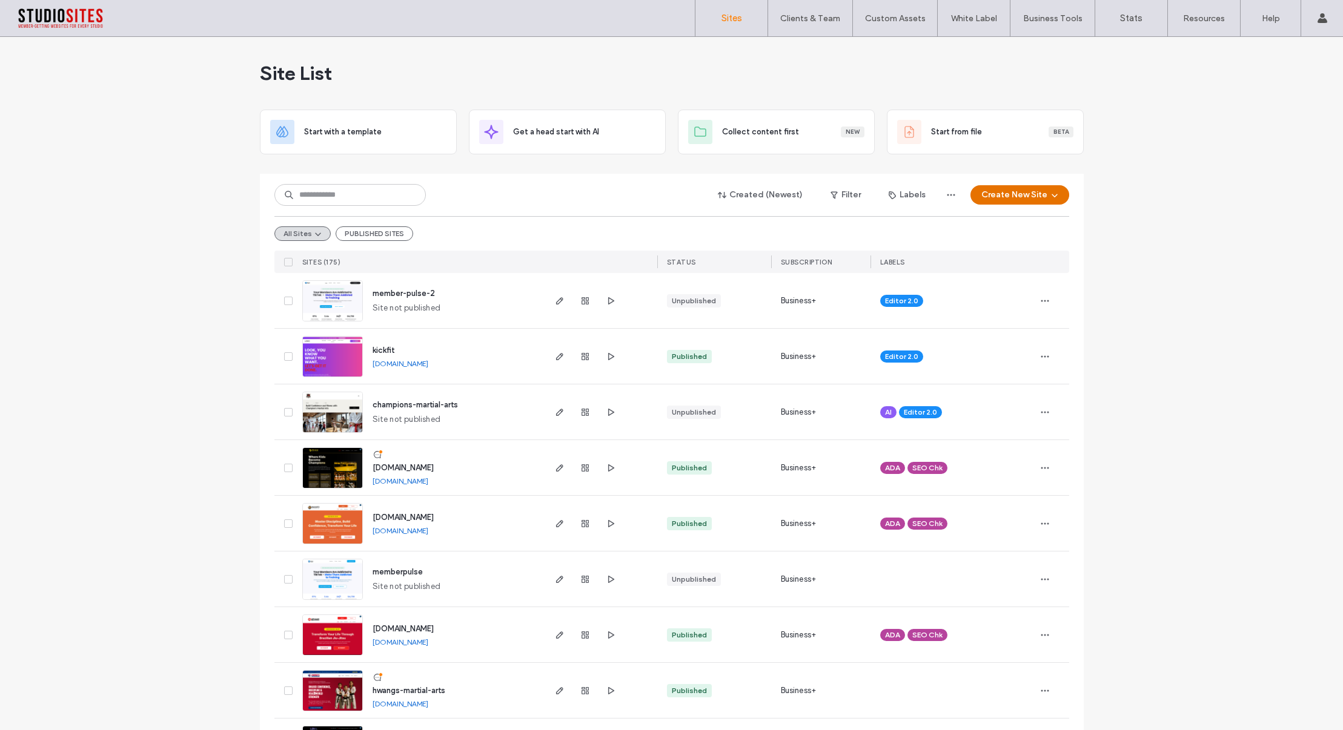
click at [1005, 196] on button "Create New Site" at bounding box center [1019, 194] width 99 height 19
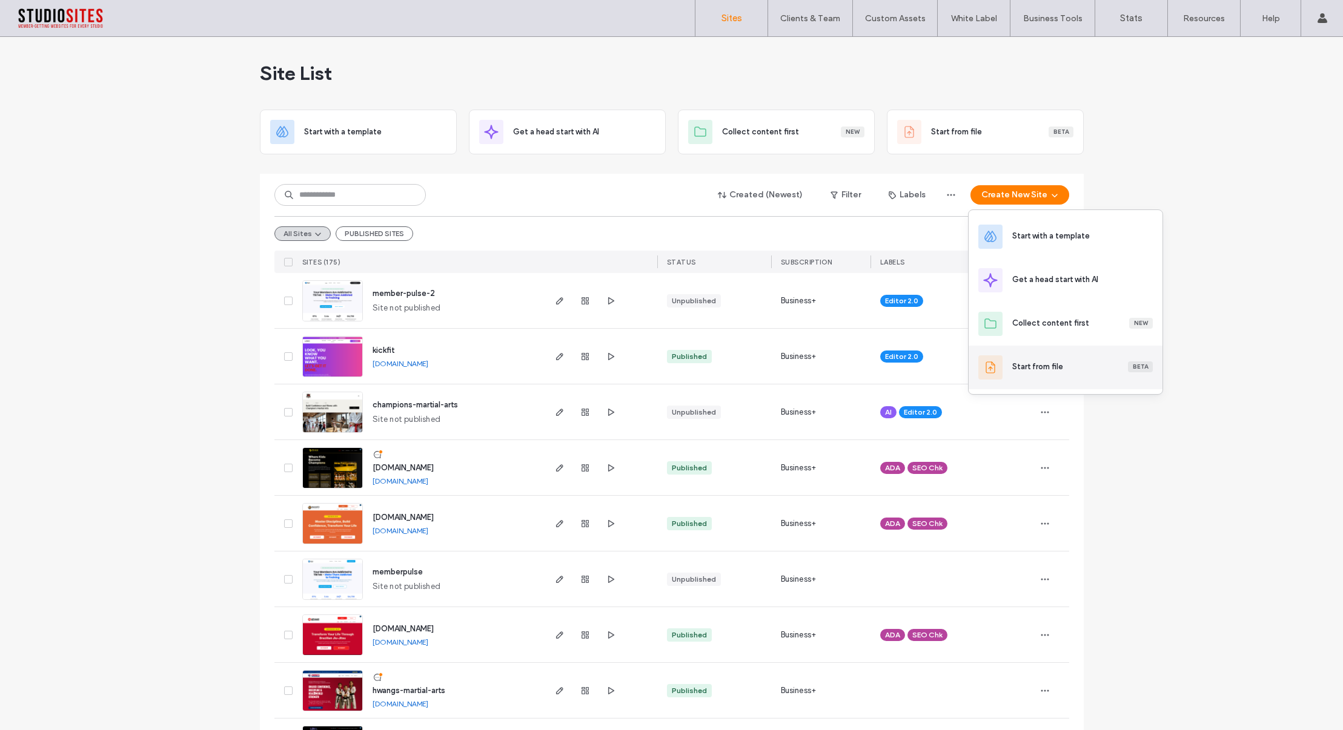
click at [1020, 365] on div "Start from file" at bounding box center [1037, 367] width 51 height 12
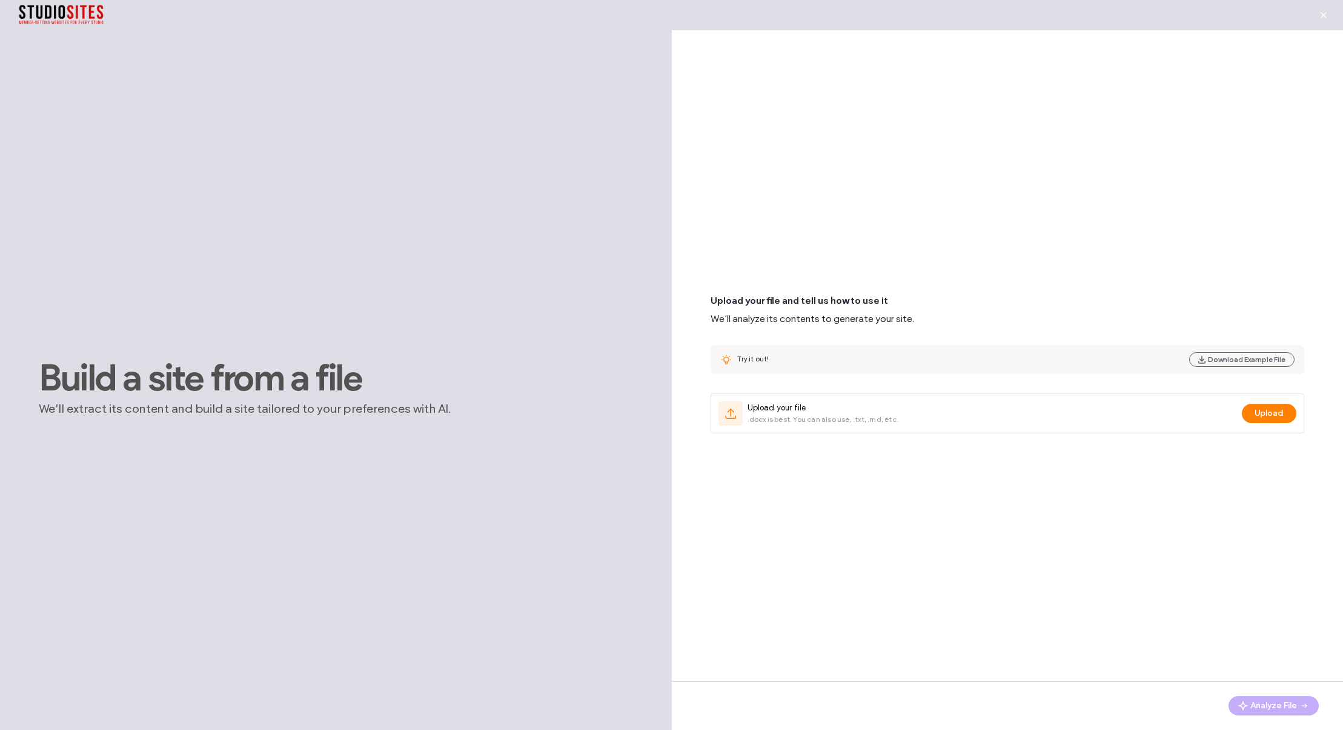
click at [835, 360] on div "Try it out!" at bounding box center [961, 359] width 448 height 11
click at [1219, 360] on button "Download Example File" at bounding box center [1241, 360] width 105 height 15
click at [869, 366] on div "Try it out! Download Example File" at bounding box center [1007, 359] width 594 height 29
click at [1269, 411] on button "Upload" at bounding box center [1269, 413] width 55 height 19
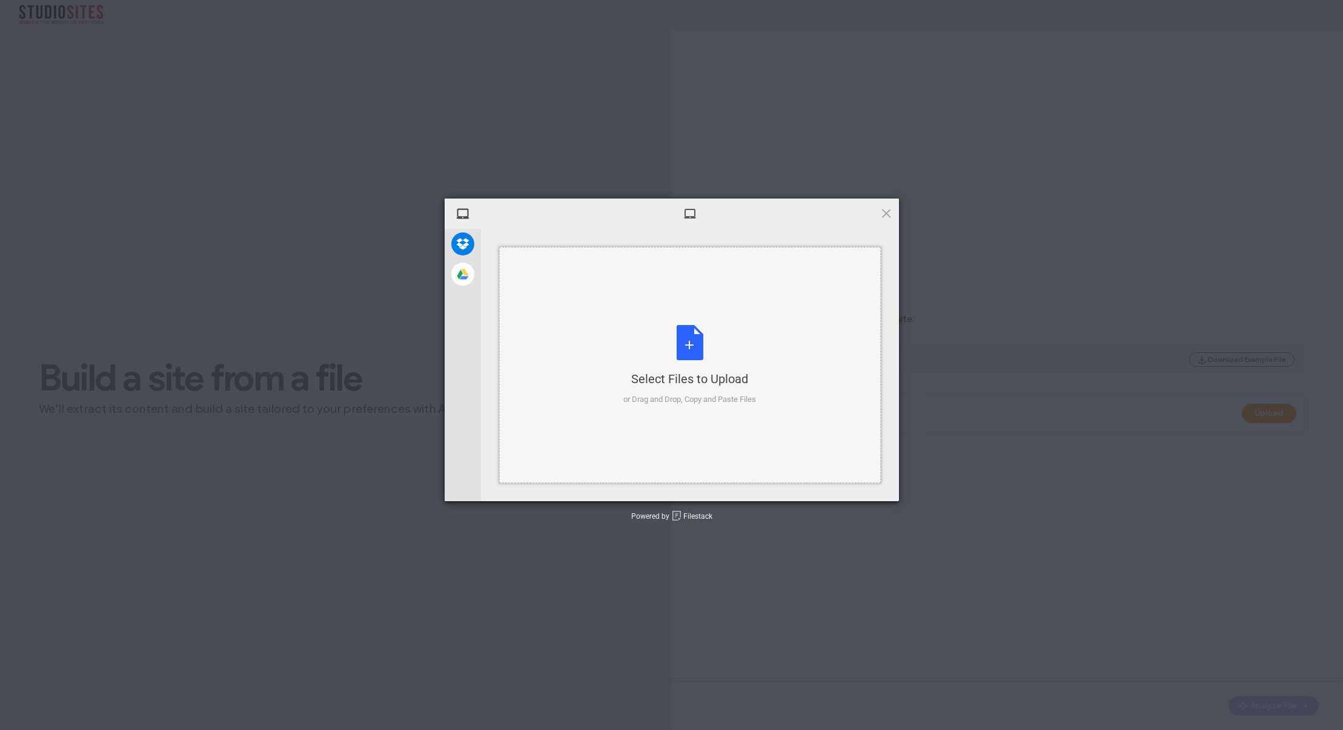
click at [672, 347] on div "Select Files to Upload or Drag and Drop, Copy and Paste Files" at bounding box center [689, 365] width 133 height 81
click at [856, 489] on span "Upload 1" at bounding box center [862, 485] width 24 height 9
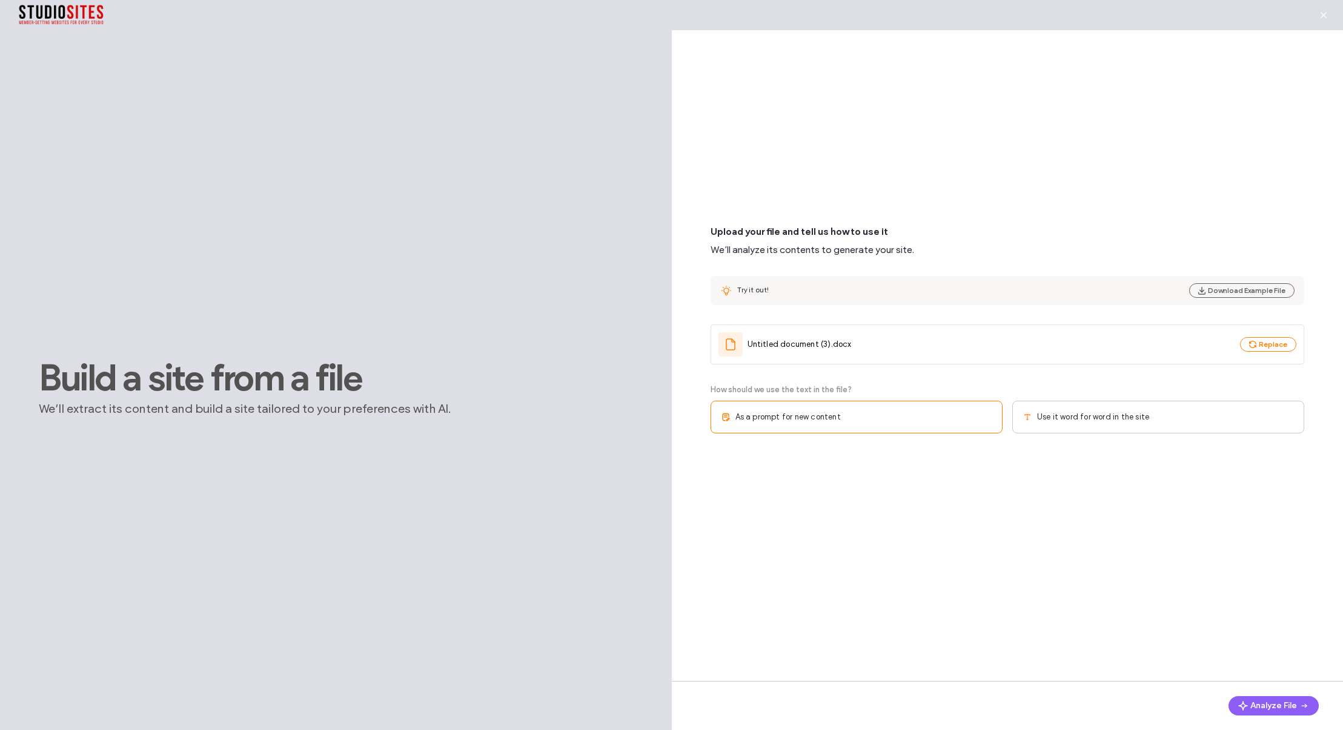
drag, startPoint x: 713, startPoint y: 389, endPoint x: 909, endPoint y: 386, distance: 195.7
click at [909, 386] on div "How should we use the text in the file?" at bounding box center [1007, 390] width 594 height 12
click at [755, 418] on span "As a prompt for new content" at bounding box center [787, 417] width 105 height 12
click at [876, 420] on div "As a prompt for new content" at bounding box center [856, 417] width 292 height 33
click at [1264, 706] on button "Analyze File" at bounding box center [1273, 706] width 90 height 19
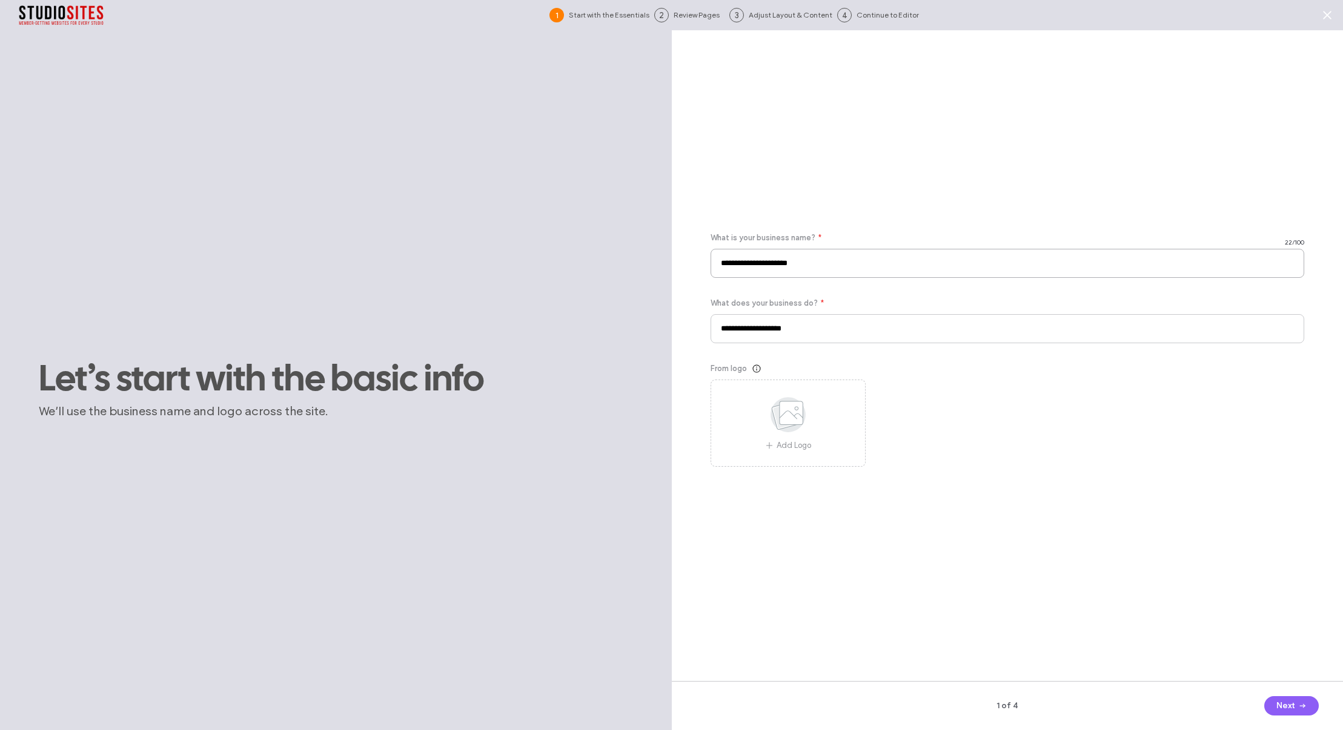
drag, startPoint x: 747, startPoint y: 269, endPoint x: 715, endPoint y: 263, distance: 32.0
click at [715, 263] on input "**********" at bounding box center [1007, 263] width 594 height 29
click at [801, 417] on use at bounding box center [787, 414] width 35 height 35
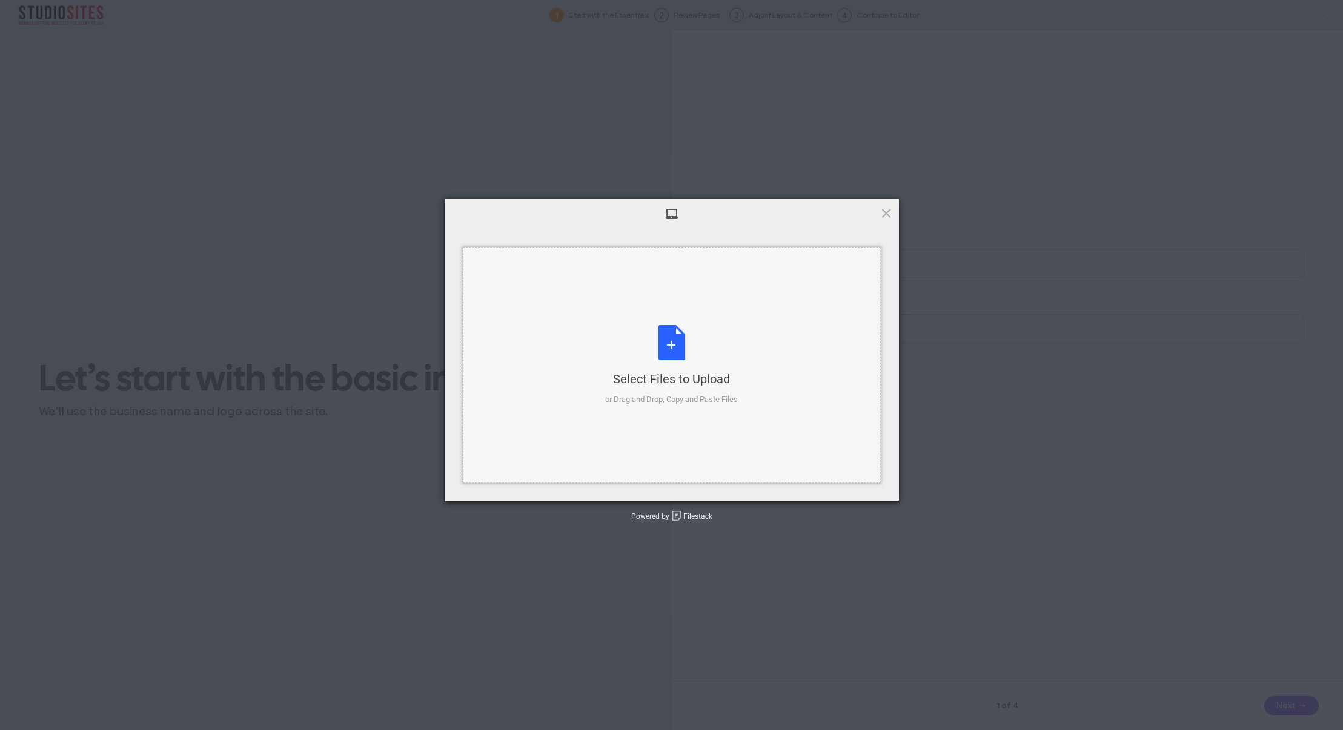
click at [681, 362] on div "Select Files to Upload or Drag and Drop, Copy and Paste Files" at bounding box center [671, 365] width 133 height 81
click at [855, 489] on span "Upload" at bounding box center [862, 485] width 61 height 23
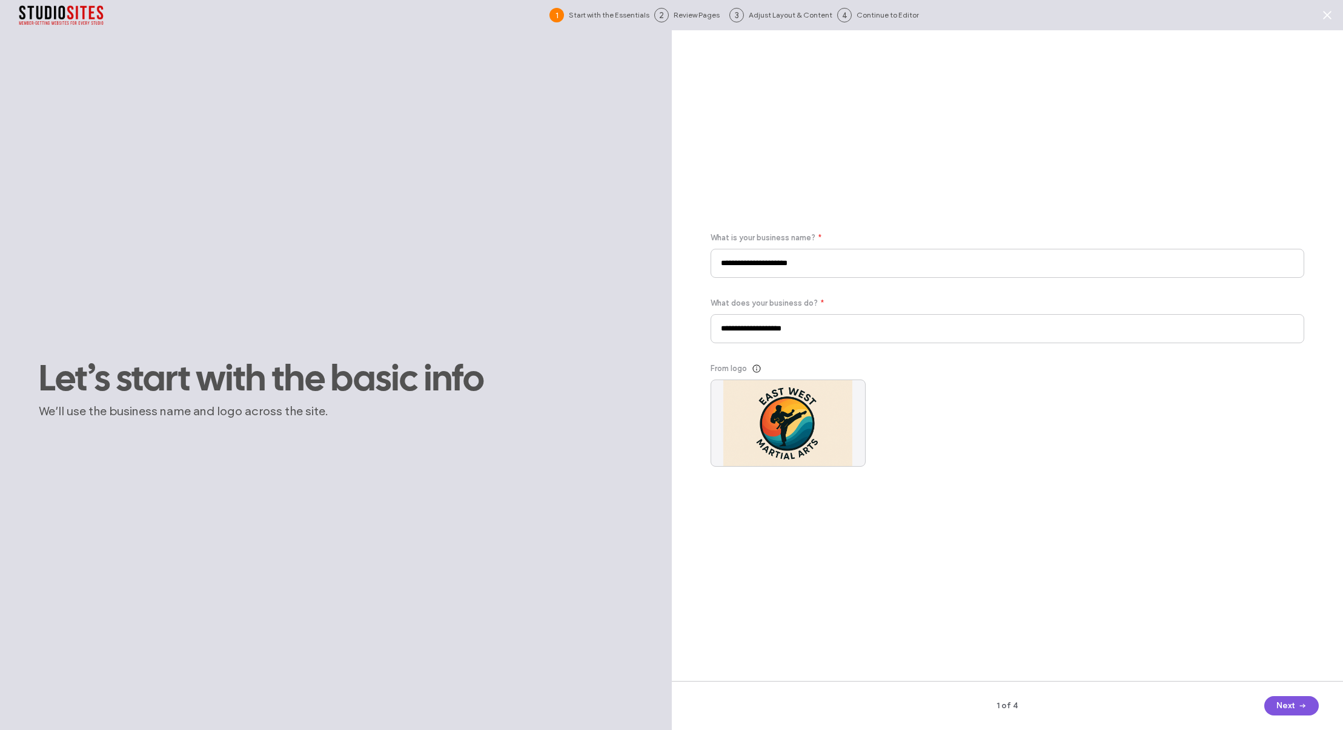
click at [1289, 706] on button "Next" at bounding box center [1291, 706] width 55 height 19
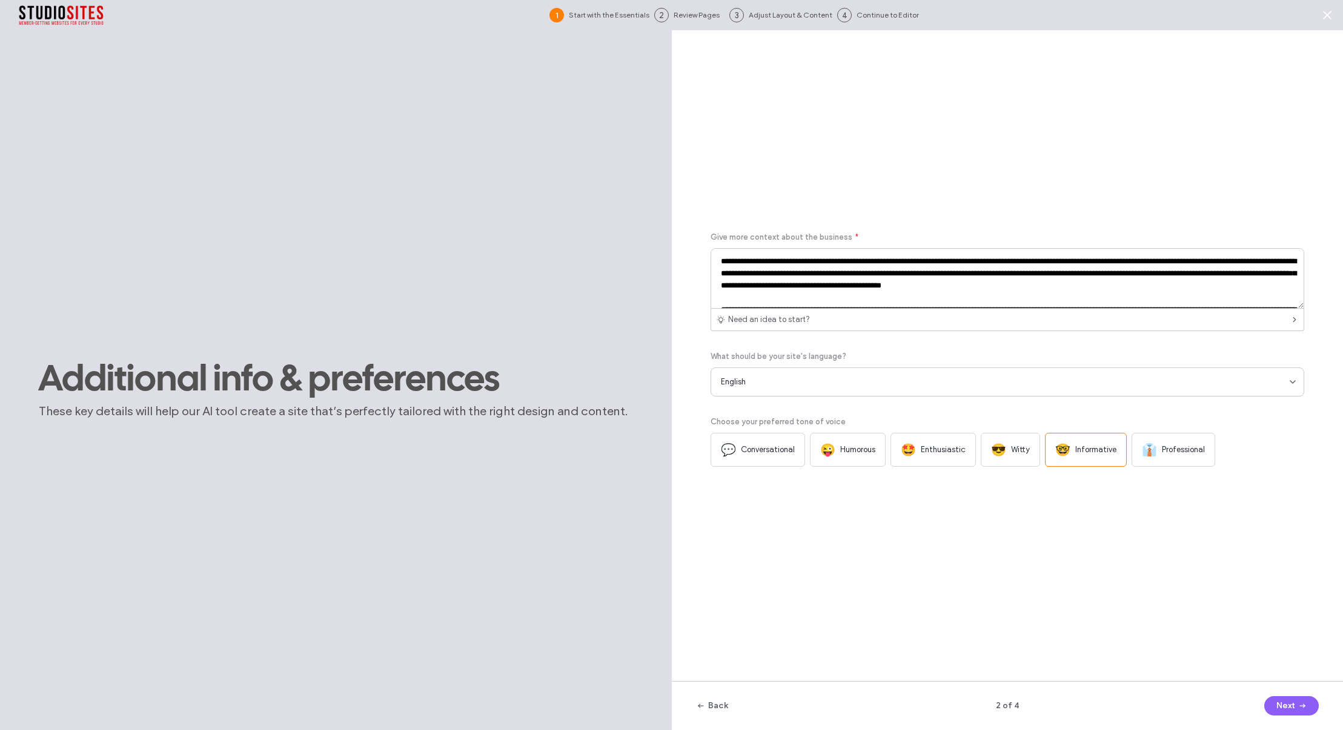
scroll to position [88, 0]
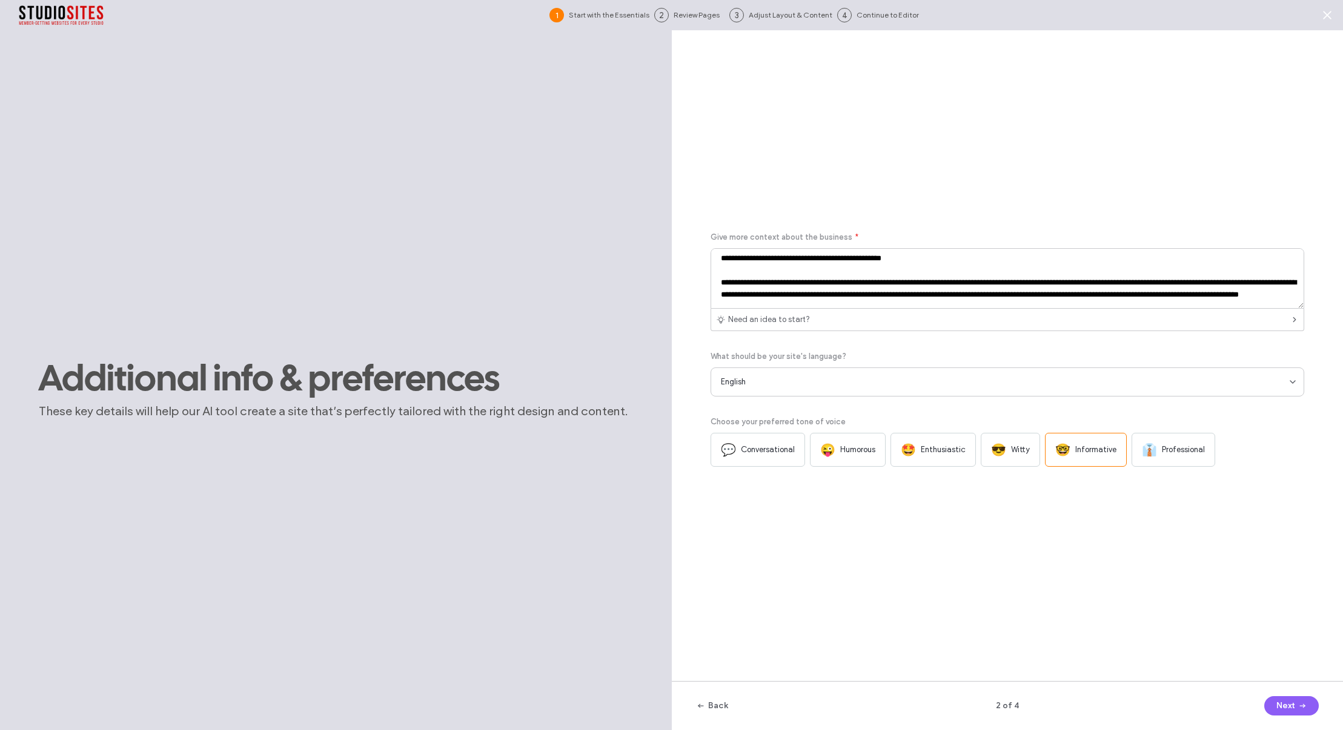
click at [773, 457] on div "💬 Conversational" at bounding box center [757, 450] width 94 height 34
click at [1282, 704] on button "Next" at bounding box center [1291, 706] width 55 height 19
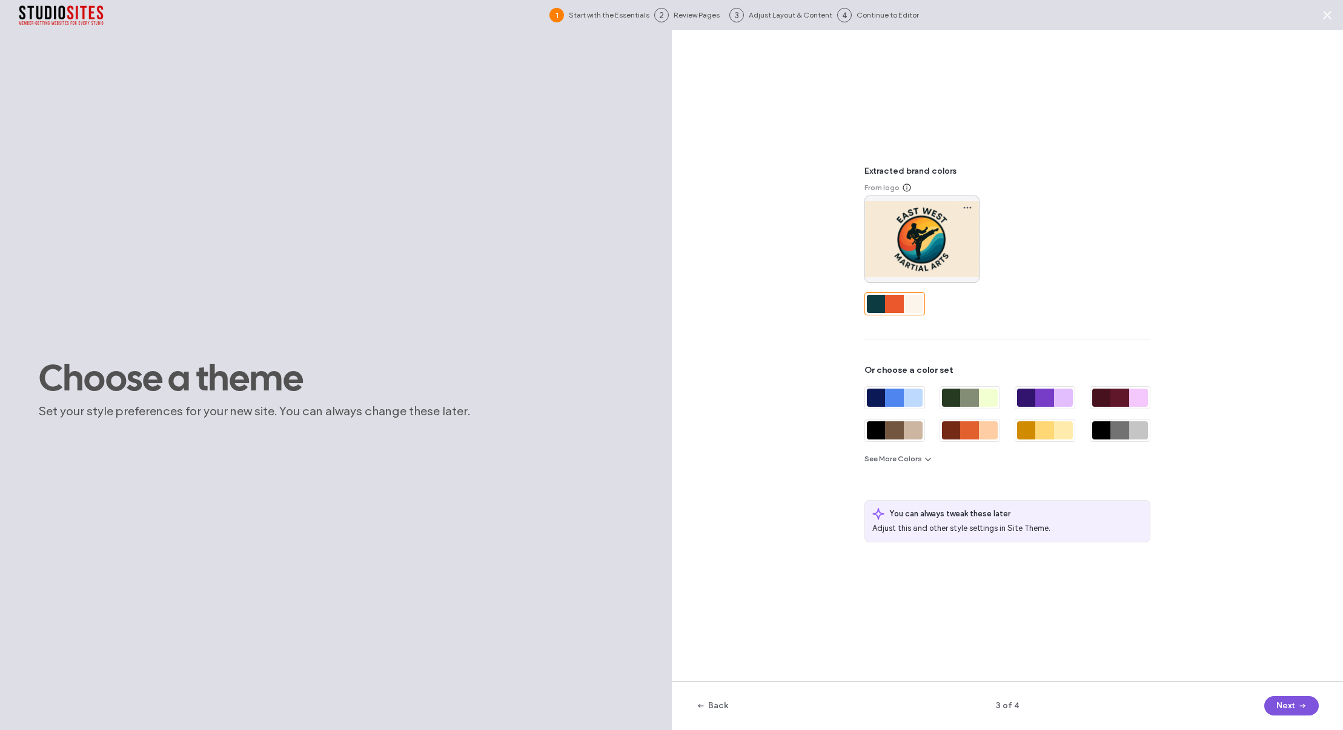
click at [1283, 707] on button "Next" at bounding box center [1291, 706] width 55 height 19
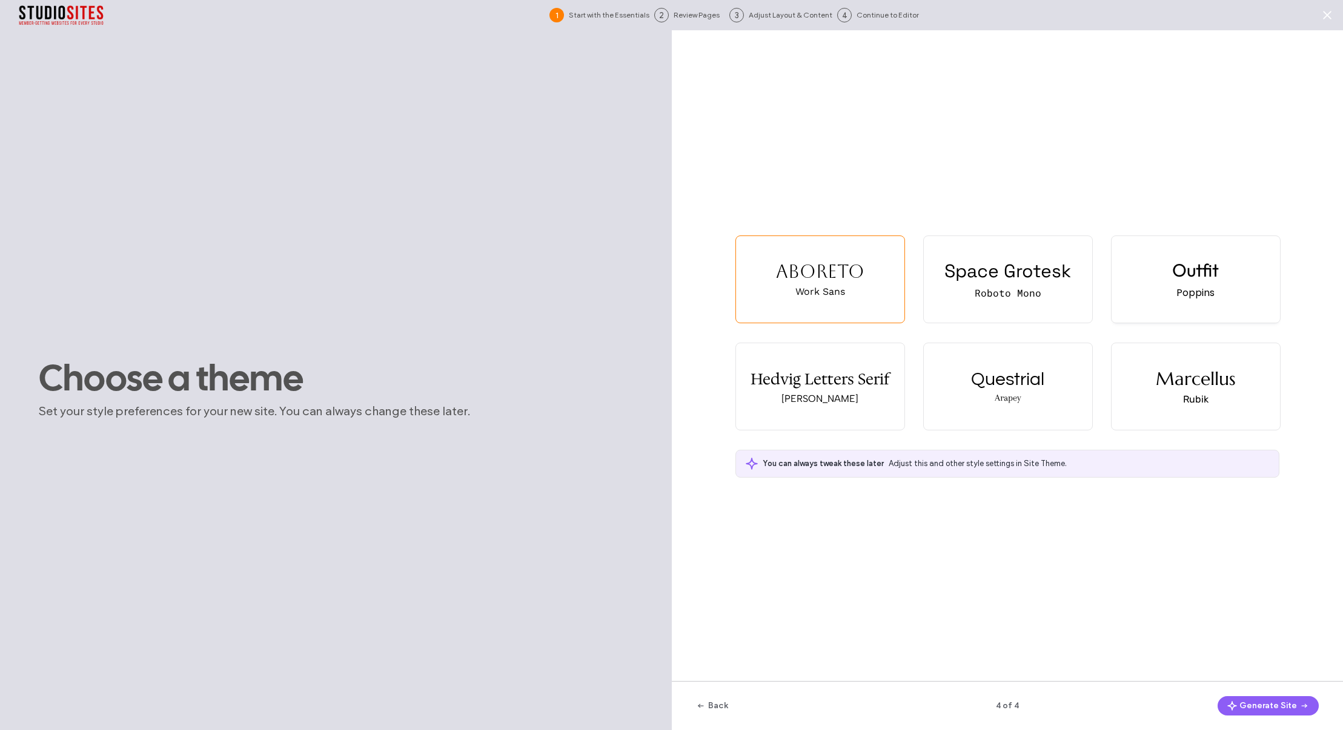
click at [1188, 301] on div "Outfit Poppins" at bounding box center [1195, 279] width 168 height 87
click at [1246, 703] on button "Generate Site" at bounding box center [1267, 706] width 101 height 19
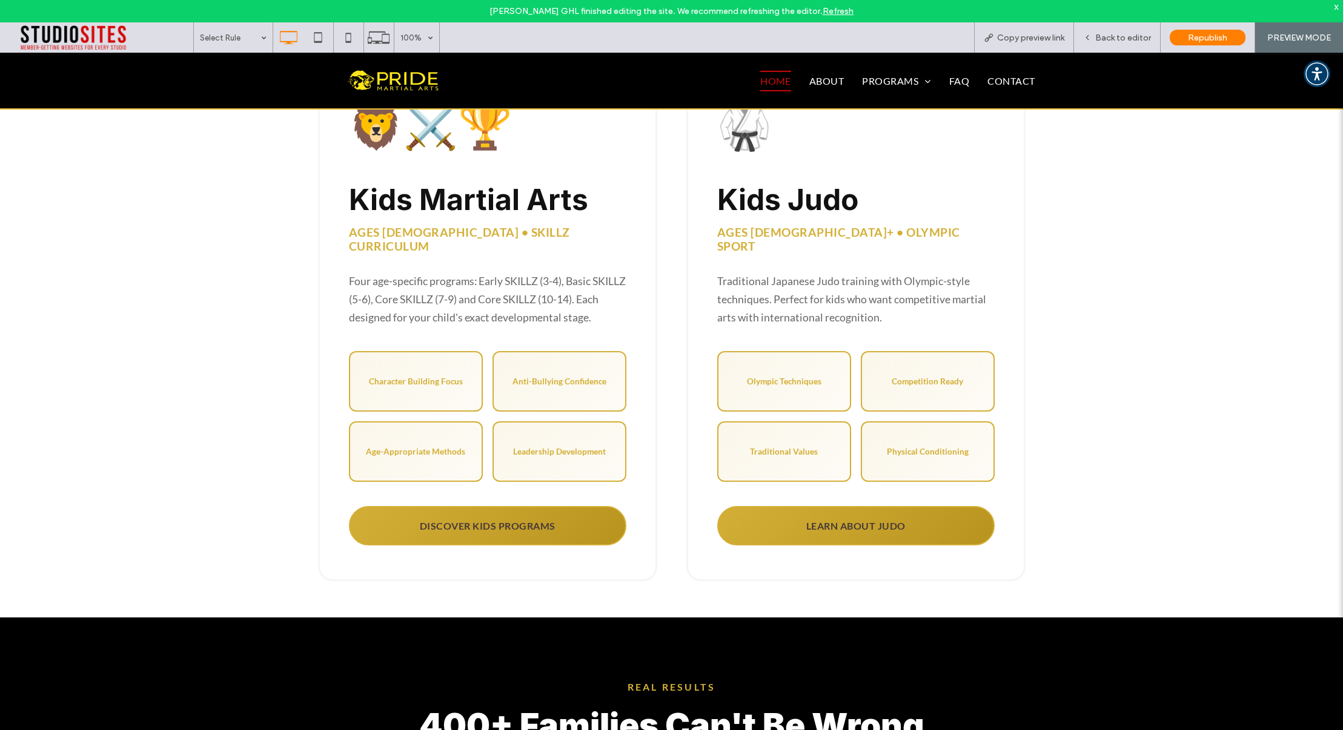
scroll to position [1236, 0]
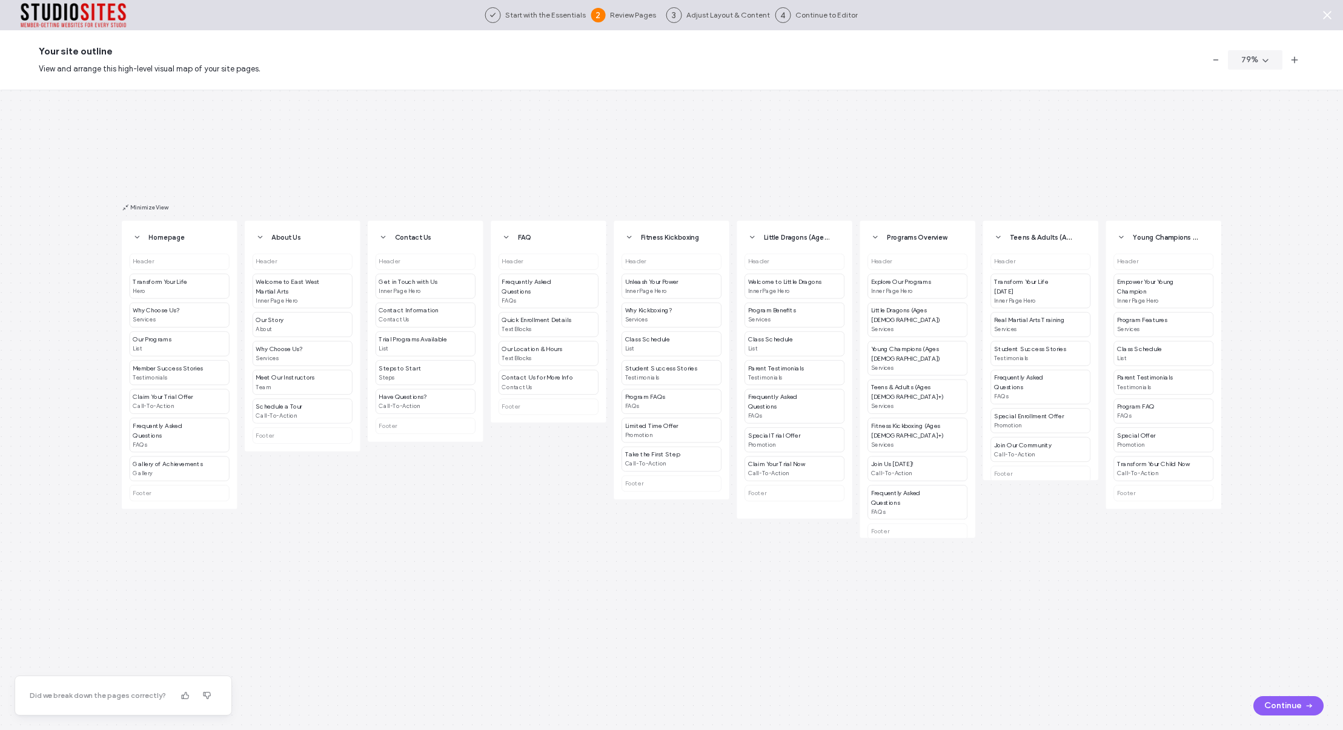
click at [1272, 707] on button "Continue" at bounding box center [1288, 706] width 70 height 19
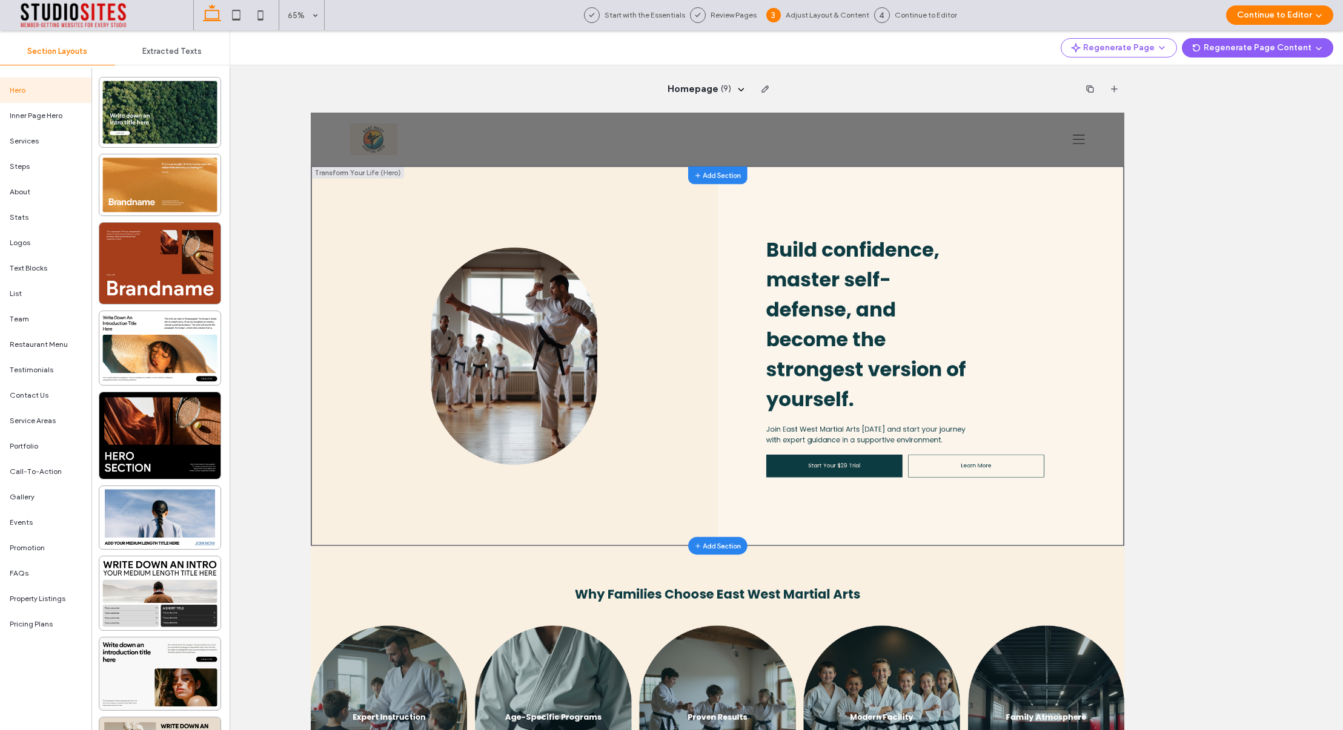
scroll to position [4, 0]
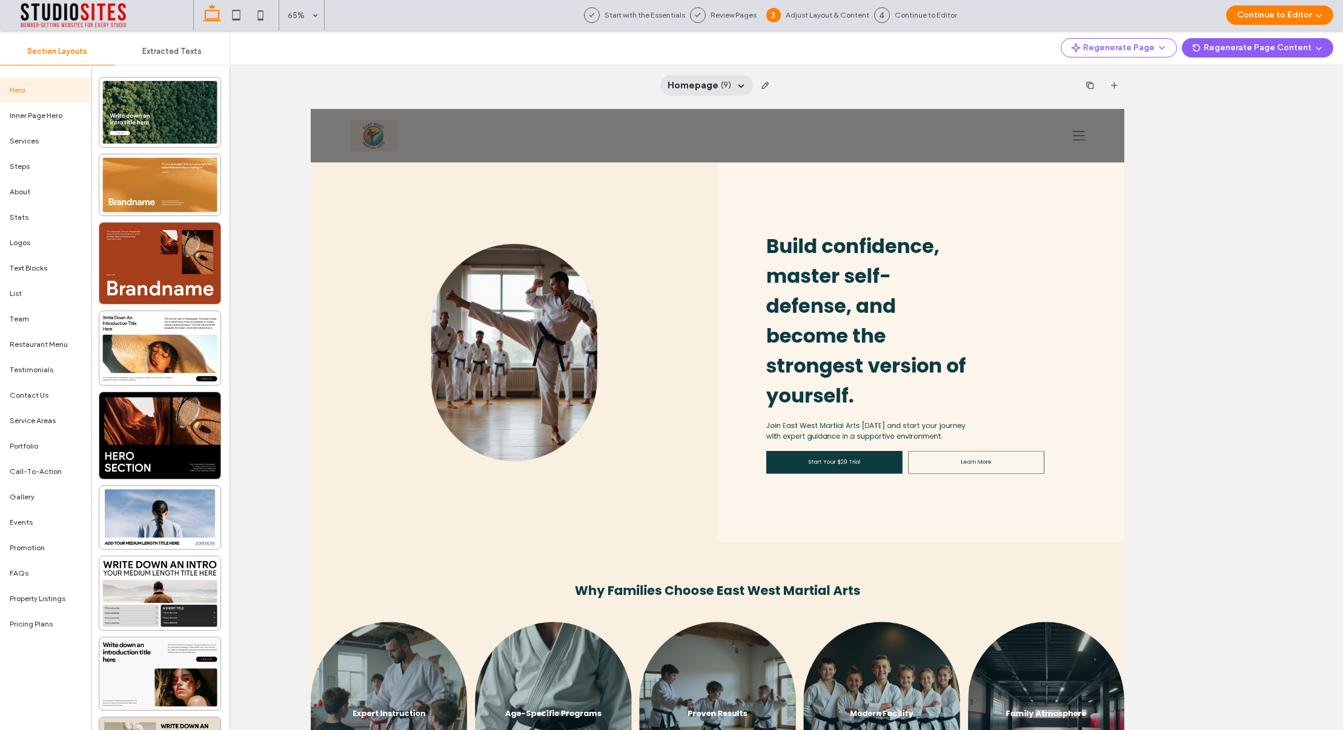
click at [700, 90] on span "Homepage" at bounding box center [692, 85] width 51 height 13
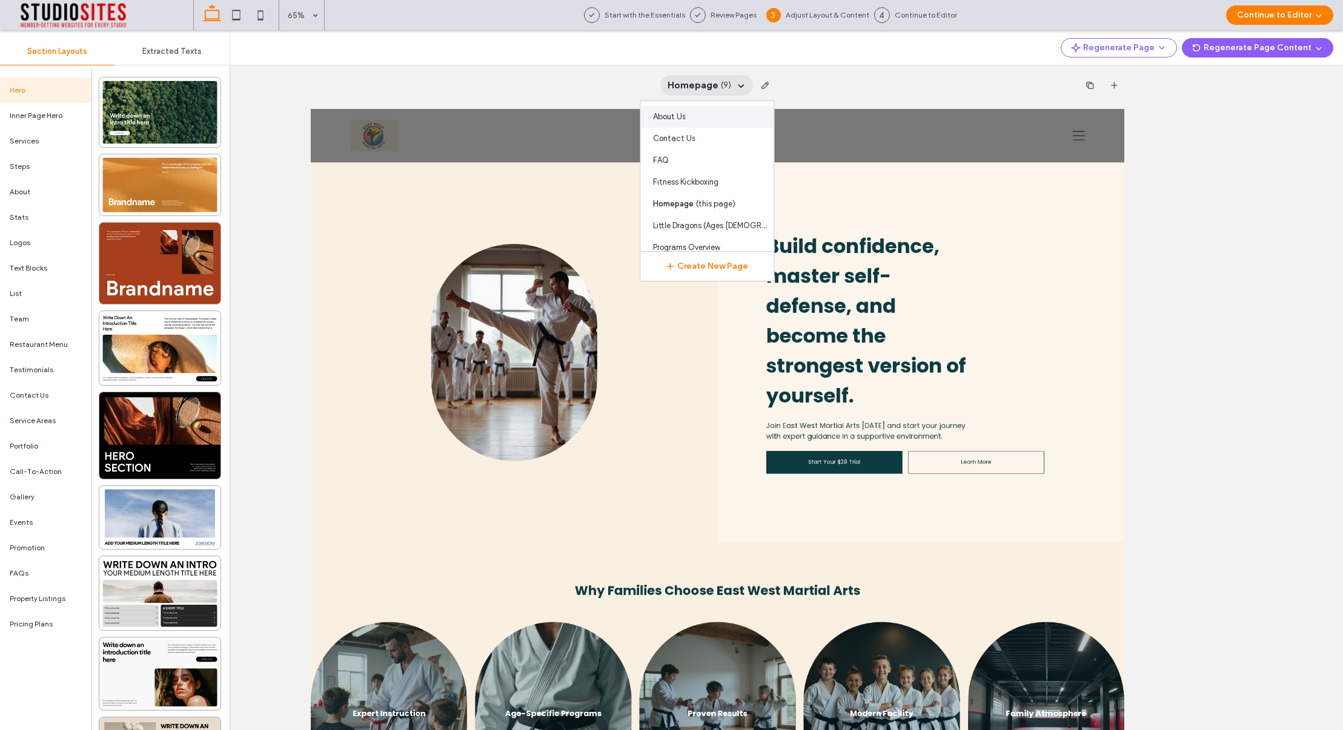
click at [689, 116] on div "About Us" at bounding box center [707, 117] width 133 height 22
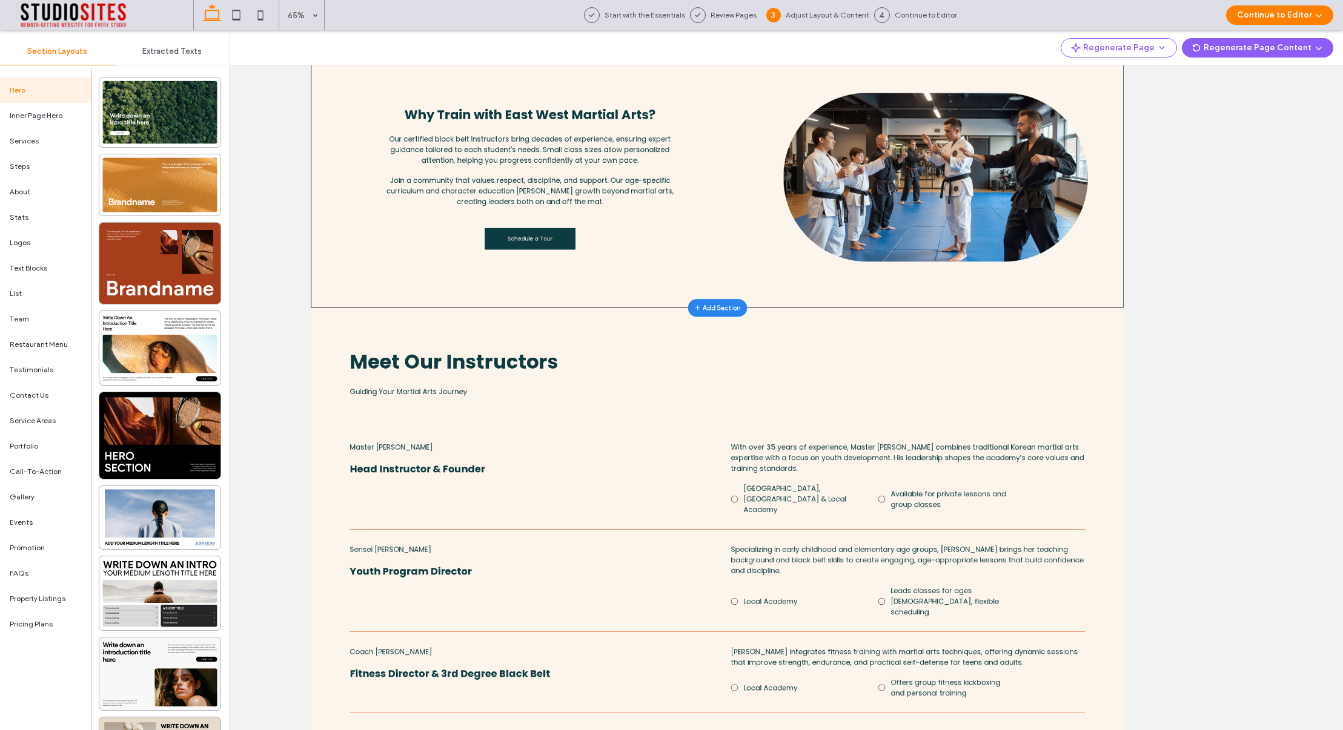
scroll to position [0, 0]
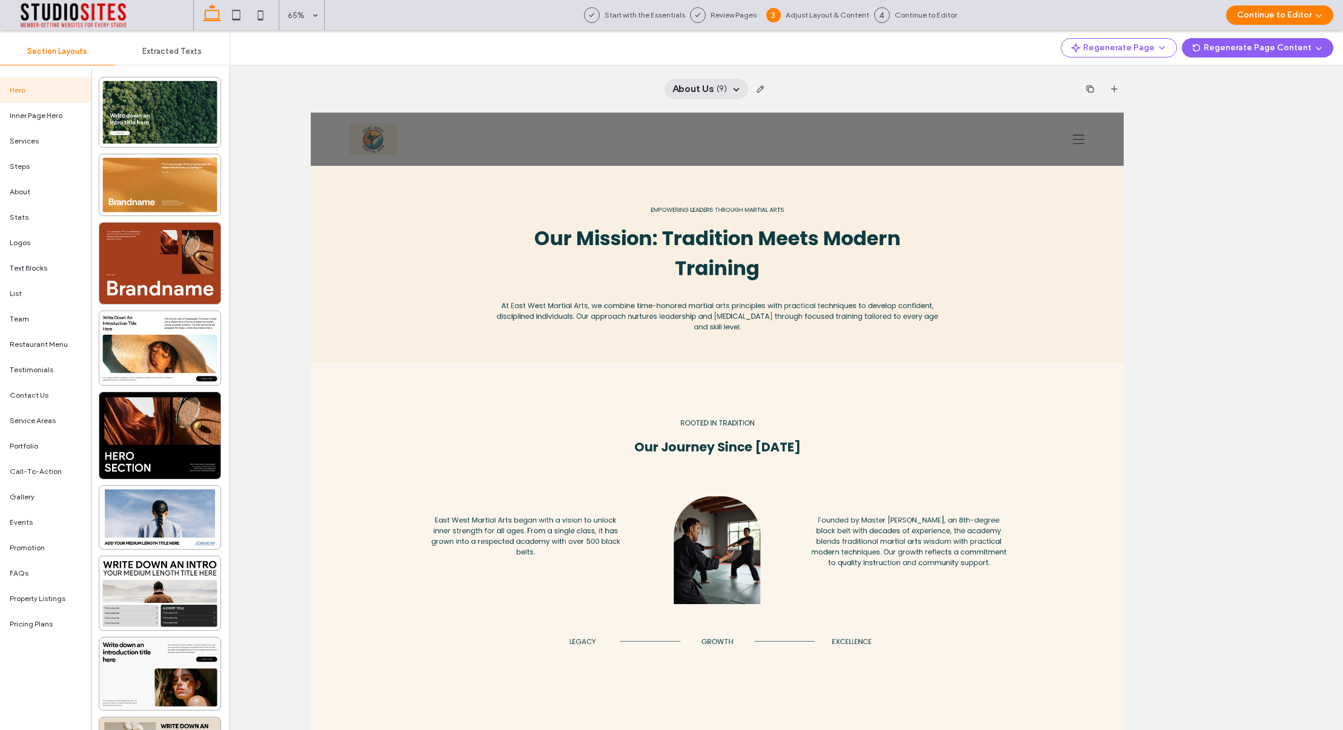
click at [694, 91] on span "About Us" at bounding box center [693, 88] width 42 height 13
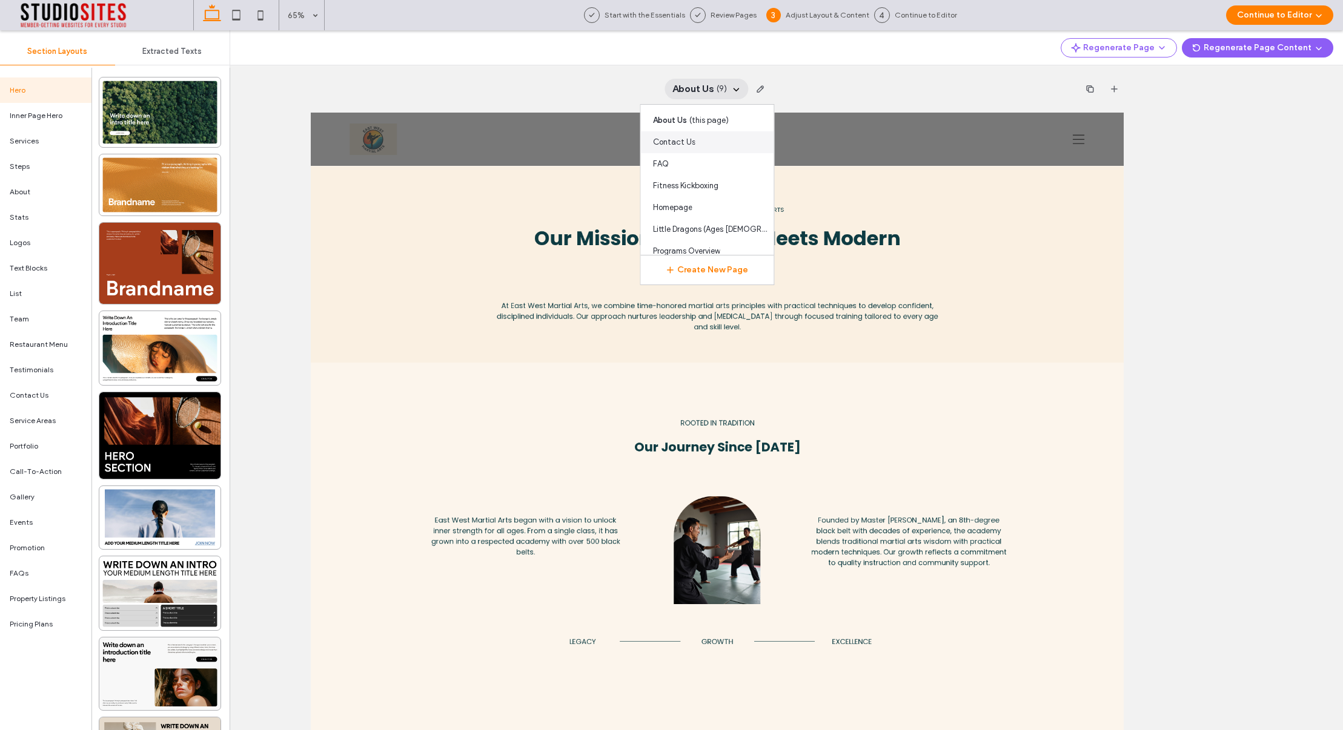
click at [686, 146] on span "Contact Us" at bounding box center [674, 142] width 42 height 12
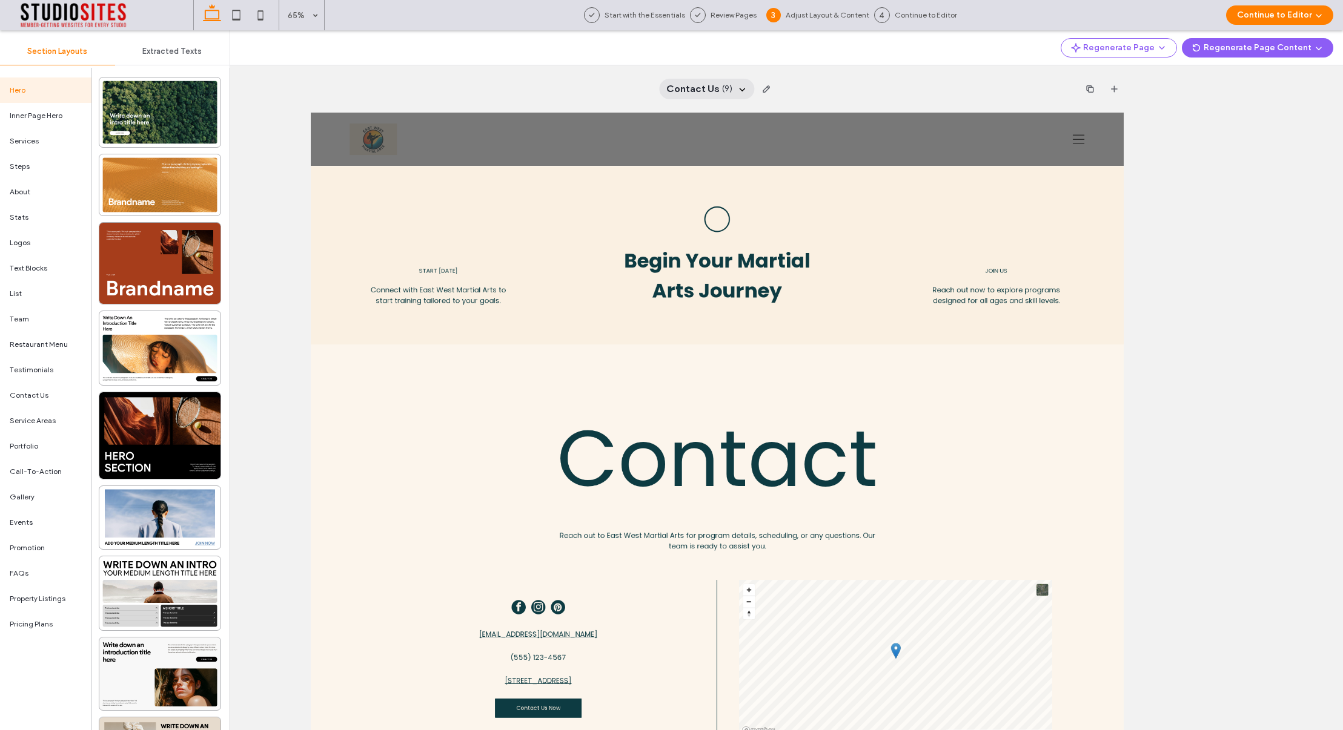
click at [705, 81] on div "Contact Us ( 9 )" at bounding box center [706, 89] width 95 height 21
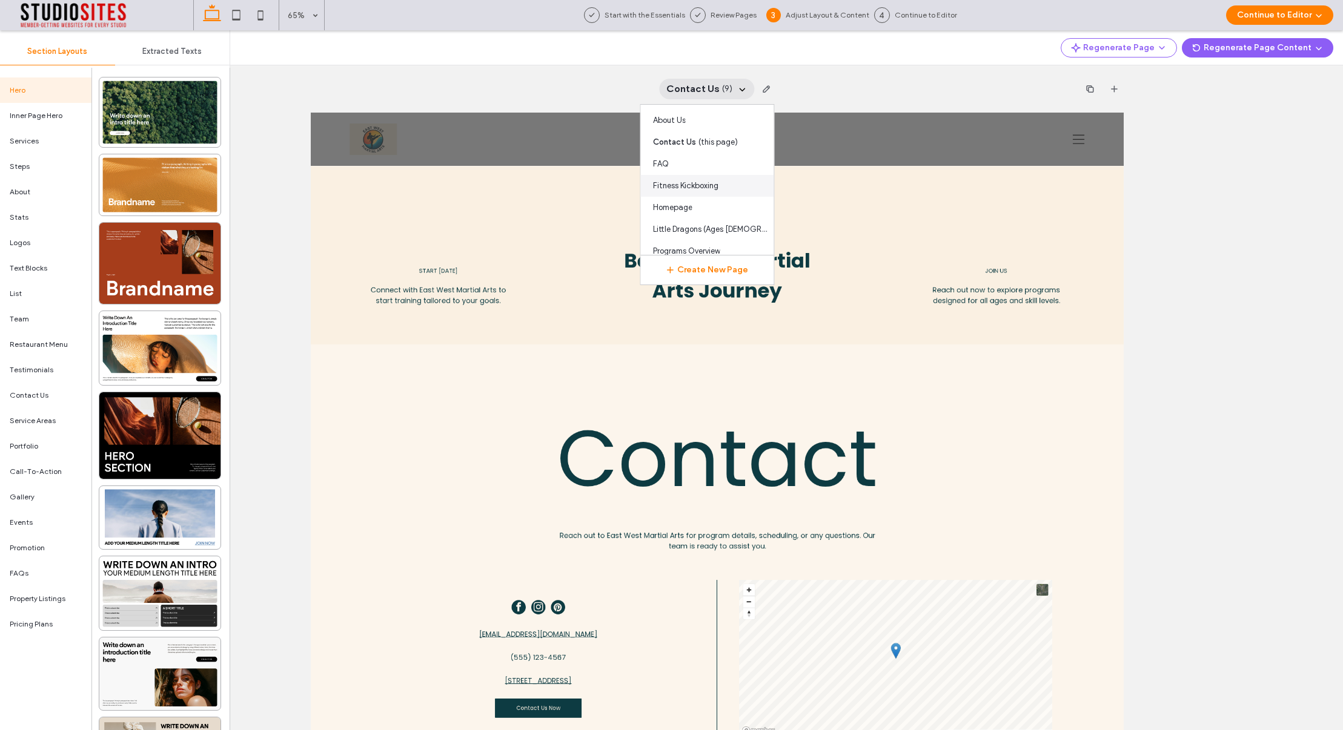
click at [695, 189] on span "Fitness Kickboxing" at bounding box center [685, 186] width 65 height 12
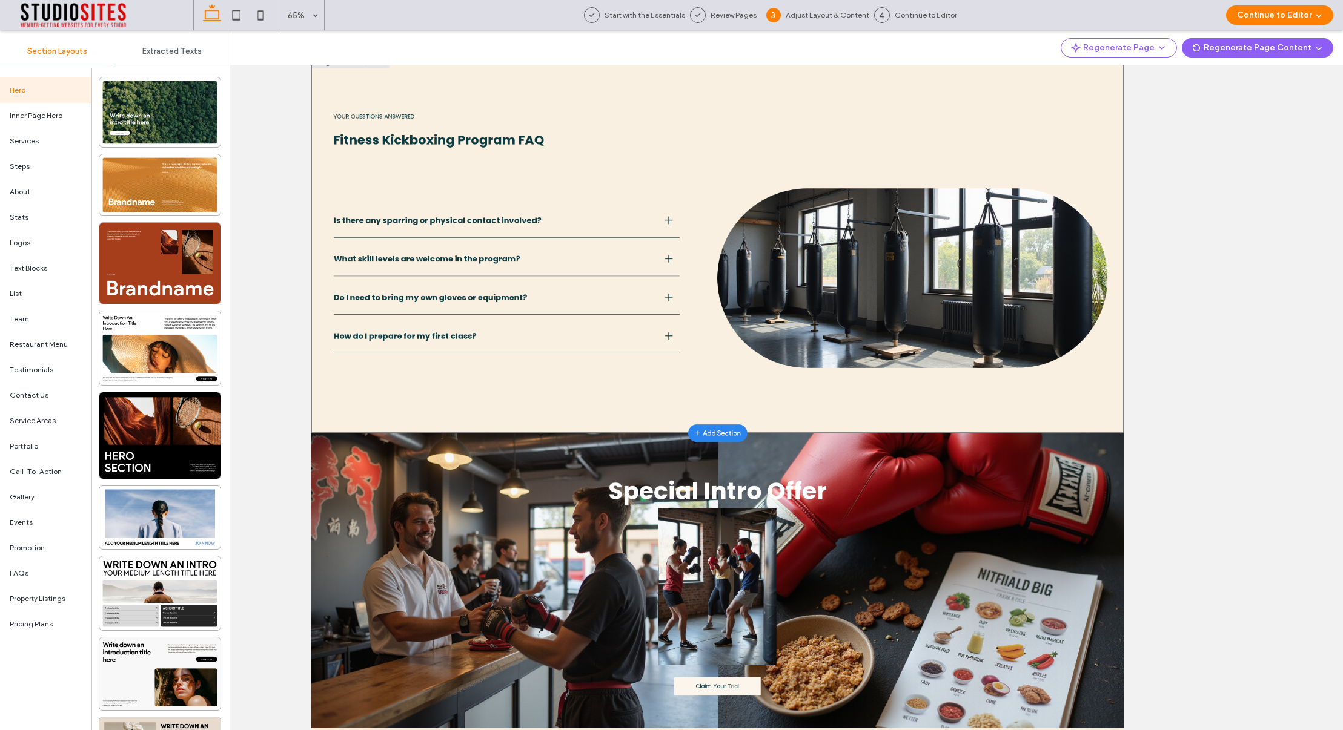
scroll to position [2013, 0]
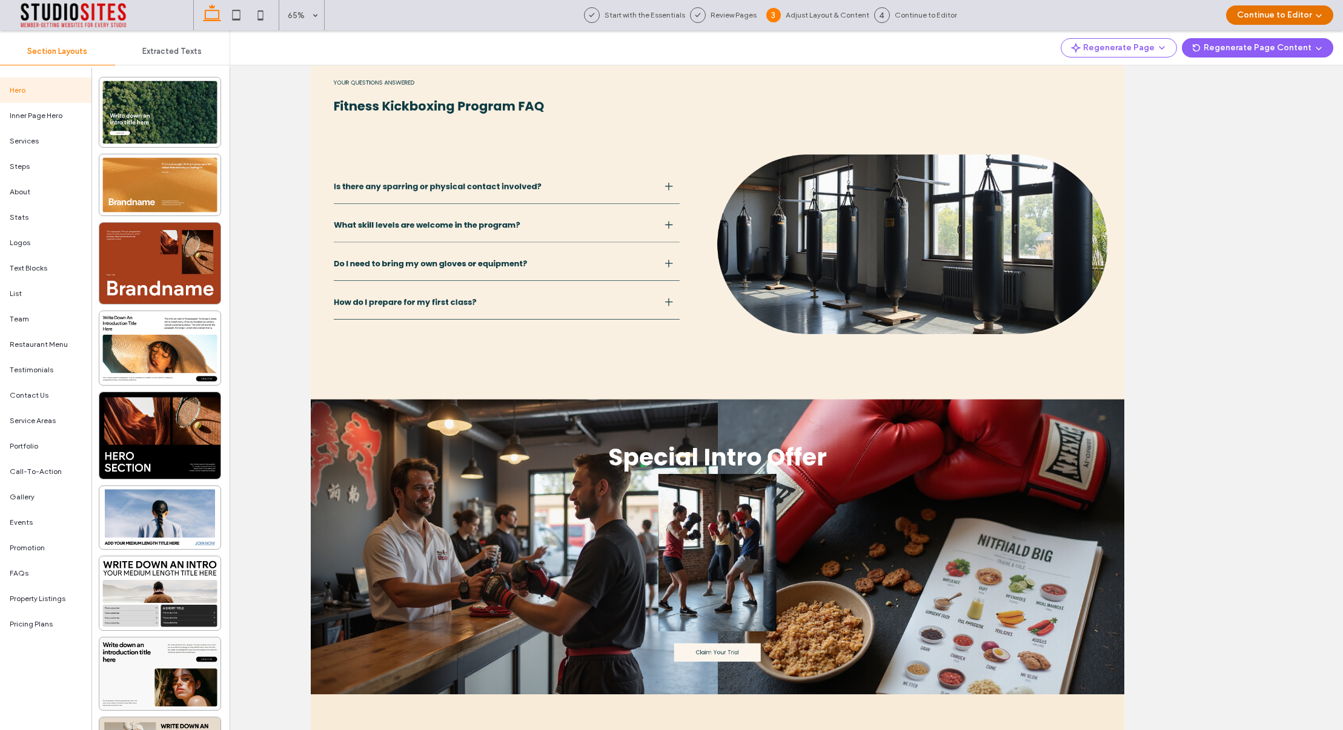
click at [1302, 13] on button "Continue to Editor" at bounding box center [1279, 14] width 107 height 19
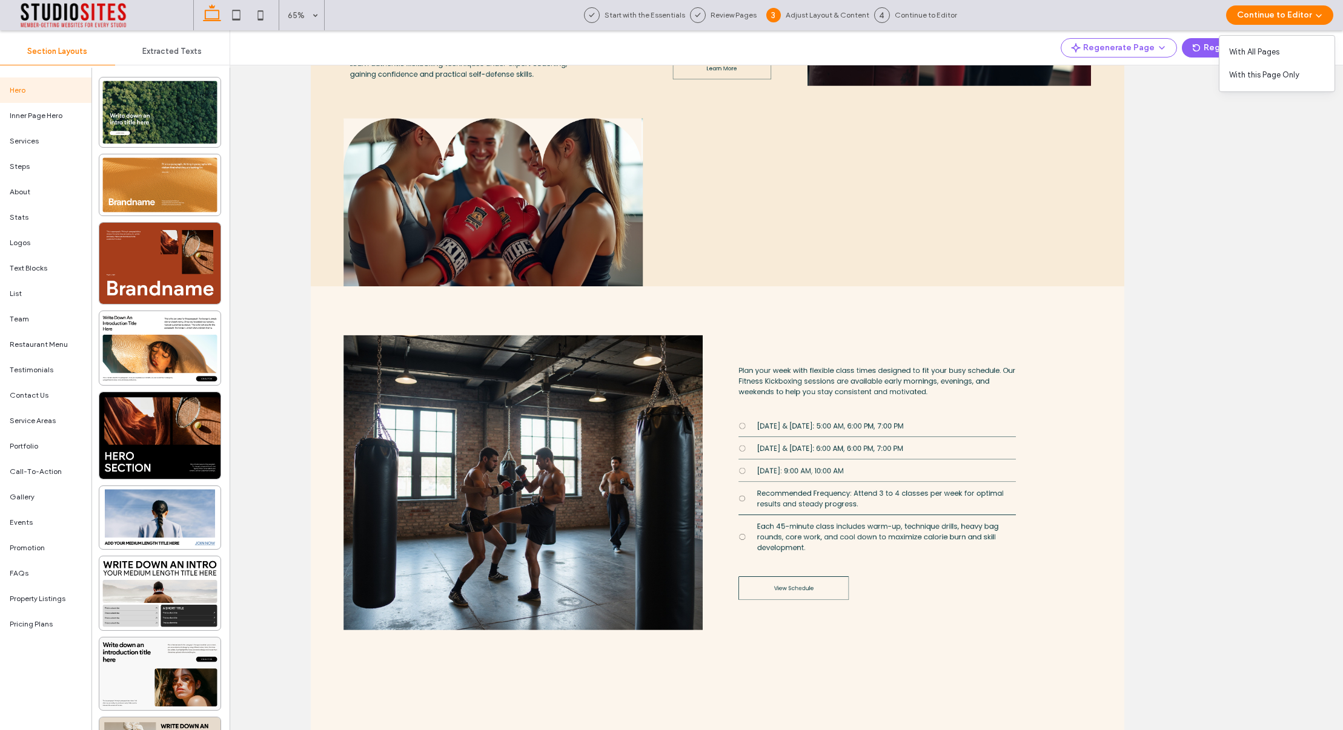
scroll to position [0, 0]
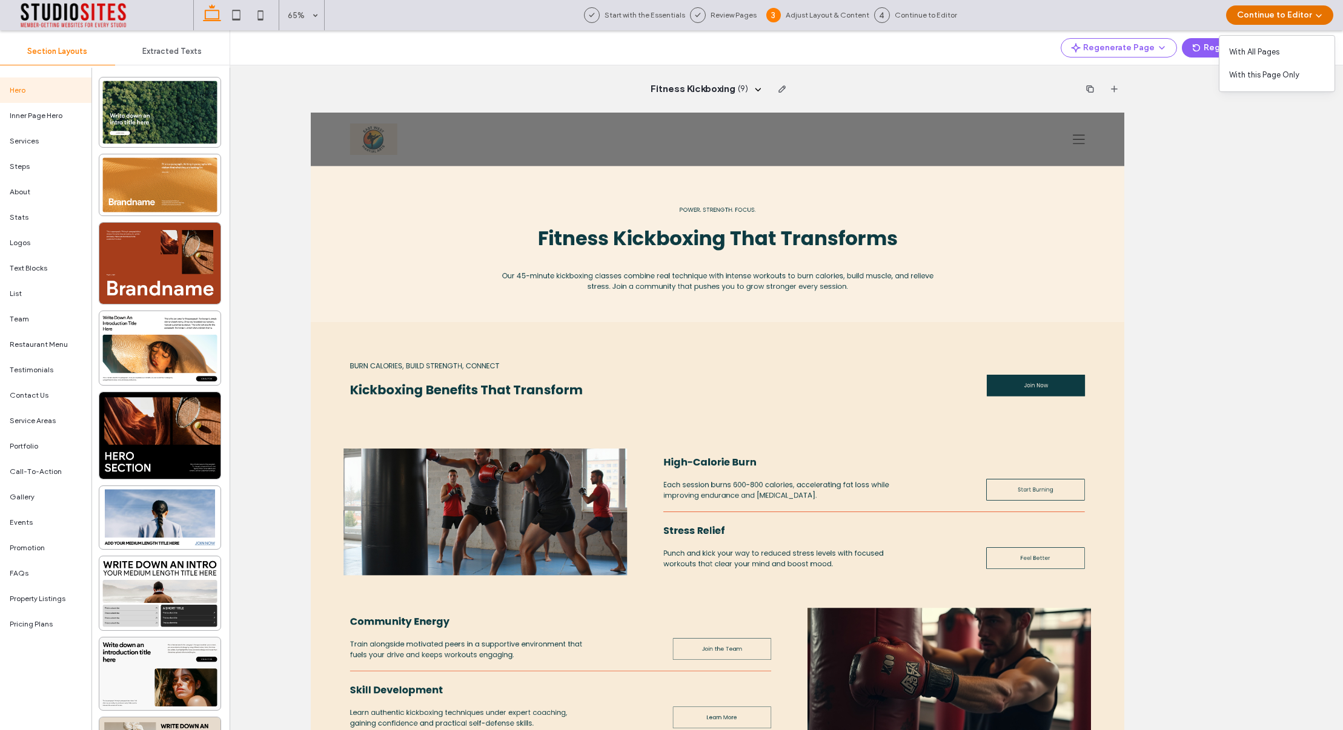
click at [1299, 15] on button "Continue to Editor" at bounding box center [1279, 14] width 107 height 19
click at [1262, 50] on span "With All Pages" at bounding box center [1254, 52] width 50 height 12
